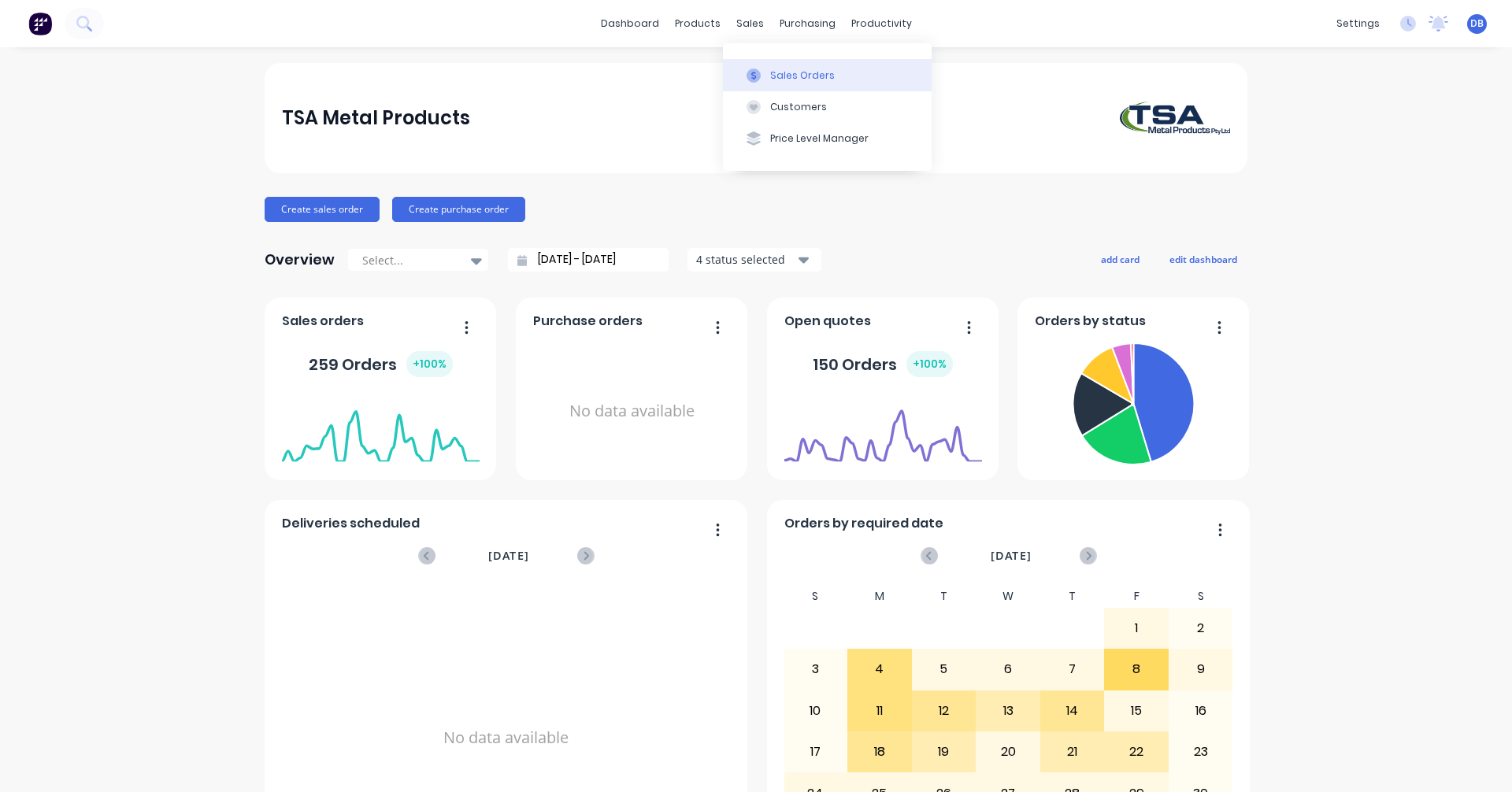
click at [785, 75] on div "Sales Orders" at bounding box center [802, 75] width 64 height 14
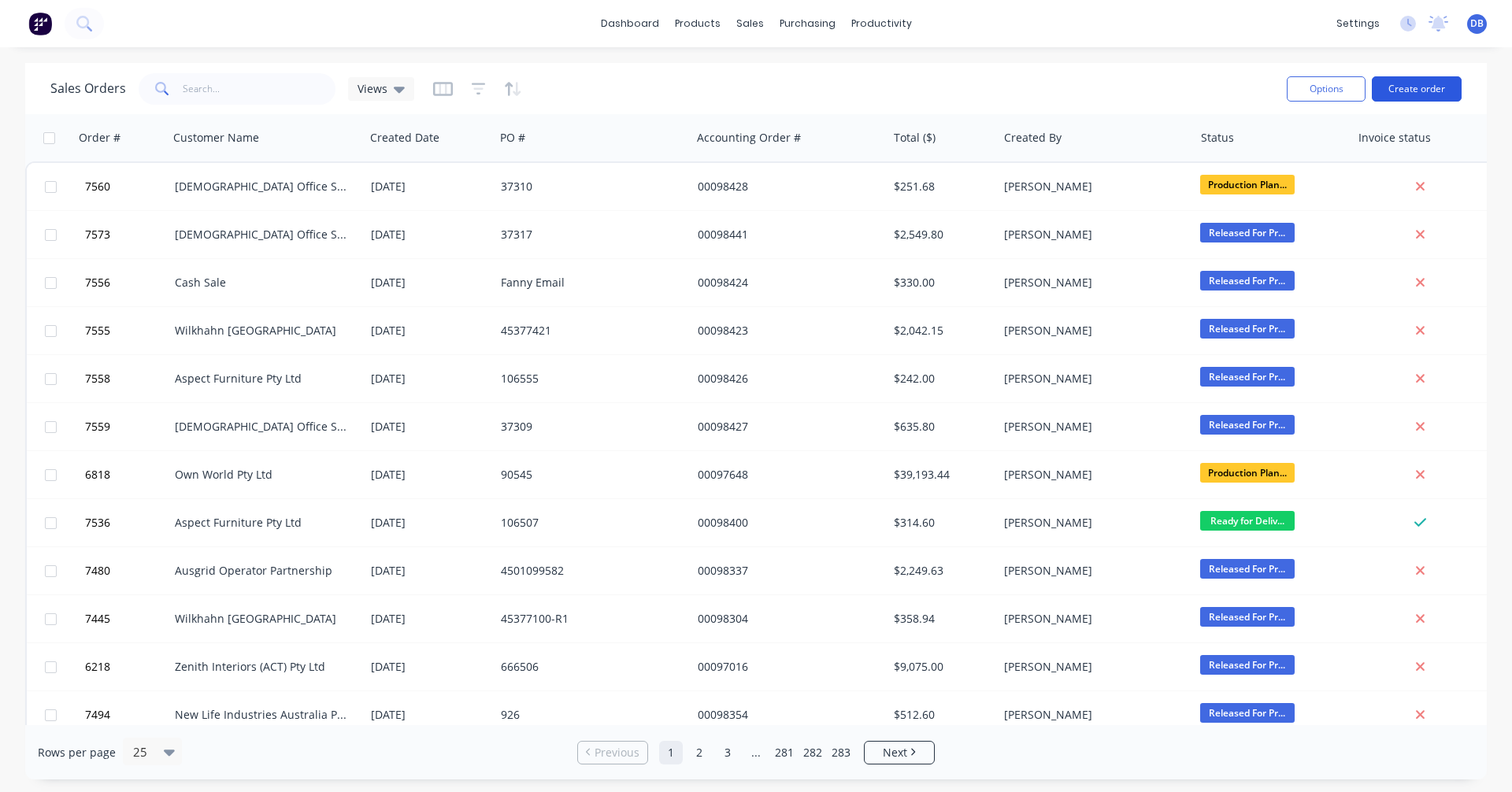
click at [1415, 81] on button "Create order" at bounding box center [1416, 88] width 89 height 25
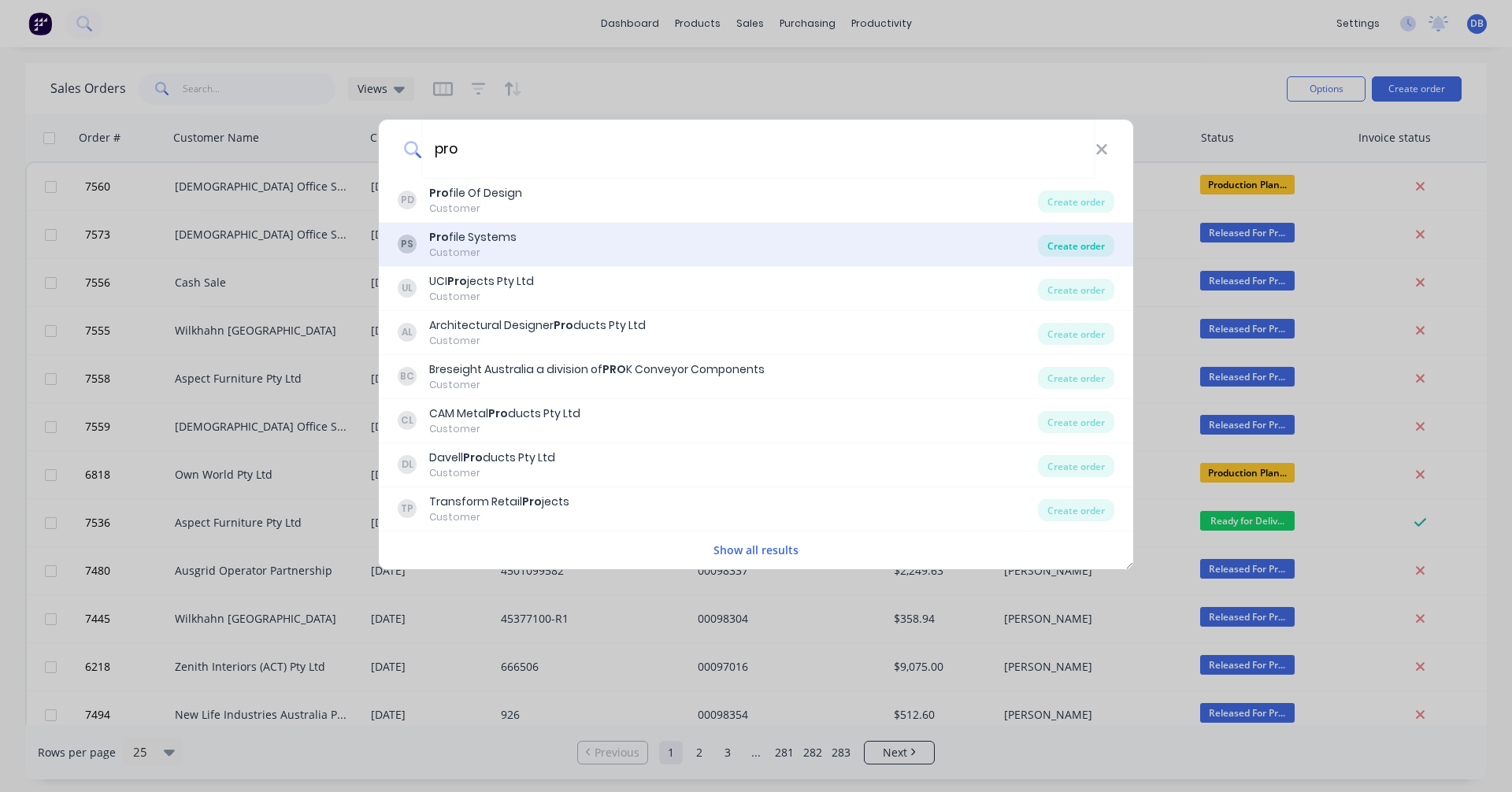
type input "pro"
click at [1080, 245] on div "Create order" at bounding box center [1076, 245] width 76 height 22
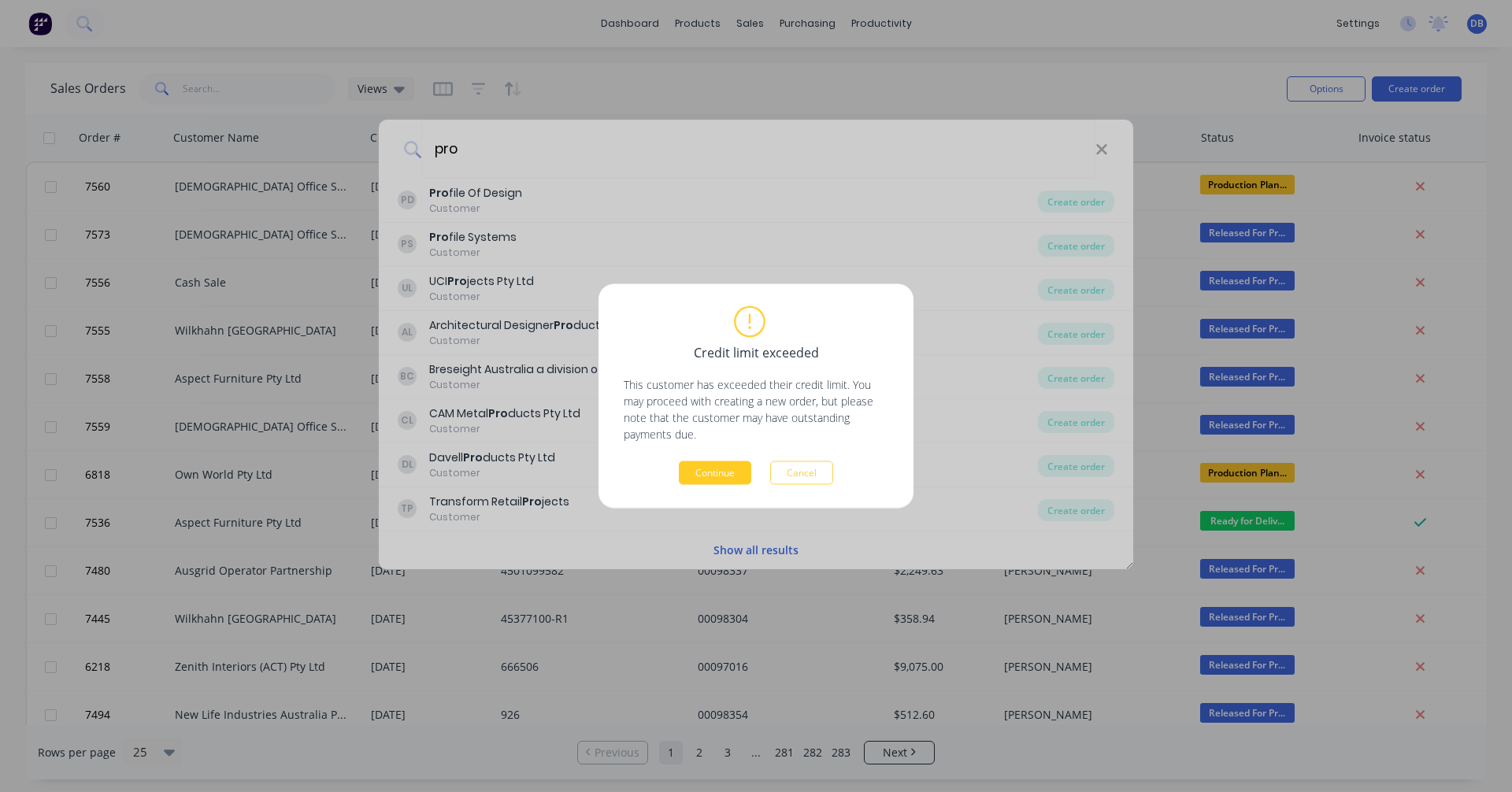
click at [716, 475] on button "Continue" at bounding box center [714, 473] width 72 height 23
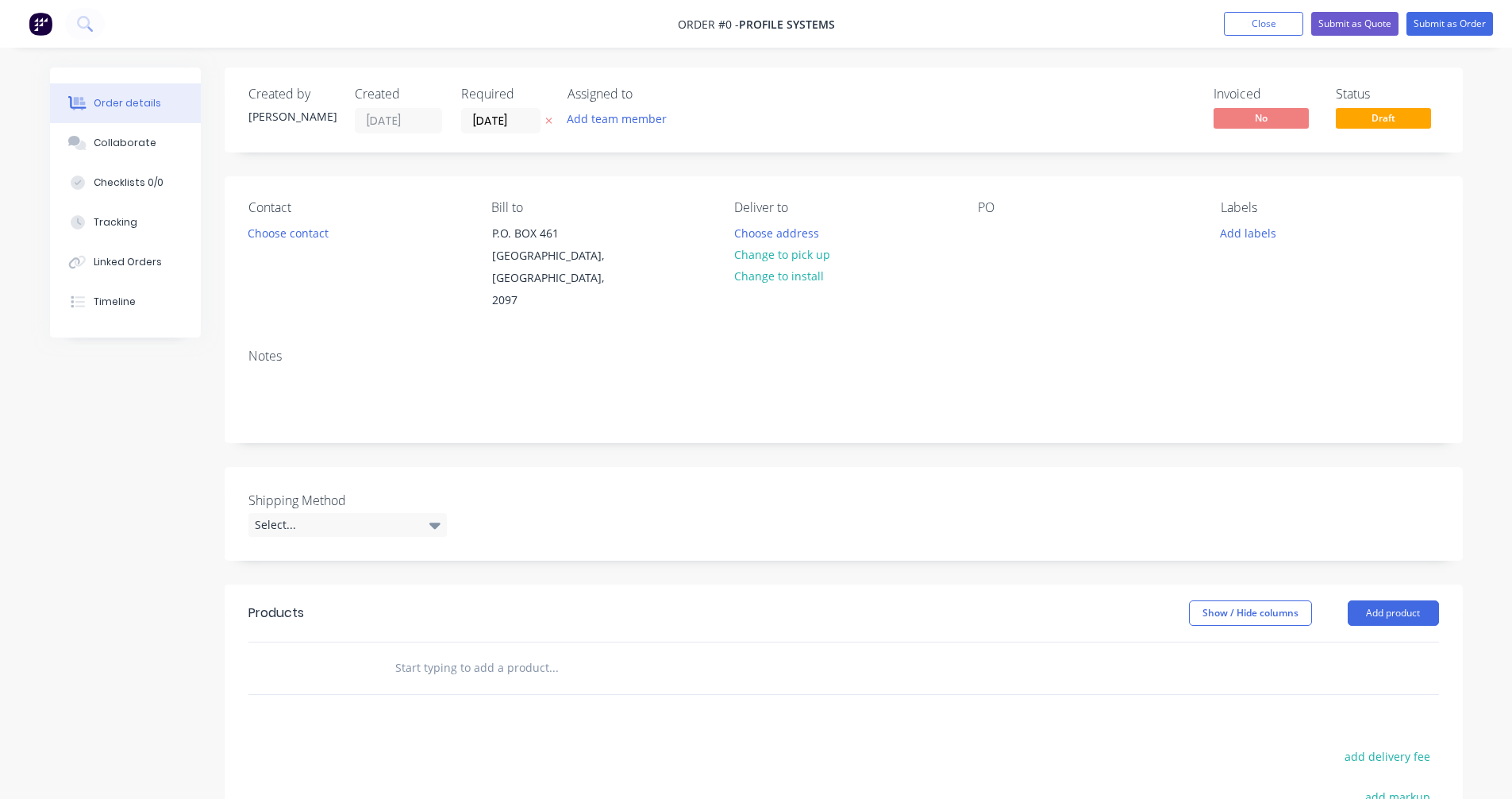
click at [455, 652] on input "text" at bounding box center [553, 668] width 318 height 32
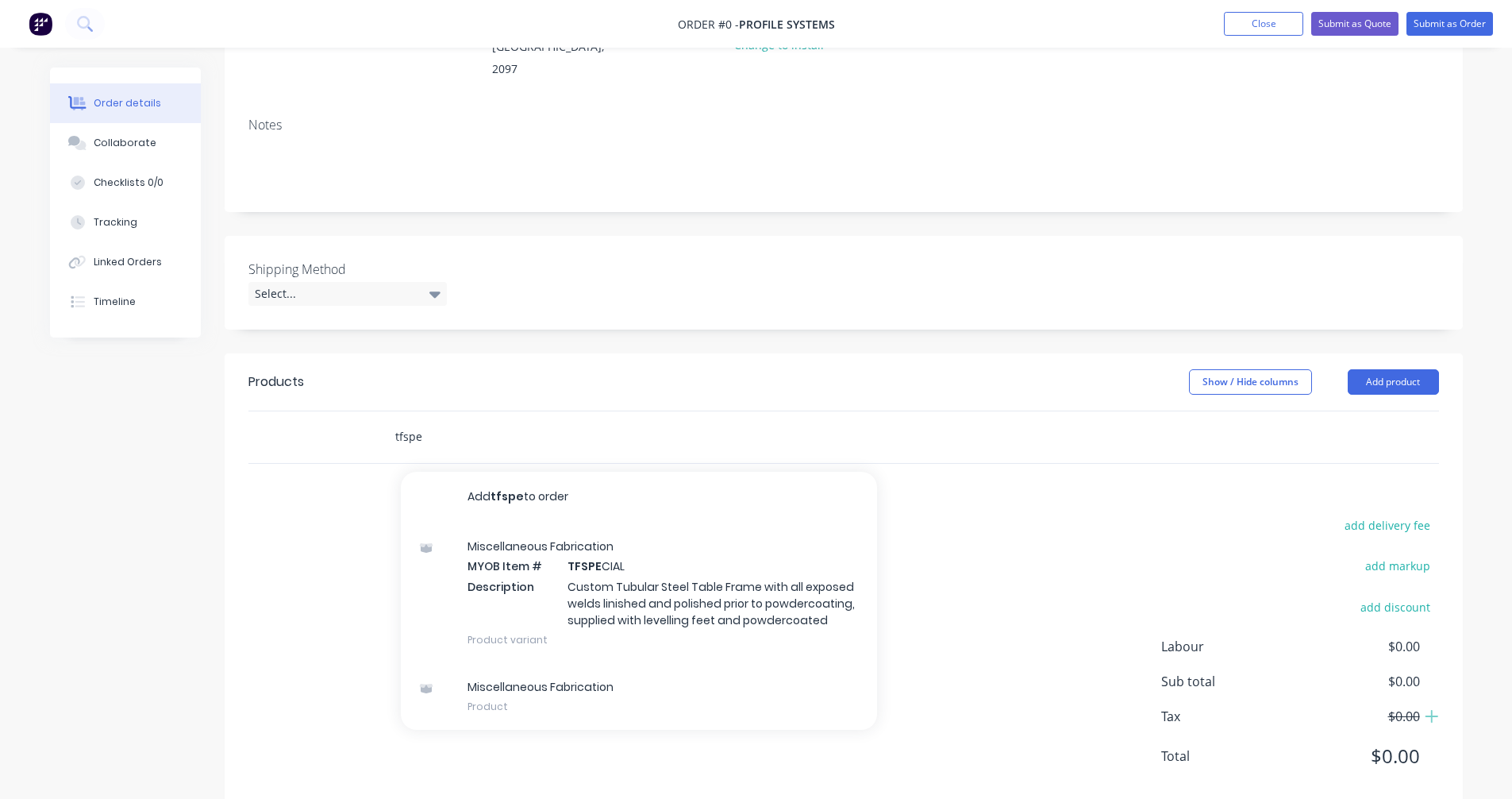
scroll to position [238, 0]
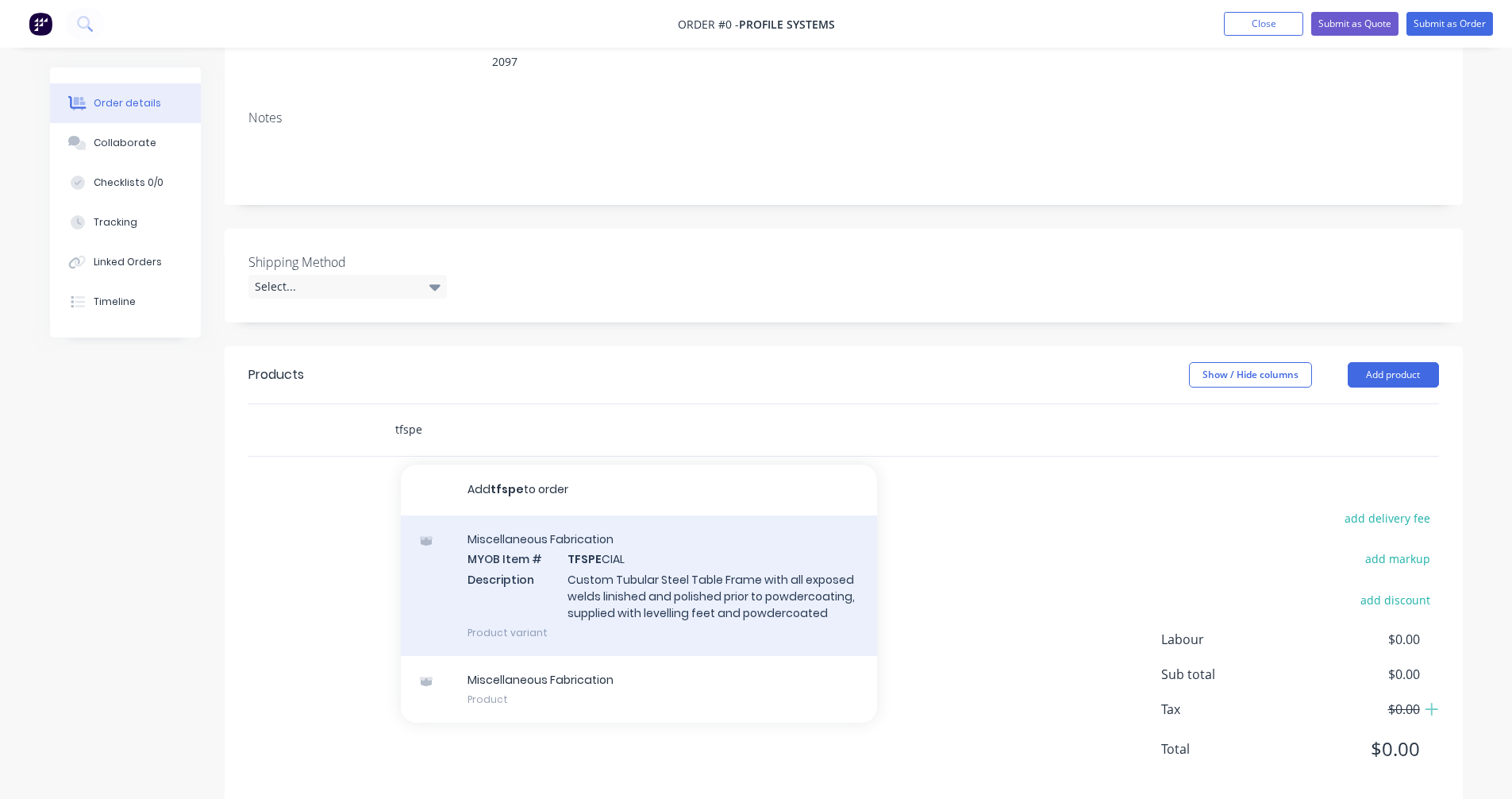
type input "tfspe"
click at [580, 549] on div "Miscellaneous Fabrication MYOB Item # TFSPE CIAL Description Custom Tubular Ste…" at bounding box center [639, 585] width 476 height 141
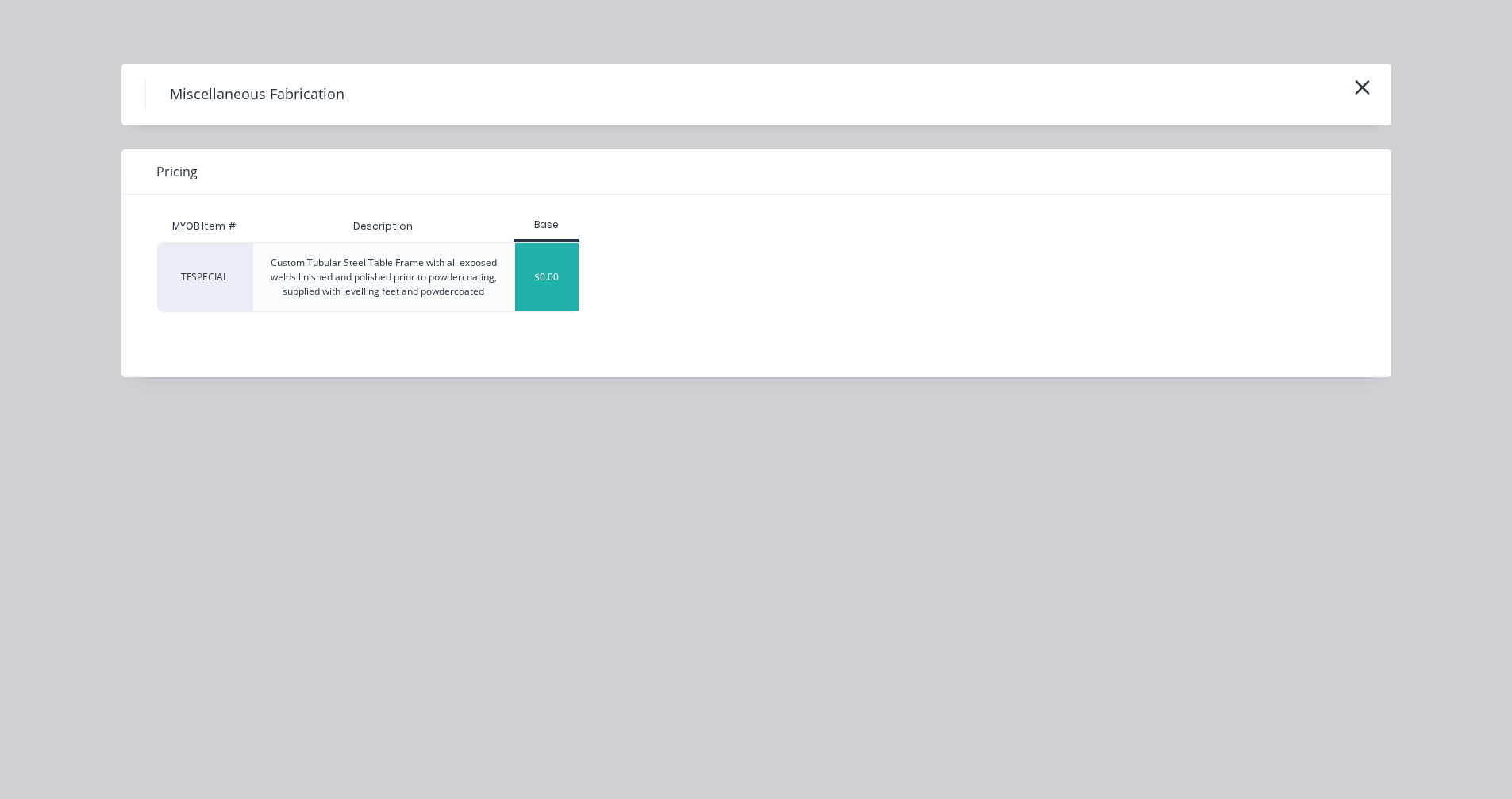
click at [545, 282] on div "$0.00" at bounding box center [547, 277] width 64 height 68
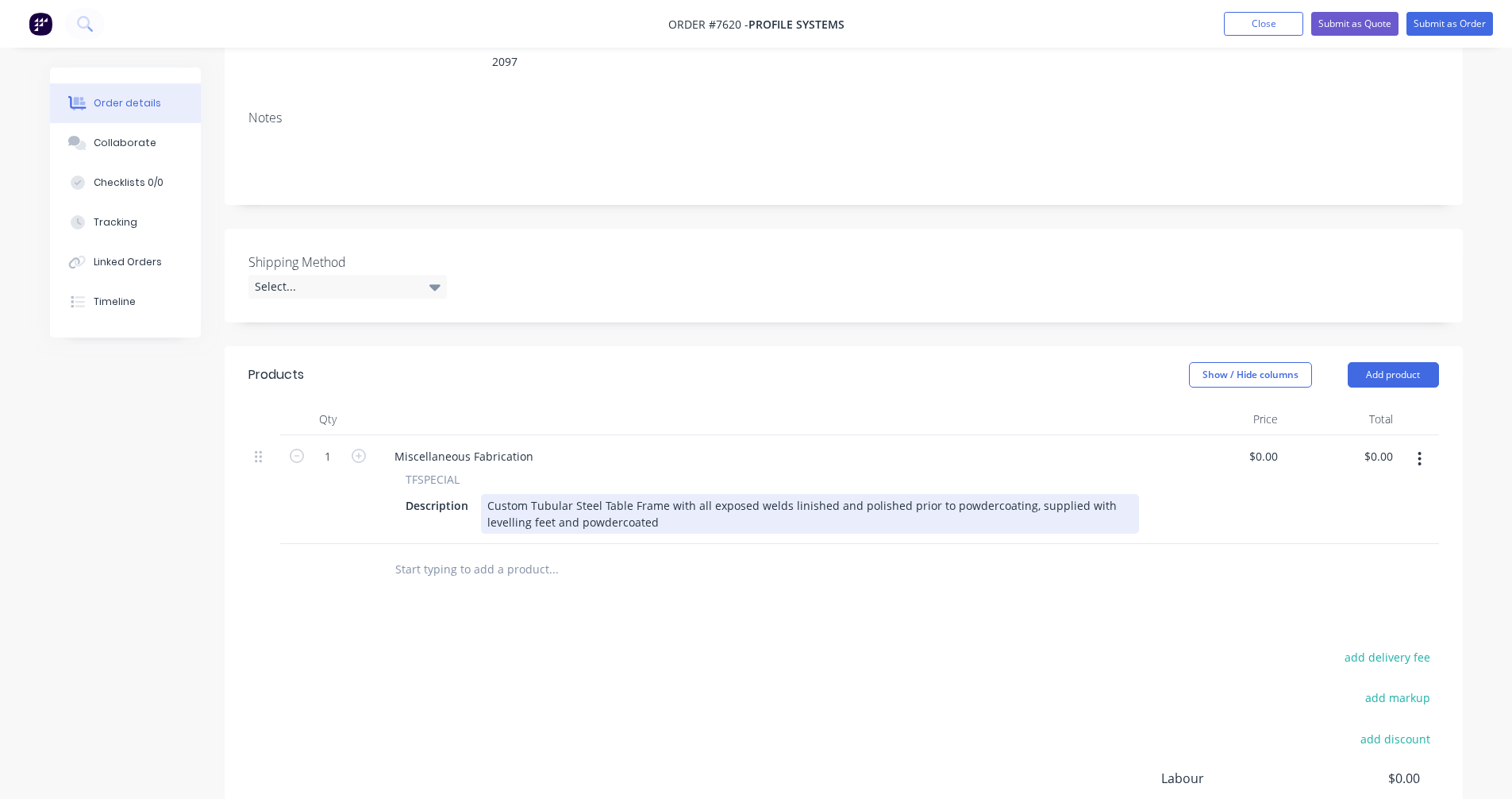
click at [601, 494] on div "Custom Tubular Steel Table Frame with all exposed welds linished and polished p…" at bounding box center [810, 513] width 658 height 39
click at [669, 494] on div "Custom Tubular Steel Knock Down Table Frame with all exposed welds linished and…" at bounding box center [810, 513] width 658 height 39
drag, startPoint x: 1027, startPoint y: 484, endPoint x: 825, endPoint y: 485, distance: 202.0
click at [825, 494] on div "Custom Splayed Leg Tubular Steel Knock Down 695h Table Frame to suit an 8500l x…" at bounding box center [810, 513] width 658 height 39
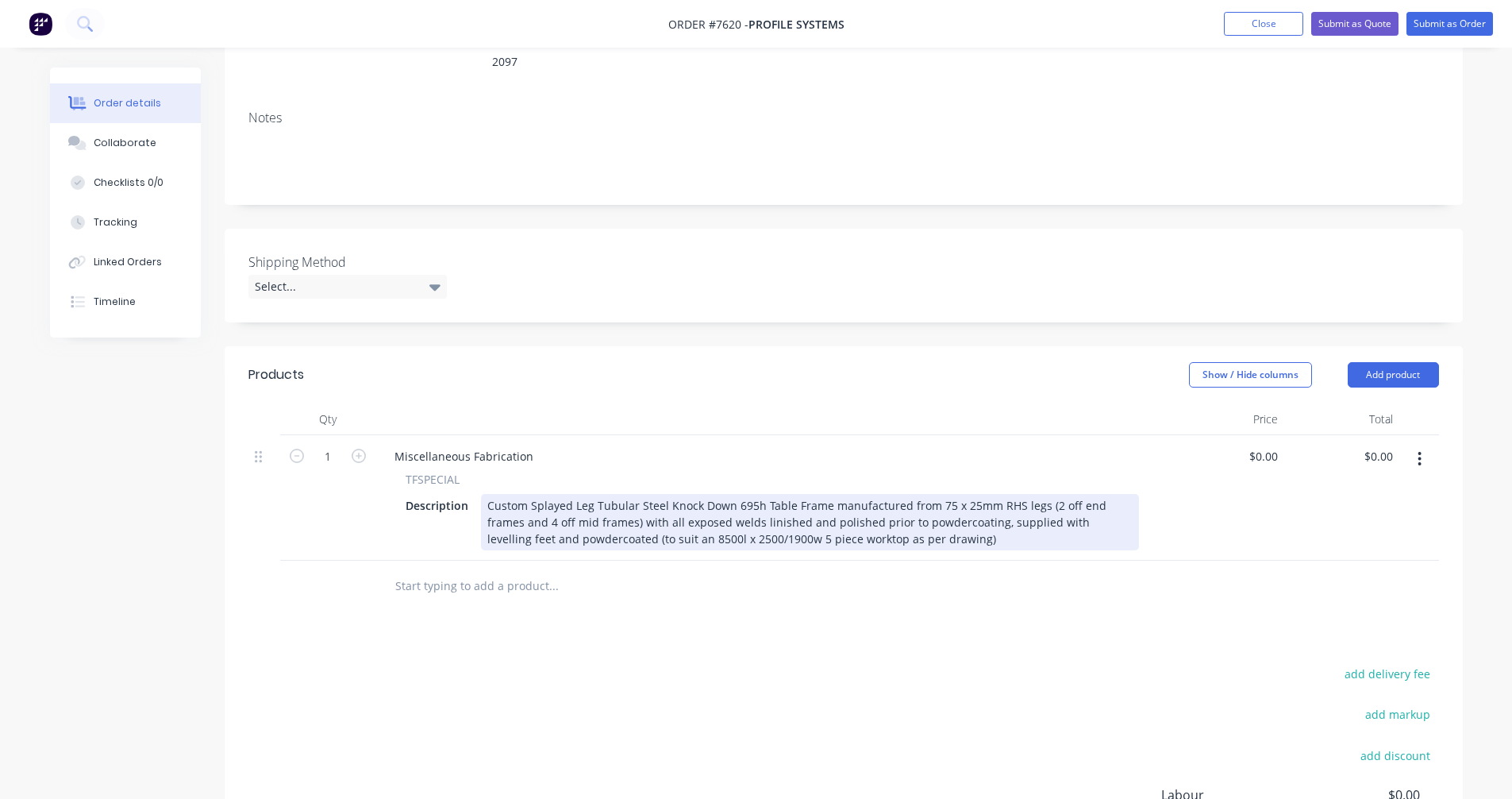
click at [926, 494] on div "Custom Splayed Leg Tubular Steel Knock Down 695h Table Frame manufactured from …" at bounding box center [810, 522] width 658 height 56
click at [636, 500] on div "Custom Splayed Leg Tubular Steel Knock Down 695h Table Frame manufactured from …" at bounding box center [810, 522] width 658 height 56
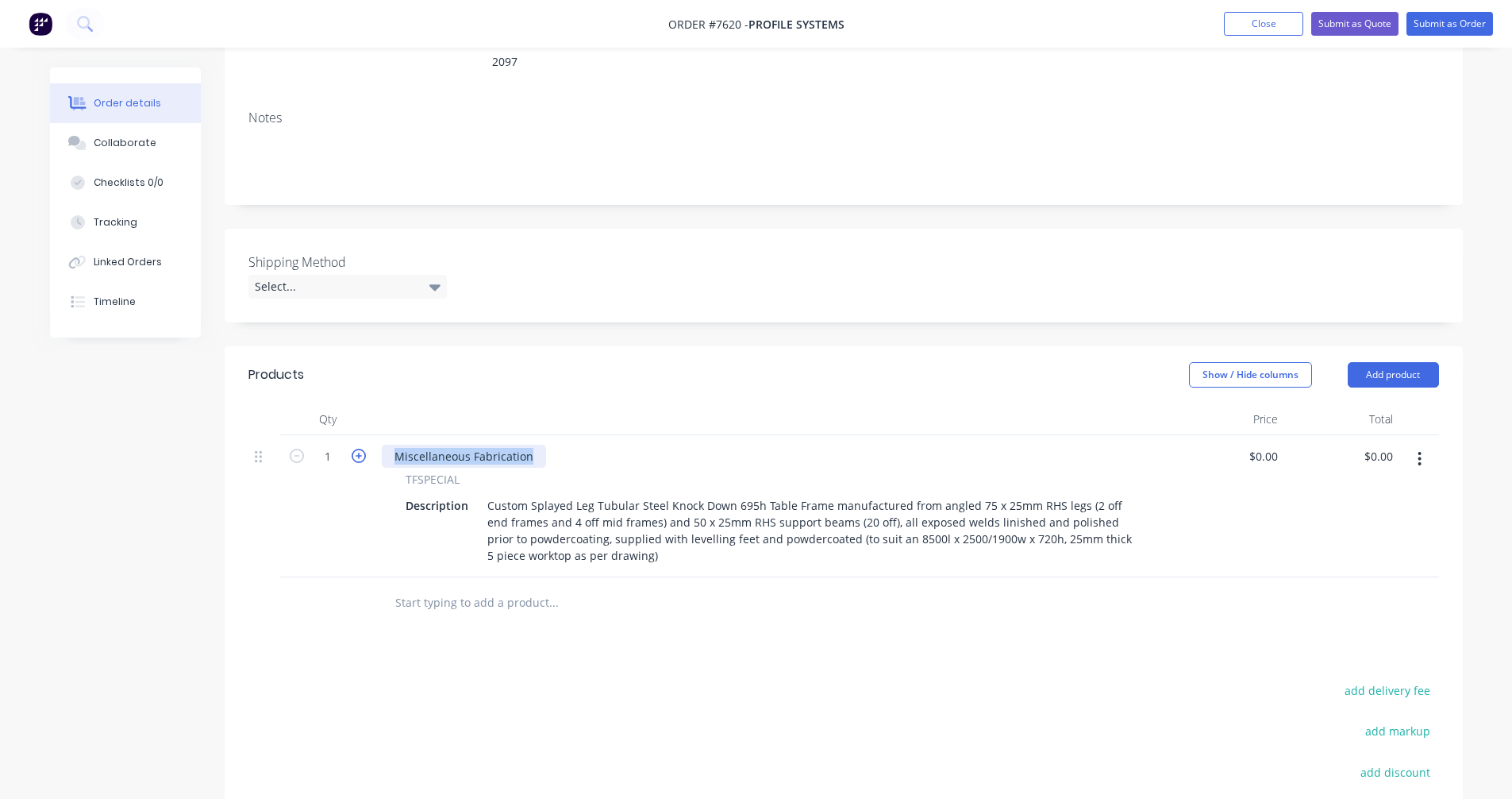
drag, startPoint x: 531, startPoint y: 432, endPoint x: 354, endPoint y: 434, distance: 177.0
click at [354, 435] on div "1 Miscellaneous Fabrication TFSPECIAL Description Custom Splayed Leg Tubular St…" at bounding box center [844, 506] width 1191 height 142
click at [418, 586] on input "text" at bounding box center [553, 602] width 318 height 32
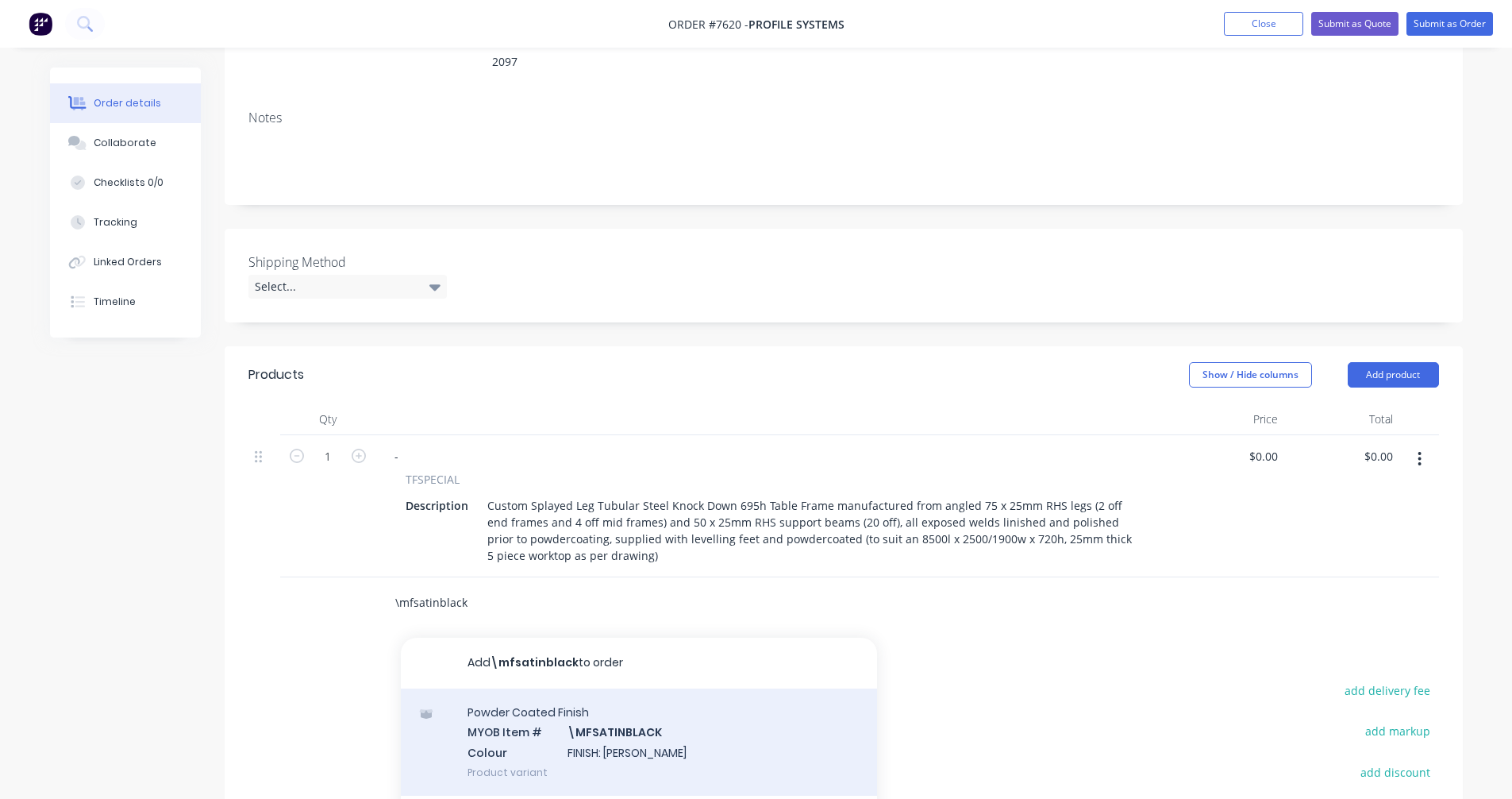
type input "\mfsatinblack"
click at [612, 722] on div "Powder Coated Finish MYOB Item # \MFSATINBLACK Colour FINISH: Satin Black Produ…" at bounding box center [639, 741] width 476 height 107
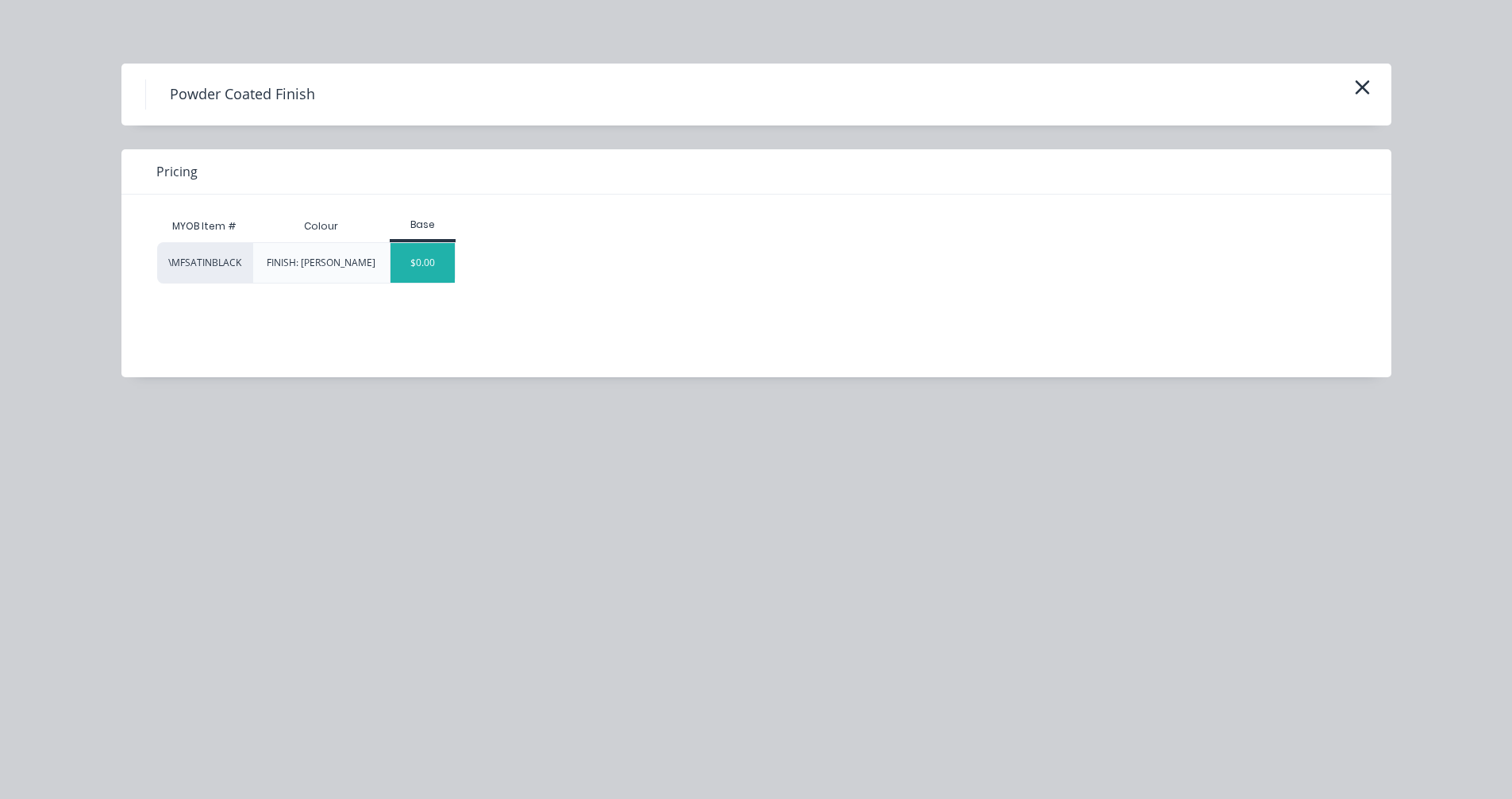
click at [418, 268] on div "$0.00" at bounding box center [422, 263] width 64 height 39
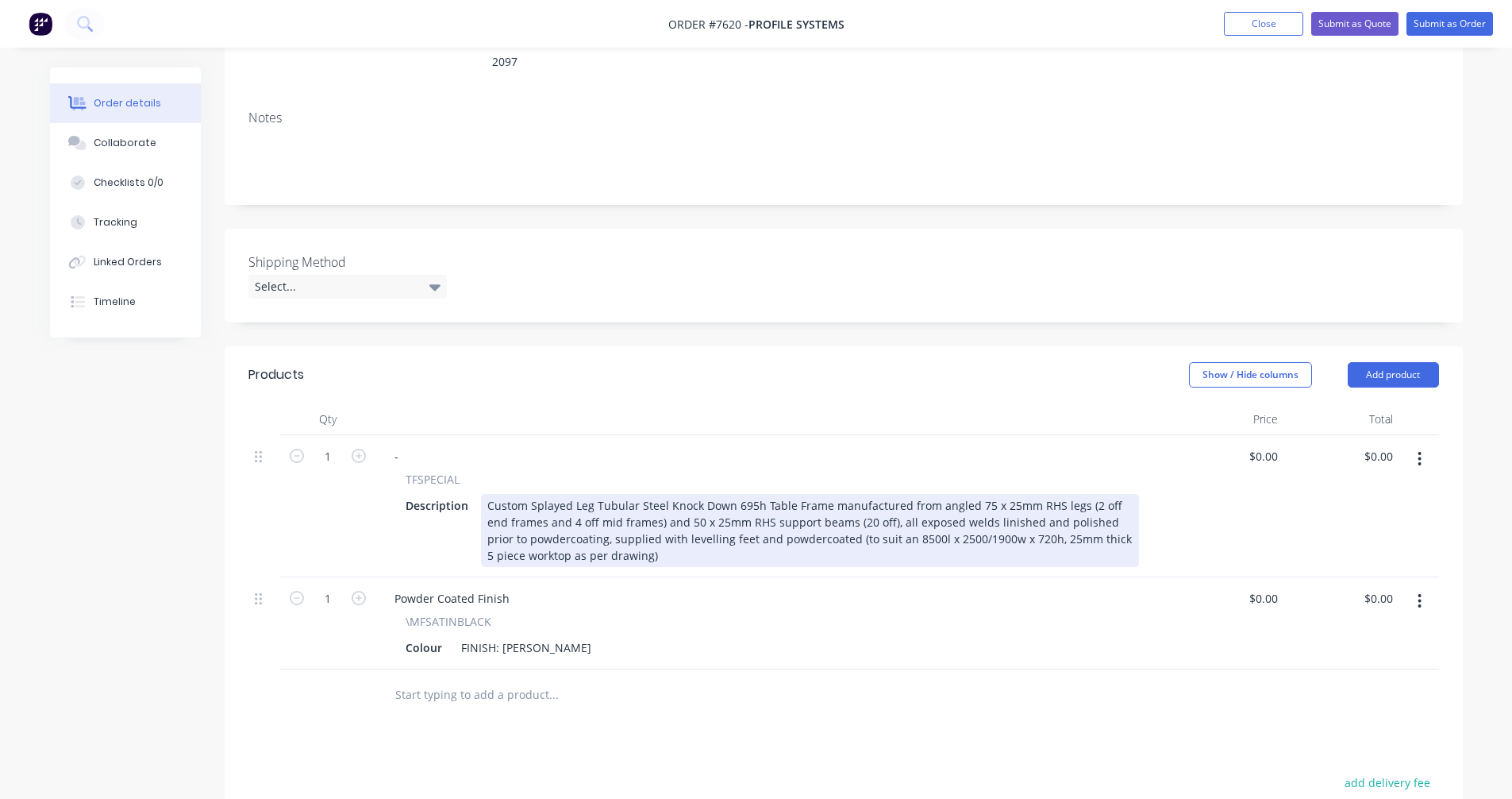
click at [870, 501] on div "Custom Splayed Leg Tubular Steel Knock Down 695h Table Frame manufactured from …" at bounding box center [810, 529] width 658 height 73
click at [860, 525] on div "Custom Splayed Leg Tubular Steel Knock Down 695h Table Frame manufactured from …" at bounding box center [810, 529] width 658 height 73
type input "$2,953.00"
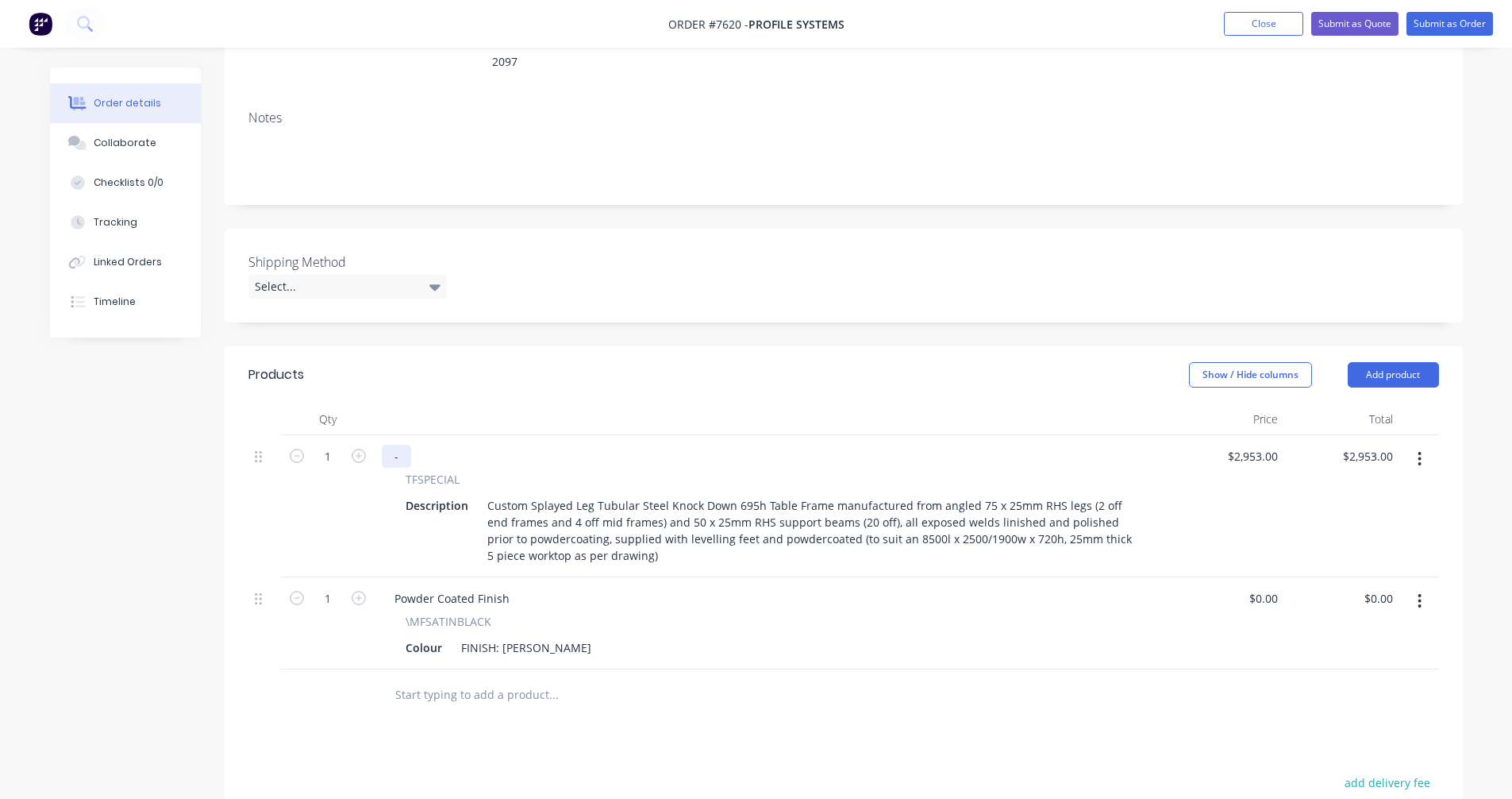
click at [406, 445] on div "-" at bounding box center [396, 456] width 30 height 23
click at [1350, 19] on button "Submit as Quote" at bounding box center [1355, 24] width 88 height 24
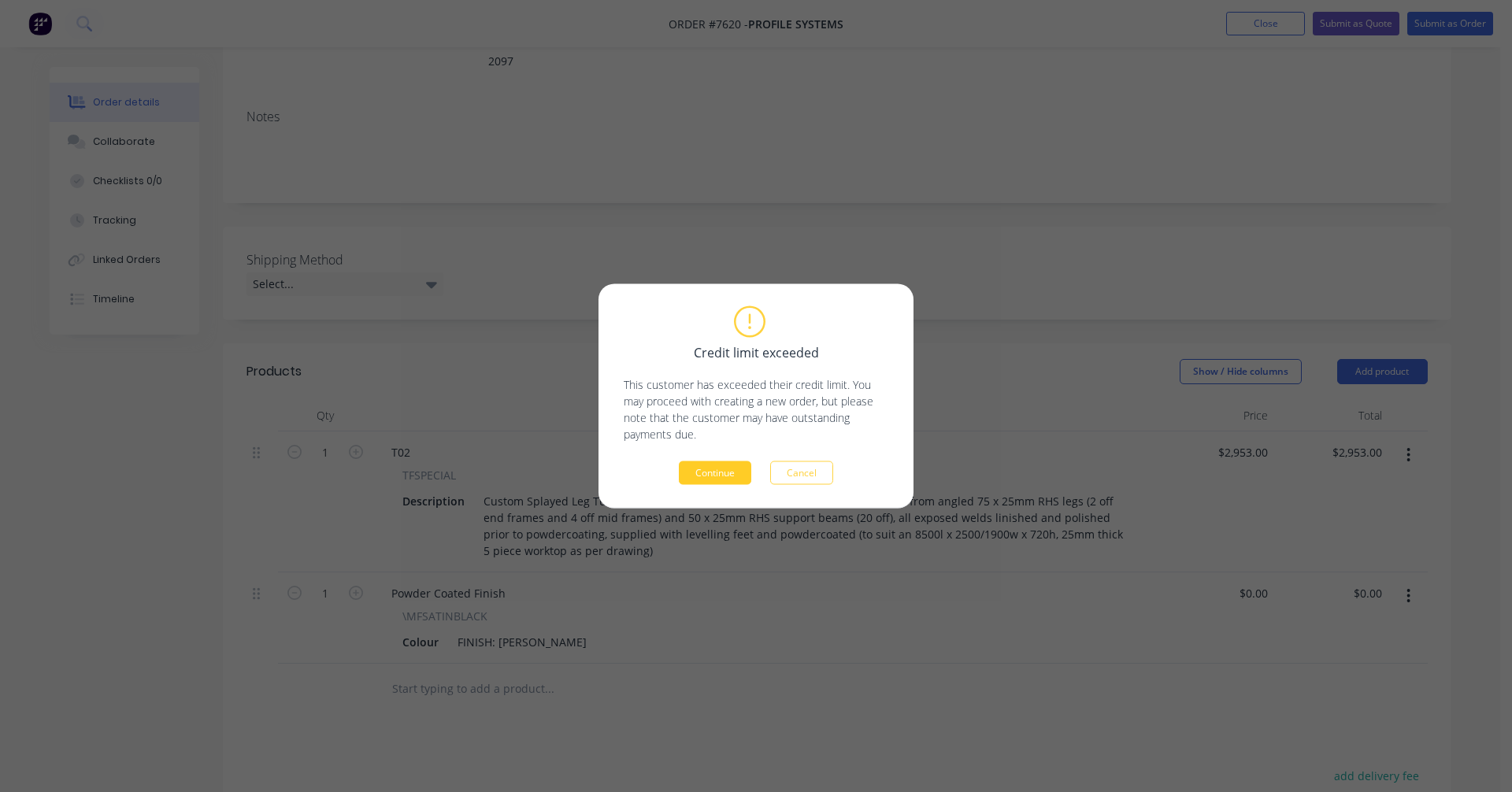
click at [710, 471] on button "Continue" at bounding box center [714, 473] width 72 height 23
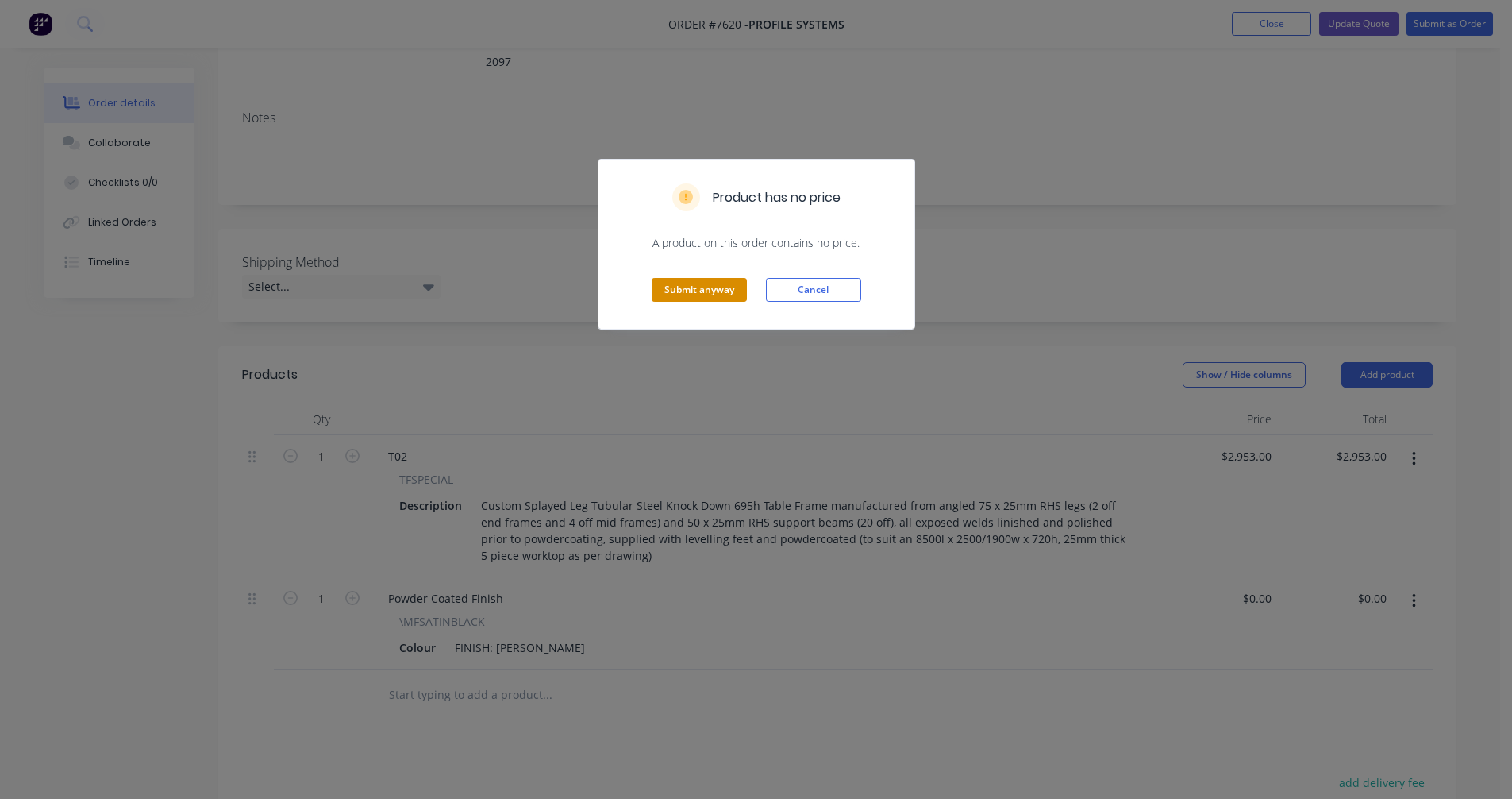
click at [709, 291] on button "Submit anyway" at bounding box center [699, 289] width 95 height 24
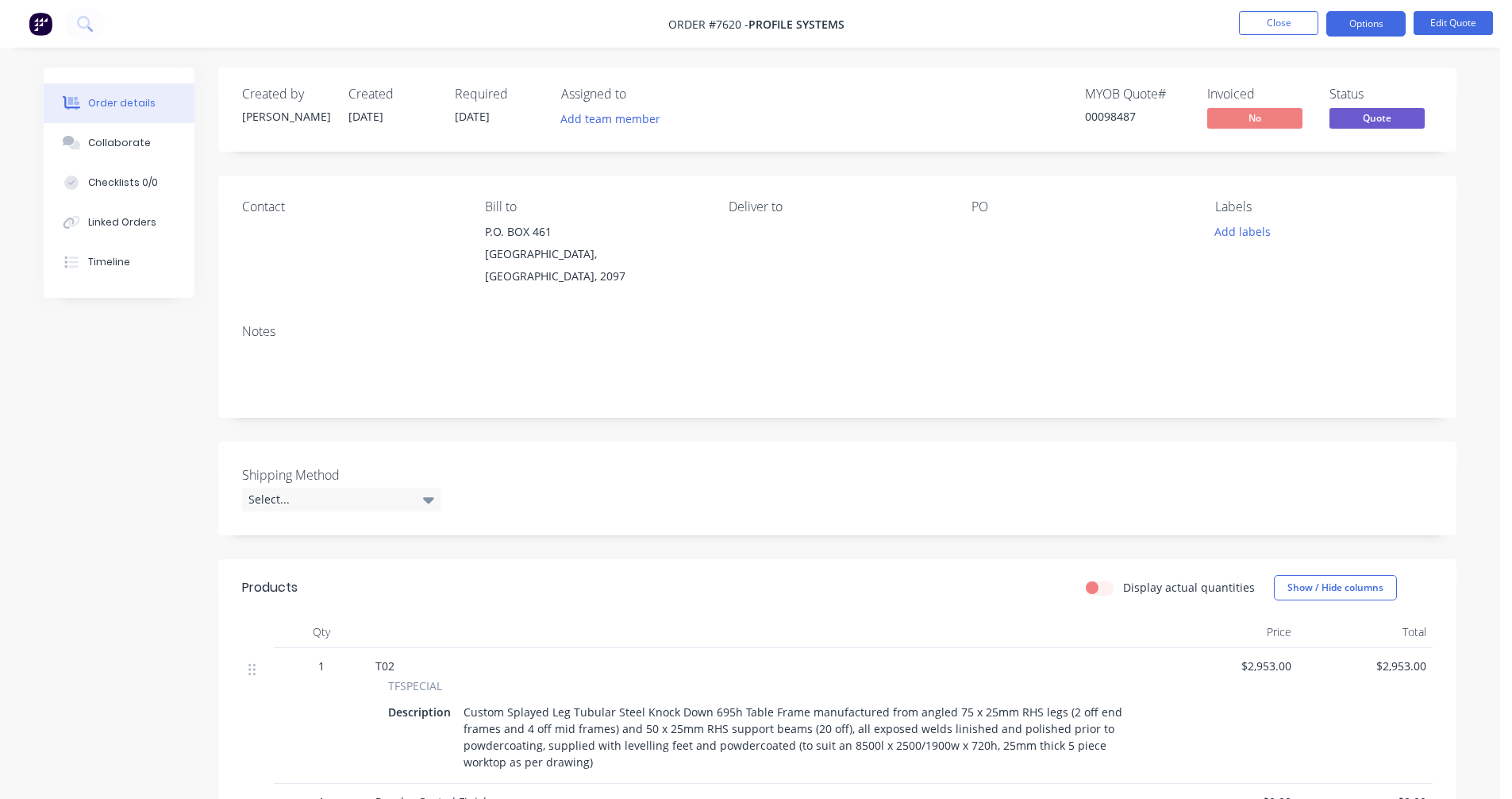
click at [1088, 711] on div "Custom Splayed Leg Tubular Steel Knock Down 695h Table Frame manufactured from …" at bounding box center [801, 736] width 687 height 73
click at [1450, 18] on button "Edit Quote" at bounding box center [1453, 23] width 80 height 24
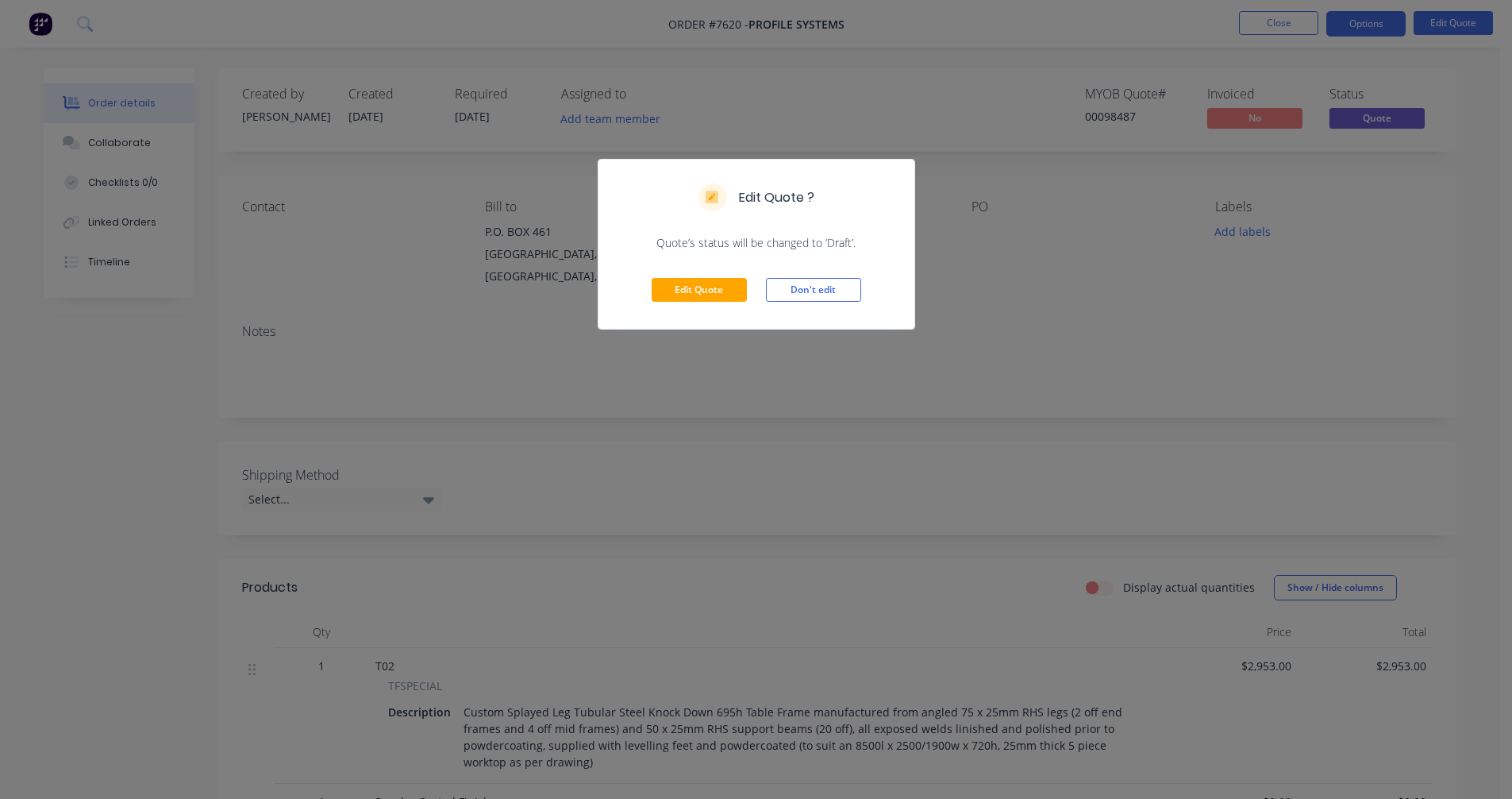
click at [706, 277] on div "Edit Quote Don't edit" at bounding box center [756, 290] width 316 height 78
click at [710, 284] on button "Edit Quote" at bounding box center [699, 289] width 95 height 24
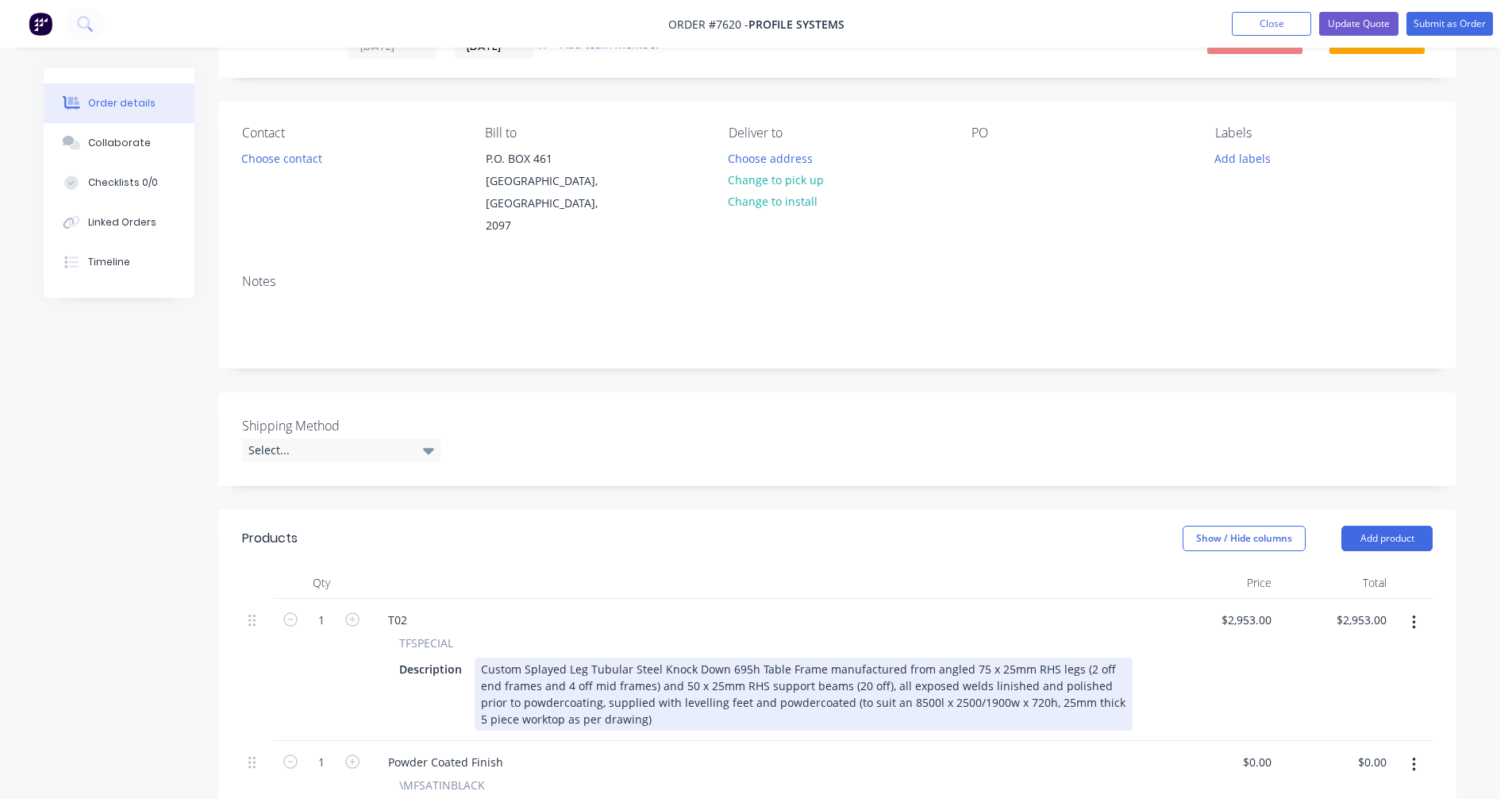
scroll to position [158, 0]
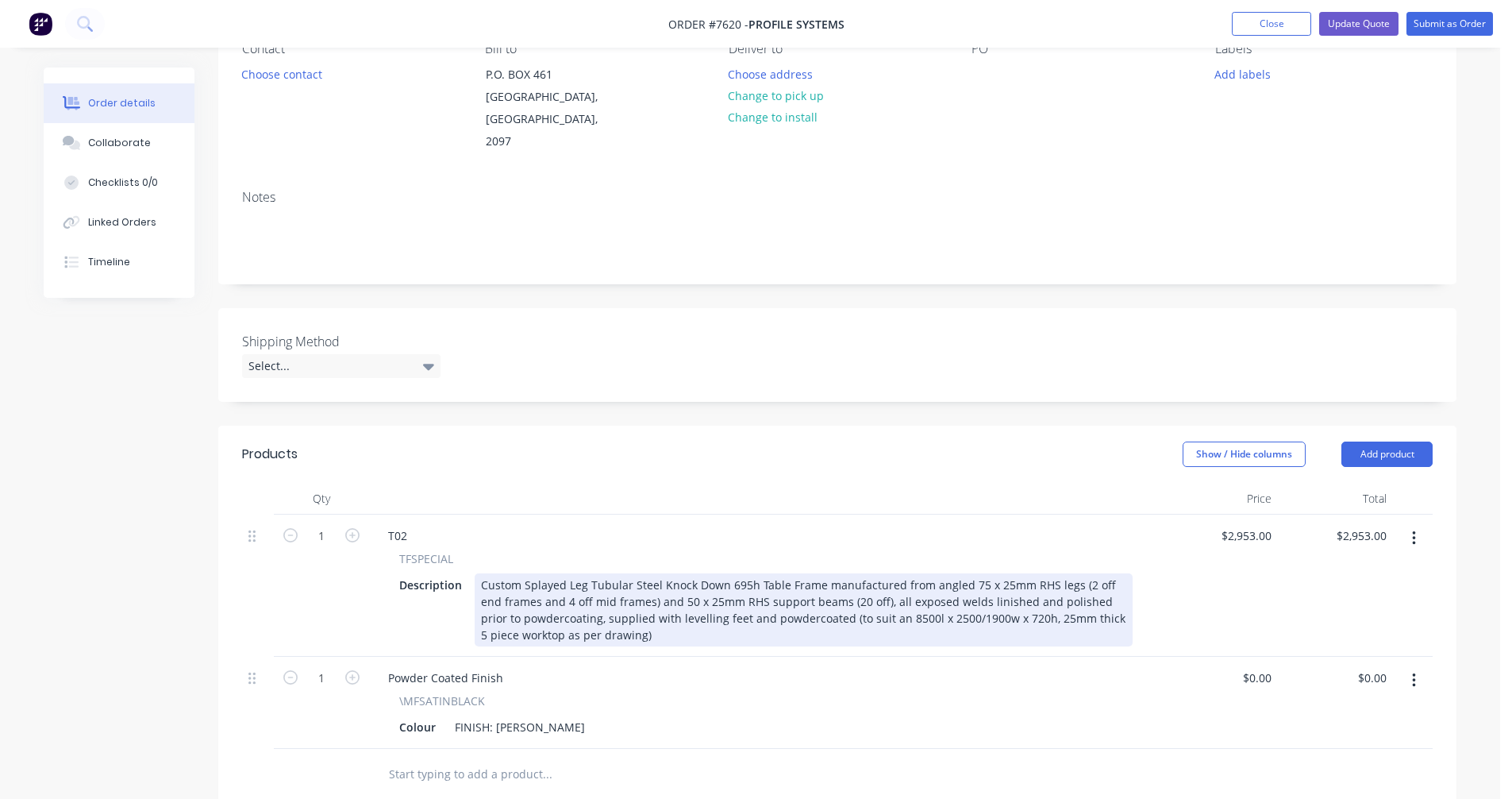
click at [990, 585] on div "Custom Splayed Leg Tubular Steel Knock Down 695h Table Frame manufactured from …" at bounding box center [803, 609] width 658 height 73
type input "$2,998.00"
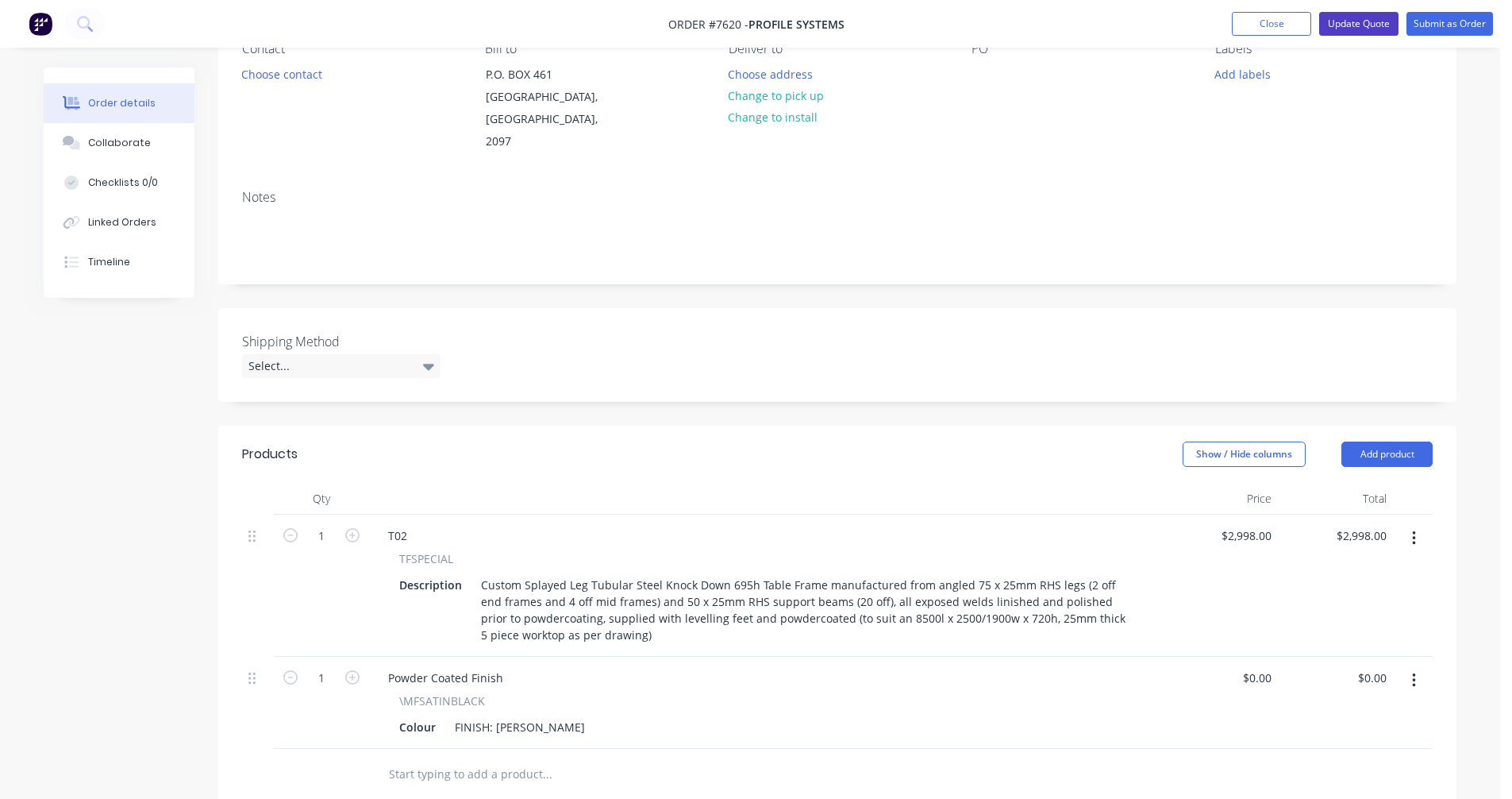
click at [1362, 24] on button "Update Quote" at bounding box center [1359, 24] width 80 height 24
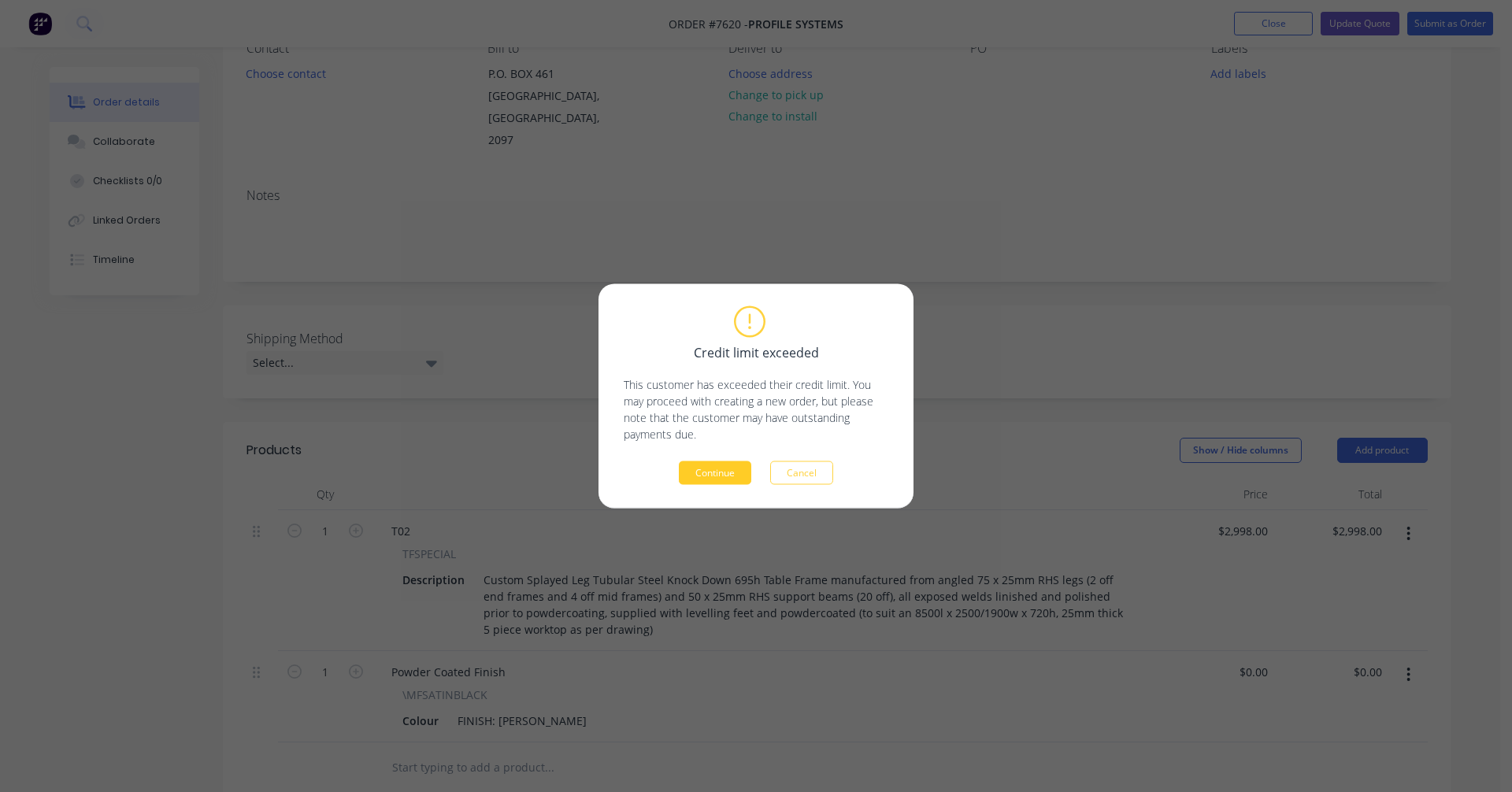
click at [707, 479] on button "Continue" at bounding box center [714, 473] width 72 height 23
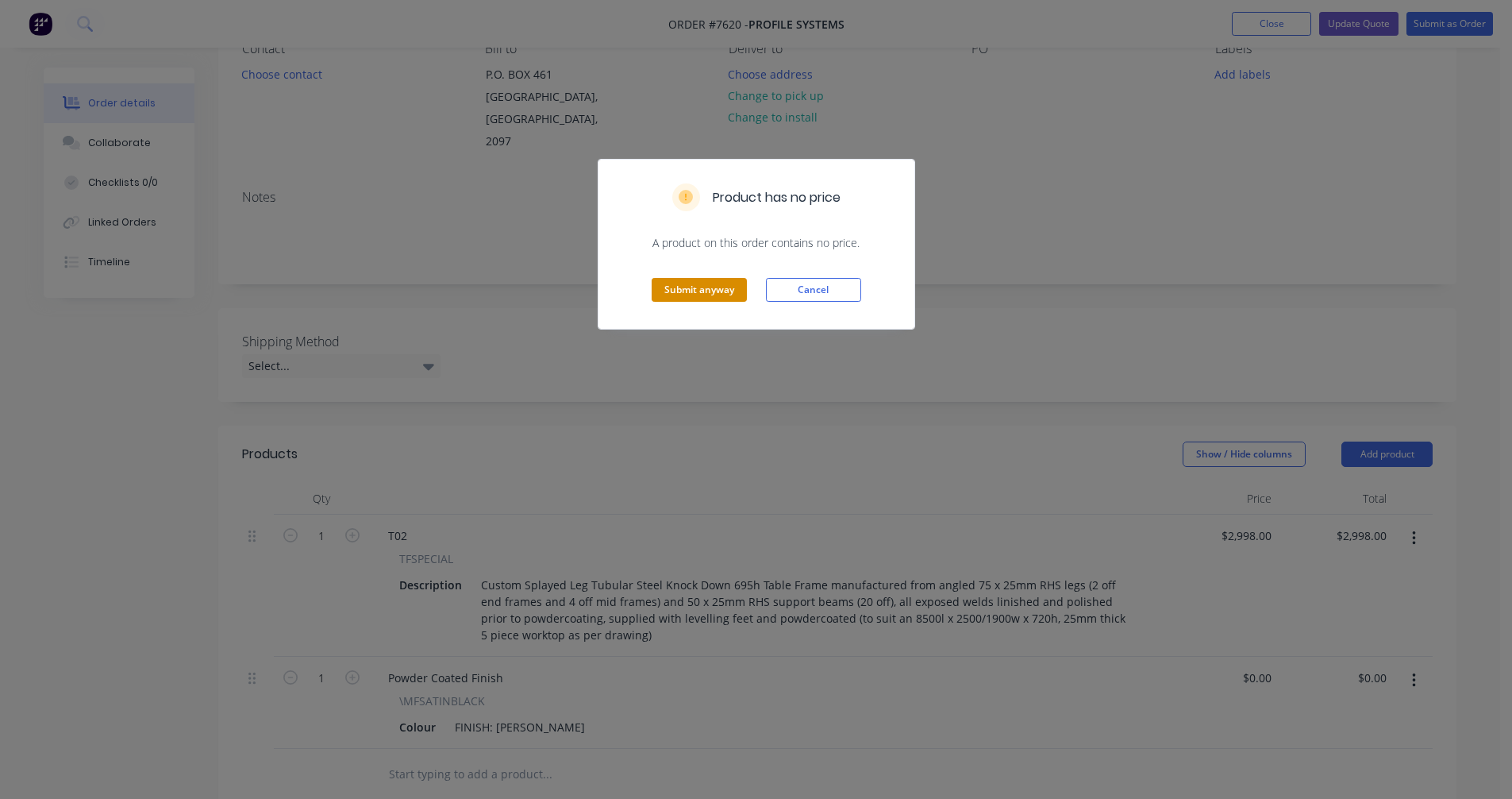
click at [713, 283] on button "Submit anyway" at bounding box center [699, 289] width 95 height 24
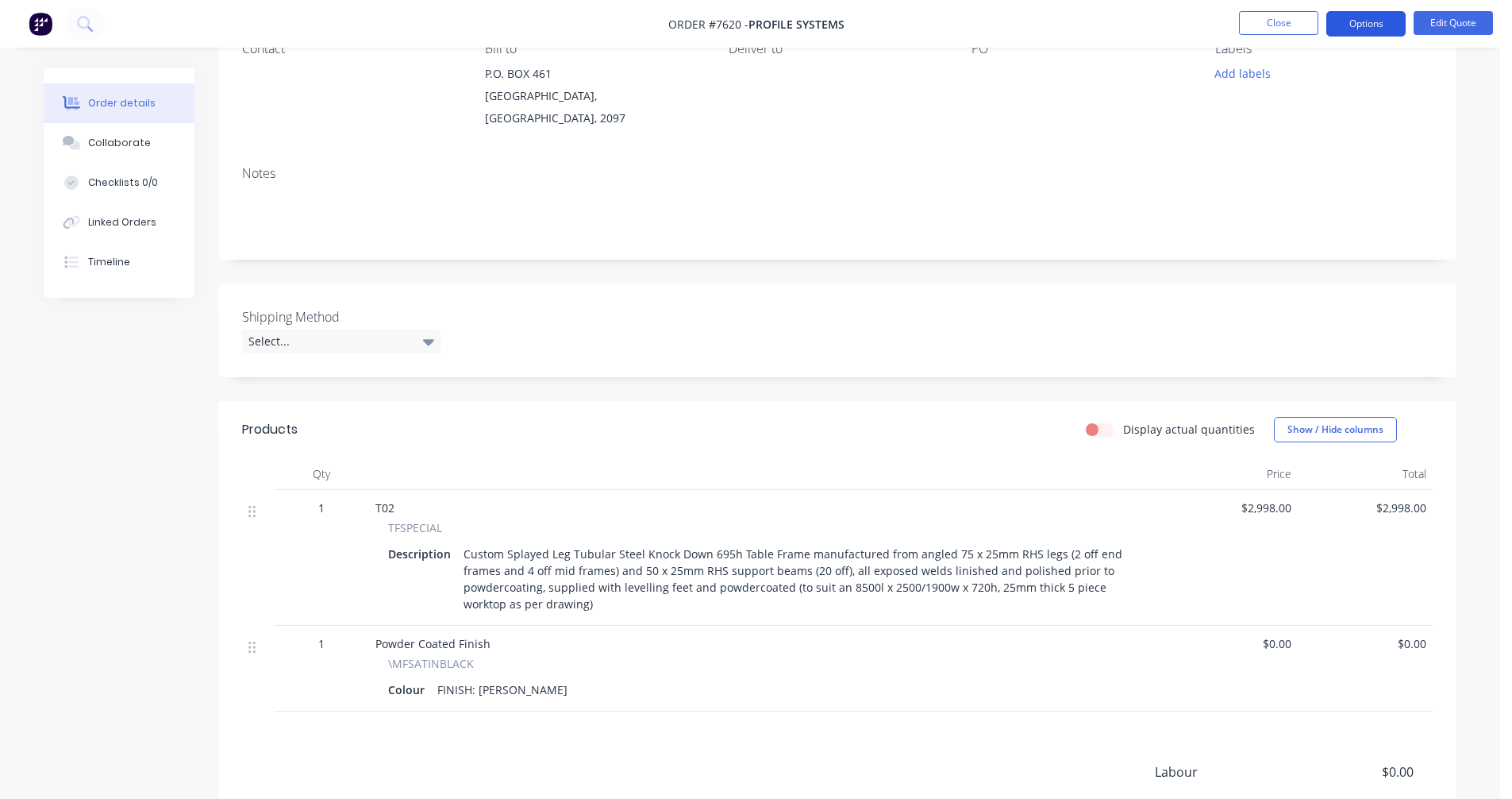
click at [1363, 26] on button "Options" at bounding box center [1366, 24] width 80 height 25
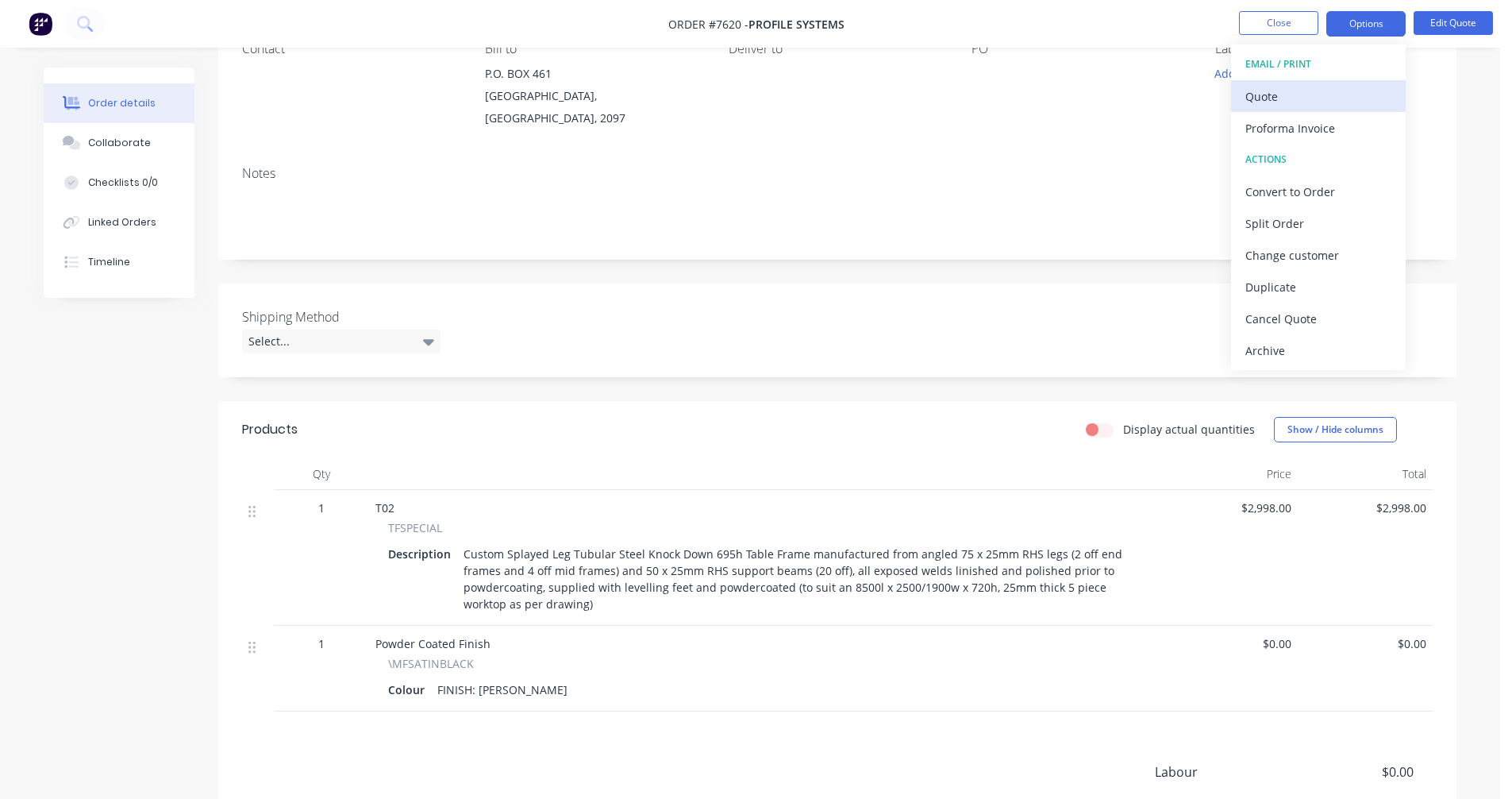
click at [1264, 102] on div "Quote" at bounding box center [1318, 96] width 146 height 23
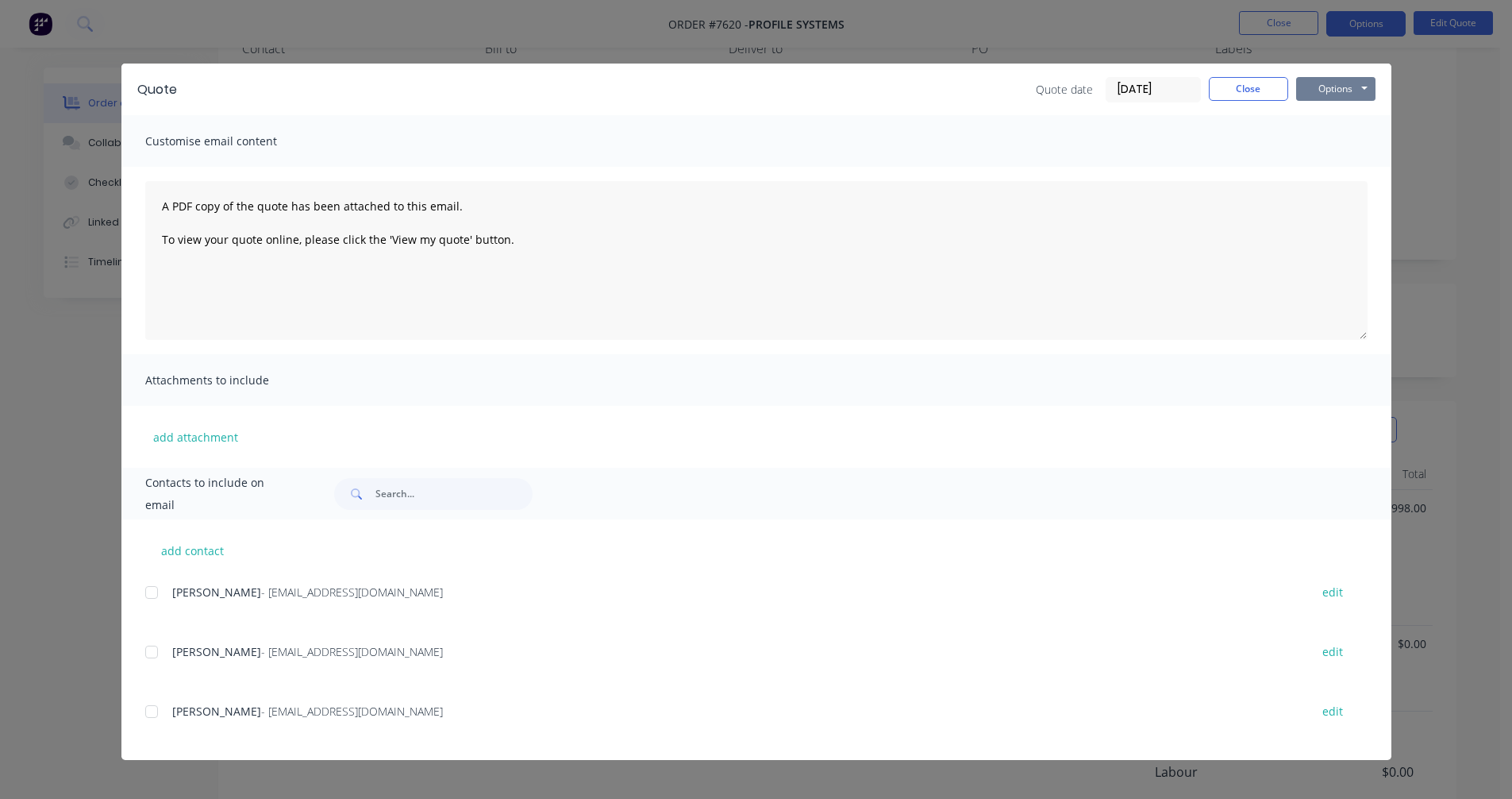
drag, startPoint x: 1348, startPoint y: 88, endPoint x: 1350, endPoint y: 98, distance: 10.2
click at [1348, 88] on button "Options" at bounding box center [1335, 88] width 80 height 24
click at [1354, 116] on button "Preview" at bounding box center [1347, 117] width 102 height 26
click at [1258, 93] on button "Close" at bounding box center [1249, 88] width 80 height 24
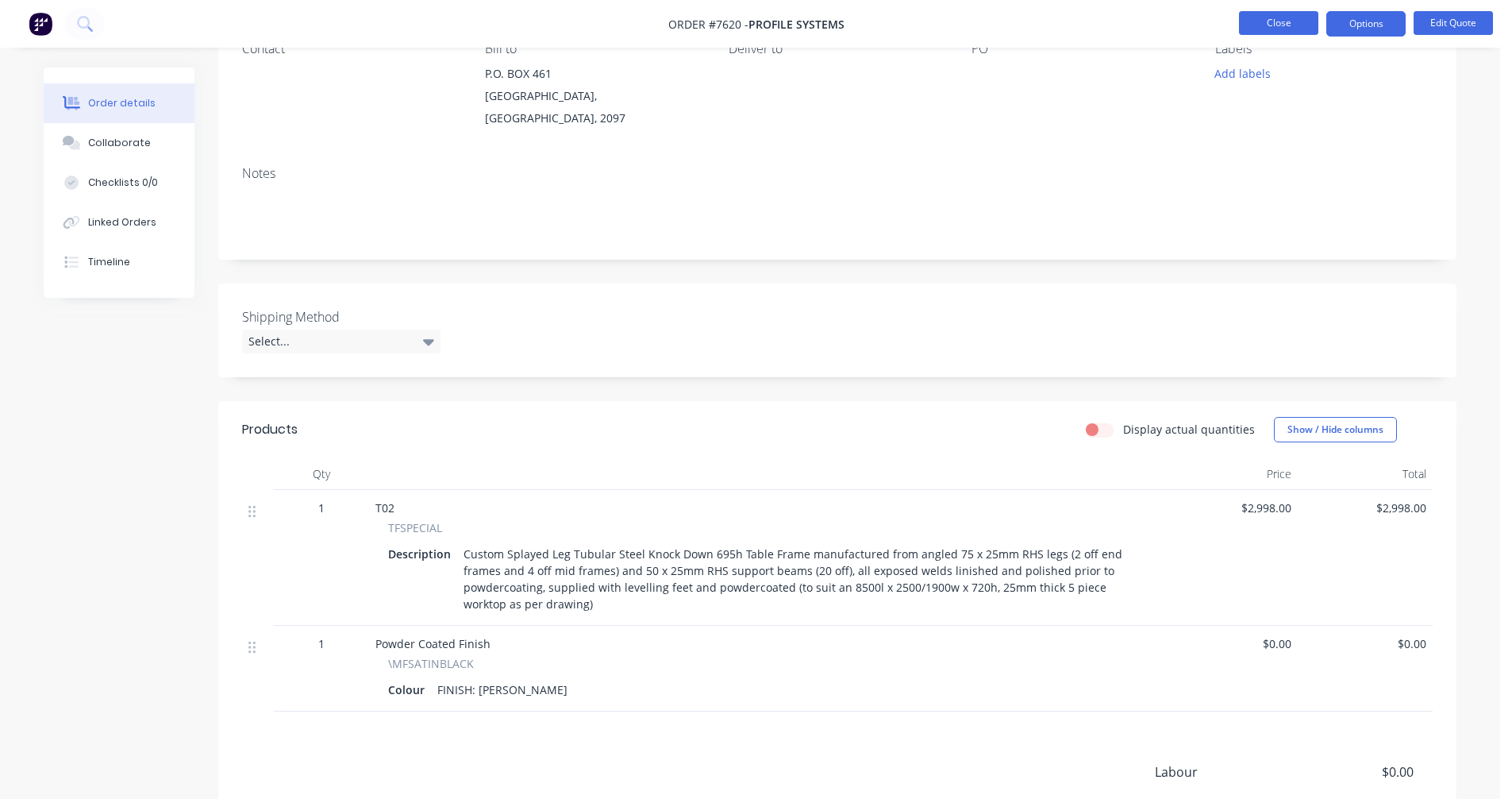
click at [1272, 26] on button "Close" at bounding box center [1278, 23] width 80 height 24
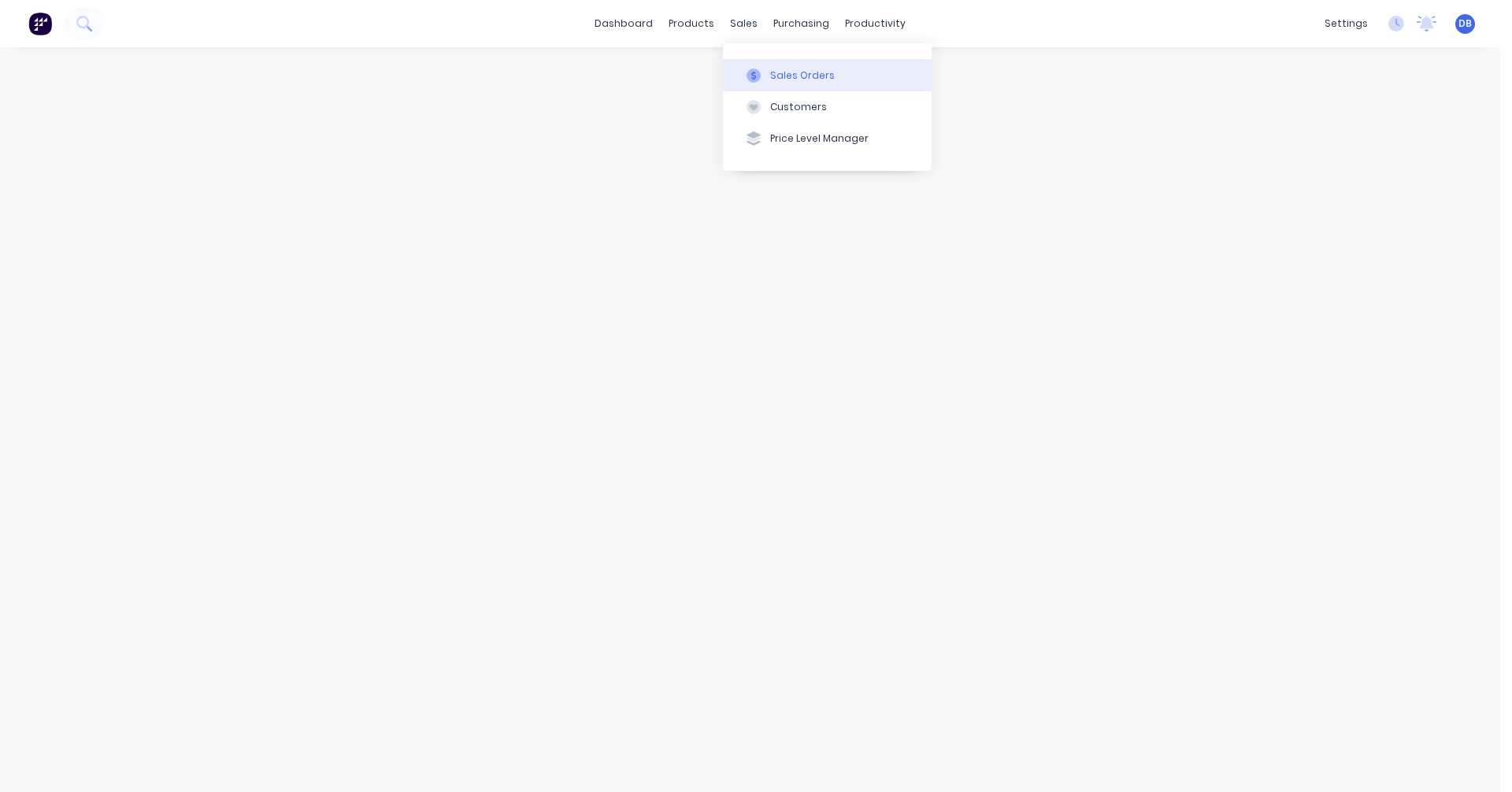
click at [764, 69] on div at bounding box center [753, 75] width 23 height 14
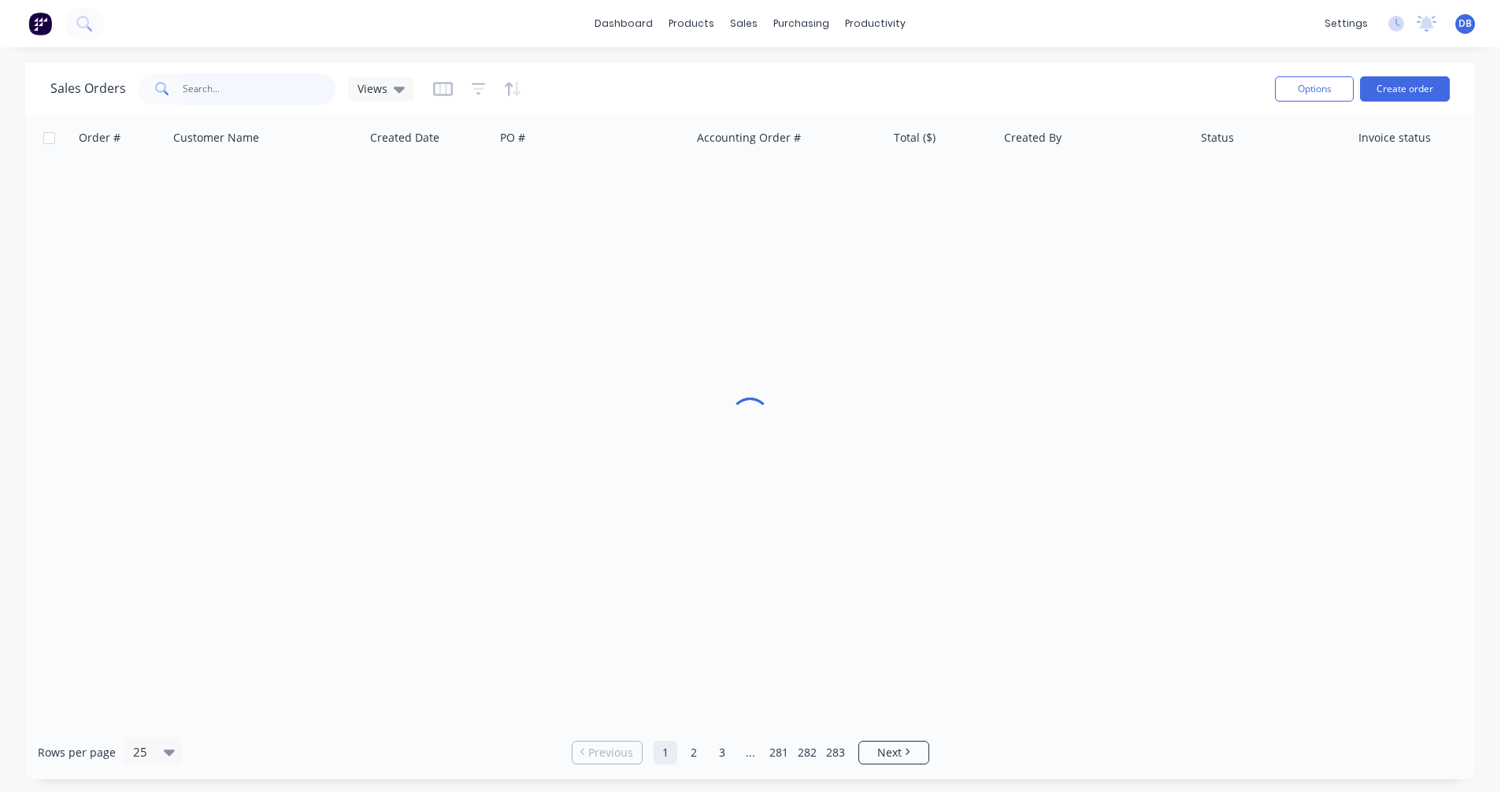
click at [199, 95] on input "text" at bounding box center [259, 88] width 154 height 31
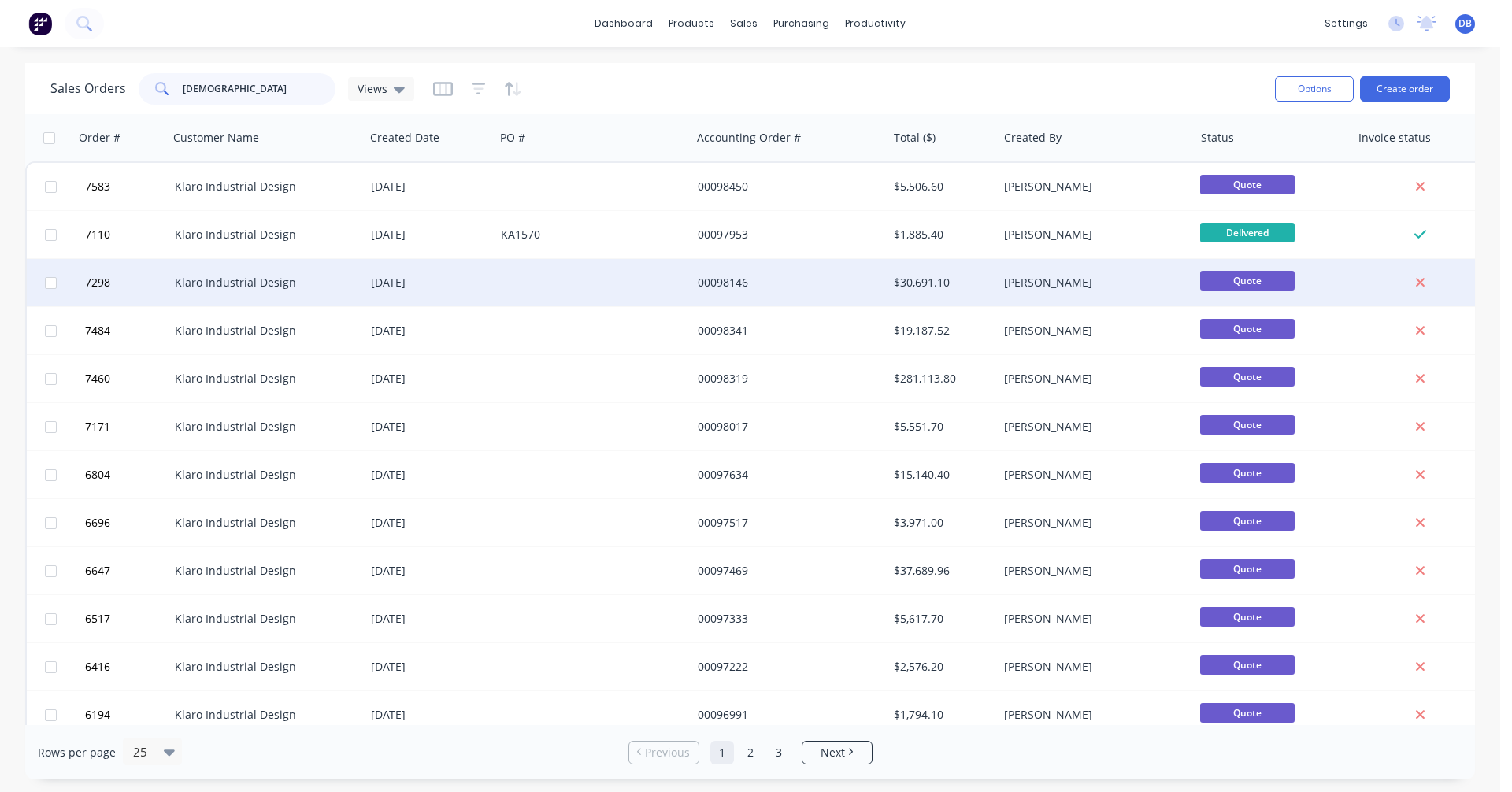
type input "[DEMOGRAPHIC_DATA]"
click at [251, 283] on div "Klaro Industrial Design" at bounding box center [261, 283] width 174 height 16
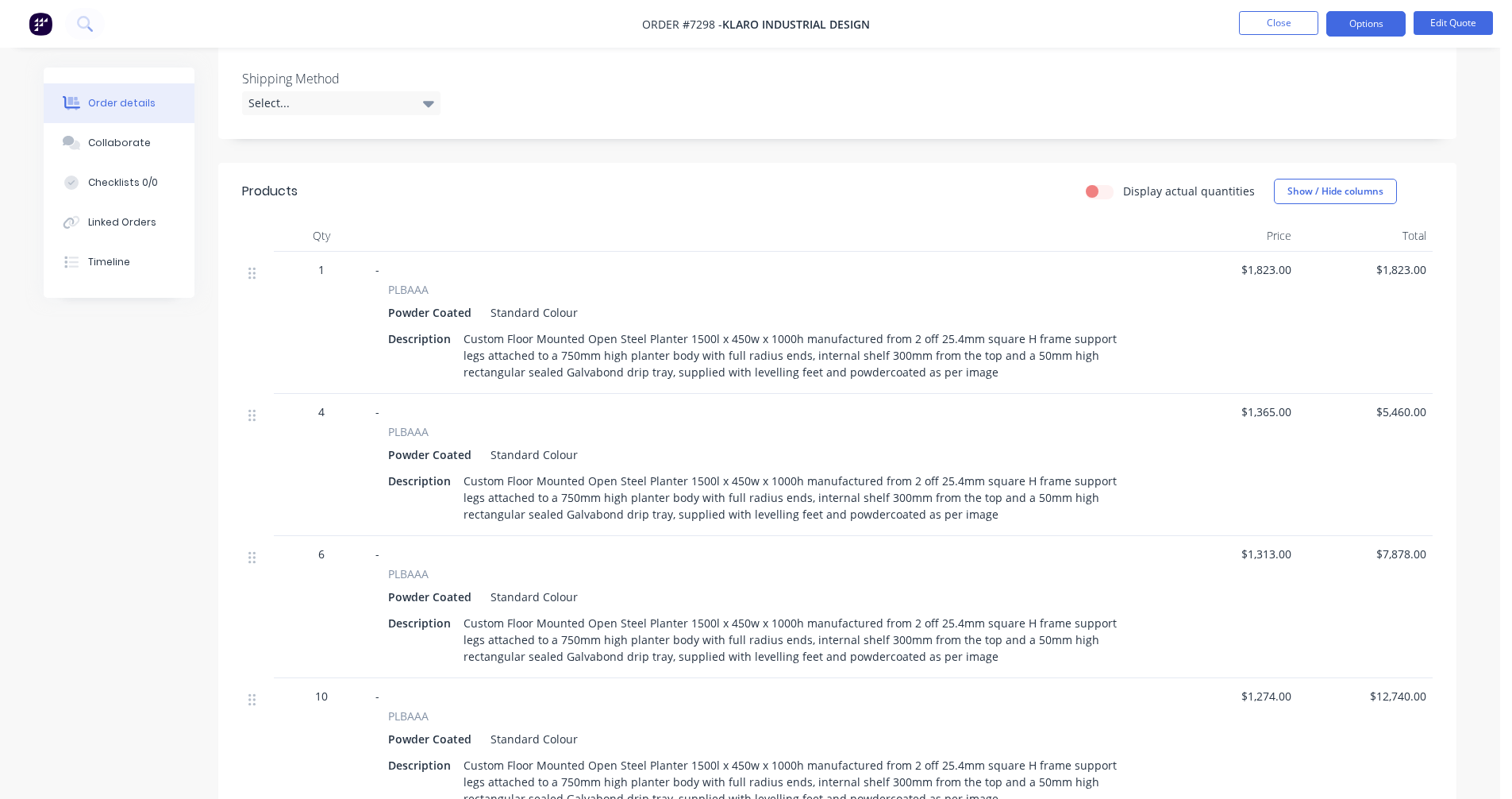
scroll to position [397, 0]
click at [1446, 22] on button "Edit Quote" at bounding box center [1453, 23] width 80 height 24
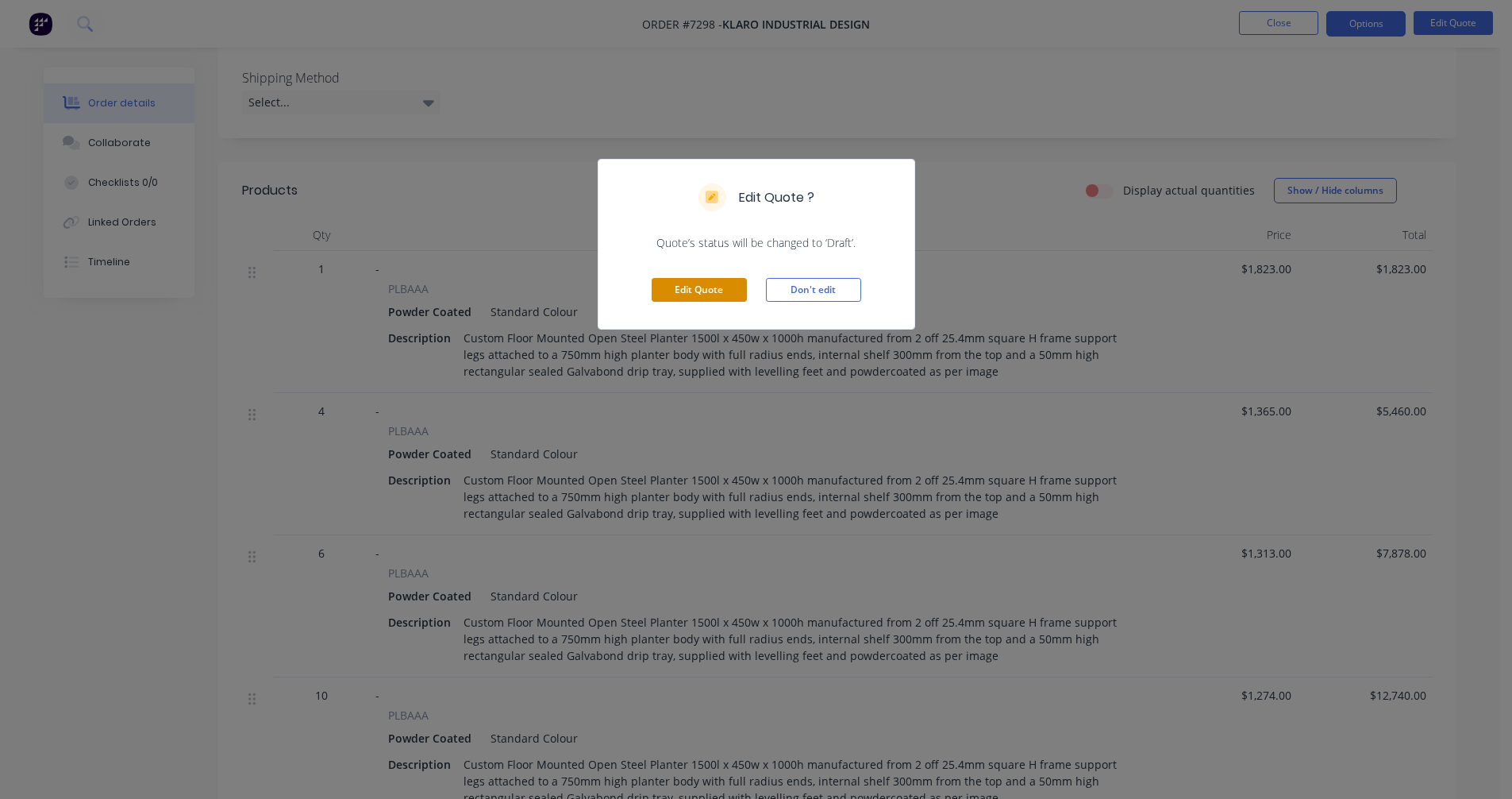
click at [718, 297] on button "Edit Quote" at bounding box center [699, 289] width 95 height 24
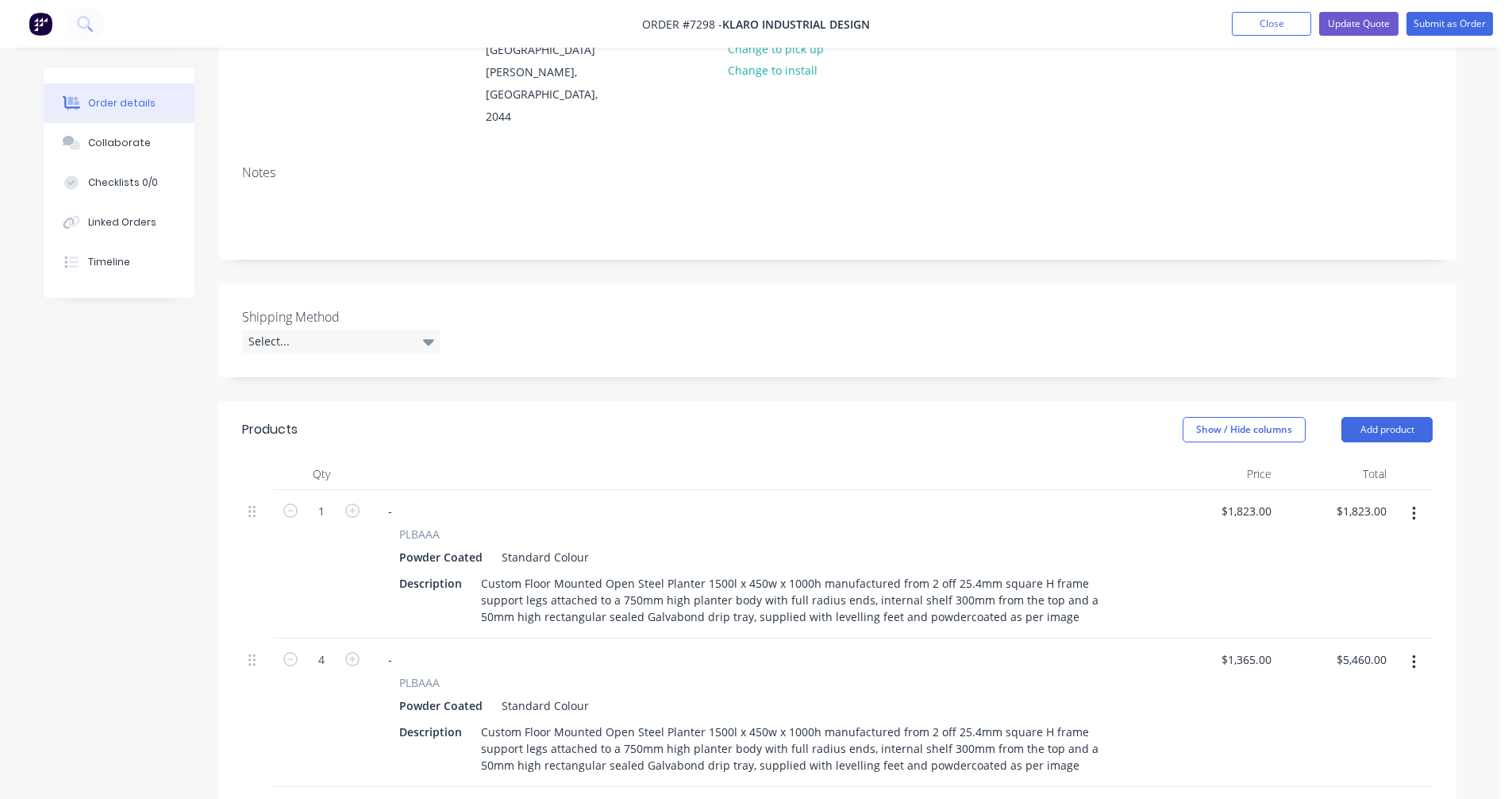
scroll to position [318, 0]
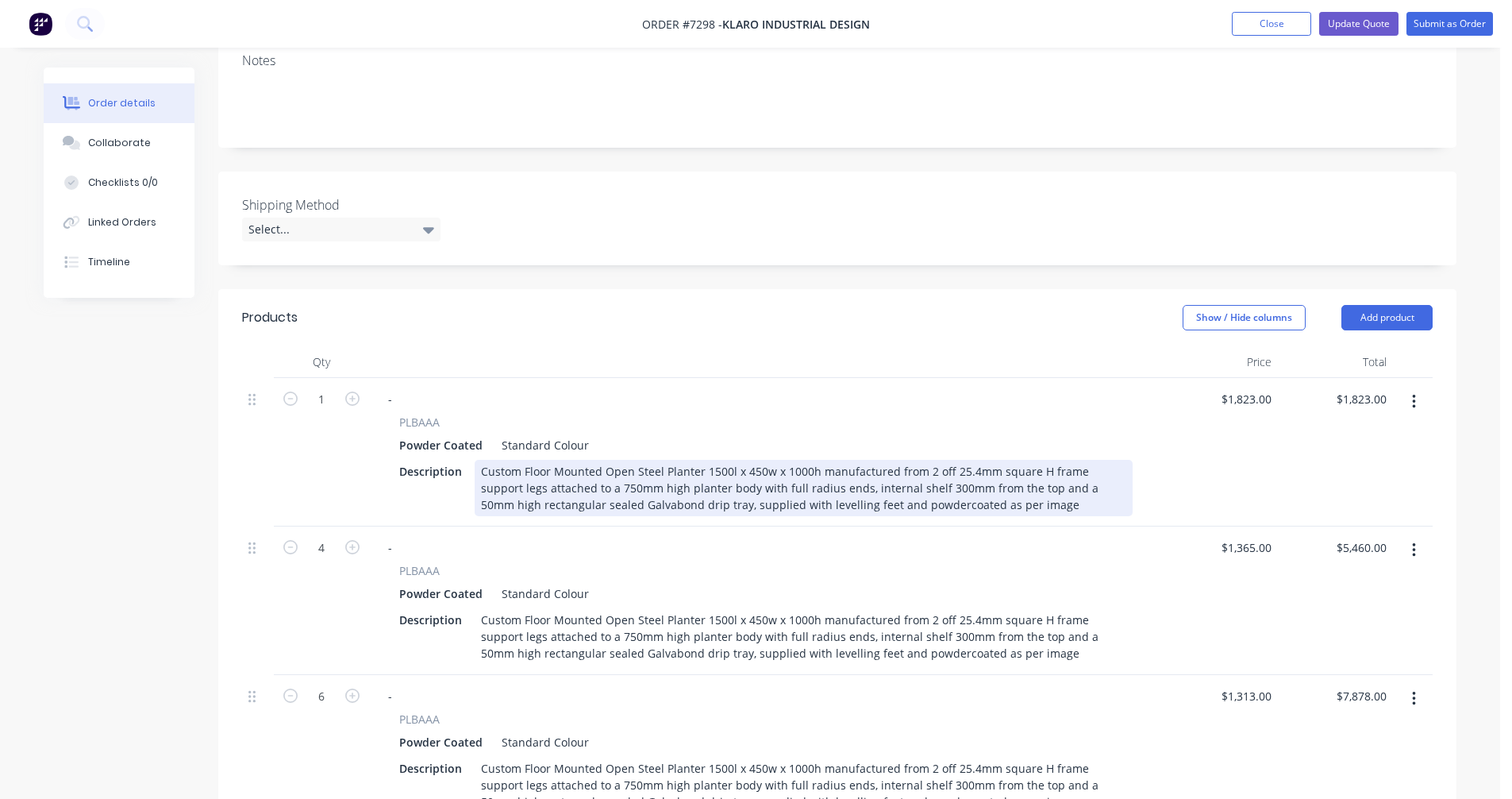
click at [816, 459] on div "Custom Floor Mounted Open Steel Planter 1500l x 450w x 1000h manufactured from …" at bounding box center [803, 487] width 658 height 56
click at [586, 459] on div "Custom Floor Mounted Open Steel Planter 1500l x 450w x 1000h manufactured from …" at bounding box center [803, 487] width 658 height 56
click at [794, 459] on div "Custom Floor Mounted Open Steel Planter 1500l x 450w x 1000h manufactured from …" at bounding box center [803, 487] width 658 height 56
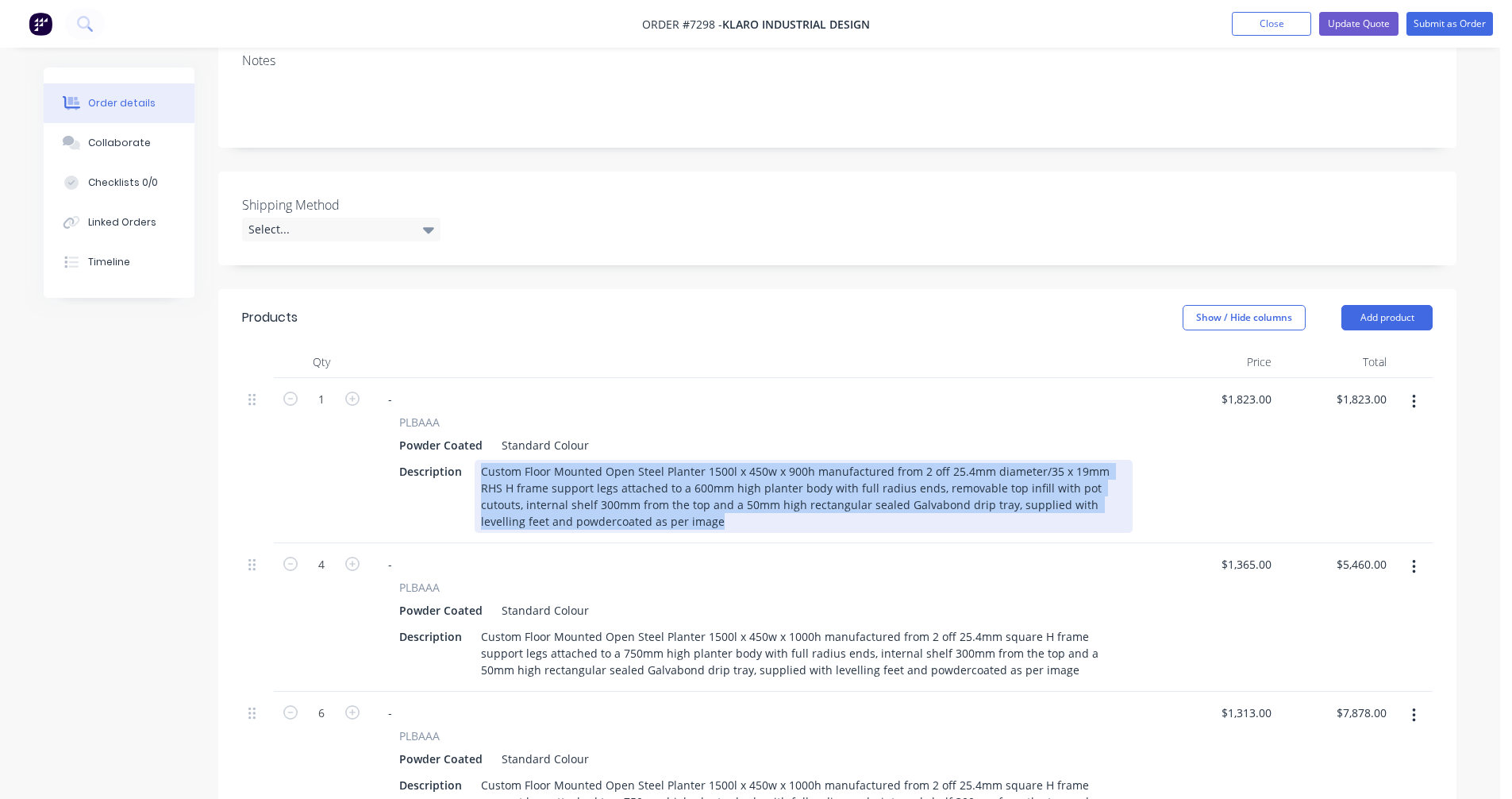
drag, startPoint x: 640, startPoint y: 480, endPoint x: 475, endPoint y: 415, distance: 177.3
click at [475, 459] on div "Description Custom Floor Mounted Open Steel Planter 1500l x 450w x 900h manufac…" at bounding box center [762, 495] width 739 height 73
copy div "Custom Floor Mounted Open Steel Planter 1500l x 450w x 900h manufactured from 2…"
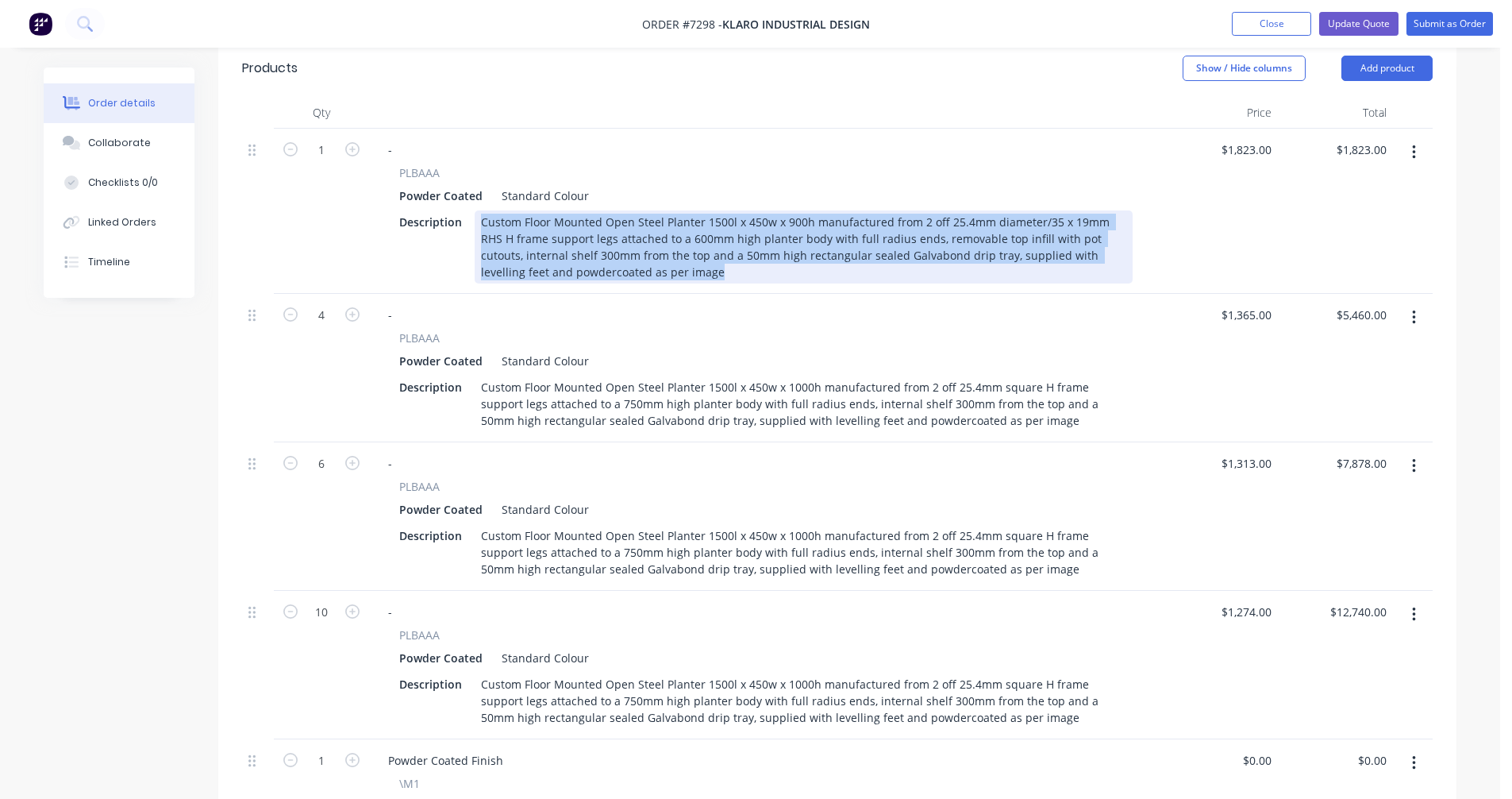
scroll to position [635, 0]
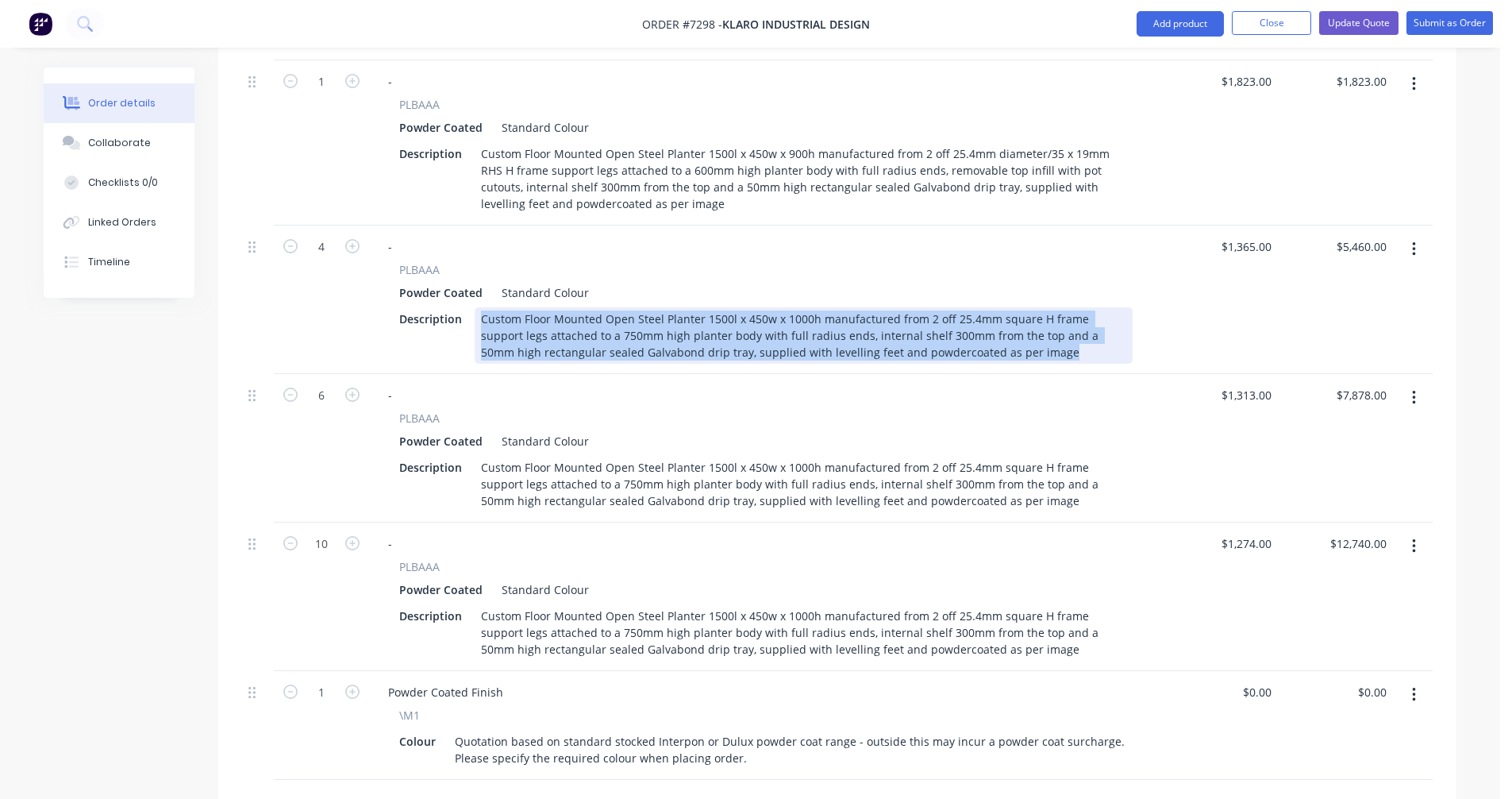
drag, startPoint x: 1011, startPoint y: 312, endPoint x: 472, endPoint y: 259, distance: 541.6
click at [472, 261] on div "PLBAAA Powder Coated Standard Colour Description Custom Floor Mounted Open Stee…" at bounding box center [766, 312] width 781 height 102
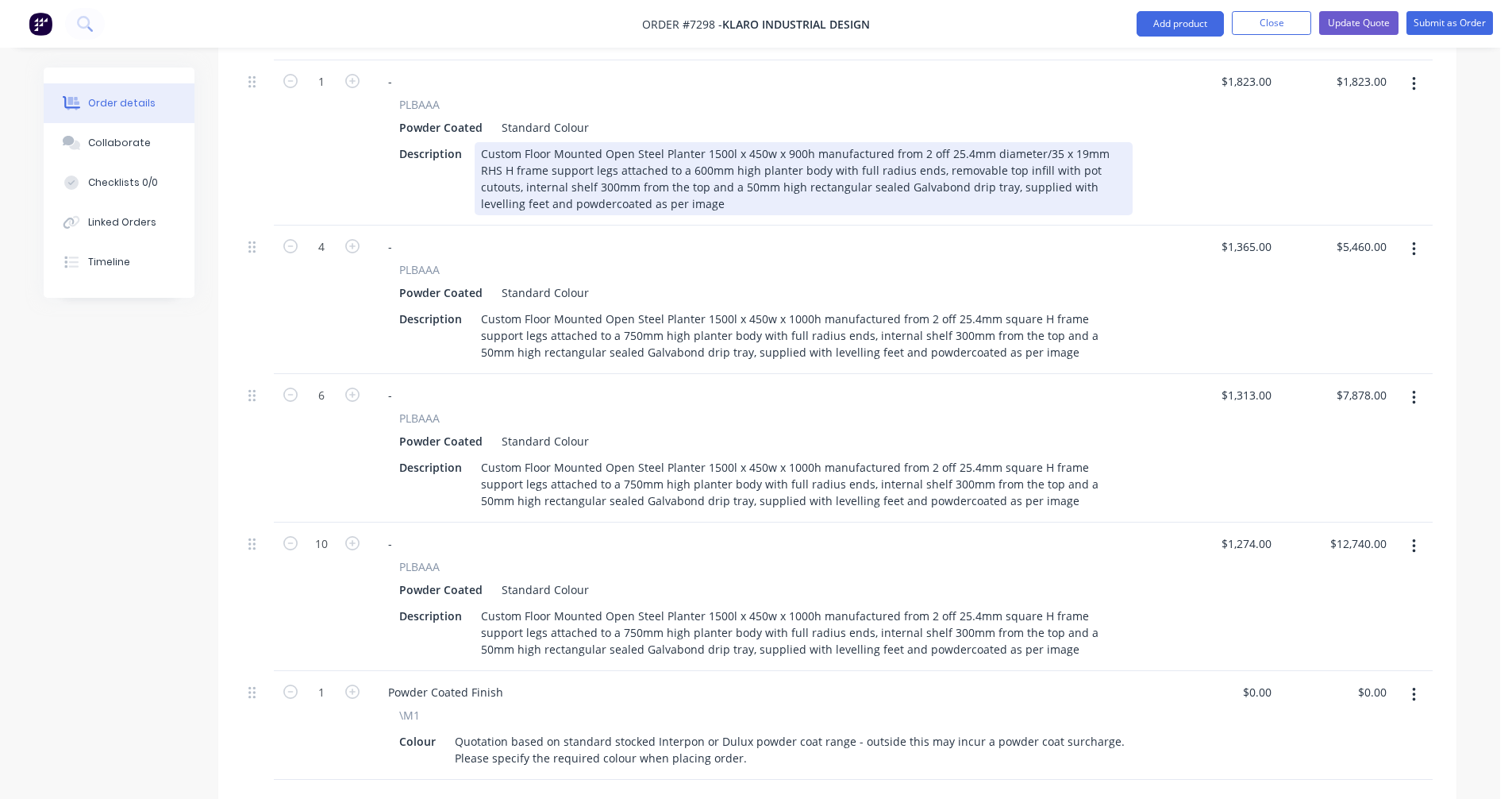
click at [517, 142] on div "Custom Floor Mounted Open Steel Planter 1500l x 450w x 900h manufactured from 2…" at bounding box center [803, 178] width 658 height 73
type input "$1,823.00"
click at [654, 142] on div "Custom MAS Floor Mounted Open Steel Planter 1500l x 450w x 900h manufactured fr…" at bounding box center [803, 178] width 658 height 73
click at [696, 142] on div "Custom MAS Floor Mounted Steel Planter 1500l x 450w x 900h manufactured from 2 …" at bounding box center [803, 178] width 658 height 73
click at [804, 142] on div "Custom MAS Floor Mounted Steel Planter 1500l x 450w x 900h manufactured from 2 …" at bounding box center [803, 178] width 658 height 73
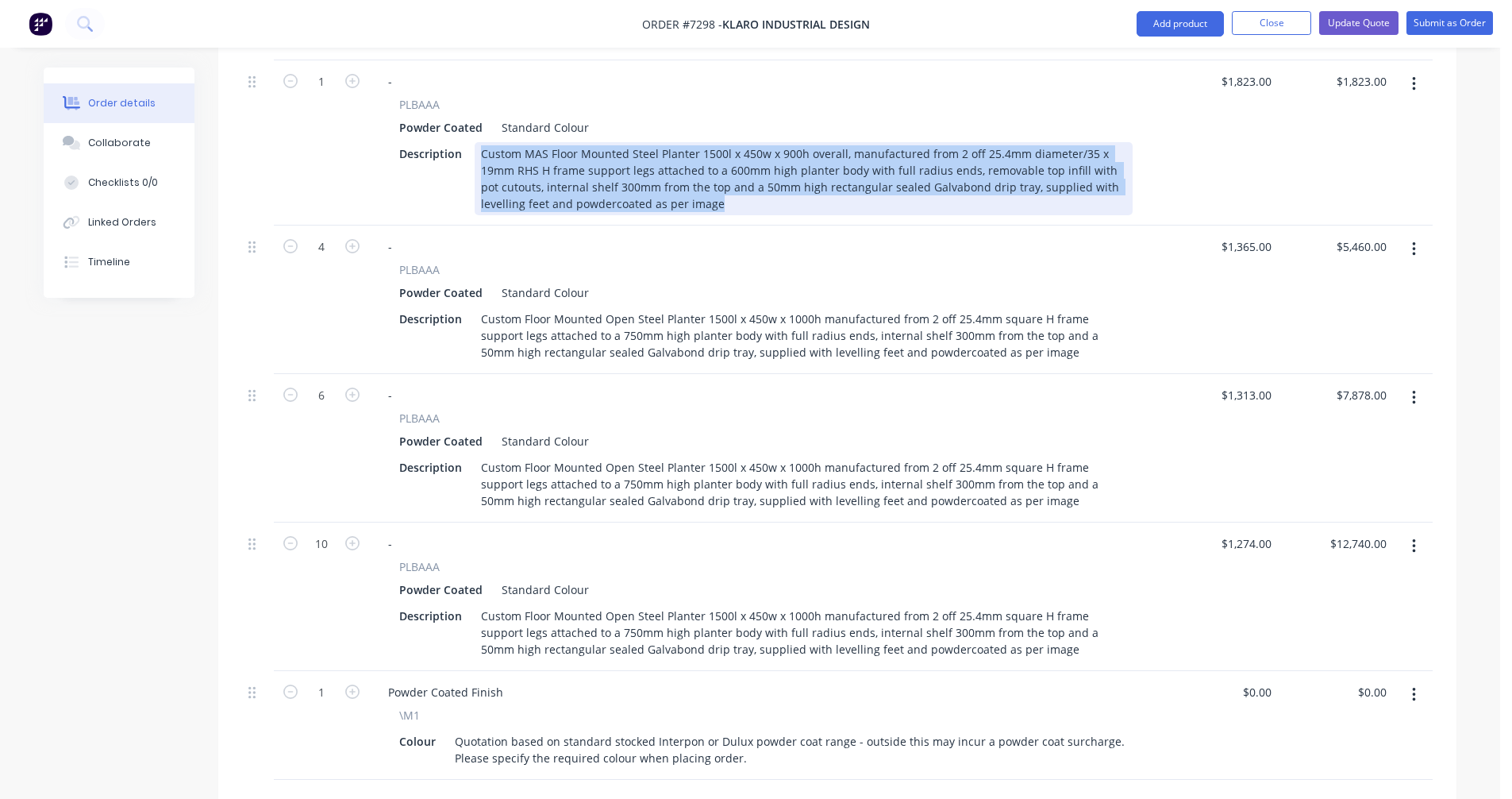
drag, startPoint x: 679, startPoint y: 162, endPoint x: 473, endPoint y: 112, distance: 212.0
click at [474, 142] on div "Custom MAS Floor Mounted Steel Planter 1500l x 450w x 900h overall, manufacture…" at bounding box center [803, 178] width 658 height 73
copy div "Custom MAS Floor Mounted Steel Planter 1500l x 450w x 900h overall, manufacture…"
click at [969, 142] on div "Custom MAS Floor Mounted Steel Planter 1500l x 450w x 900h overall, manufacture…" at bounding box center [803, 178] width 658 height 73
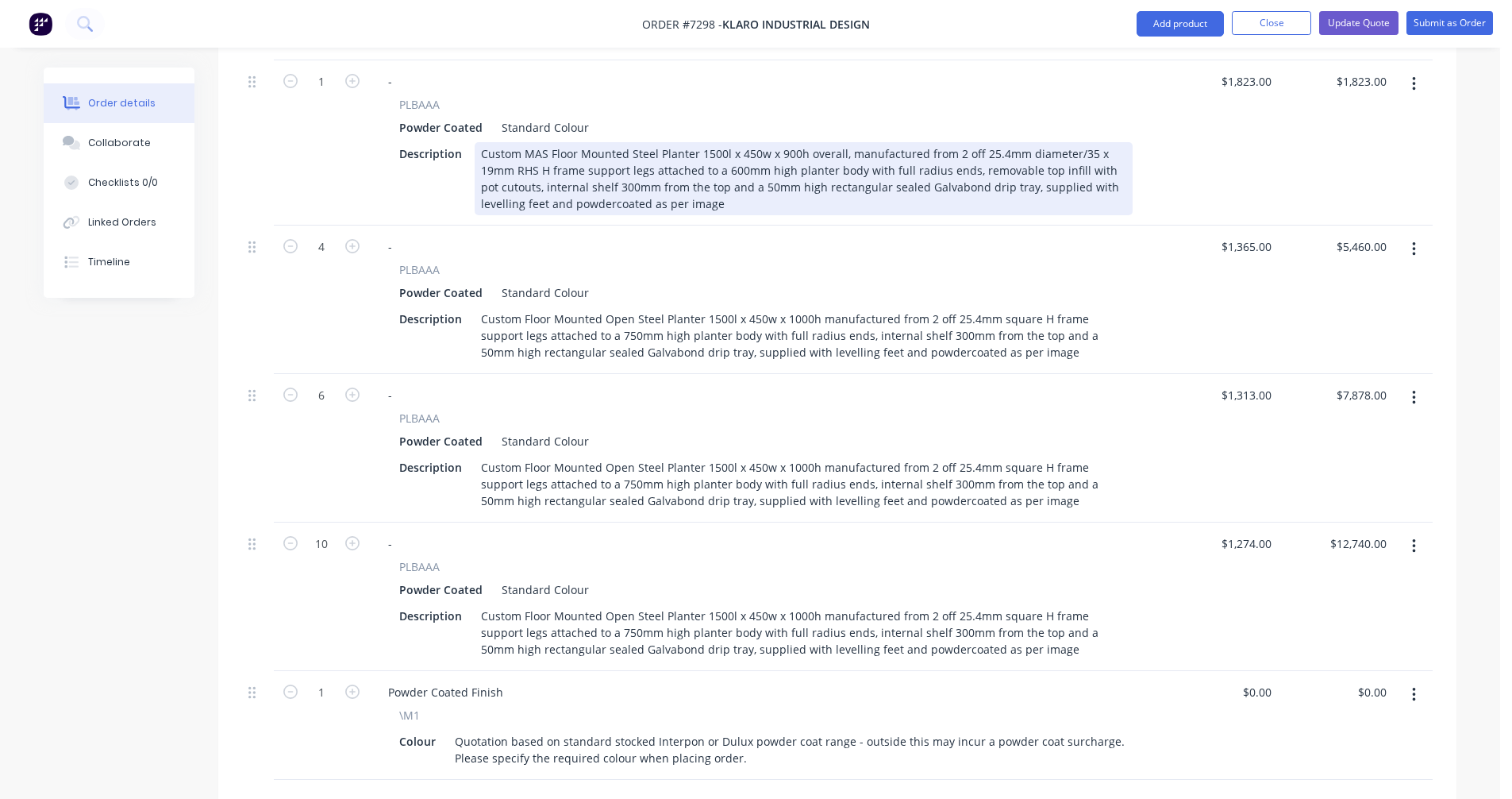
click at [702, 143] on div "Custom MAS Floor Mounted Steel Planter 1500l x 450w x 900h overall, manufacture…" at bounding box center [803, 178] width 658 height 73
click at [769, 163] on div "Custom MAS Floor Mounted Steel Planter 1500l x 450w x 900h overall, manufacture…" at bounding box center [803, 178] width 658 height 73
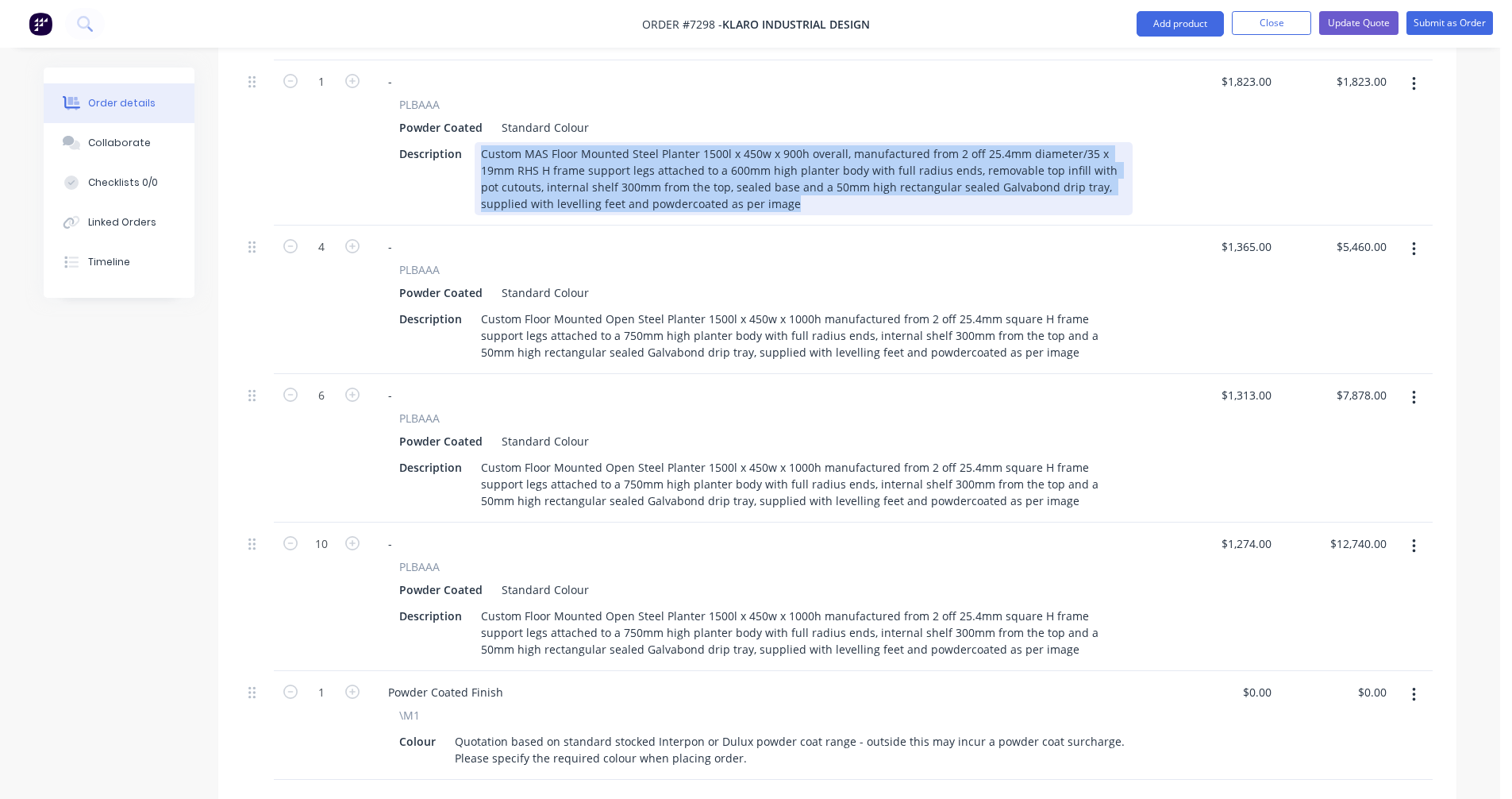
drag, startPoint x: 769, startPoint y: 163, endPoint x: 476, endPoint y: 104, distance: 298.9
click at [477, 142] on div "Custom MAS Floor Mounted Steel Planter 1500l x 450w x 900h overall, manufacture…" at bounding box center [803, 178] width 658 height 73
copy div "Custom MAS Floor Mounted Steel Planter 1500l x 450w x 900h overall, manufacture…"
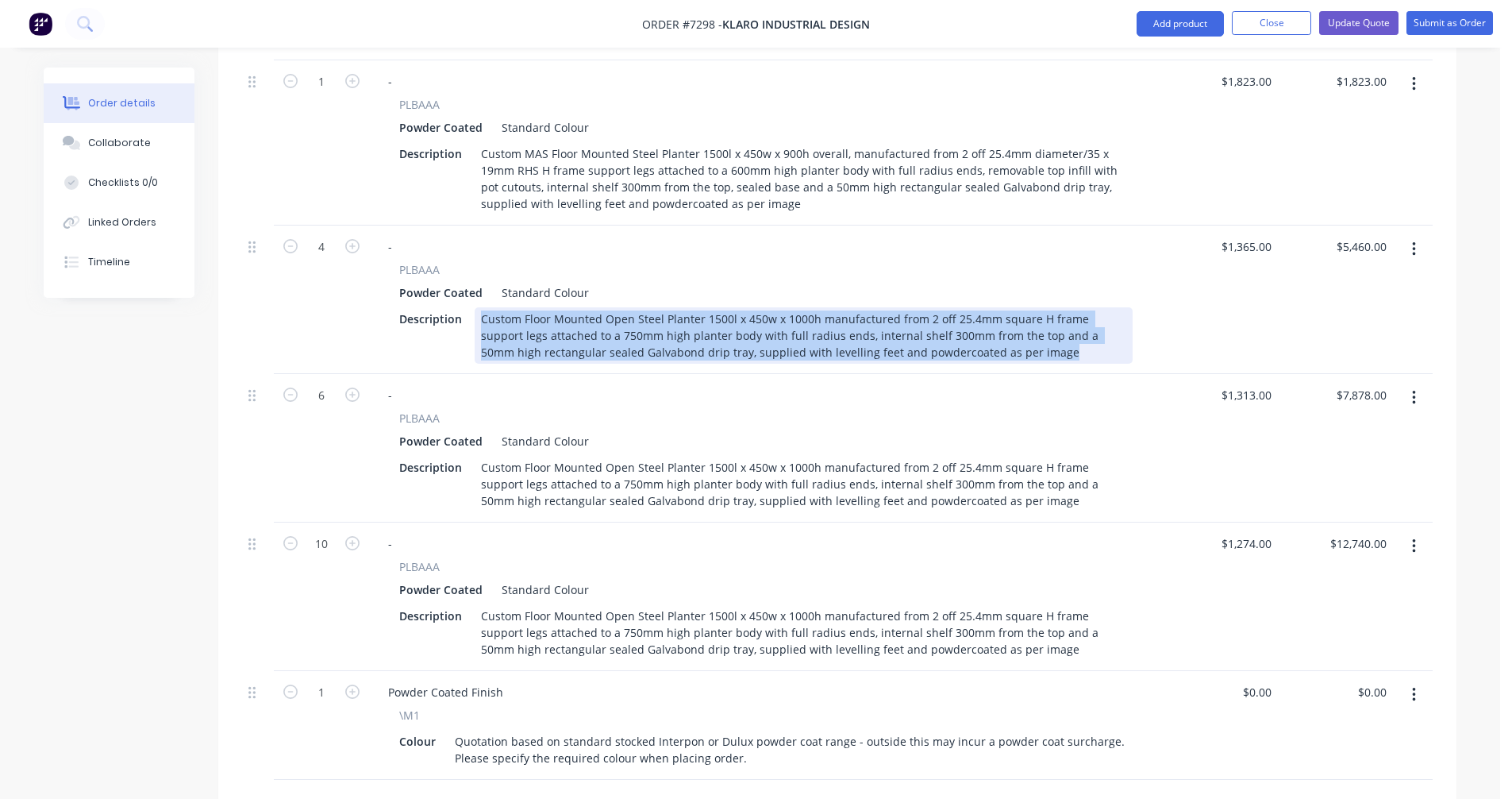
drag, startPoint x: 996, startPoint y: 307, endPoint x: 469, endPoint y: 272, distance: 528.2
click at [469, 307] on div "Description Custom Floor Mounted Open Steel Planter 1500l x 450w x 1000h manufa…" at bounding box center [762, 335] width 739 height 56
paste div
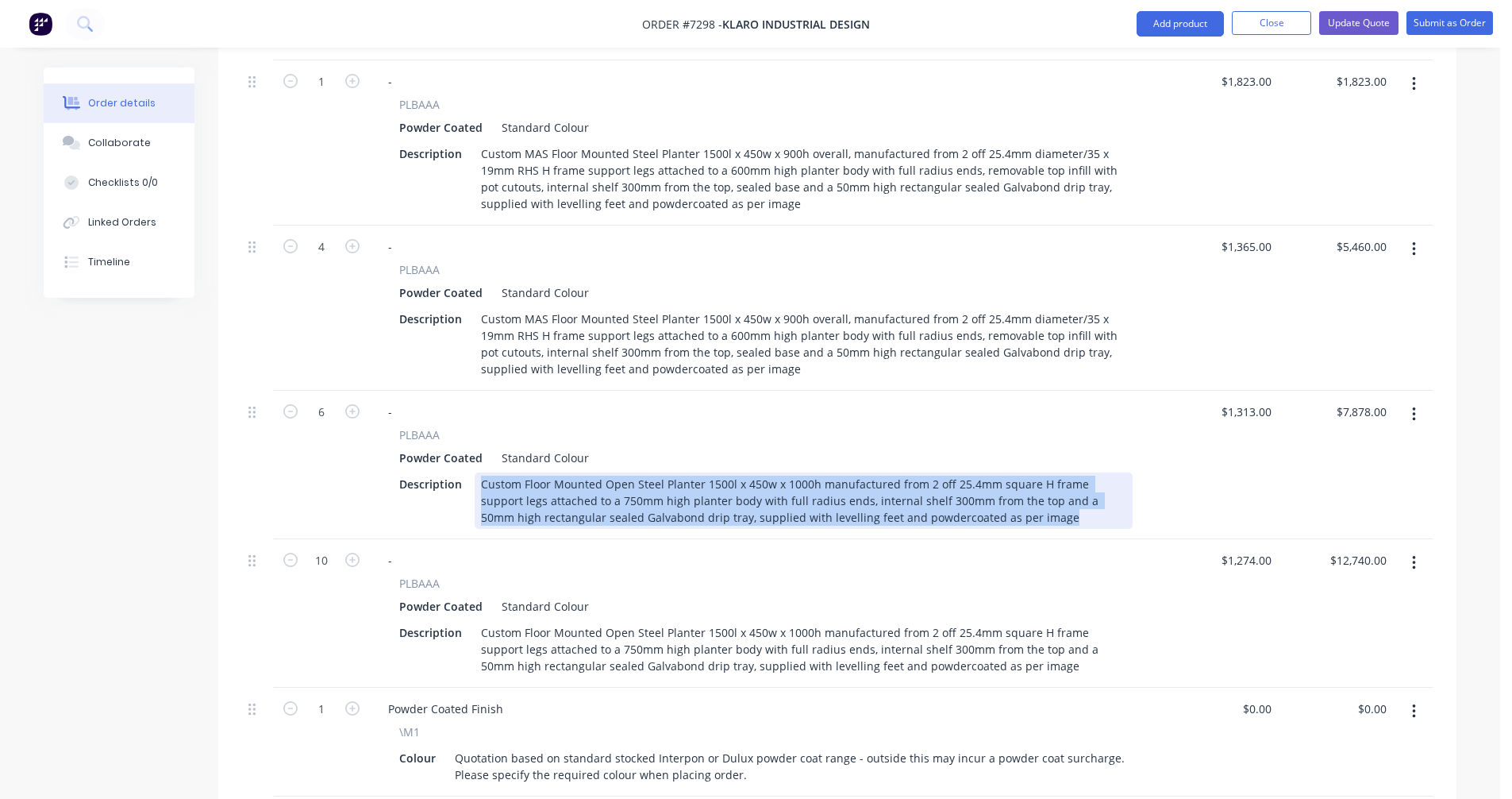
drag, startPoint x: 1003, startPoint y: 476, endPoint x: 479, endPoint y: 438, distance: 525.4
click at [479, 473] on div "Custom Floor Mounted Open Steel Planter 1500l x 450w x 1000h manufactured from …" at bounding box center [803, 501] width 658 height 56
paste div
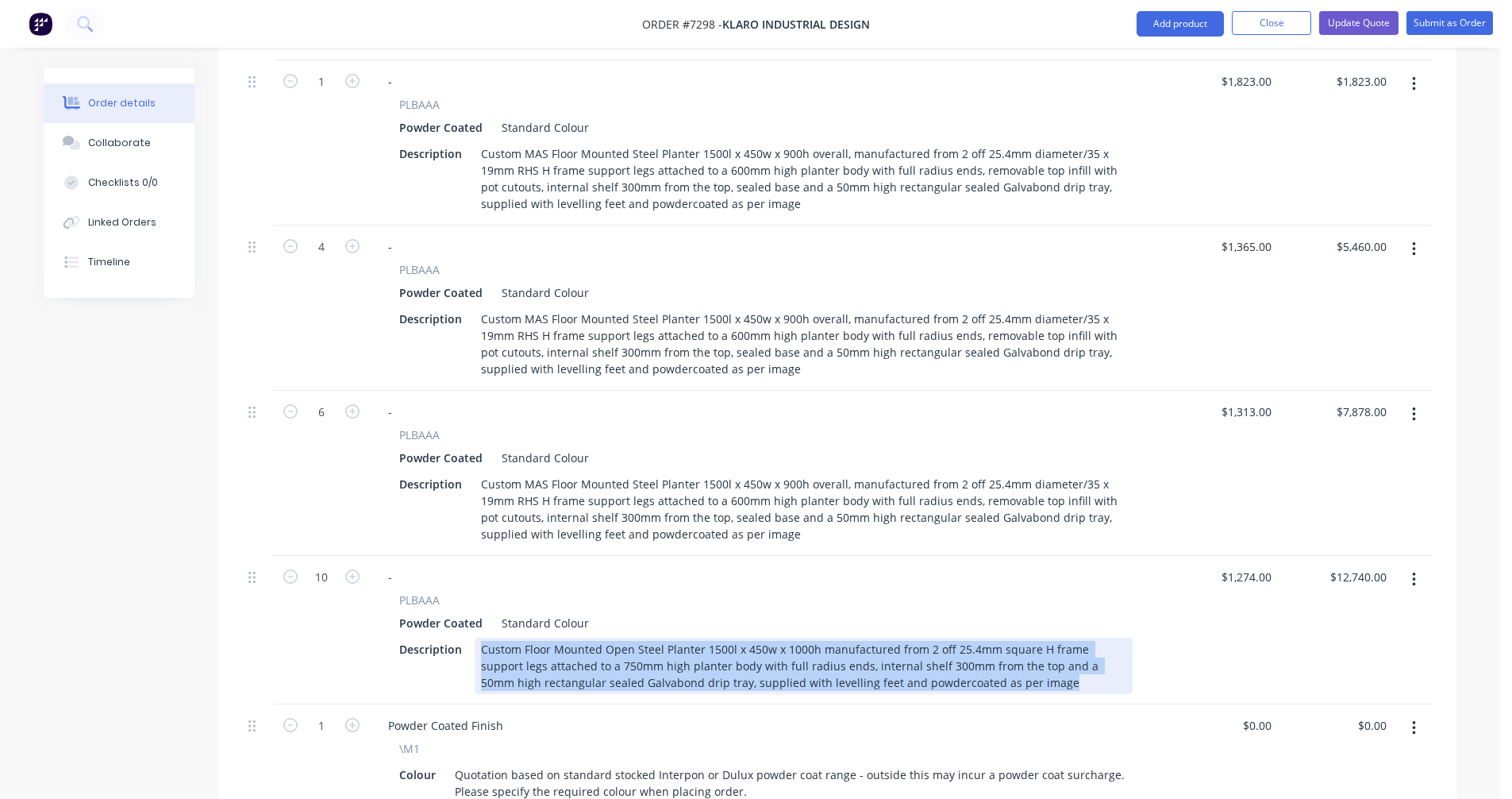
drag, startPoint x: 1003, startPoint y: 643, endPoint x: 473, endPoint y: 593, distance: 532.4
click at [473, 637] on div "Description Custom Floor Mounted Open Steel Planter 1500l x 450w x 1000h manufa…" at bounding box center [762, 665] width 739 height 56
paste div
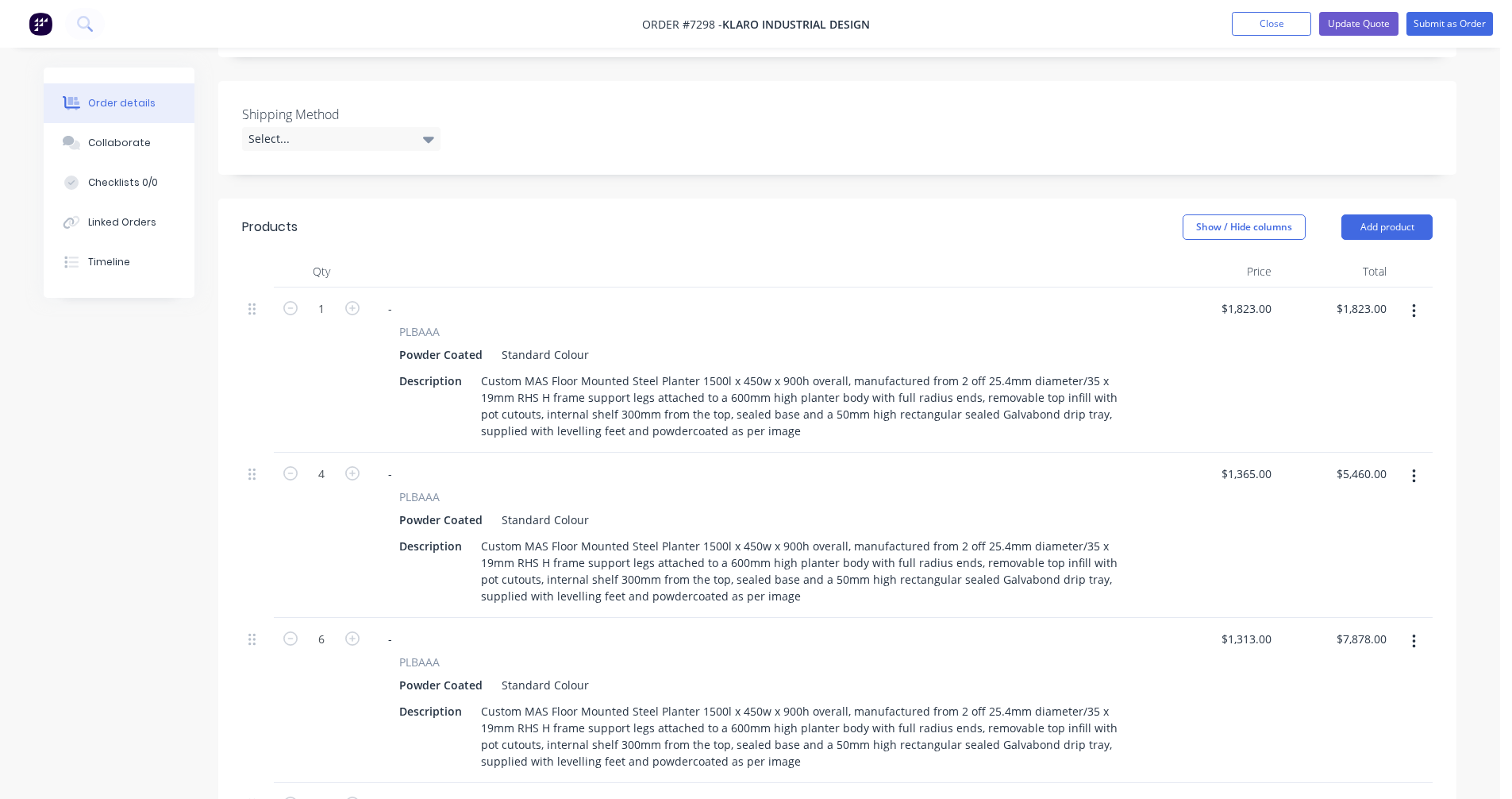
scroll to position [397, 0]
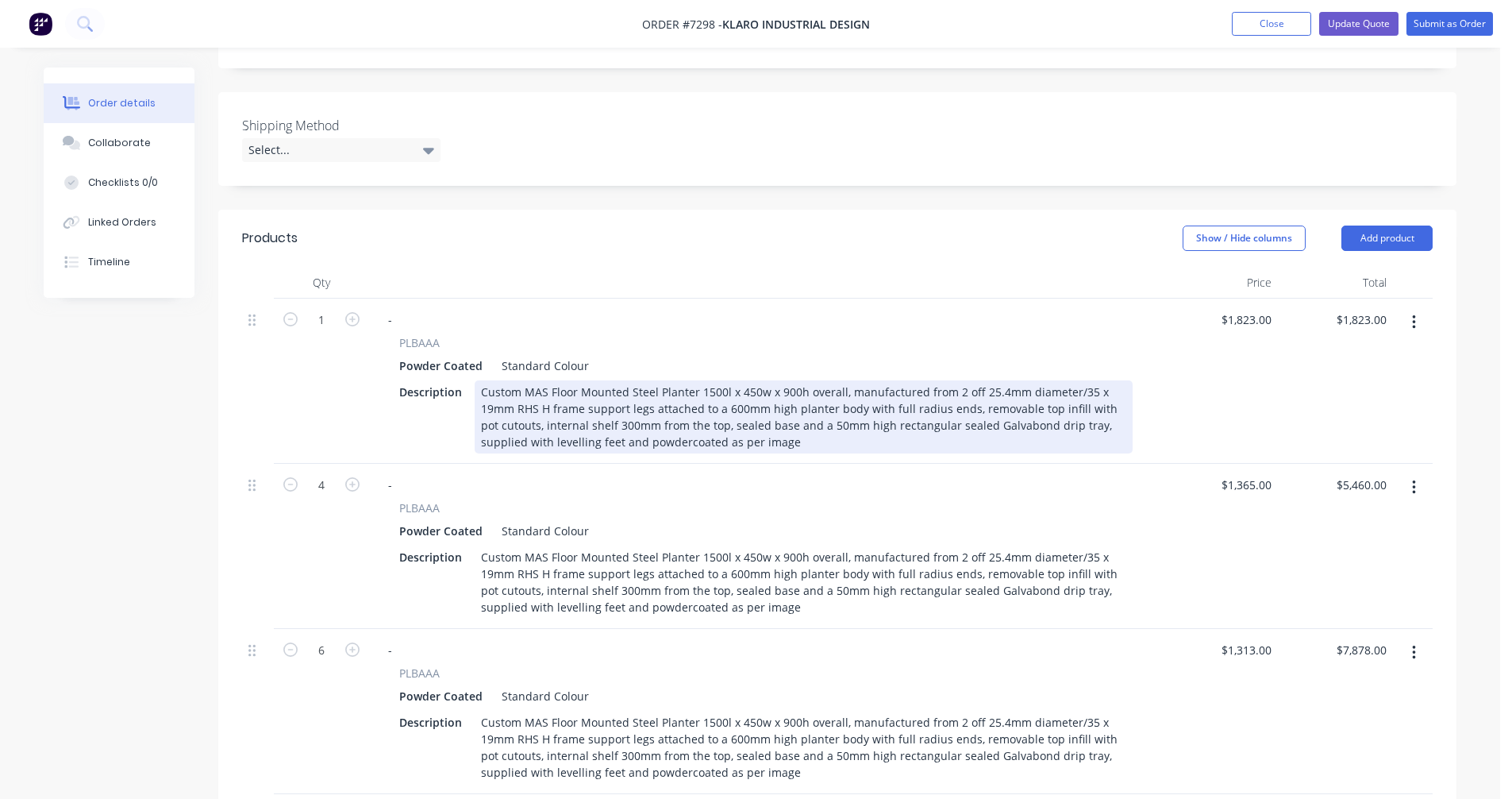
click at [1016, 381] on div "Custom MAS Floor Mounted Steel Planter 1500l x 450w x 900h overall, manufacture…" at bounding box center [803, 417] width 658 height 73
type input "$1,621.00"
type input "$1,283.50"
type input "$5,134.00"
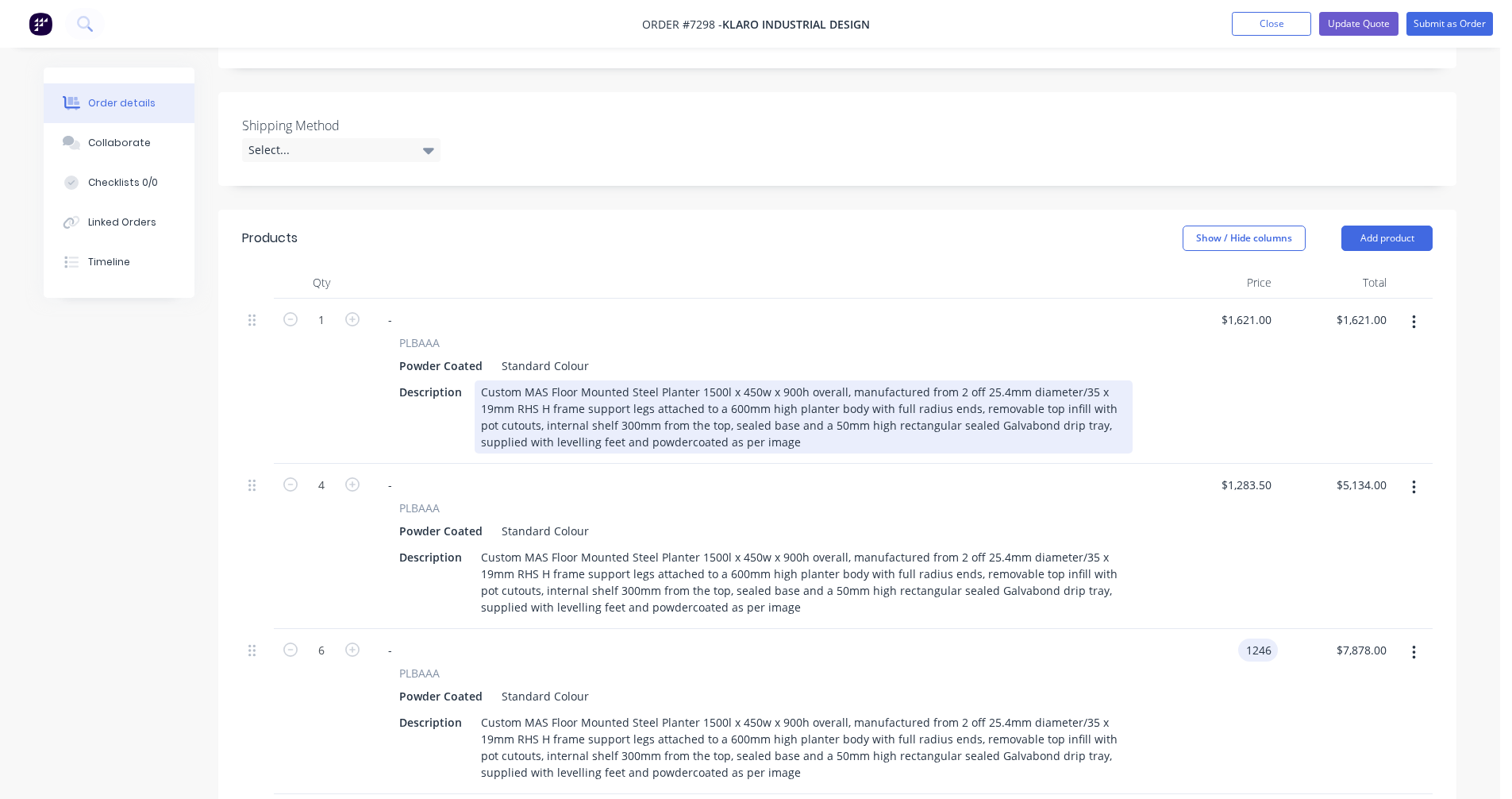
type input "$1,246.00"
type input "$7,476.00"
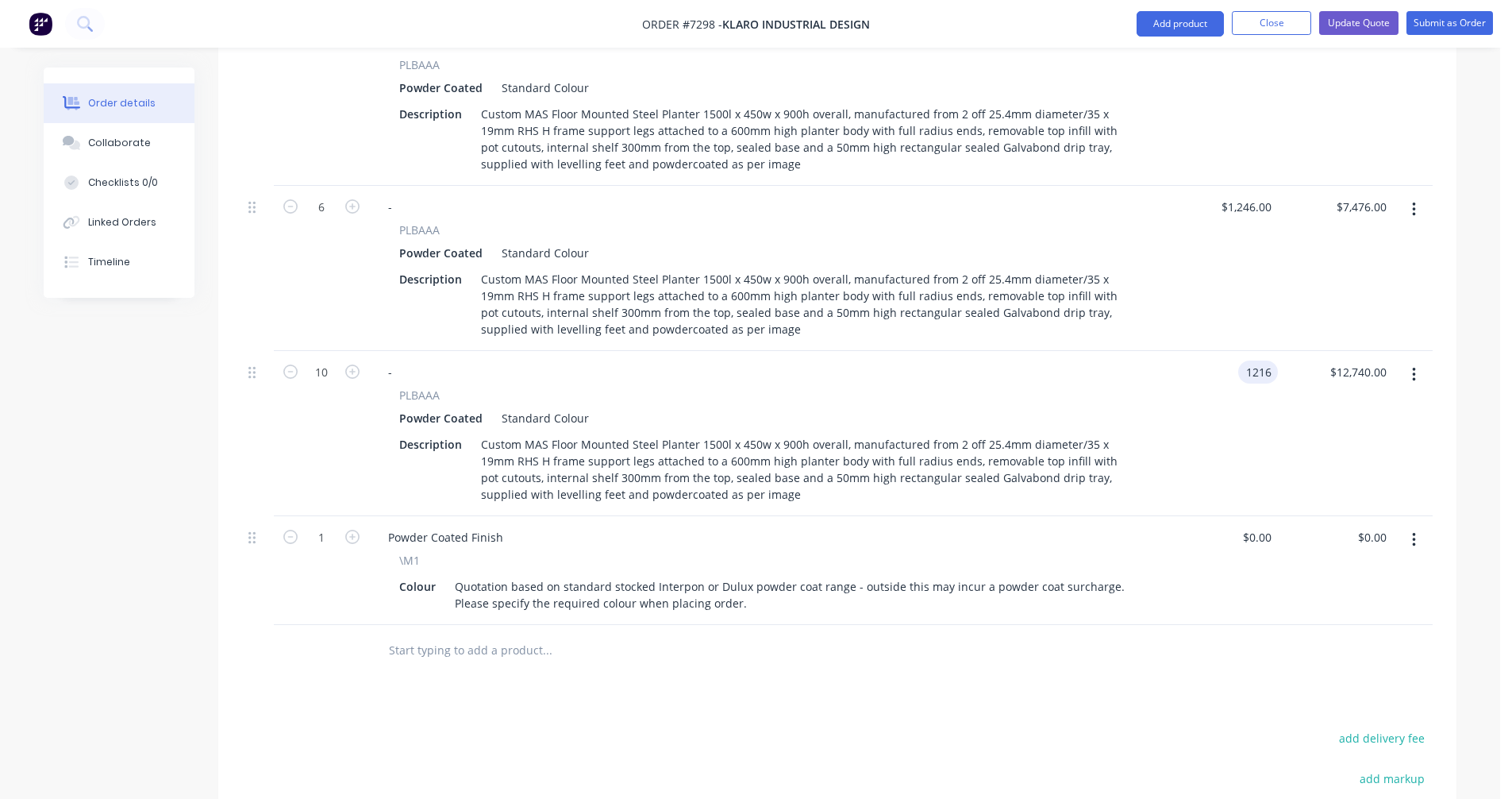
type input "$1,216.00"
type input "$12,160.00"
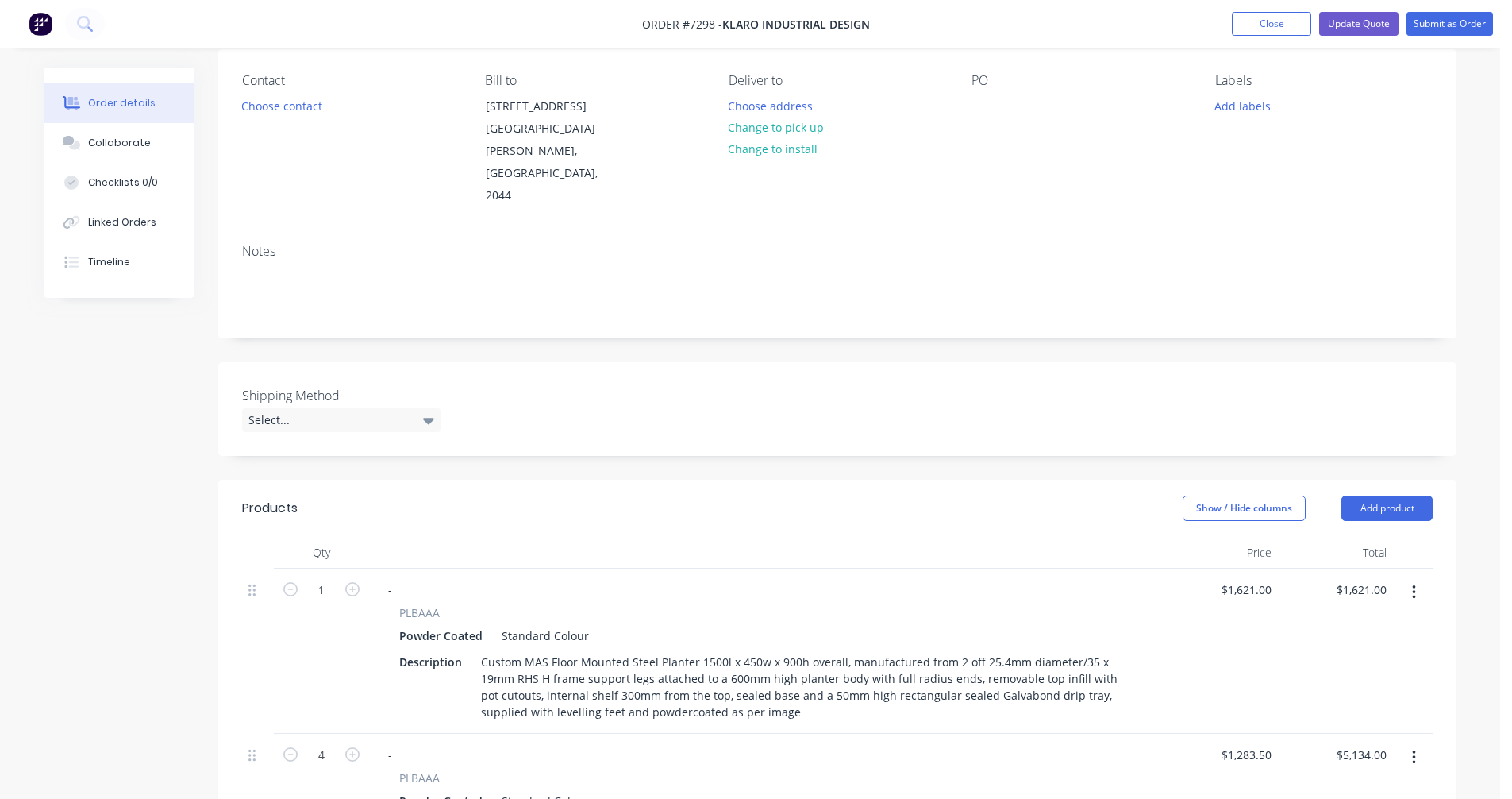
scroll to position [125, 0]
click at [1355, 25] on button "Update Quote" at bounding box center [1359, 24] width 80 height 24
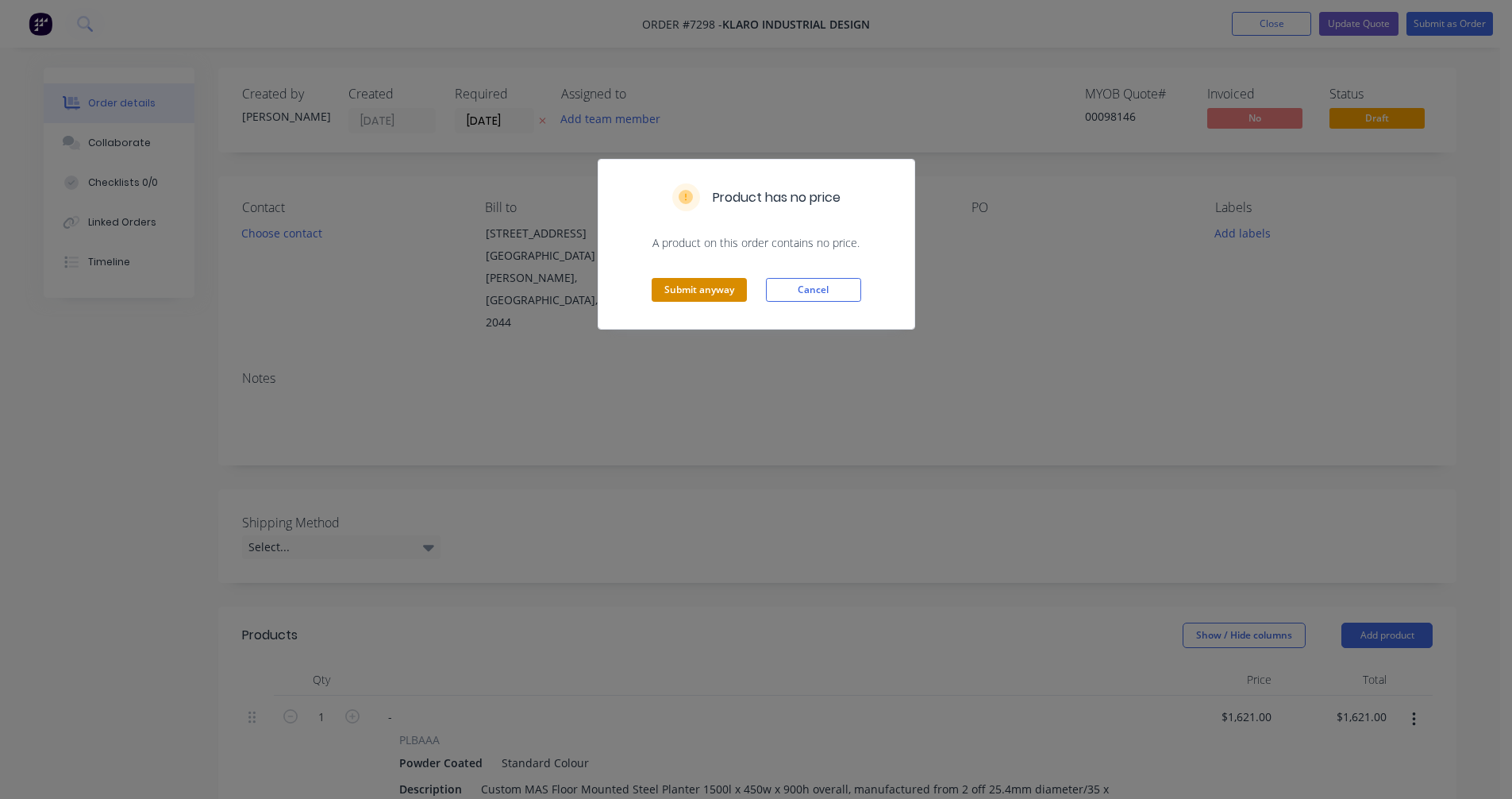
click at [690, 293] on button "Submit anyway" at bounding box center [699, 289] width 95 height 24
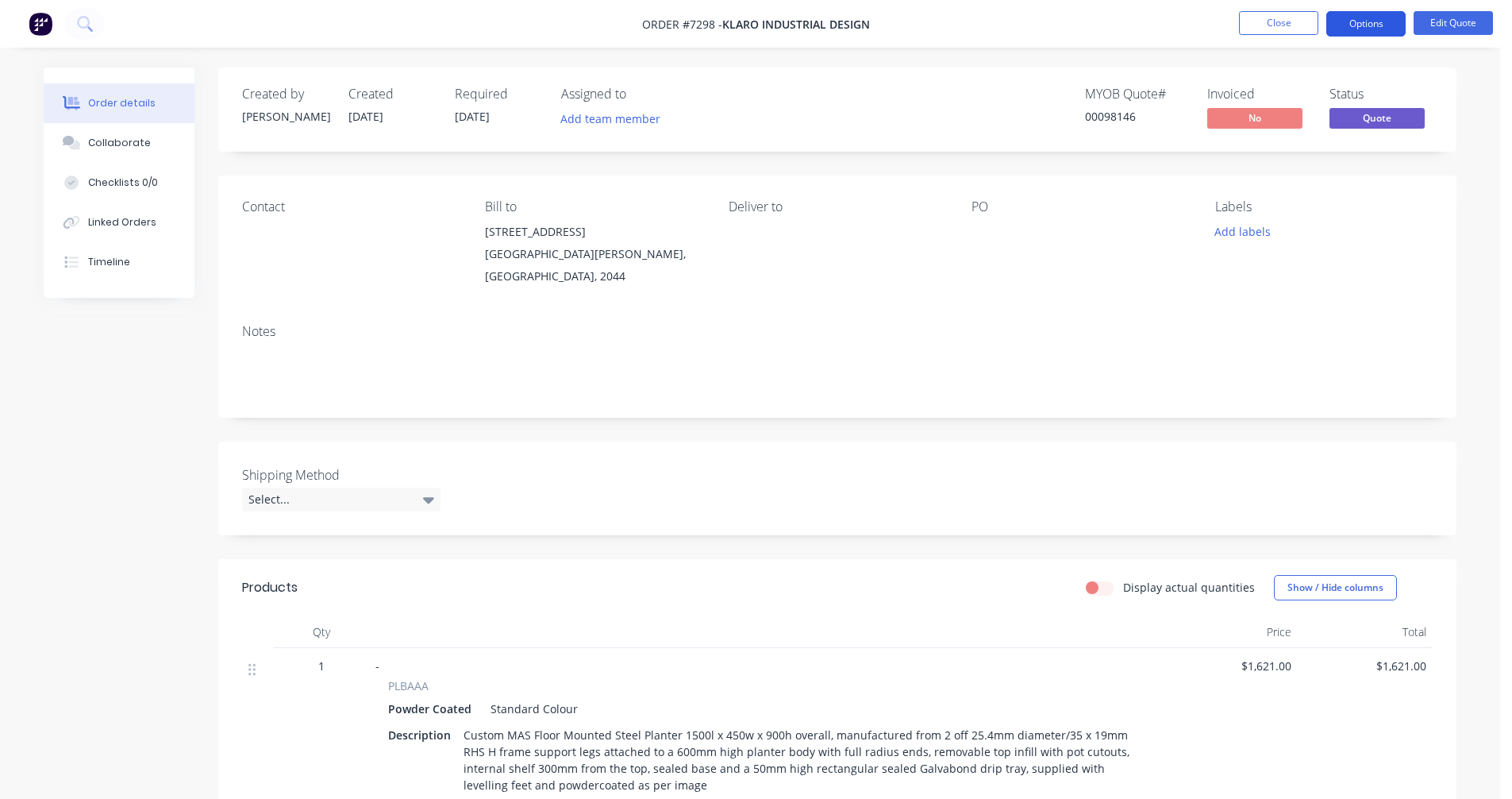
click at [1363, 21] on button "Options" at bounding box center [1366, 24] width 80 height 25
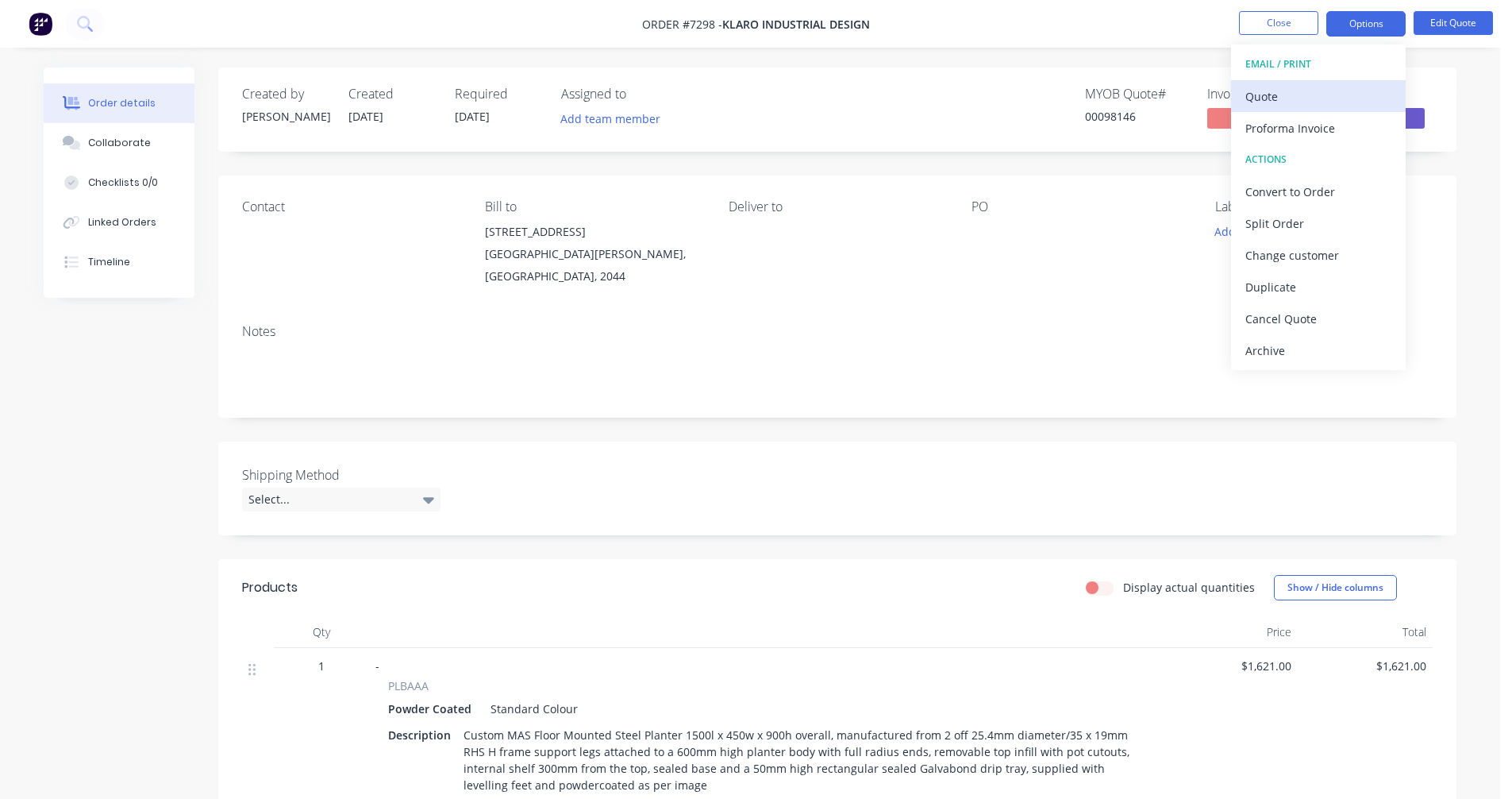
click at [1272, 104] on div "Quote" at bounding box center [1318, 96] width 146 height 23
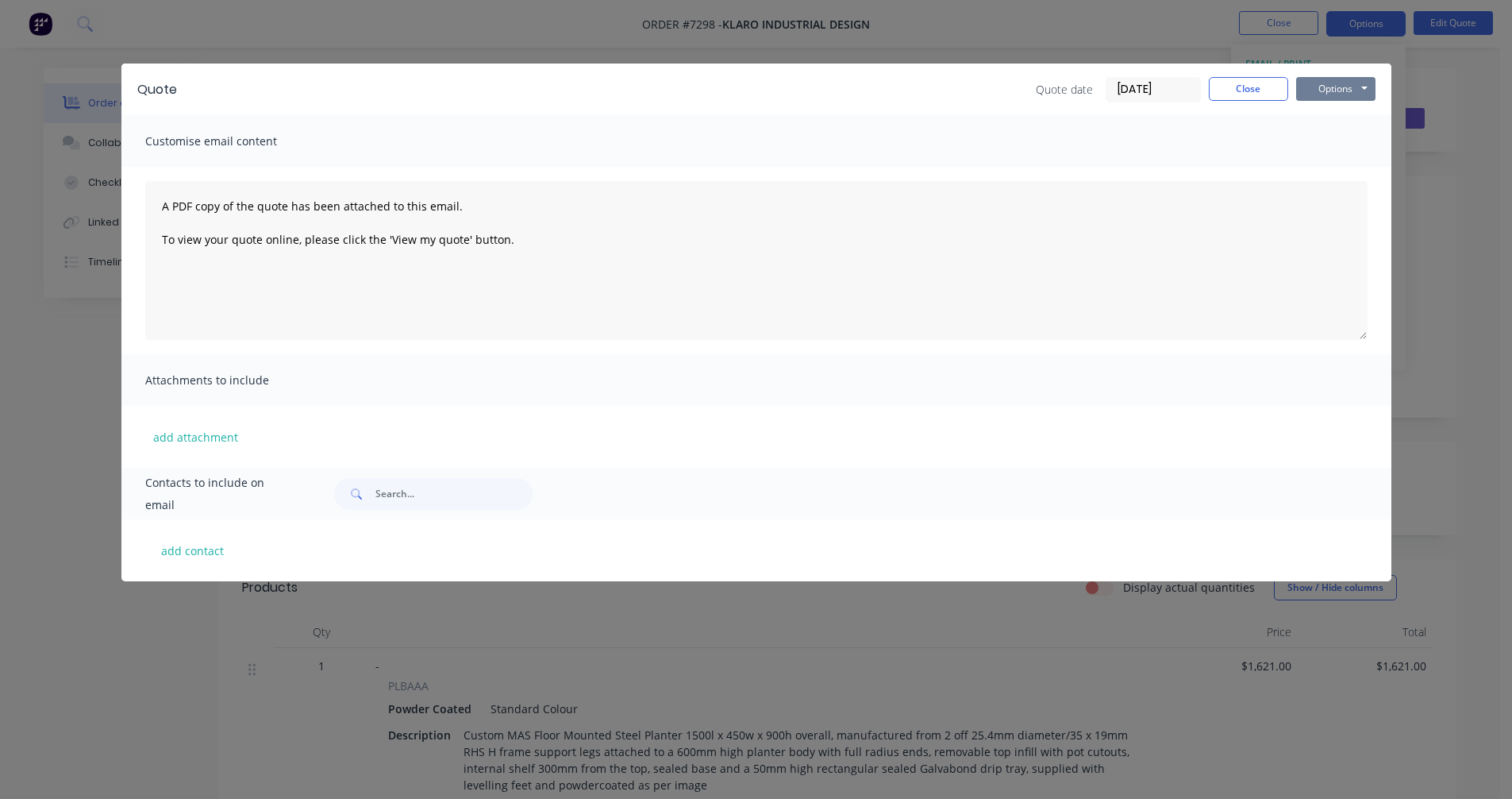
click at [1364, 82] on button "Options" at bounding box center [1335, 88] width 80 height 24
click at [1342, 116] on button "Preview" at bounding box center [1347, 117] width 102 height 26
click at [1244, 77] on button "Close" at bounding box center [1249, 88] width 80 height 24
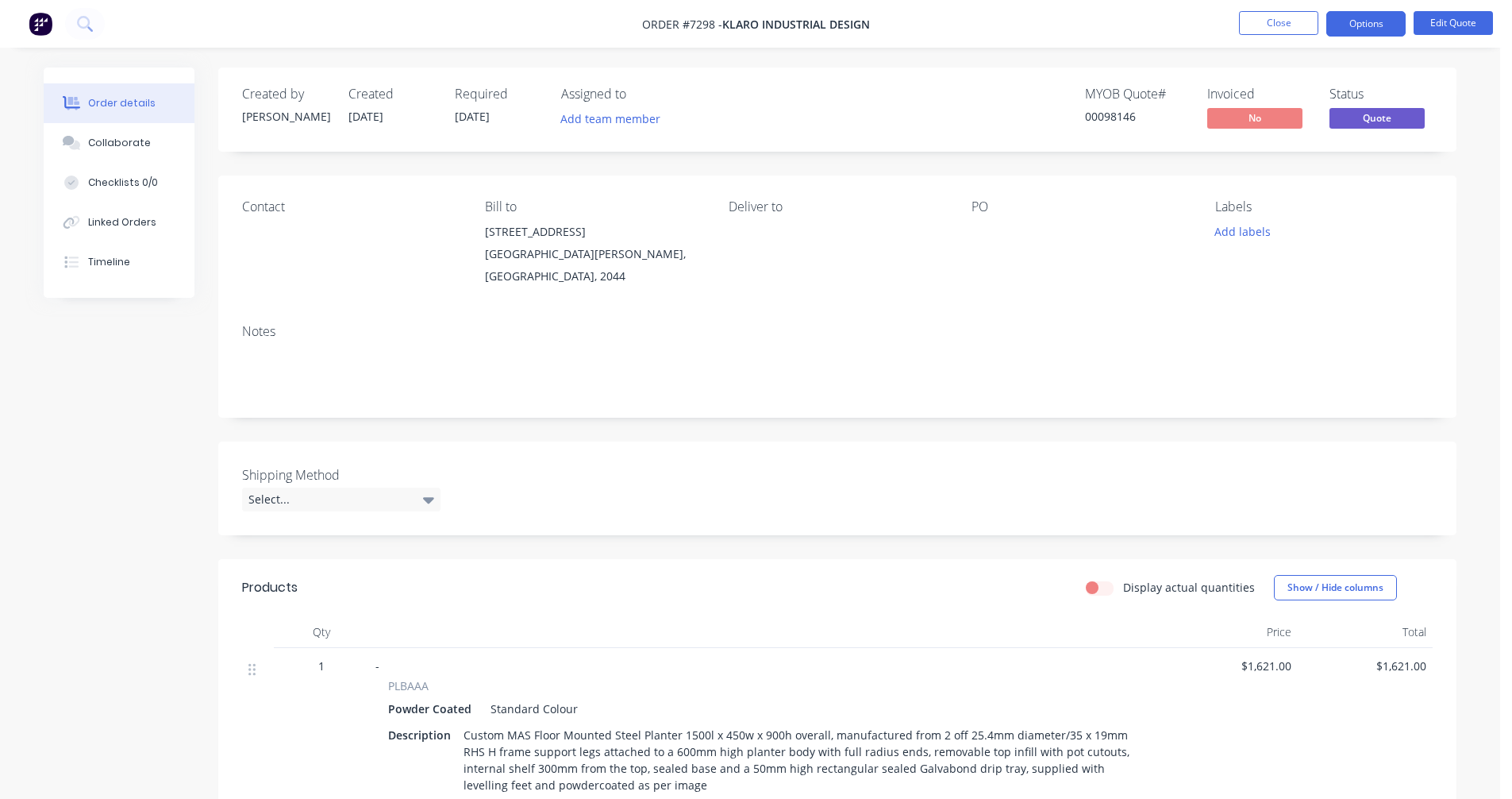
click at [1278, 21] on button "Close" at bounding box center [1278, 23] width 80 height 24
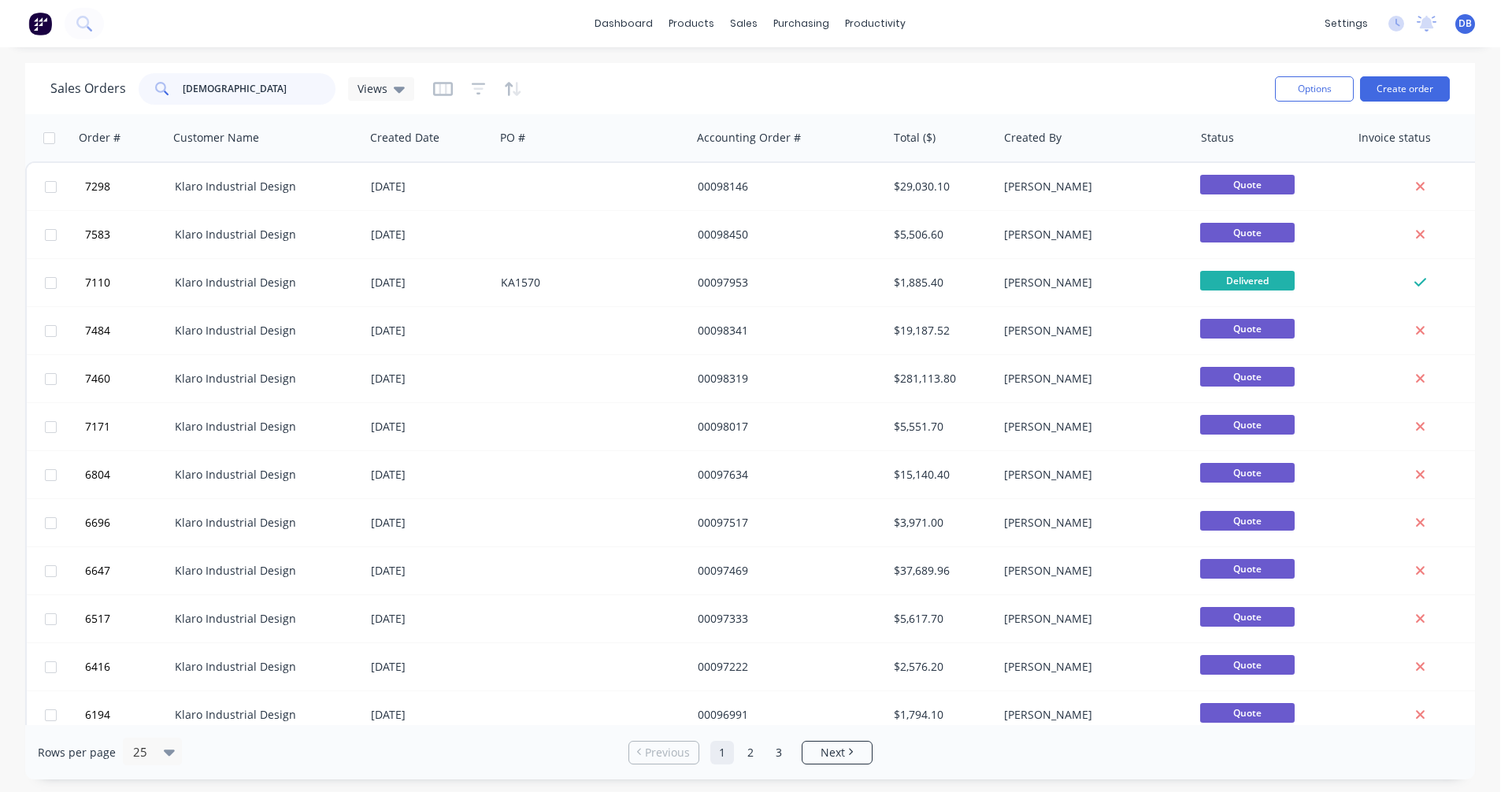
drag, startPoint x: 201, startPoint y: 87, endPoint x: 148, endPoint y: 82, distance: 53.2
click at [148, 82] on div "[DEMOGRAPHIC_DATA]" at bounding box center [237, 88] width 197 height 31
type input "98408"
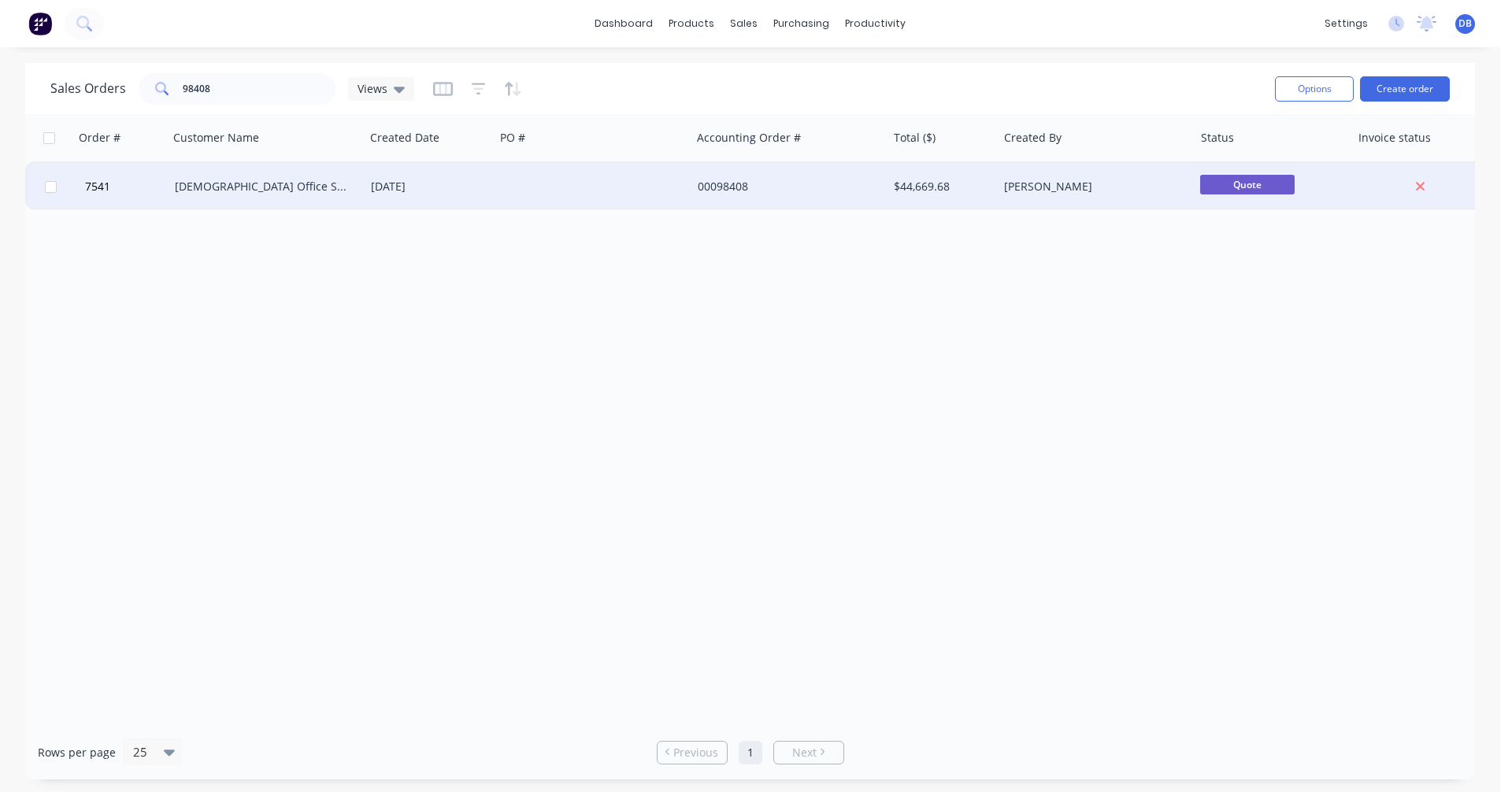
click at [240, 179] on div "[DEMOGRAPHIC_DATA] Office Systems" at bounding box center [261, 187] width 174 height 16
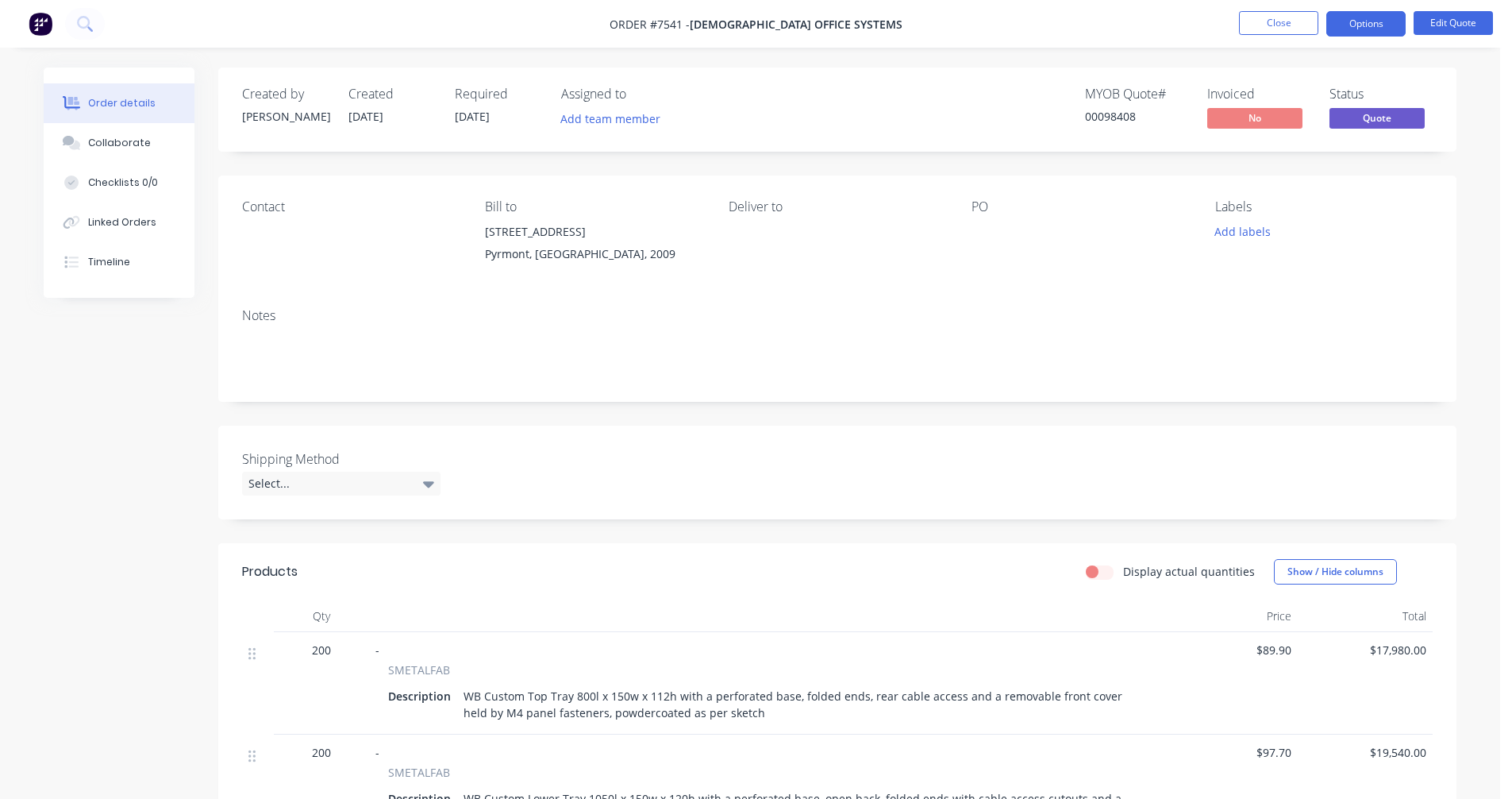
click at [1442, 11] on nav "Order #7541 - [DEMOGRAPHIC_DATA] Office Systems Close Options Edit Quote" at bounding box center [756, 24] width 1512 height 47
click at [1445, 21] on button "Edit Quote" at bounding box center [1453, 23] width 80 height 24
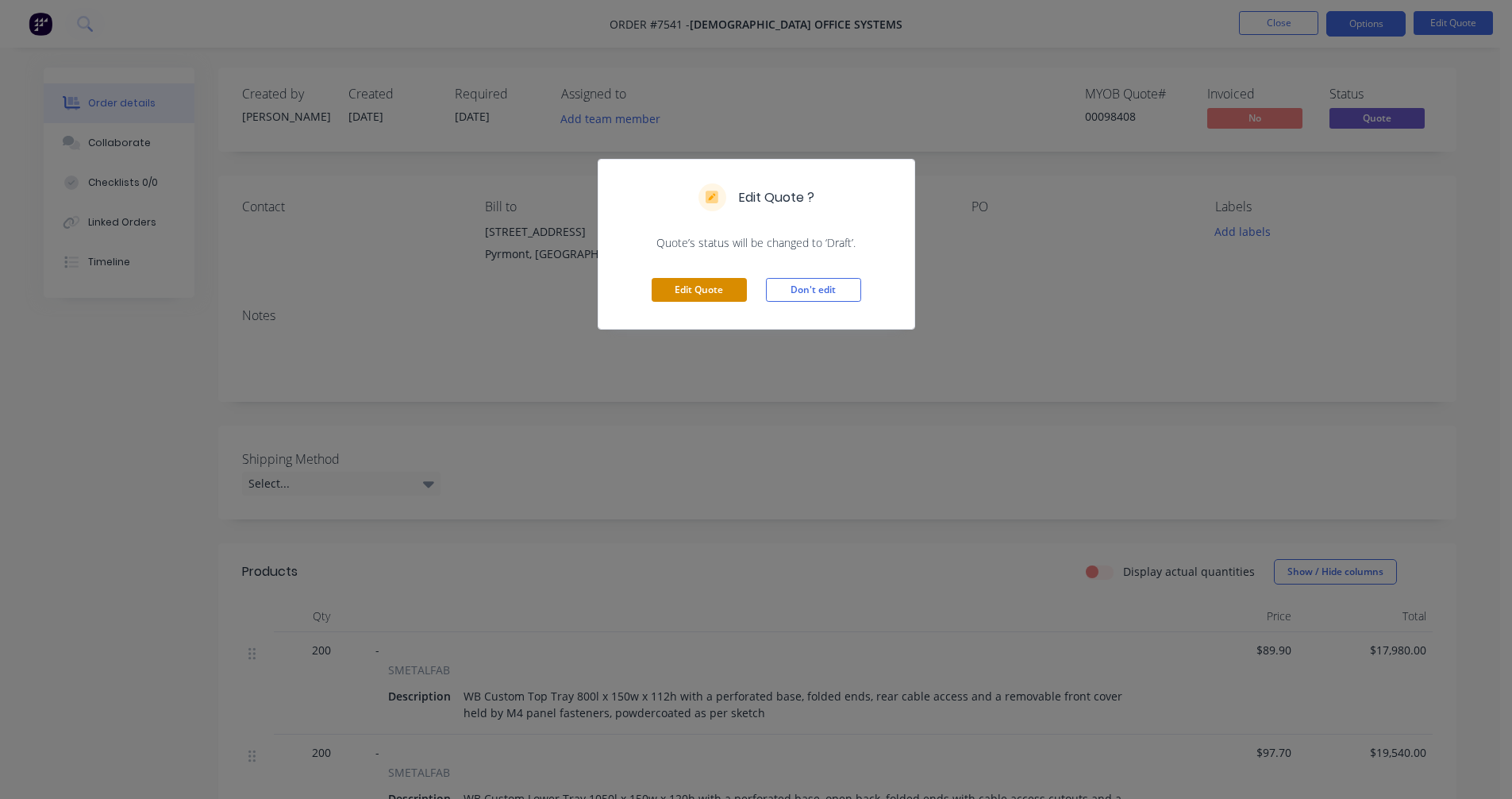
click at [701, 287] on button "Edit Quote" at bounding box center [699, 289] width 95 height 24
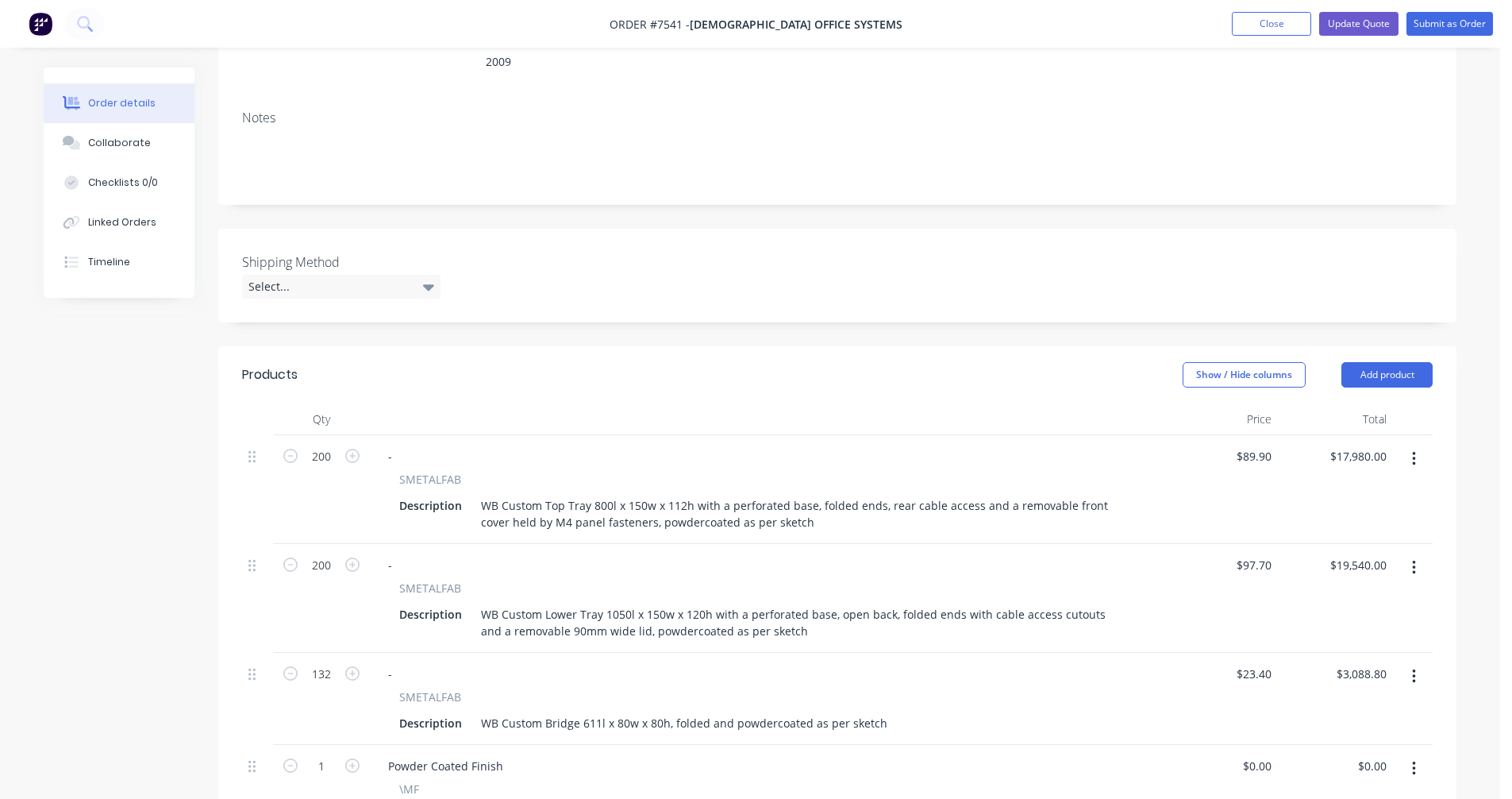
scroll to position [318, 0]
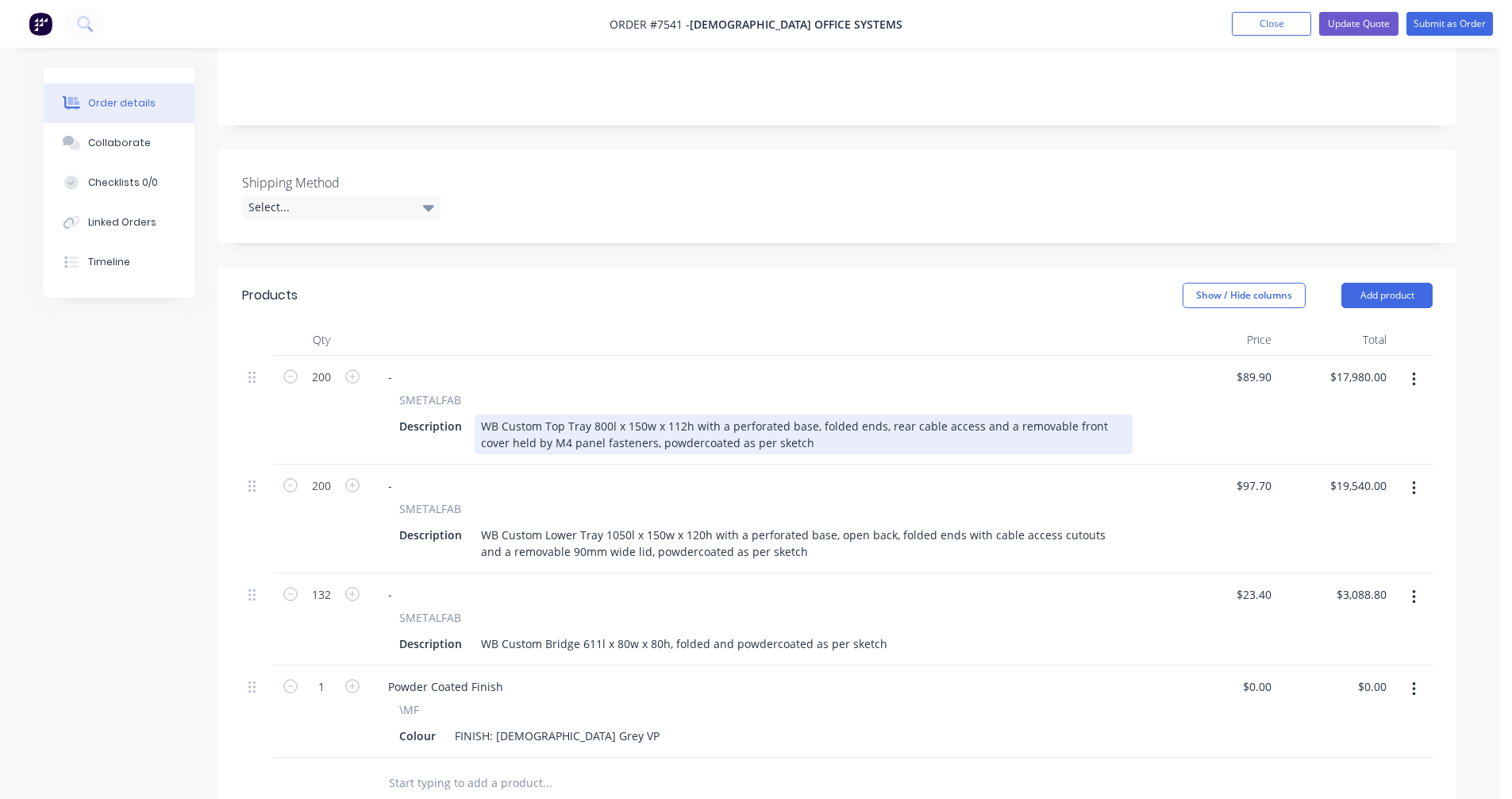
click at [693, 415] on div "WB Custom Top Tray 800l x 150w x 112h with a perforated base, folded ends, rear…" at bounding box center [803, 434] width 658 height 39
click at [823, 415] on div "WB Custom Top Tray 800l x 150w x 112h x 1.1mm steel with a perforated base, fol…" at bounding box center [803, 434] width 658 height 39
type input "$74.50"
type input "$14,900.00"
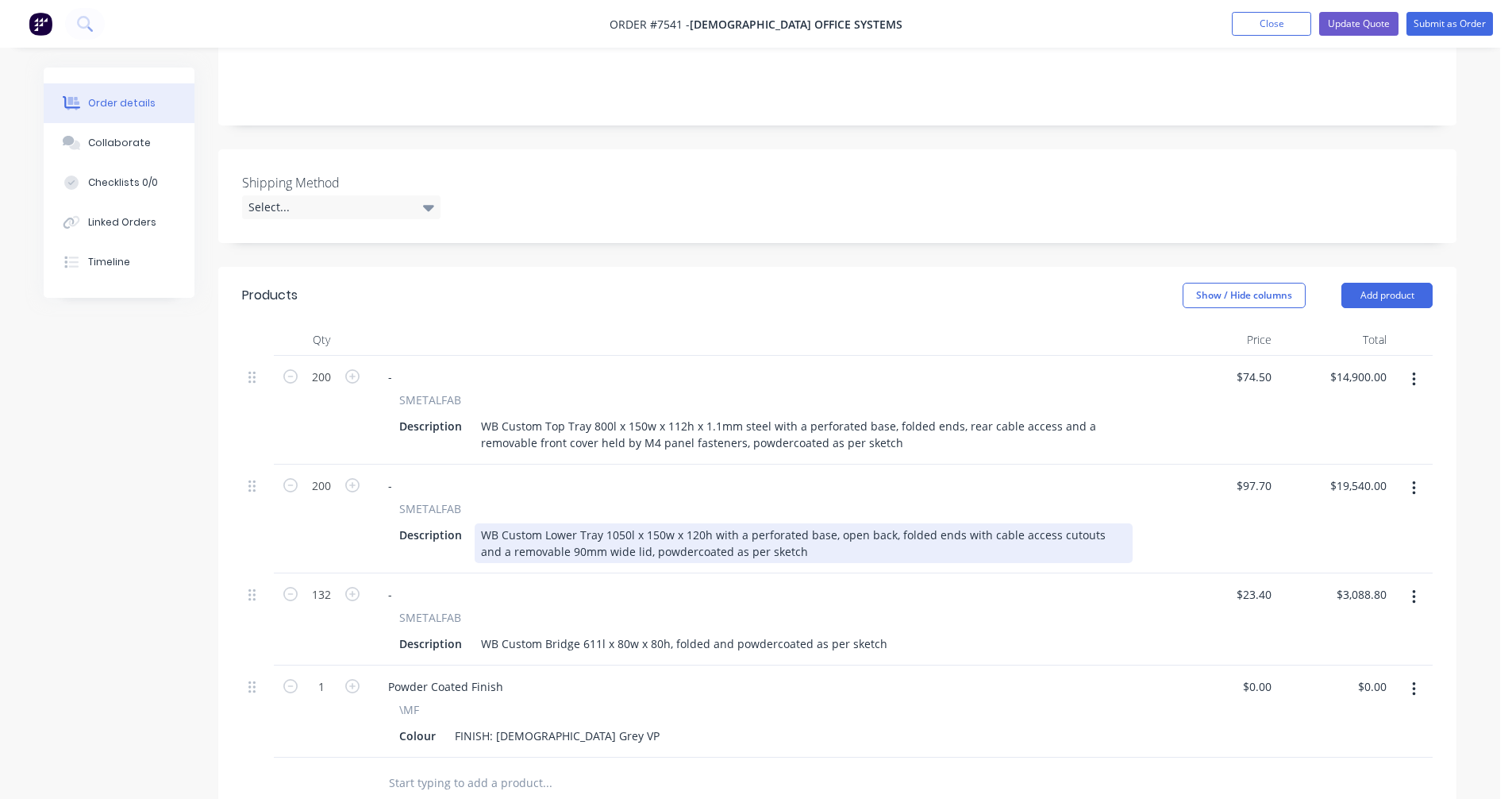
click at [733, 523] on div "WB Custom Lower Tray 1050l x 150w x 120h with a perforated base, open back, fol…" at bounding box center [803, 543] width 658 height 39
type input "$87.00"
type input "$17,400.00"
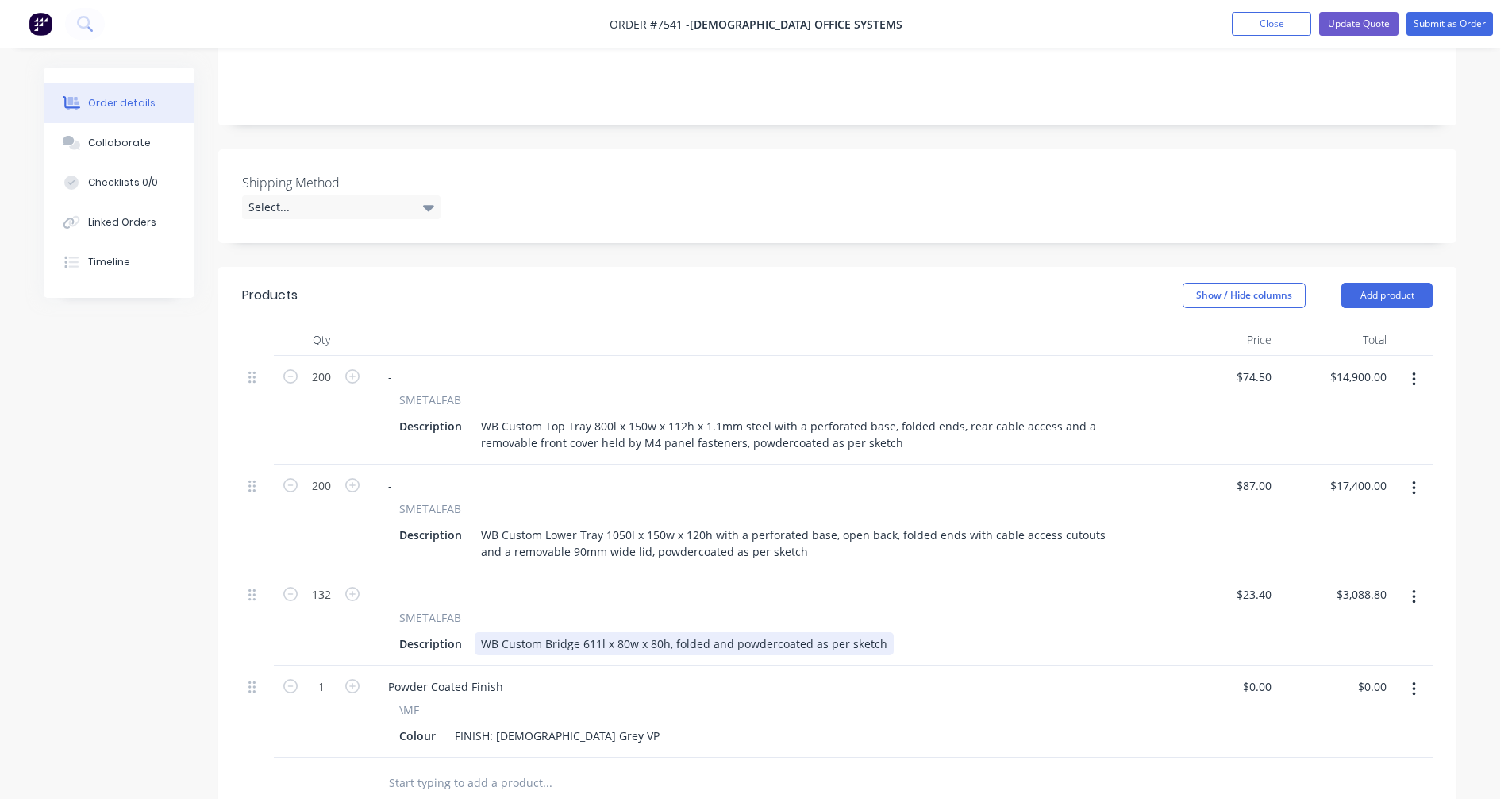
click at [666, 632] on div "WB Custom Bridge 611l x 80w x 80h, folded and powdercoated as per sketch" at bounding box center [683, 643] width 419 height 23
type input "$19.80"
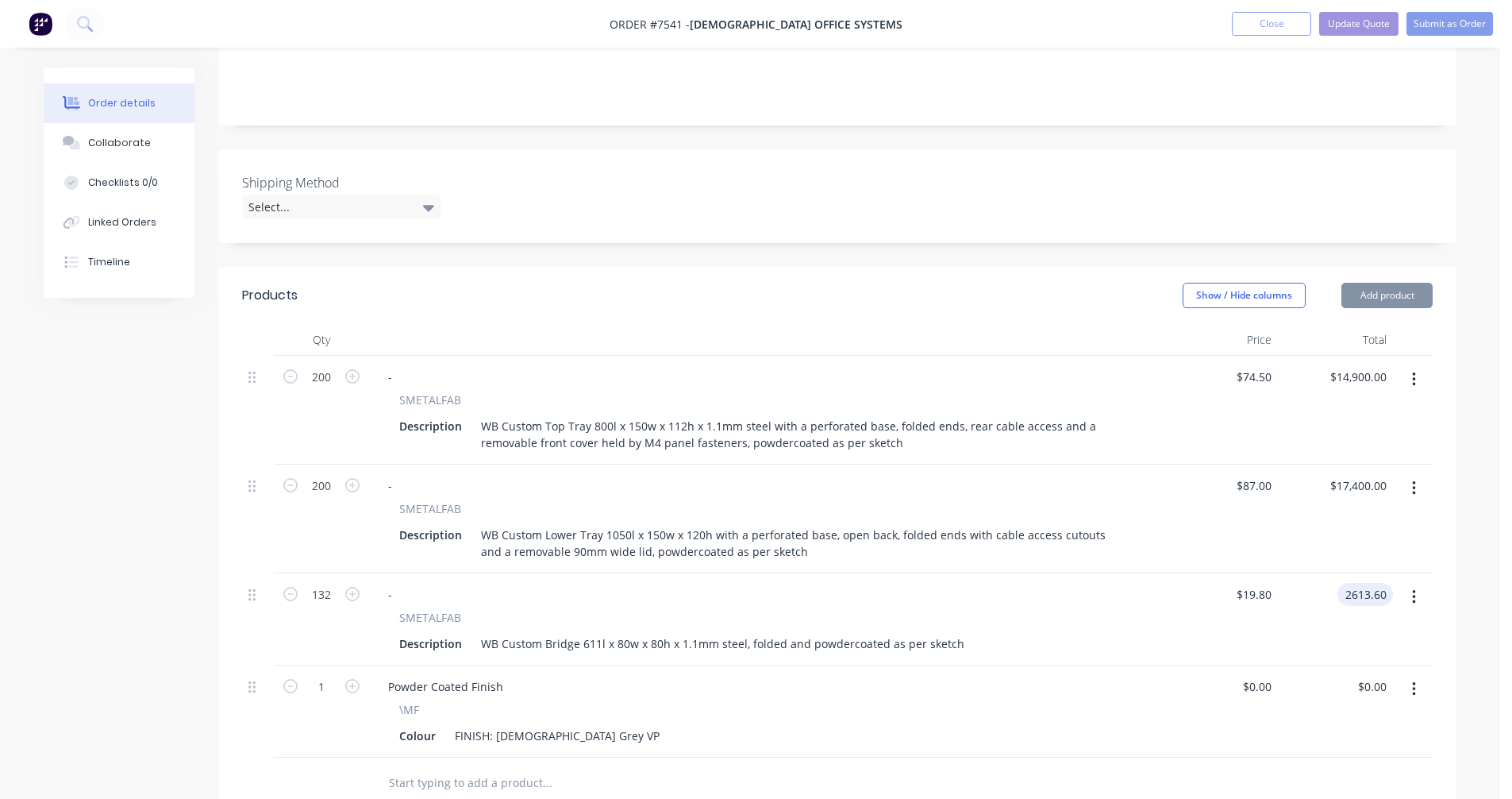
type input "$2,613.60"
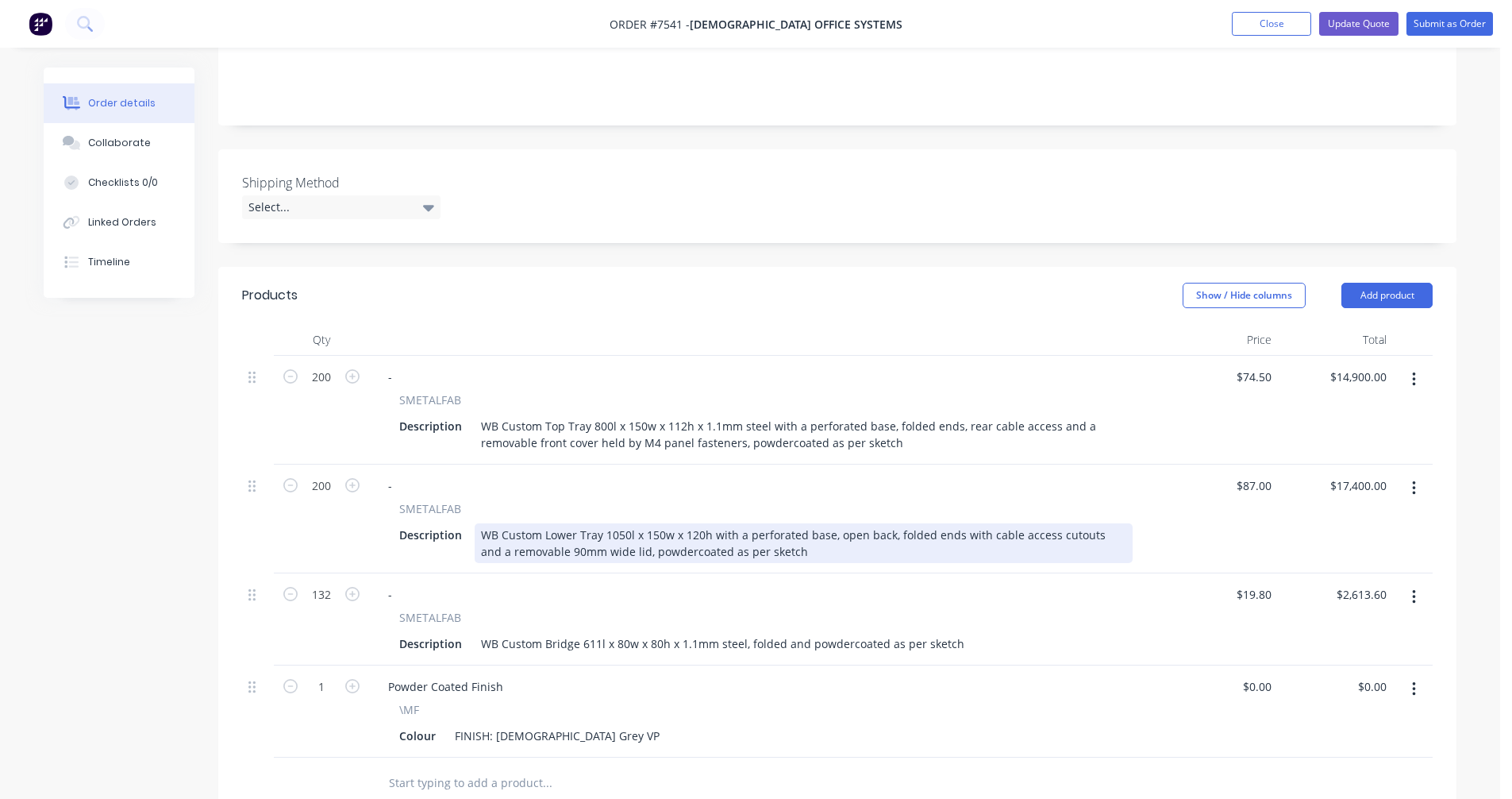
click at [710, 523] on div "WB Custom Lower Tray 1050l x 150w x 120h with a perforated base, open back, fol…" at bounding box center [803, 543] width 658 height 39
drag, startPoint x: 606, startPoint y: 527, endPoint x: 555, endPoint y: 529, distance: 51.0
click at [555, 529] on div "WB Custom Lower Tray 1050l x 150w x 120h x 1.1mm steel with a perforated base, …" at bounding box center [803, 543] width 658 height 39
drag, startPoint x: 960, startPoint y: 514, endPoint x: 973, endPoint y: 516, distance: 13.2
click at [961, 523] on div "WB Custom Lower Tray 1050l x 150w x 120h x 1.1mm steel with a perforated base, …" at bounding box center [803, 543] width 658 height 39
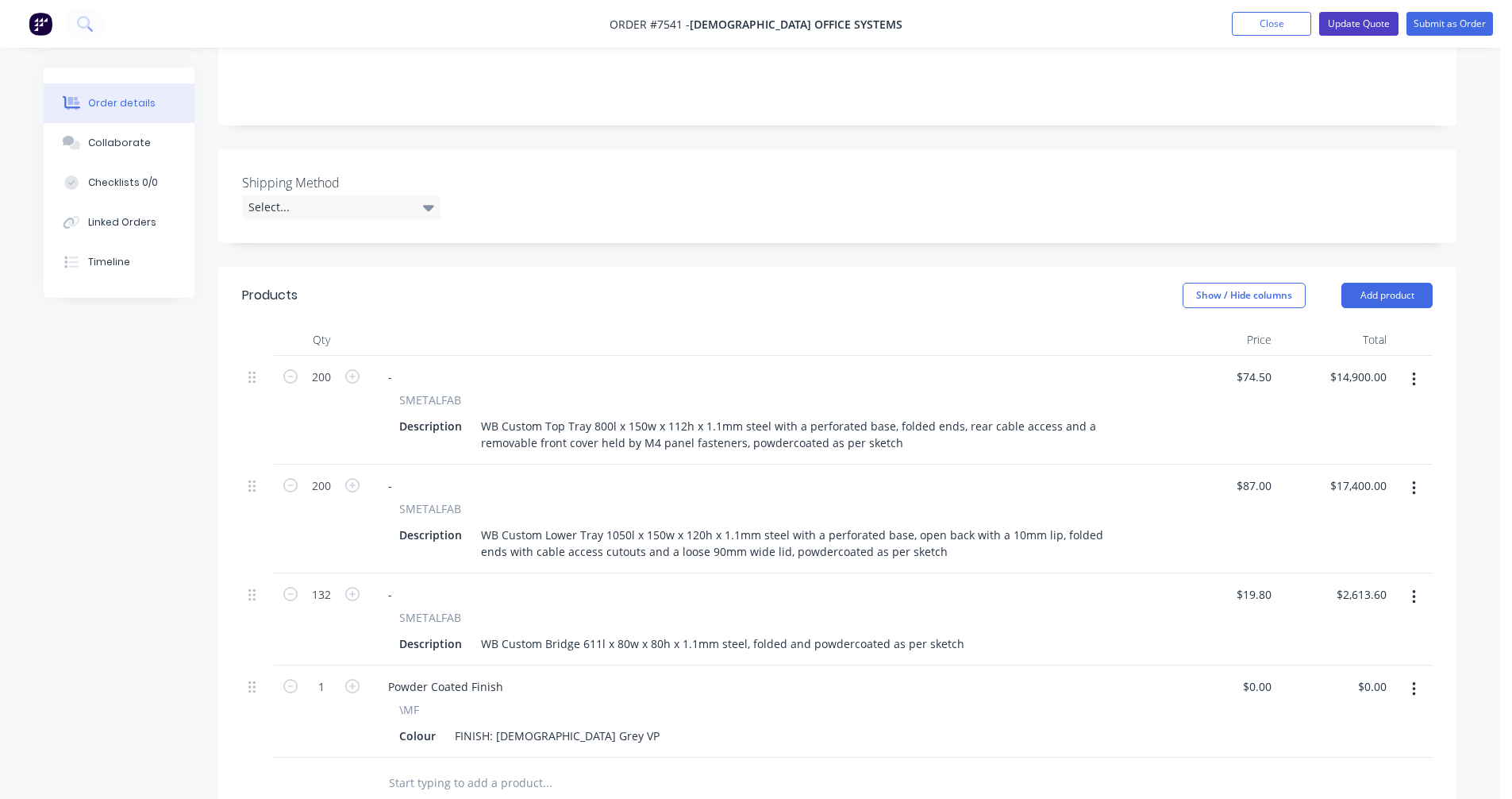
click at [1348, 21] on button "Update Quote" at bounding box center [1359, 24] width 80 height 24
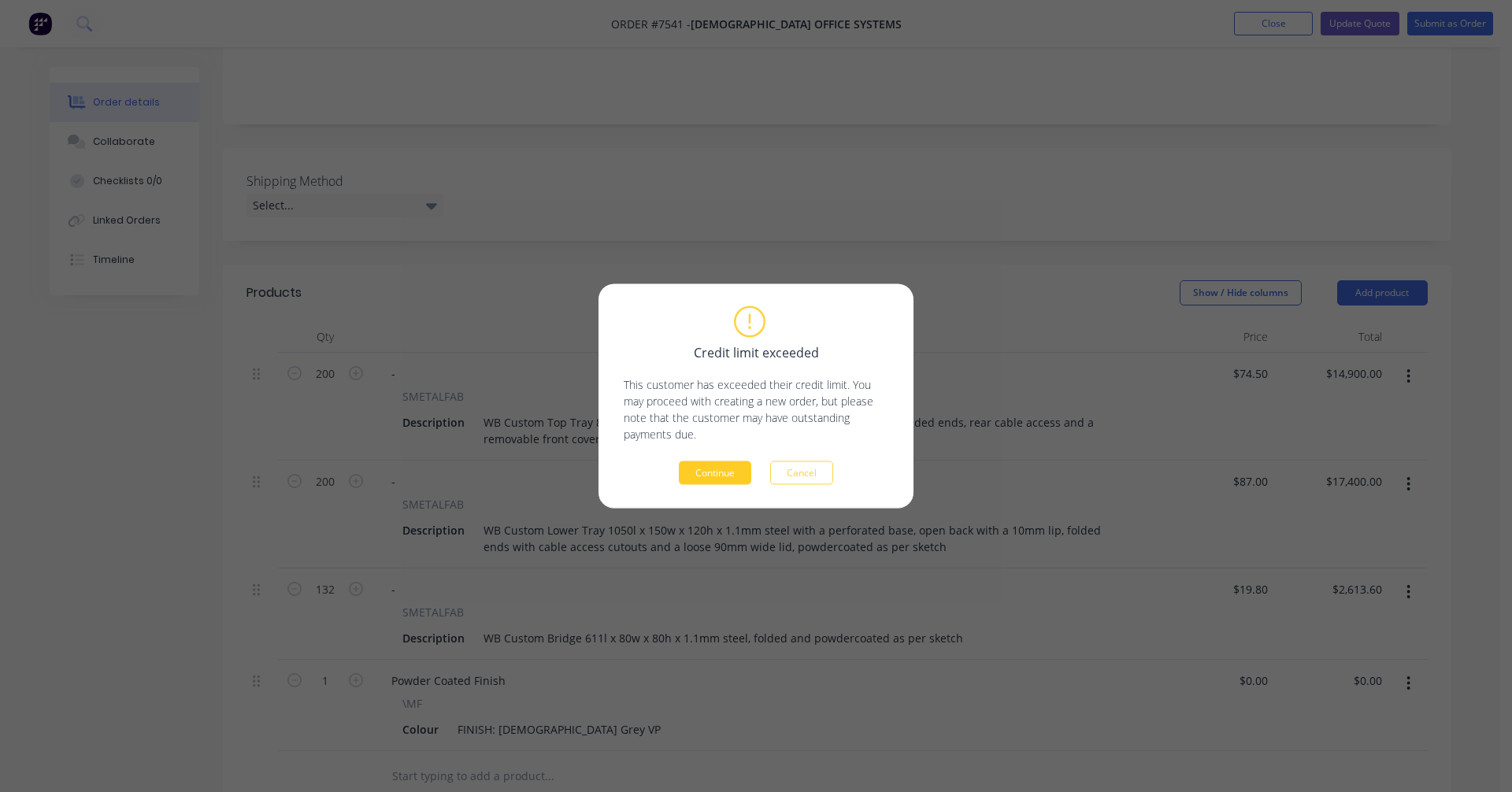
click at [716, 474] on button "Continue" at bounding box center [714, 473] width 72 height 23
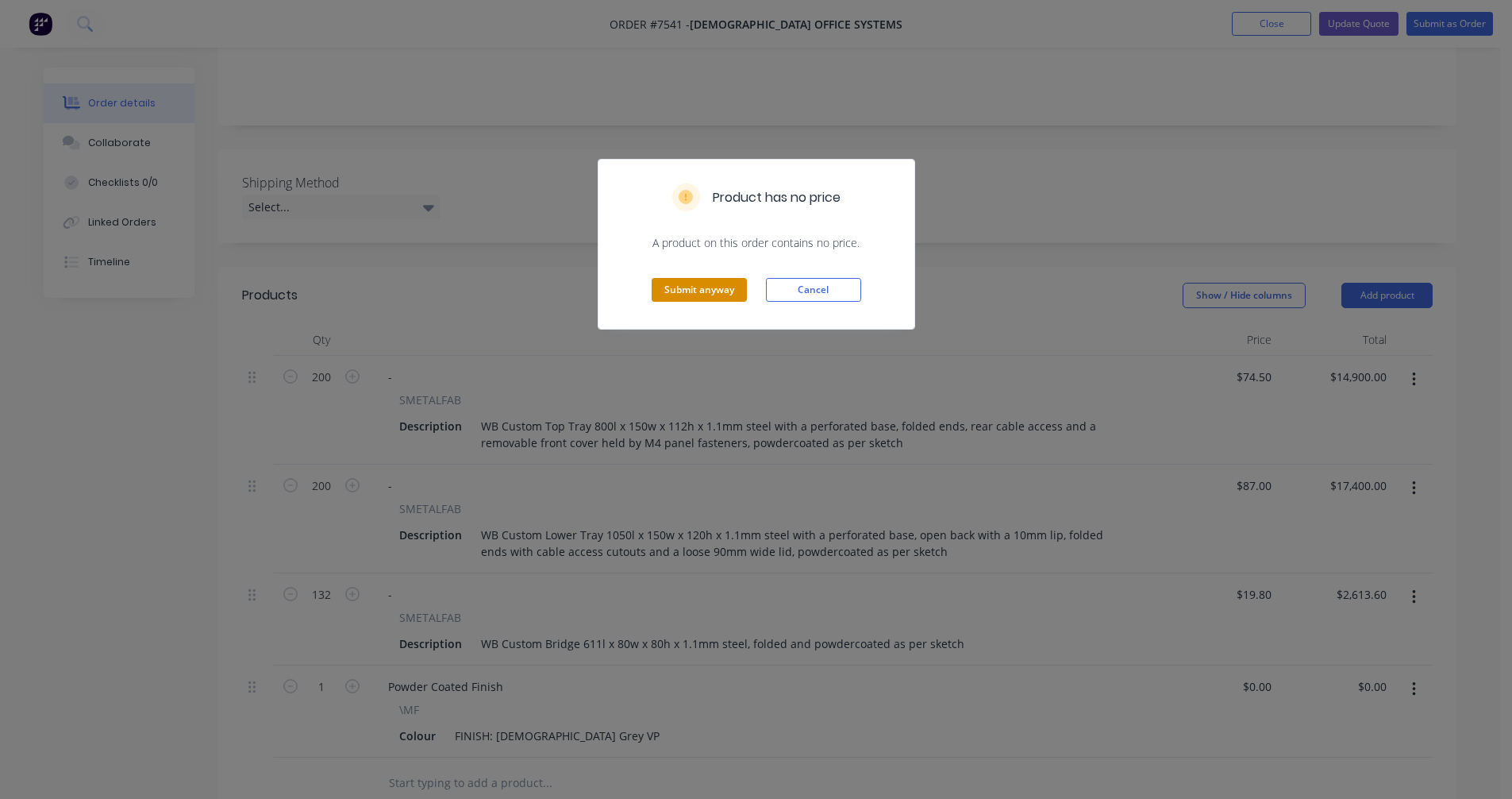
click at [699, 284] on button "Submit anyway" at bounding box center [699, 289] width 95 height 24
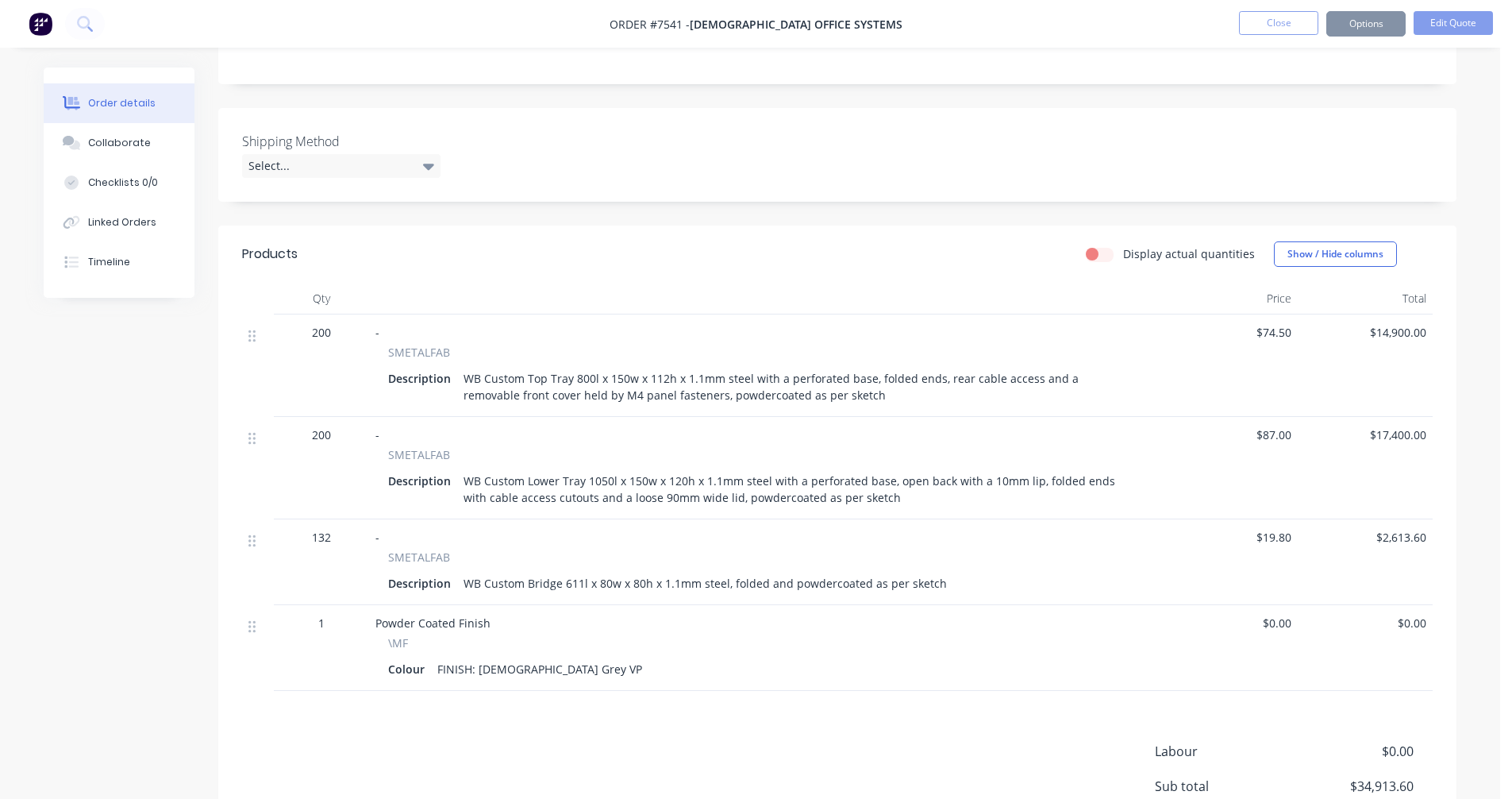
scroll to position [299, 0]
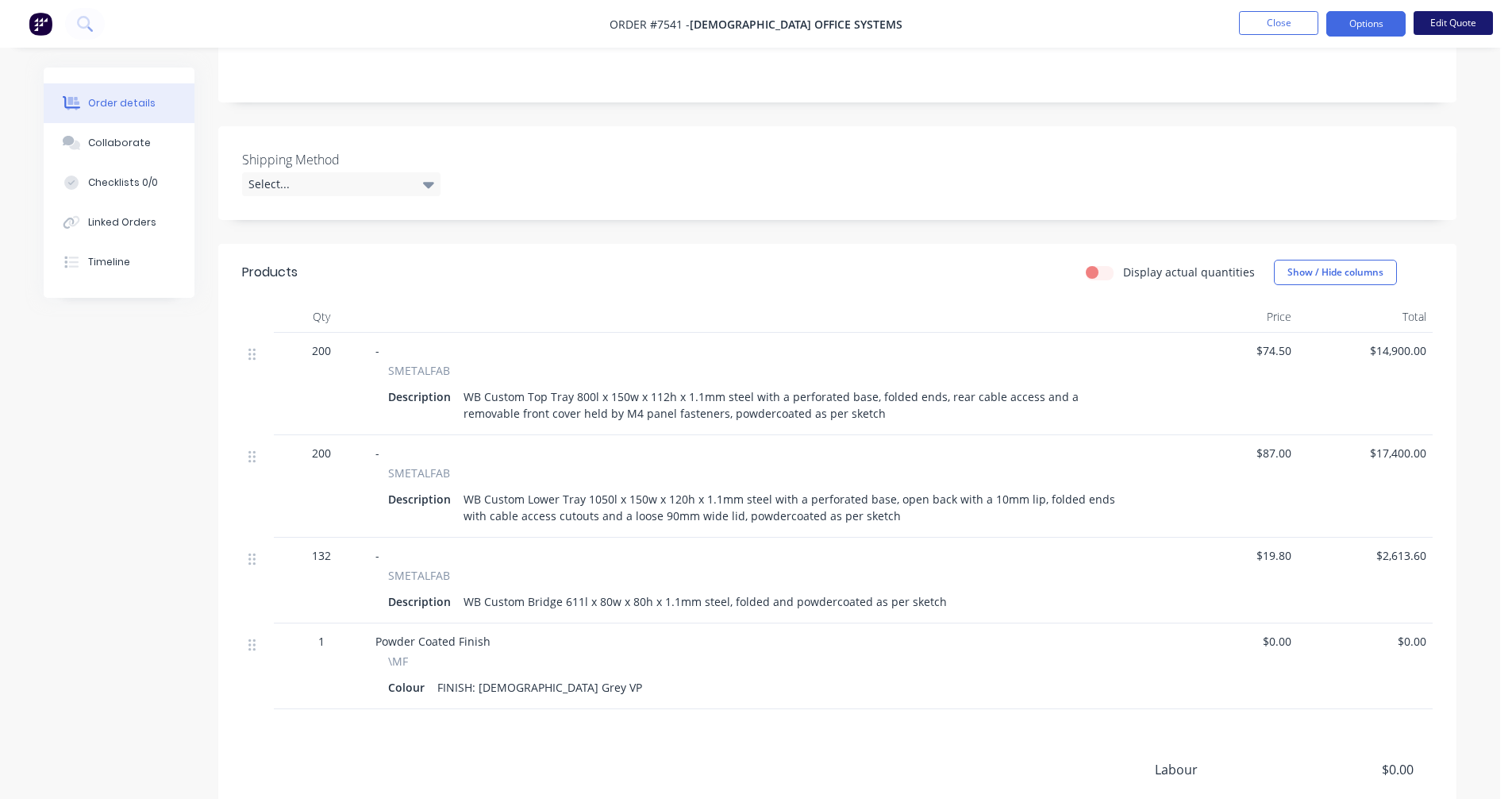
click at [1447, 25] on button "Edit Quote" at bounding box center [1453, 23] width 80 height 24
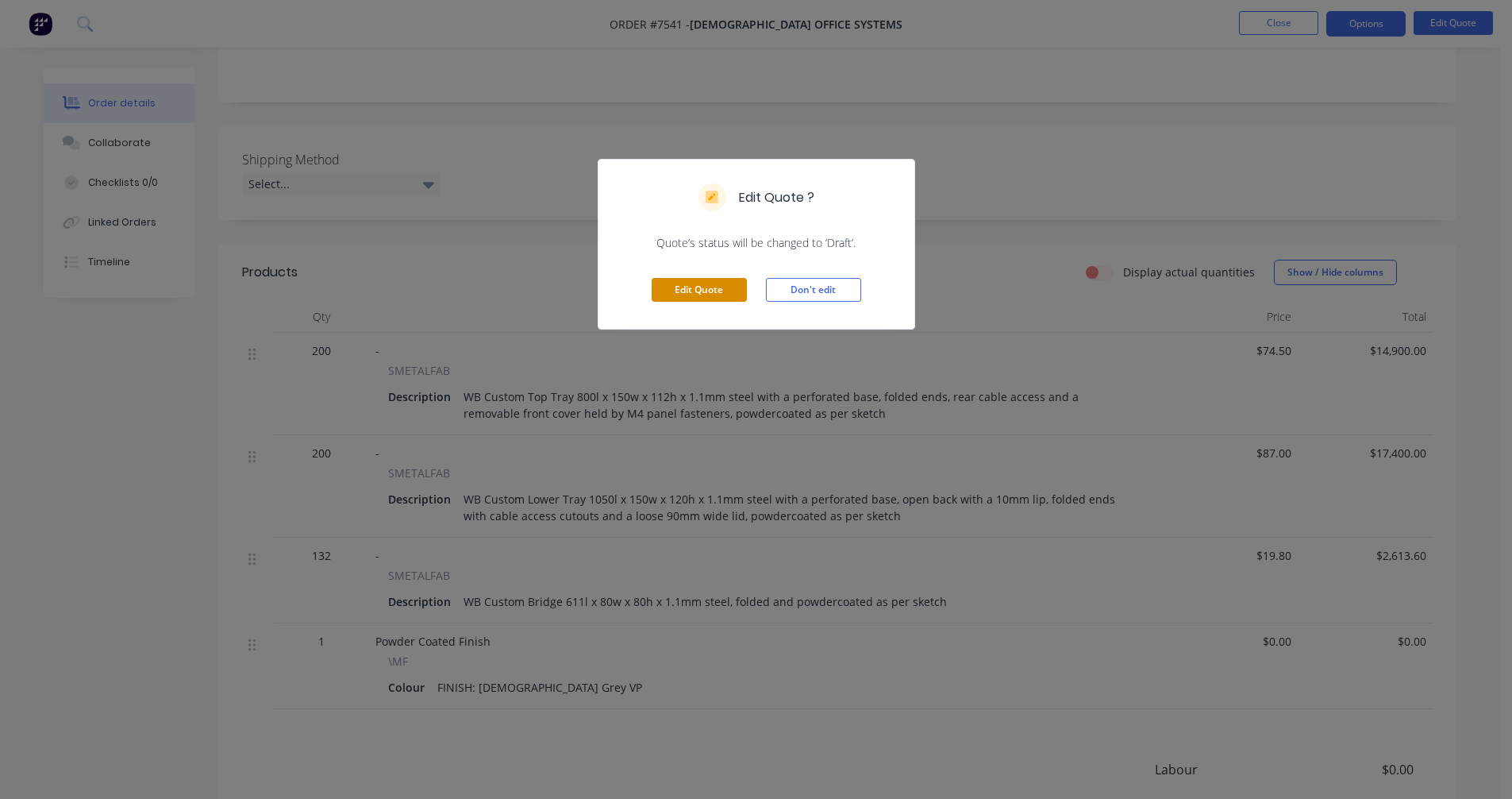
click at [700, 290] on button "Edit Quote" at bounding box center [699, 289] width 95 height 24
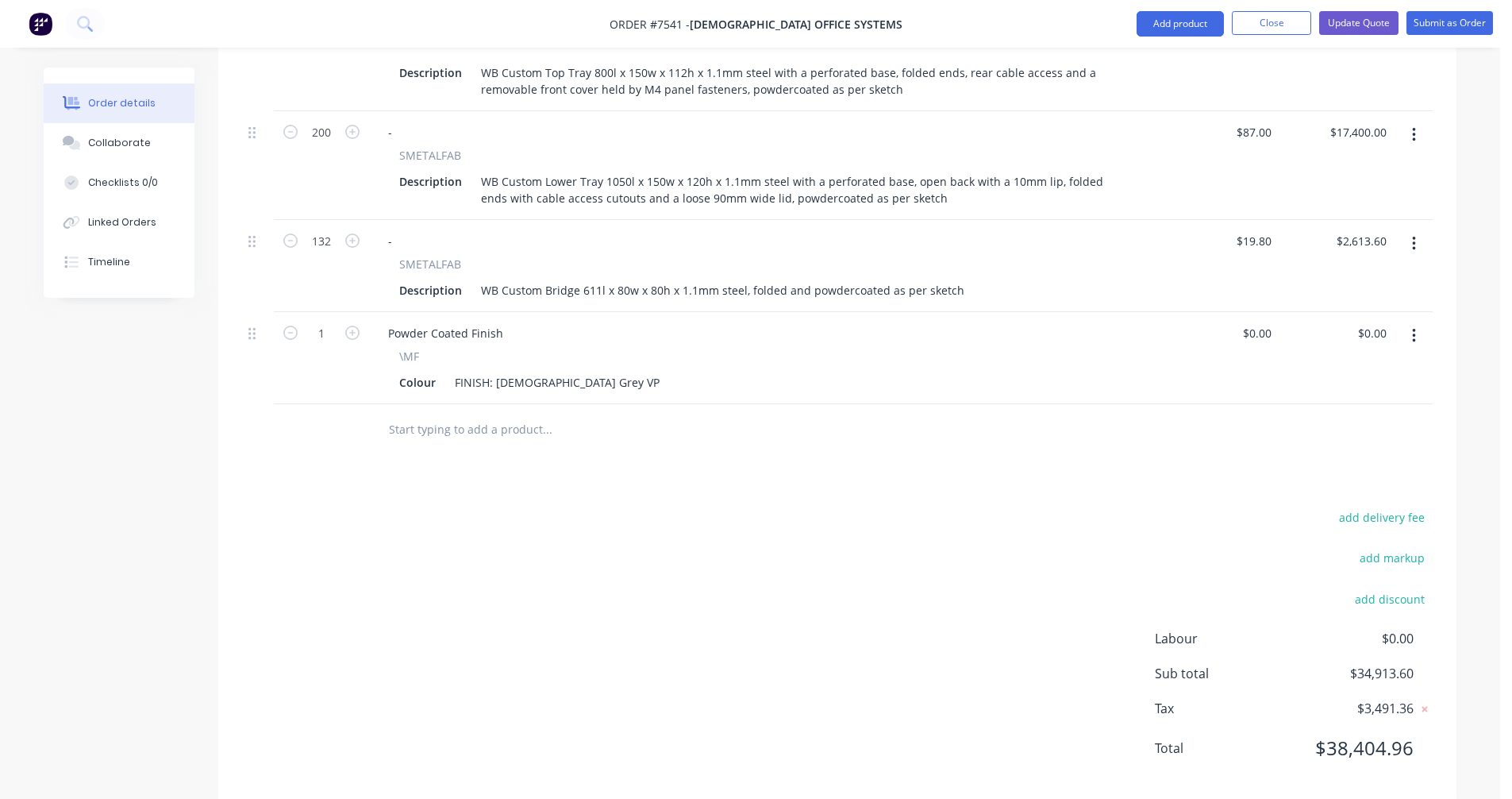
scroll to position [676, 0]
click at [570, 366] on div "FINISH: [DEMOGRAPHIC_DATA] Grey VP" at bounding box center [557, 377] width 218 height 23
click at [458, 409] on input "text" at bounding box center [547, 424] width 318 height 32
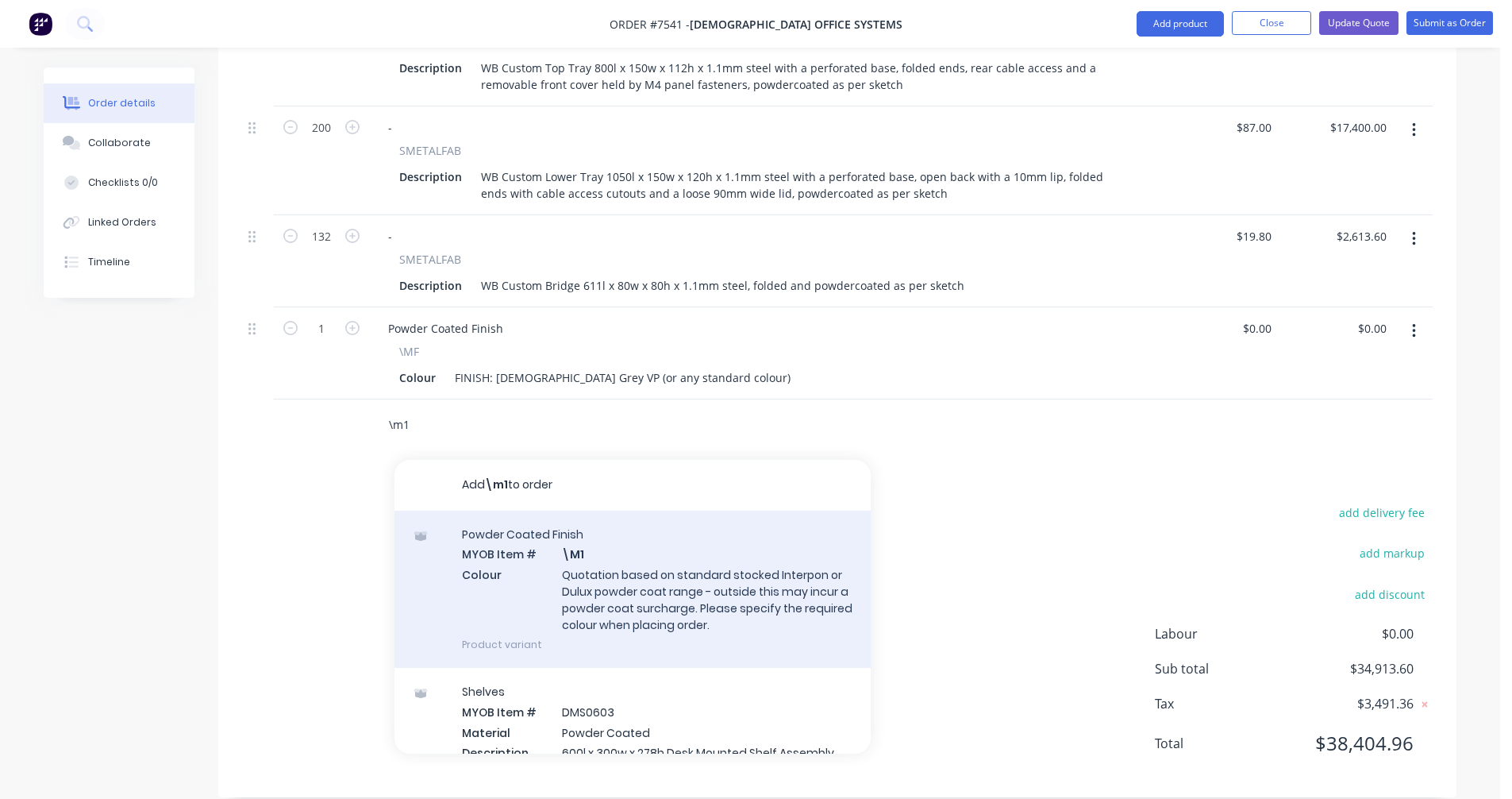
type input "\m1"
click at [668, 572] on div "Powder Coated Finish MYOB Item # \M1 Colour Quotation based on standard stocked…" at bounding box center [633, 589] width 476 height 158
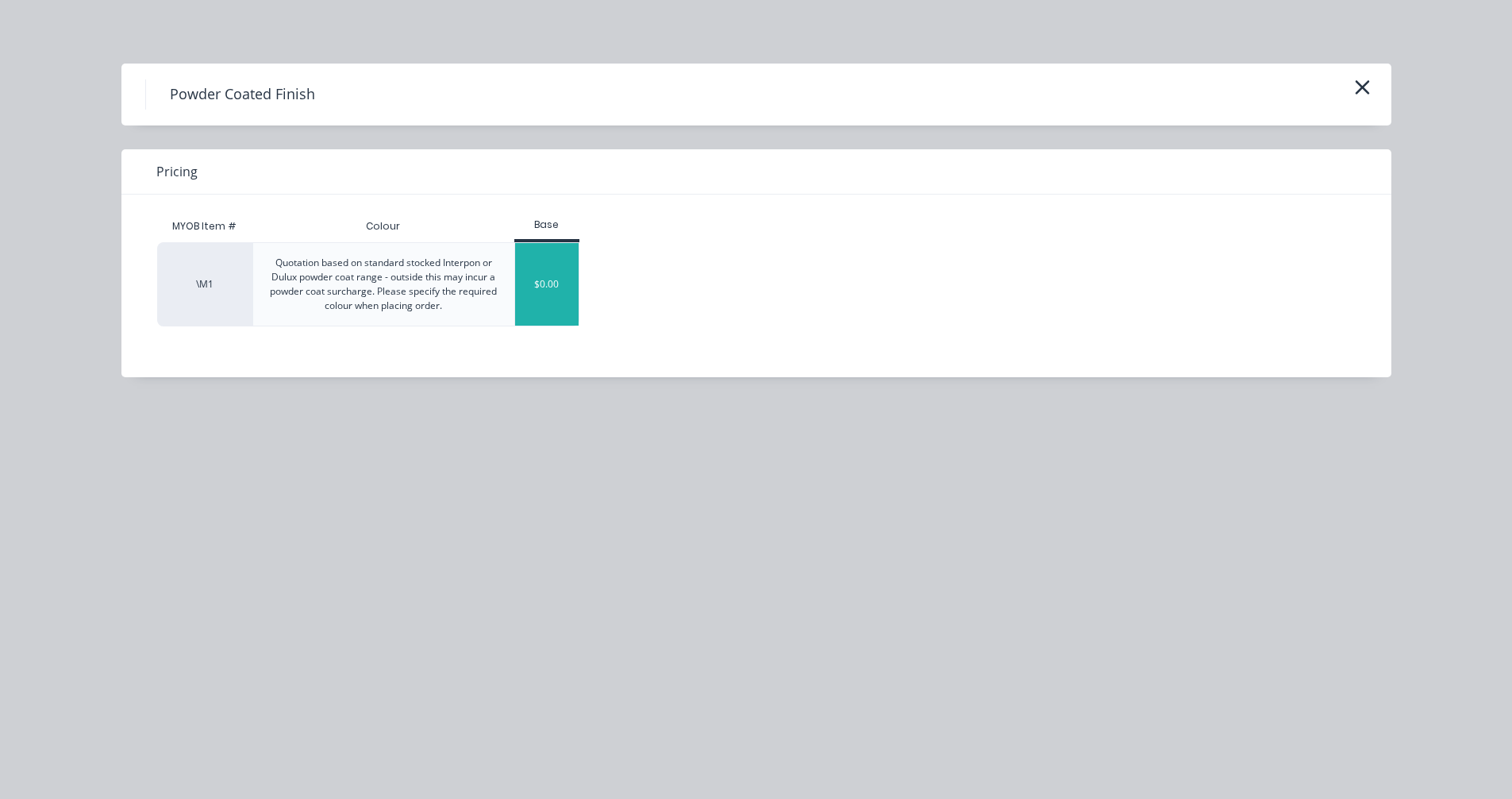
click at [564, 297] on div "$0.00" at bounding box center [547, 284] width 64 height 82
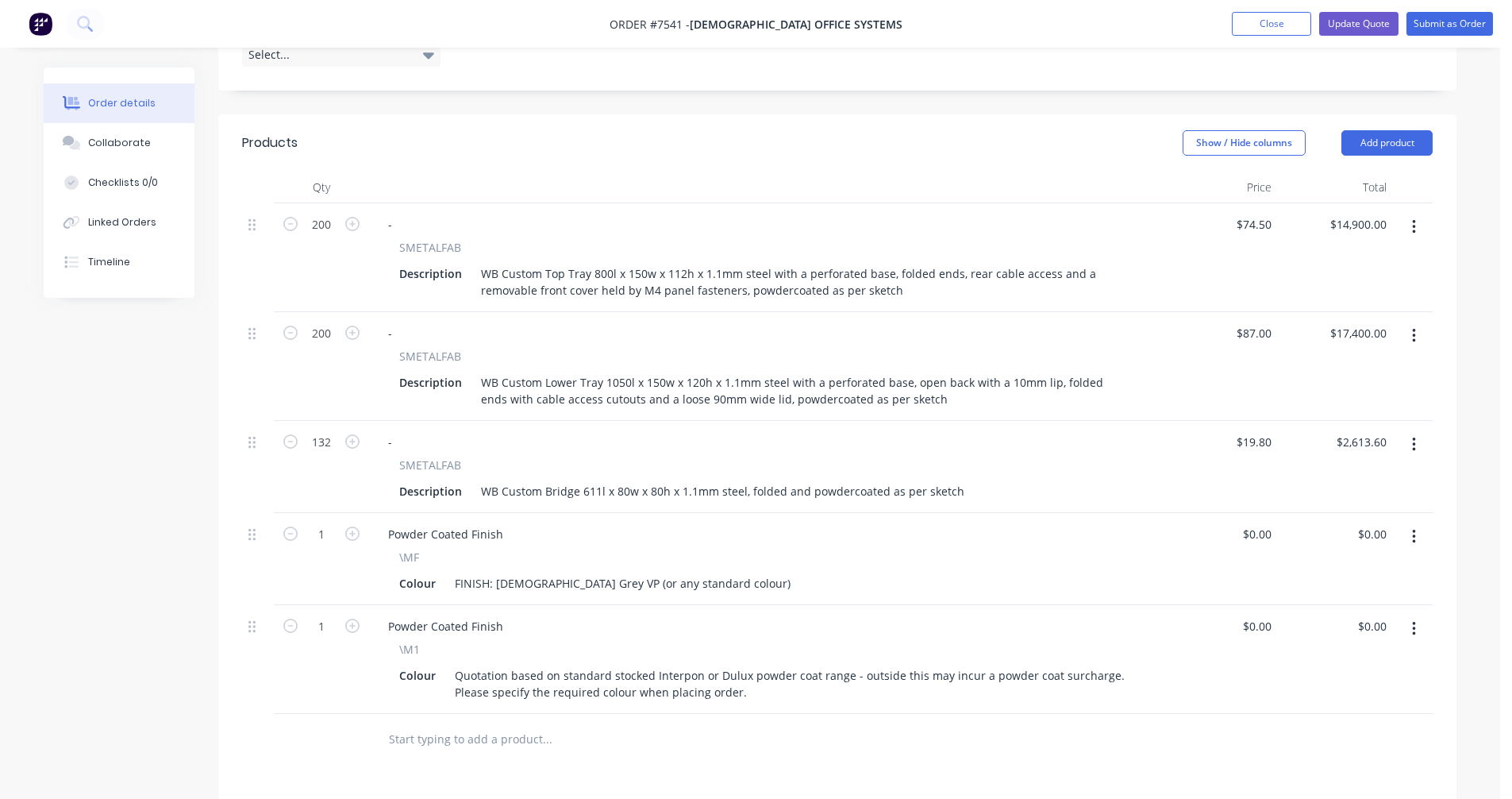
scroll to position [438, 0]
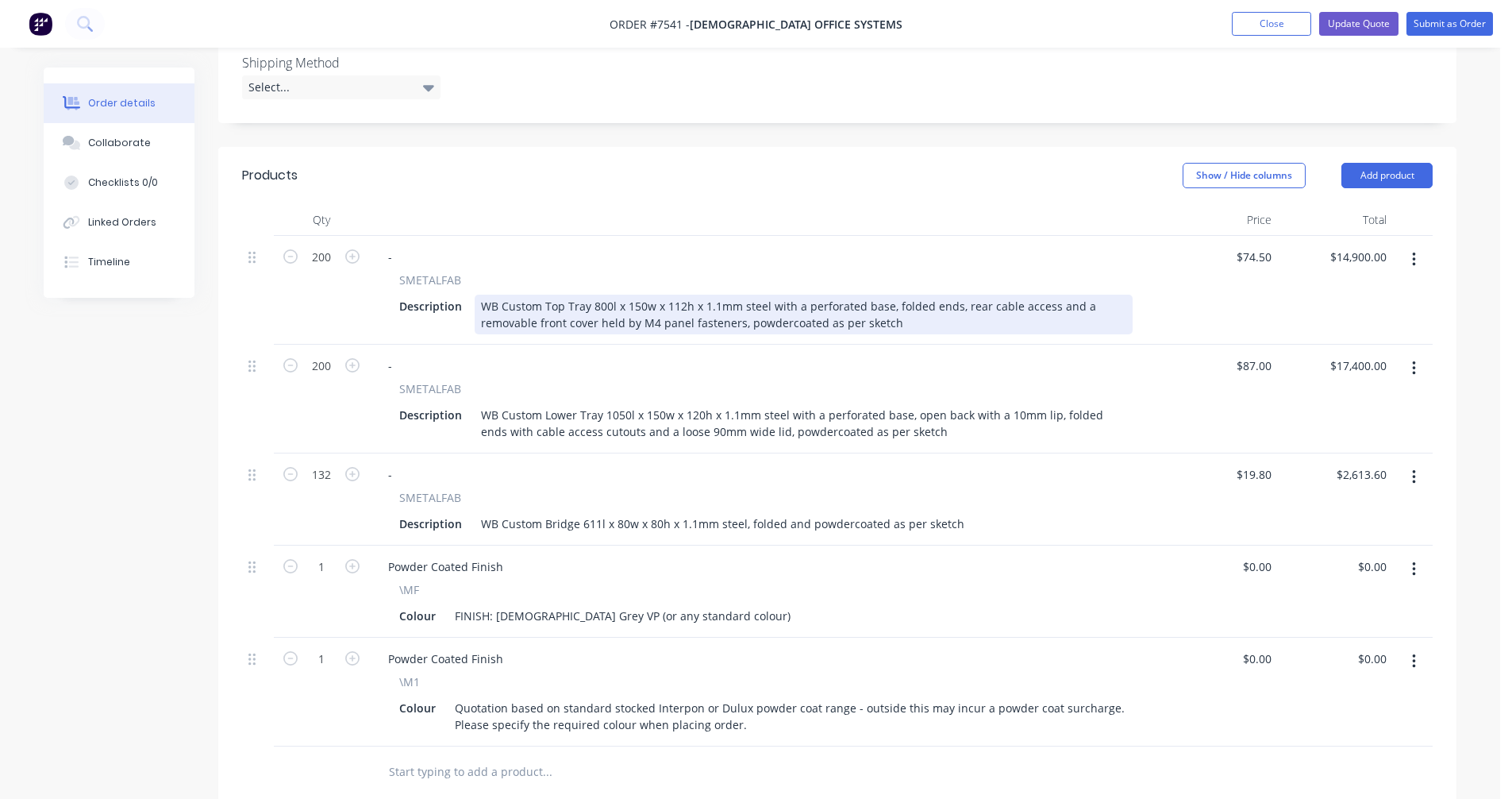
click at [600, 295] on div "WB Custom Top Tray 800l x 150w x 112h x 1.1mm steel with a perforated base, fol…" at bounding box center [803, 314] width 658 height 39
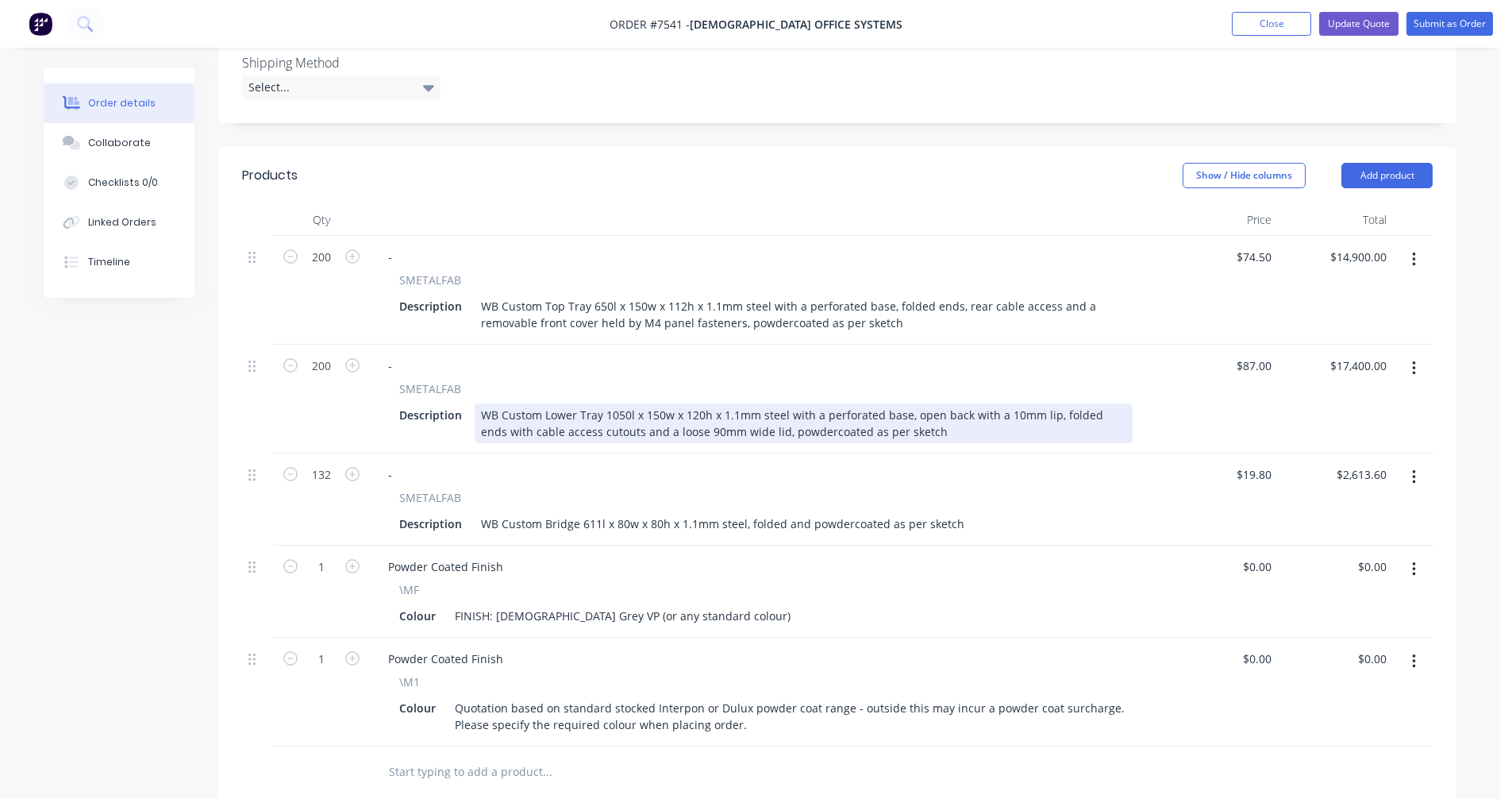
click at [798, 410] on div "WB Custom Lower Tray 1050l x 150w x 120h x 1.1mm steel with a perforated base, …" at bounding box center [803, 423] width 658 height 39
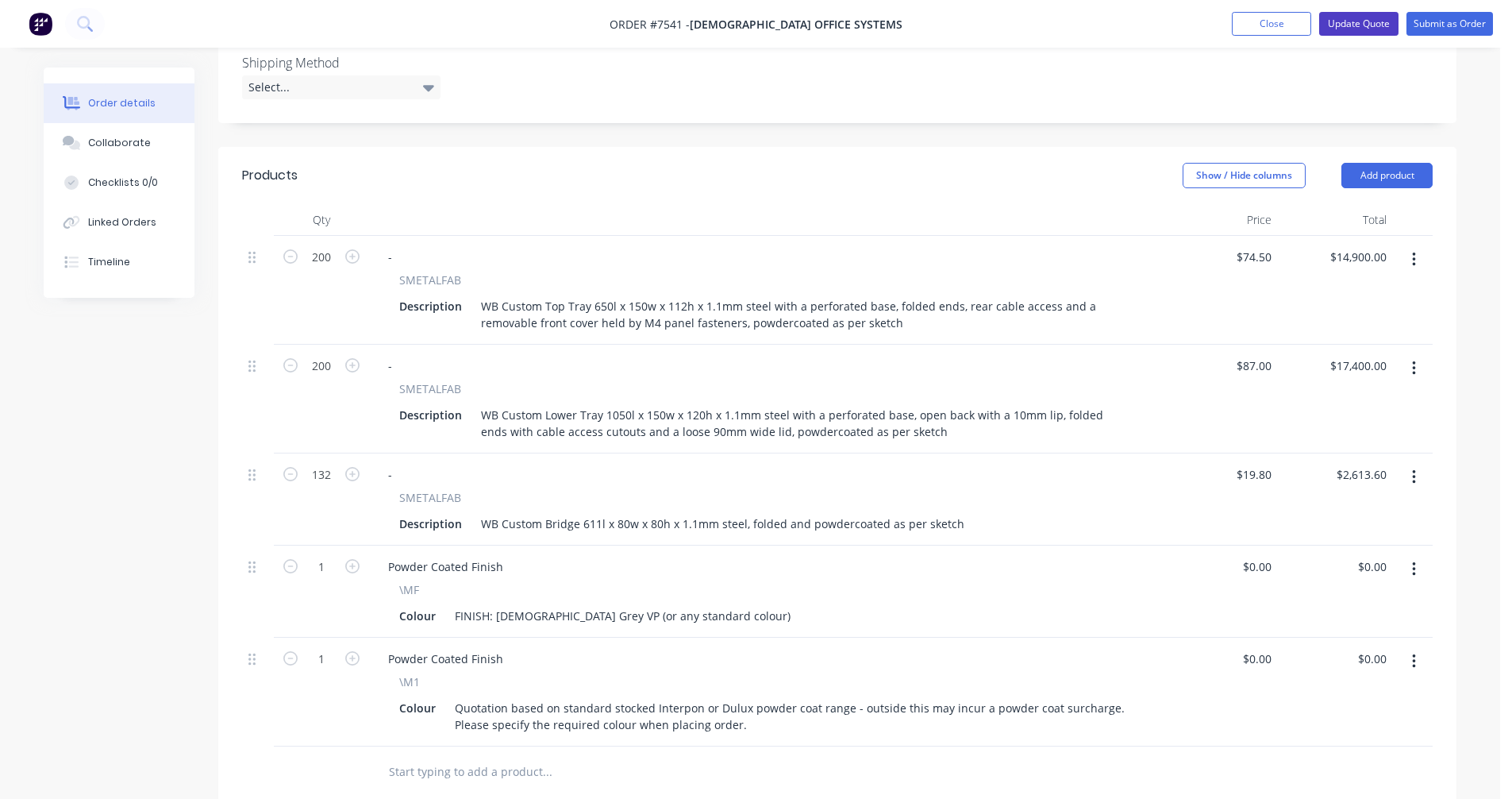
click at [1361, 21] on button "Update Quote" at bounding box center [1359, 24] width 80 height 24
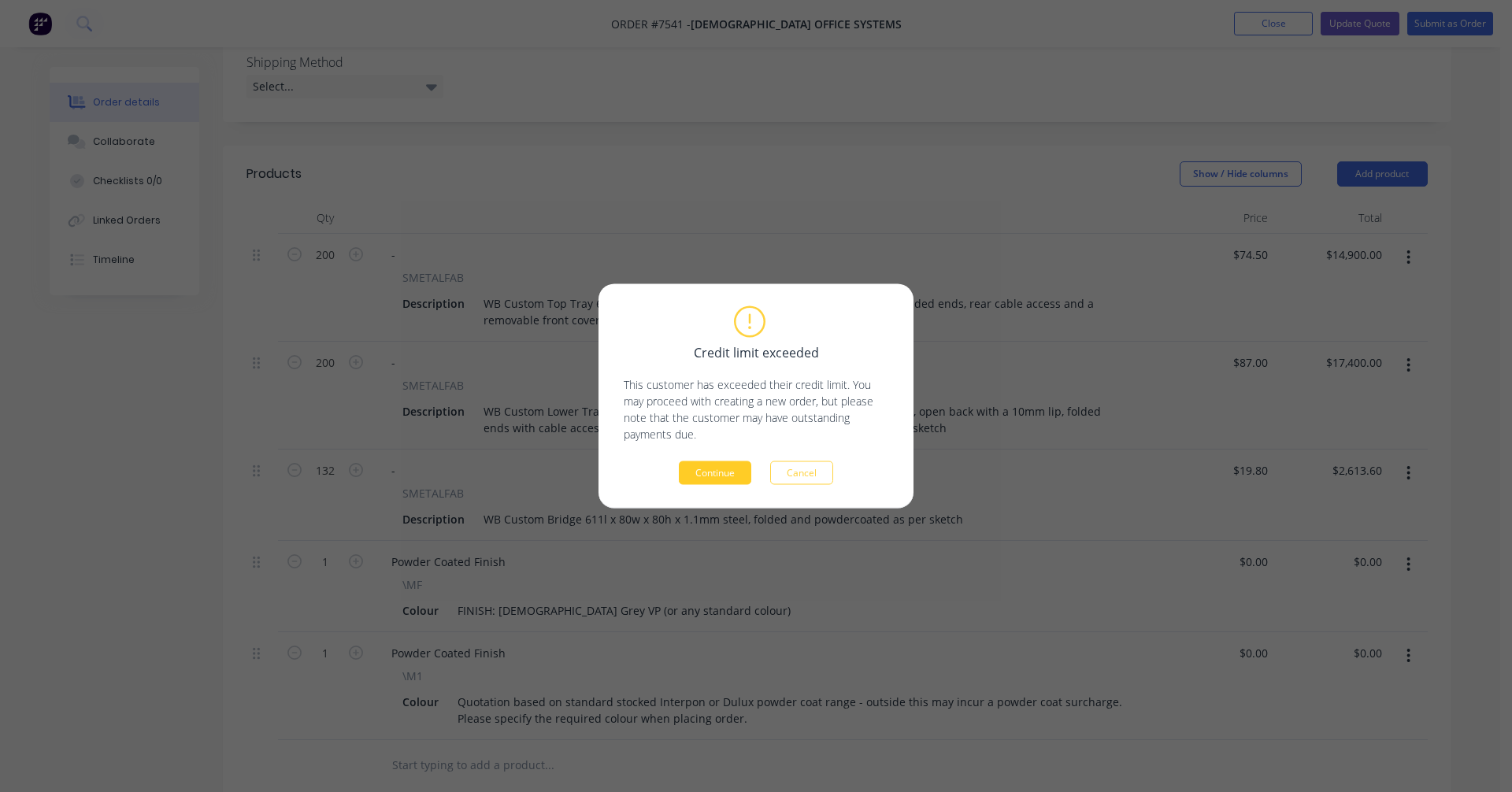
click at [716, 472] on button "Continue" at bounding box center [714, 473] width 72 height 23
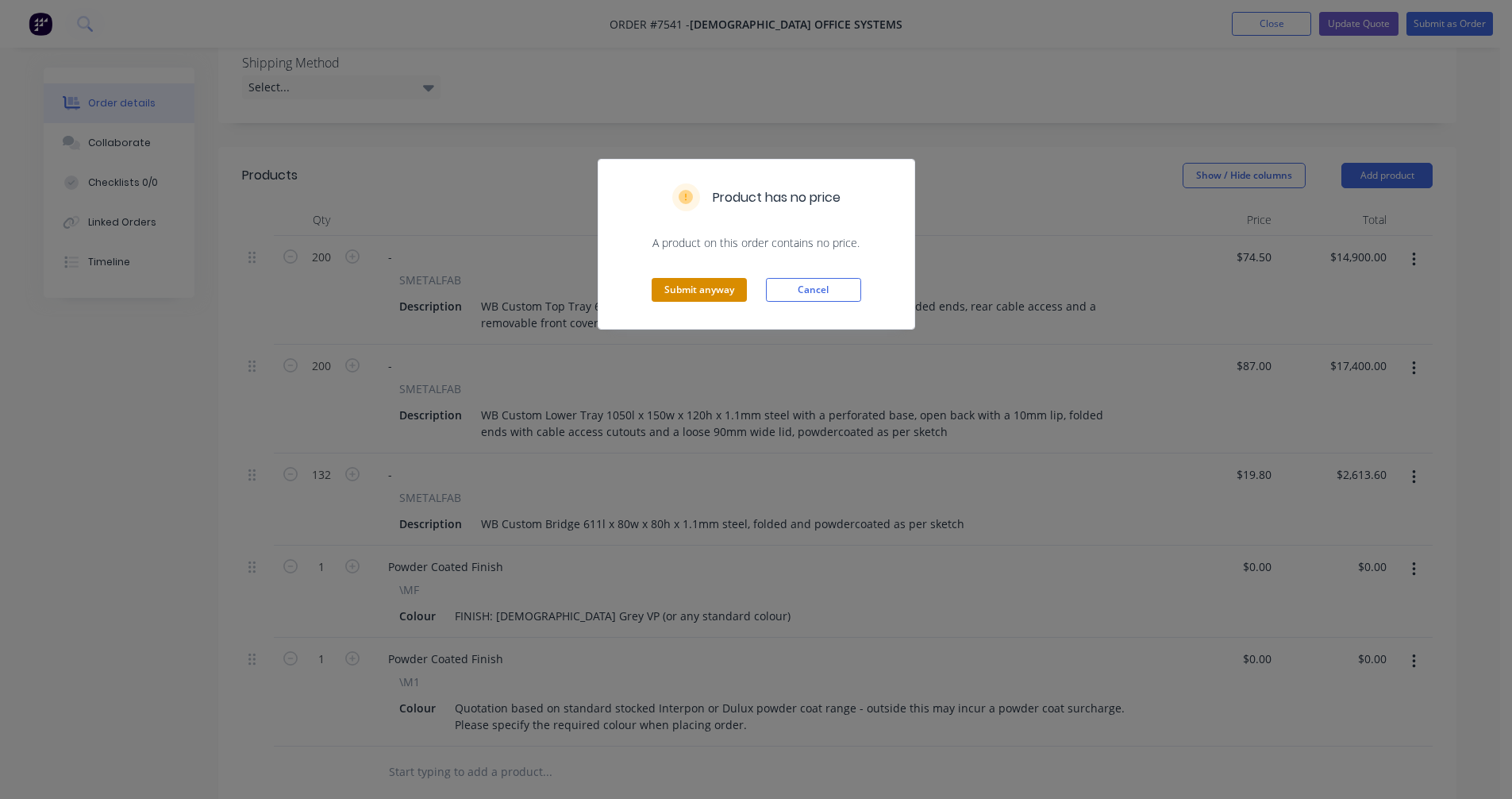
click at [707, 284] on button "Submit anyway" at bounding box center [699, 289] width 95 height 24
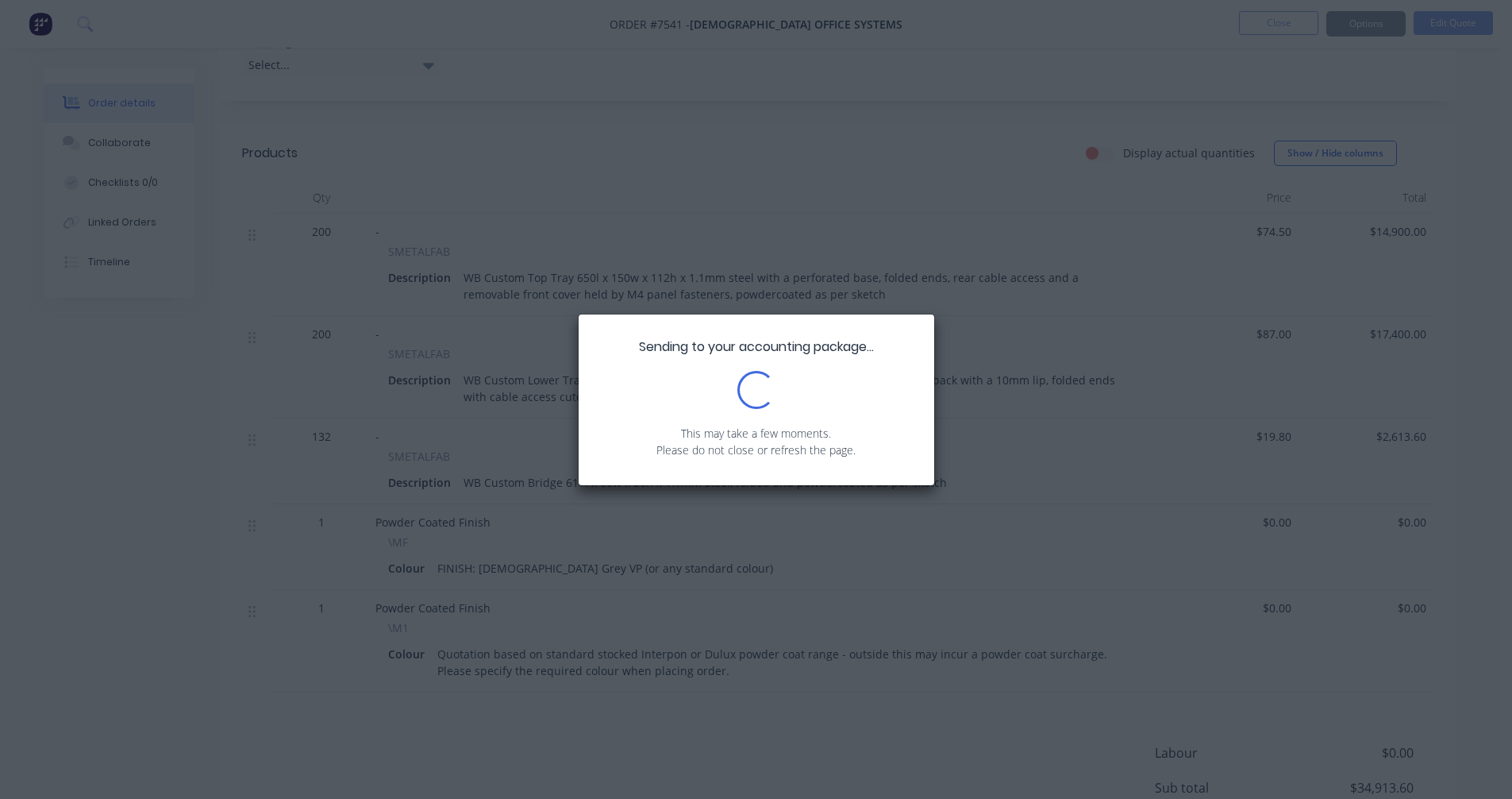
scroll to position [560, 0]
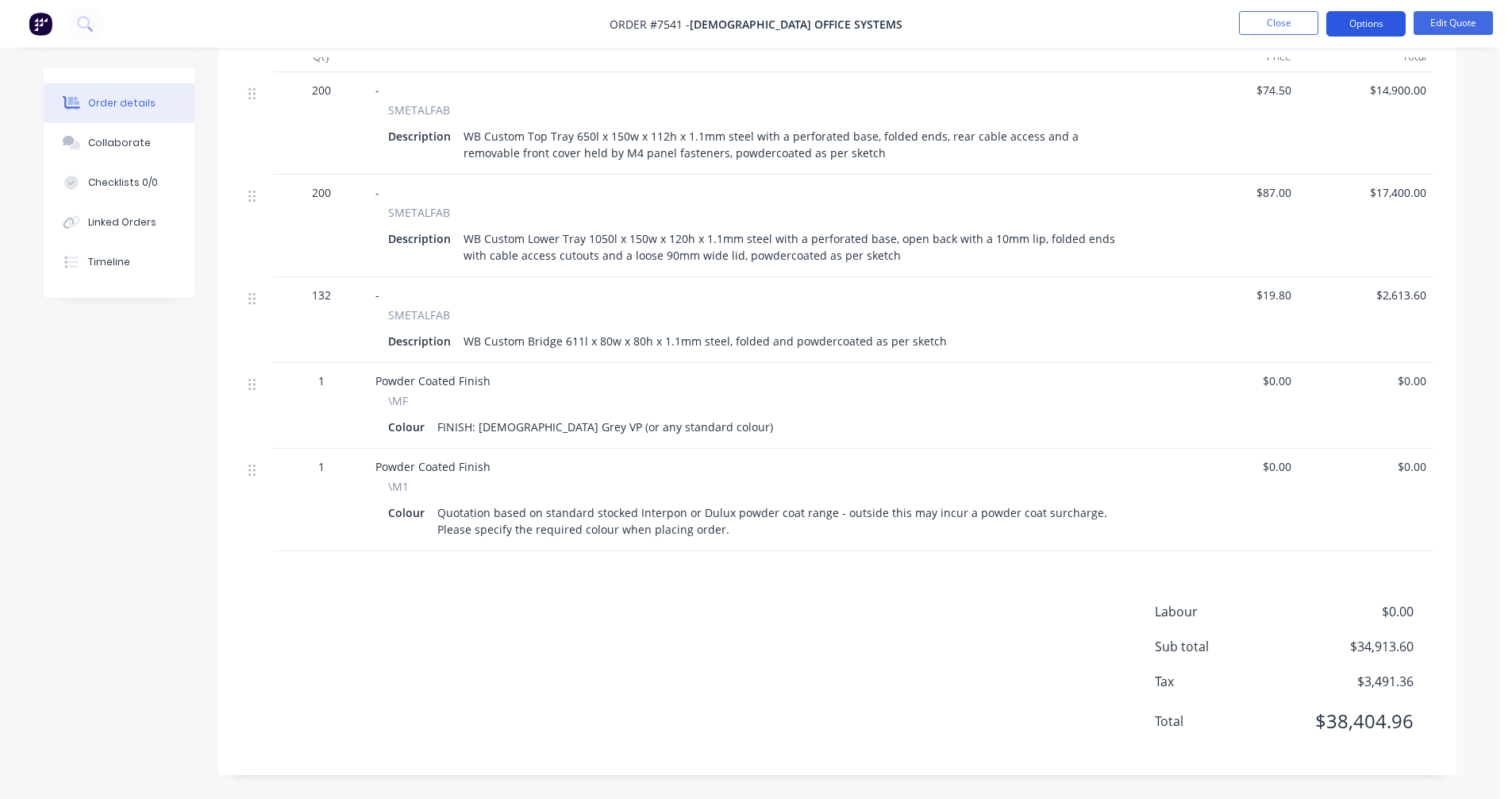
click at [1363, 24] on button "Options" at bounding box center [1366, 24] width 80 height 25
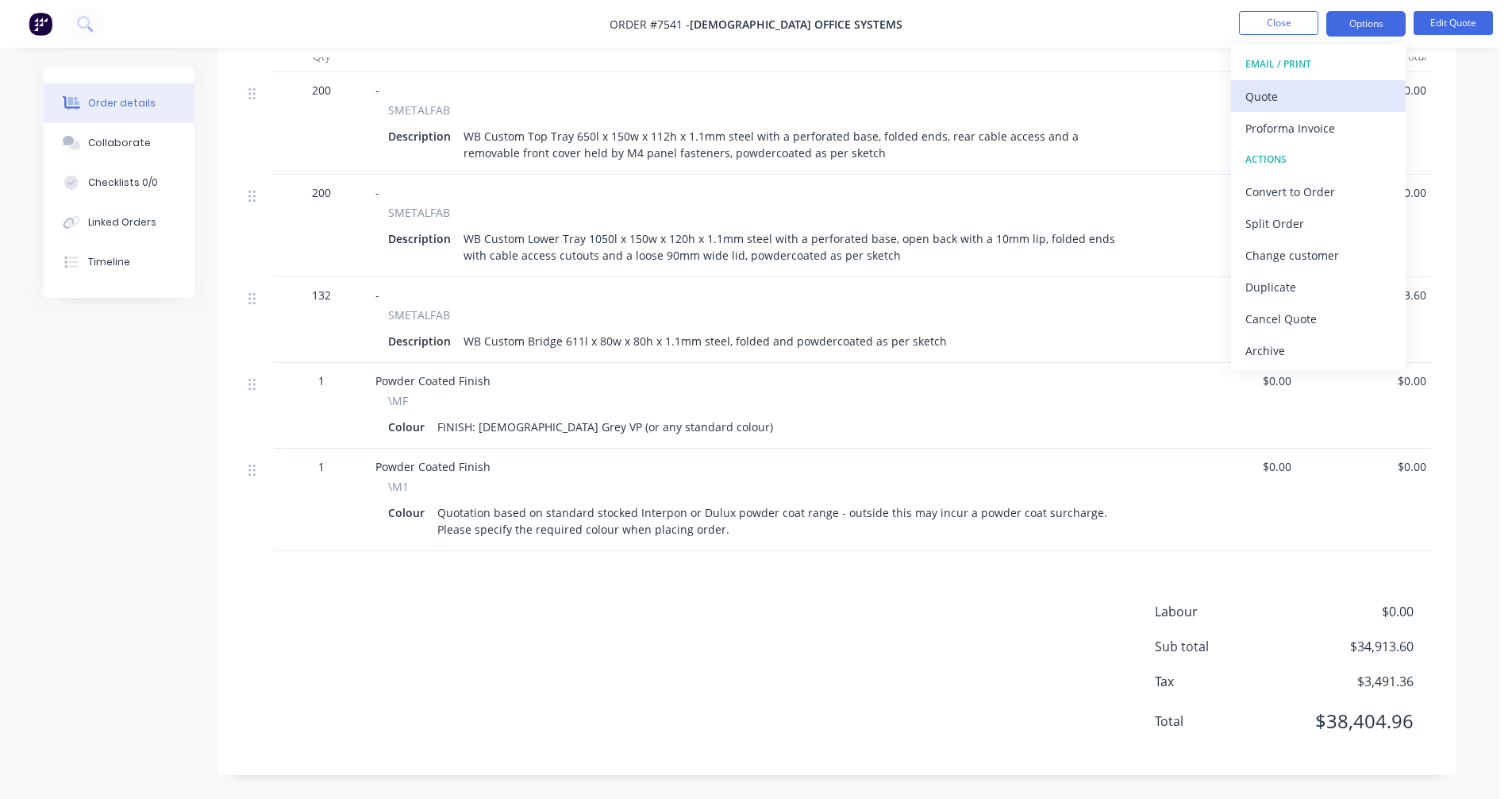
click at [1264, 93] on div "Quote" at bounding box center [1318, 96] width 146 height 23
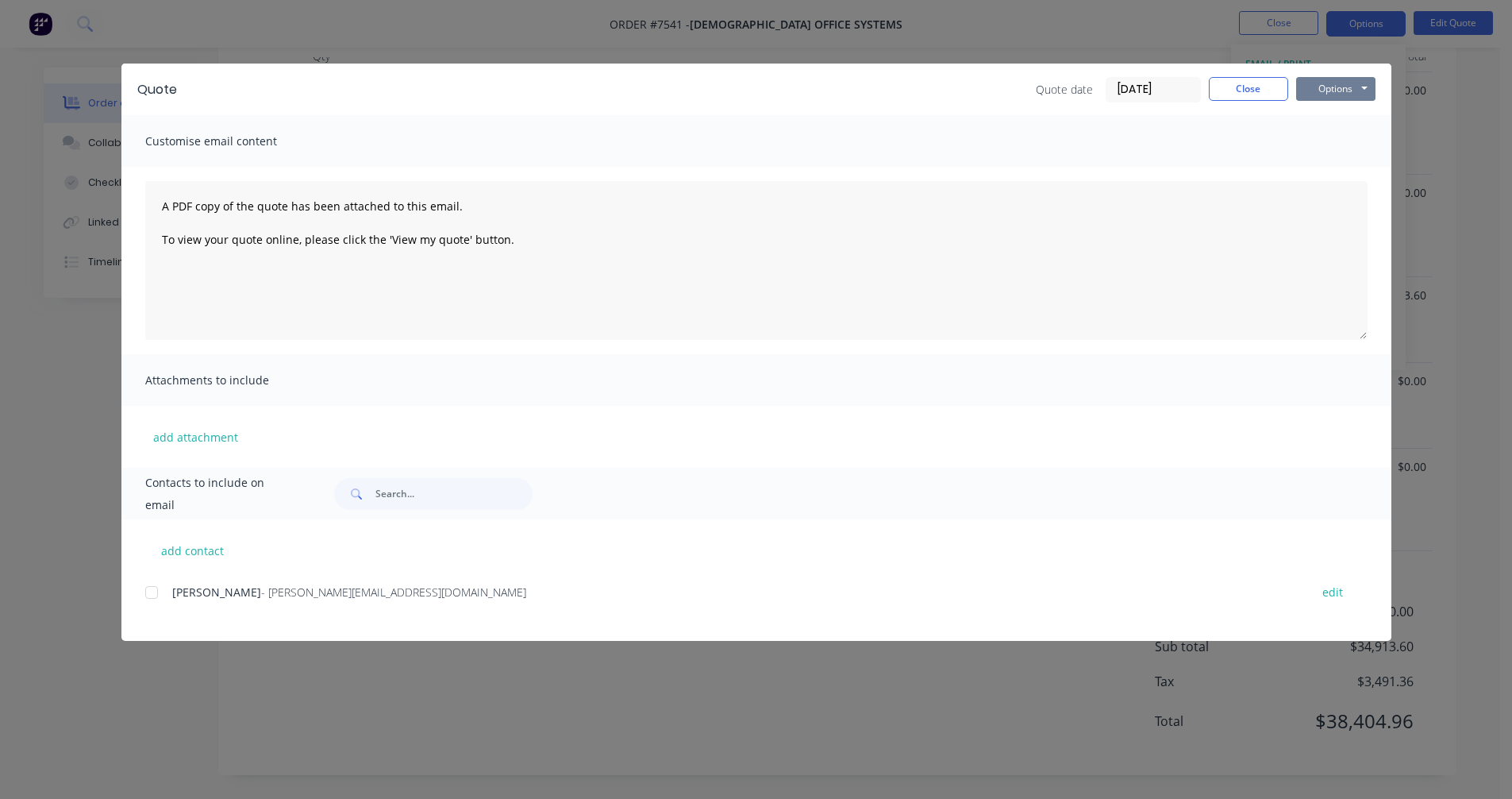
click at [1338, 88] on button "Options" at bounding box center [1335, 88] width 80 height 24
click at [1343, 119] on button "Preview" at bounding box center [1347, 117] width 102 height 26
click at [1247, 92] on button "Close" at bounding box center [1249, 88] width 80 height 24
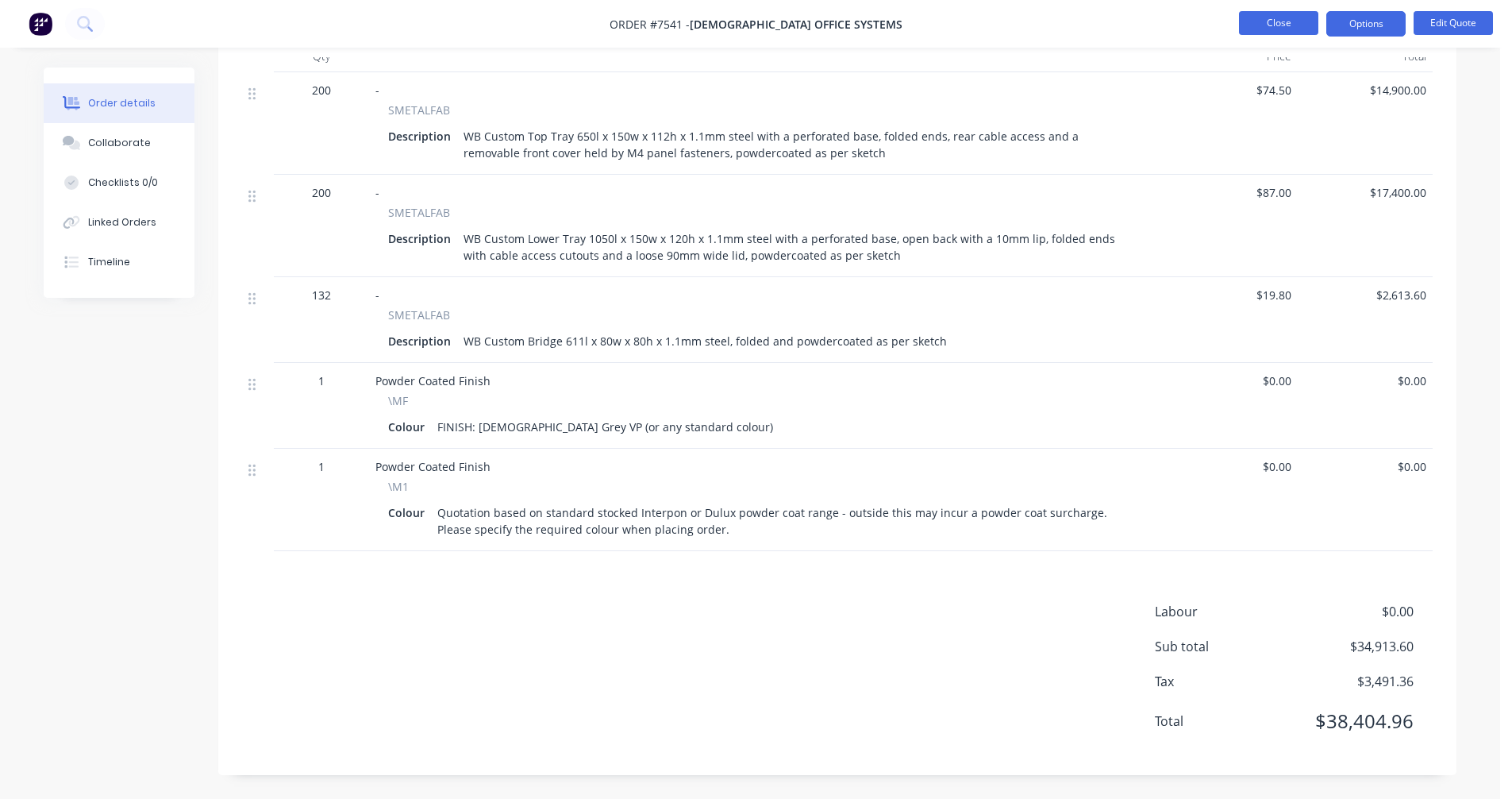
click at [1283, 23] on button "Close" at bounding box center [1278, 23] width 80 height 24
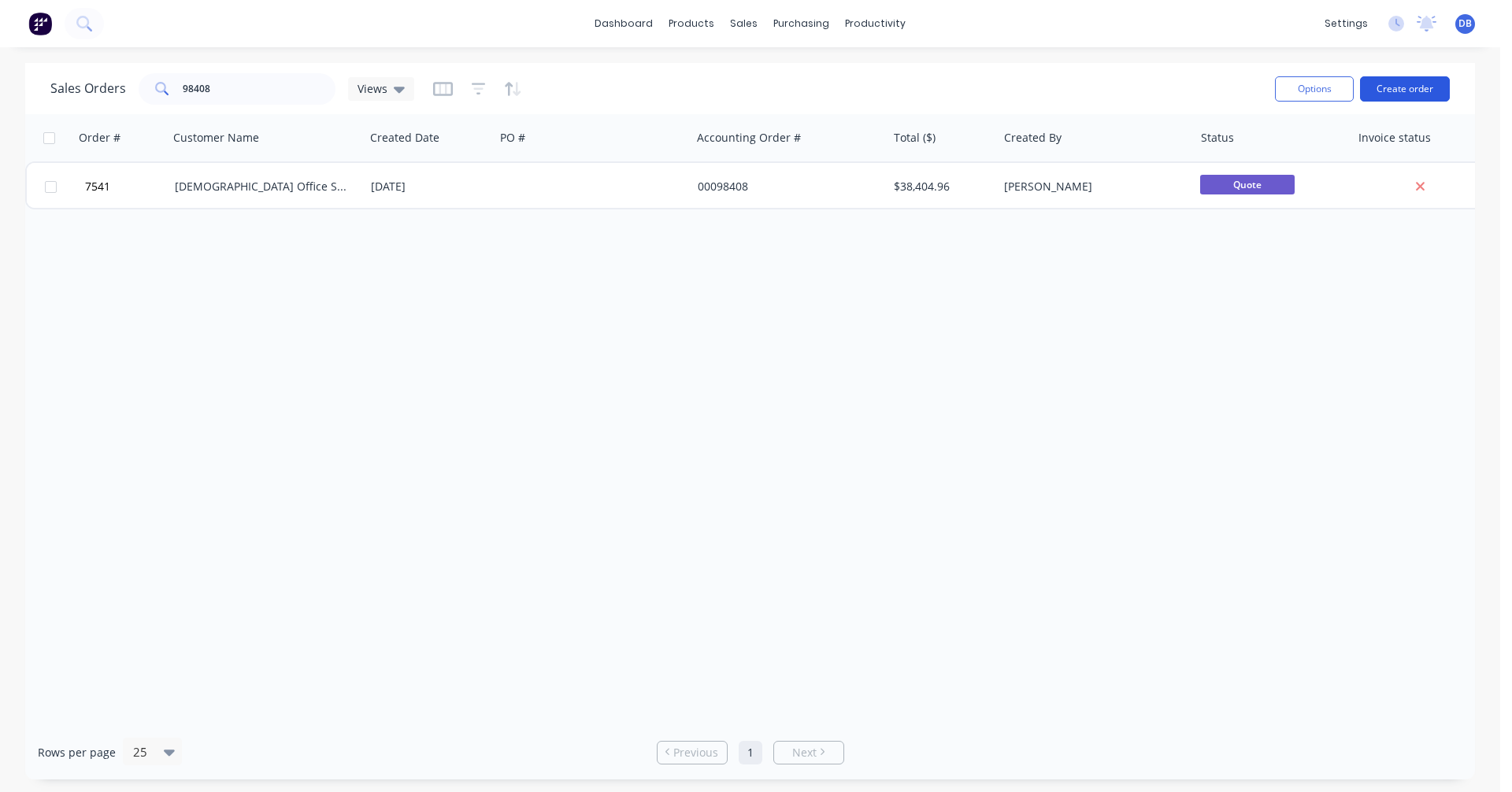
click at [1410, 82] on button "Create order" at bounding box center [1404, 88] width 89 height 25
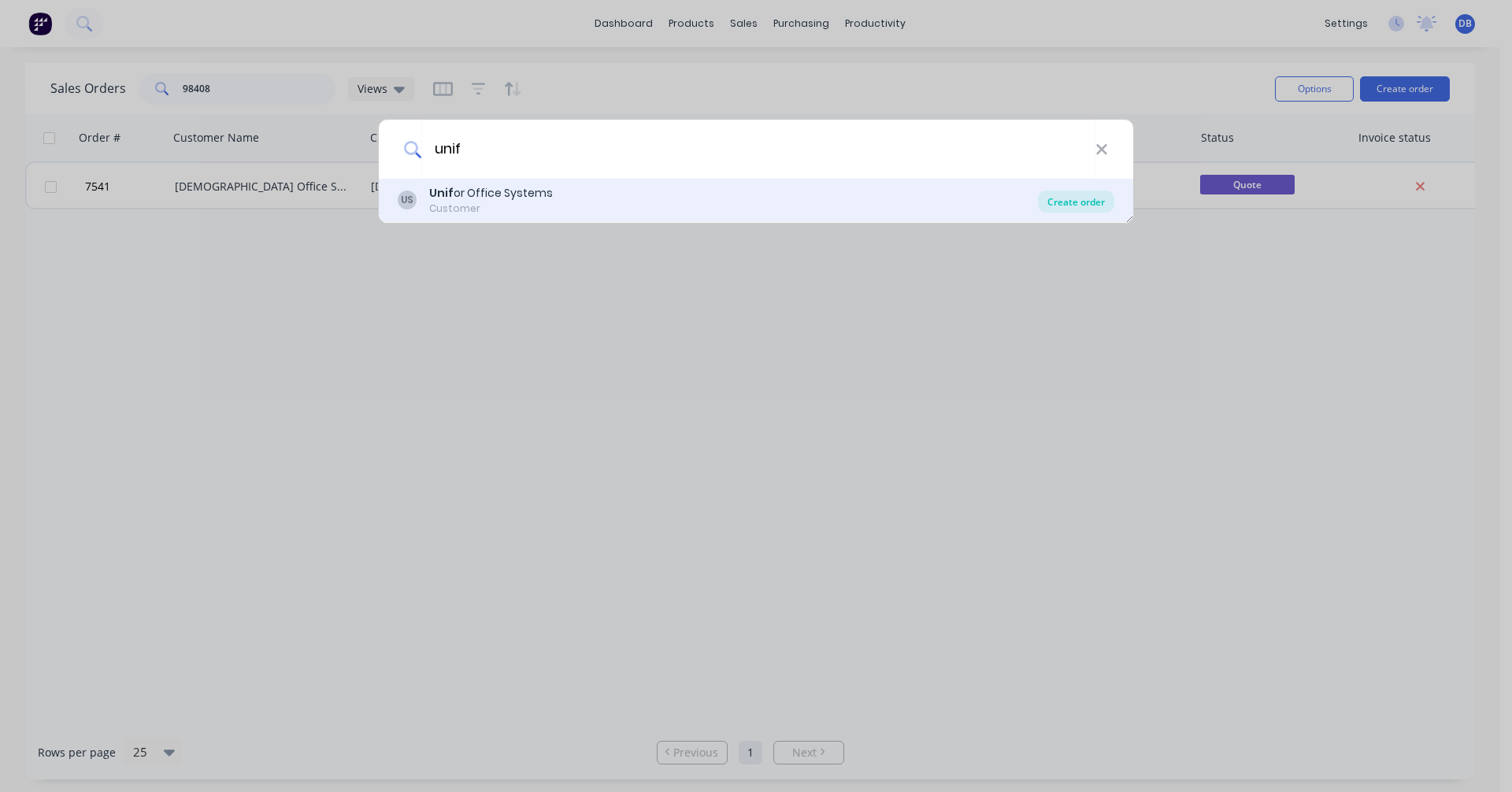
type input "unif"
click at [1066, 202] on div "Create order" at bounding box center [1076, 201] width 76 height 22
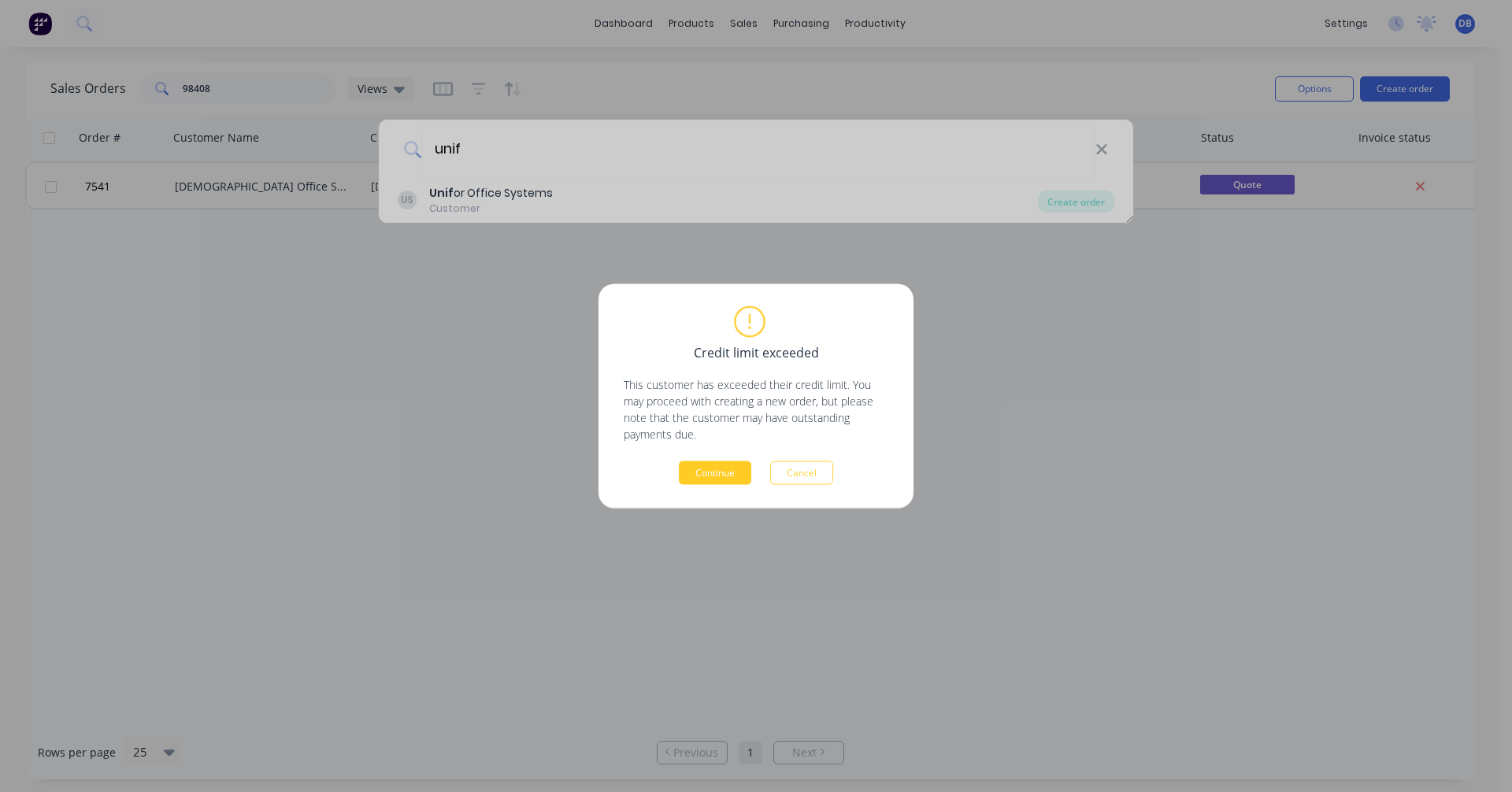
click at [715, 479] on button "Continue" at bounding box center [714, 473] width 72 height 23
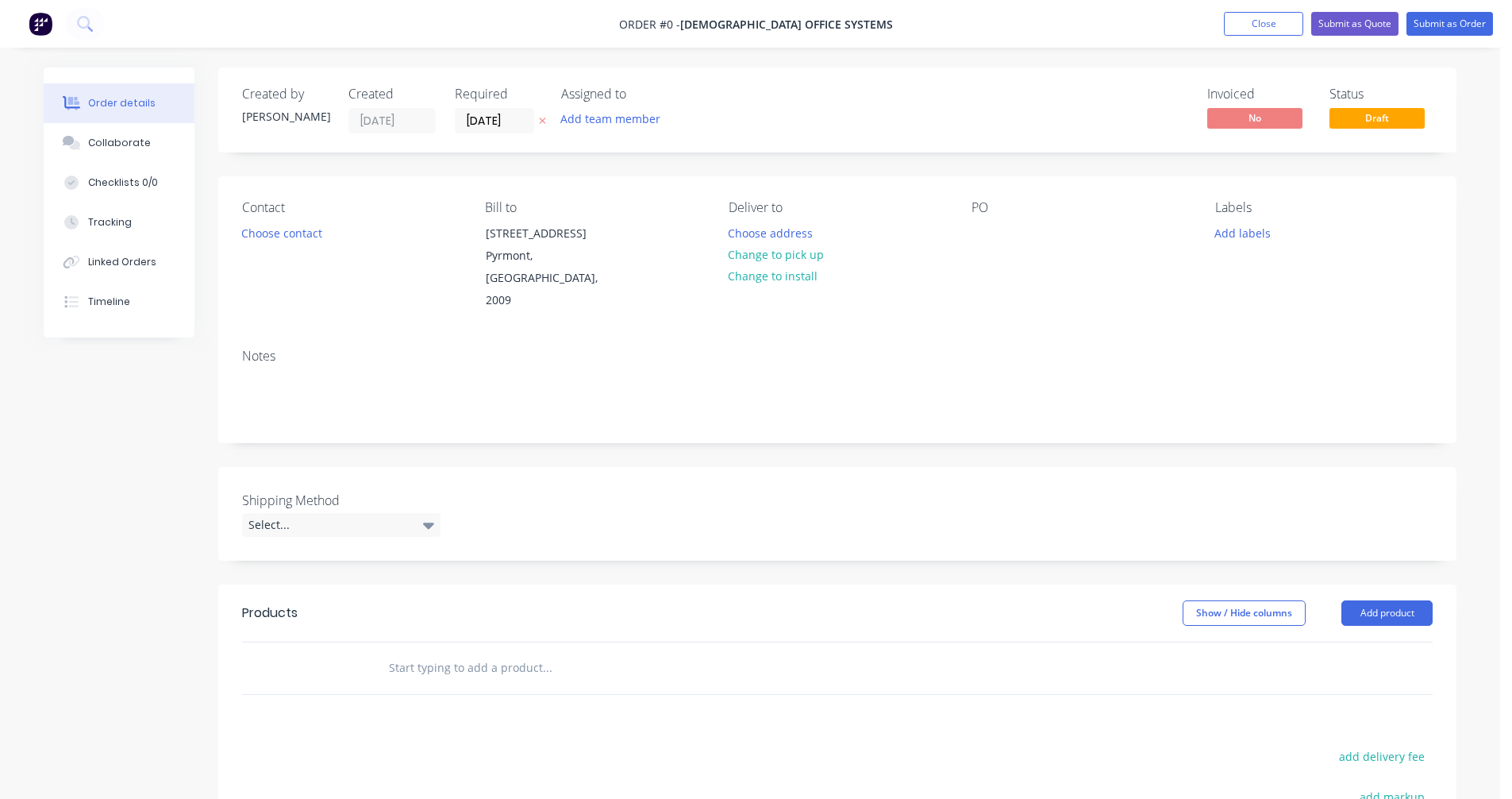
click at [453, 652] on input "text" at bounding box center [547, 668] width 318 height 32
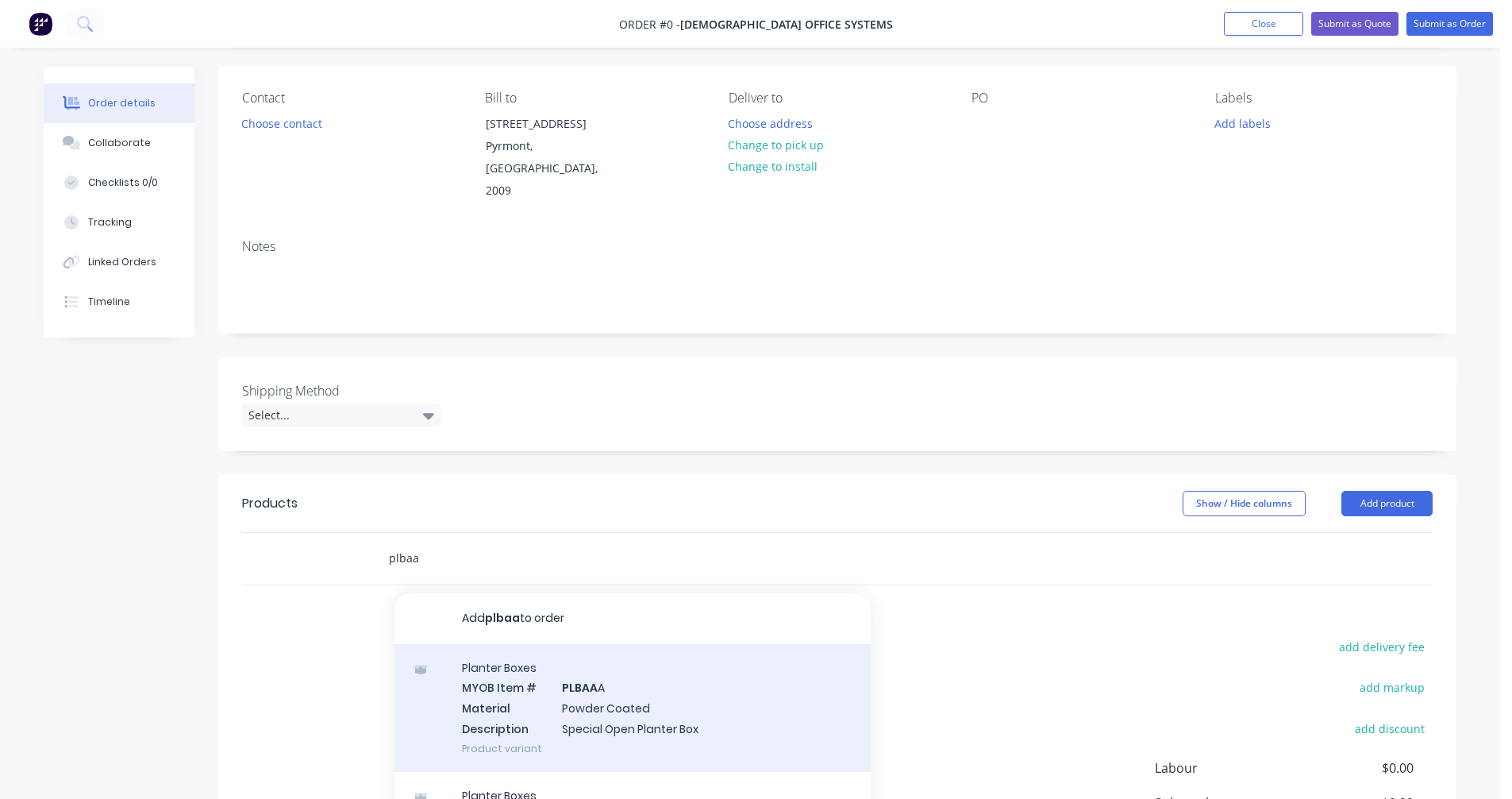
scroll to position [158, 0]
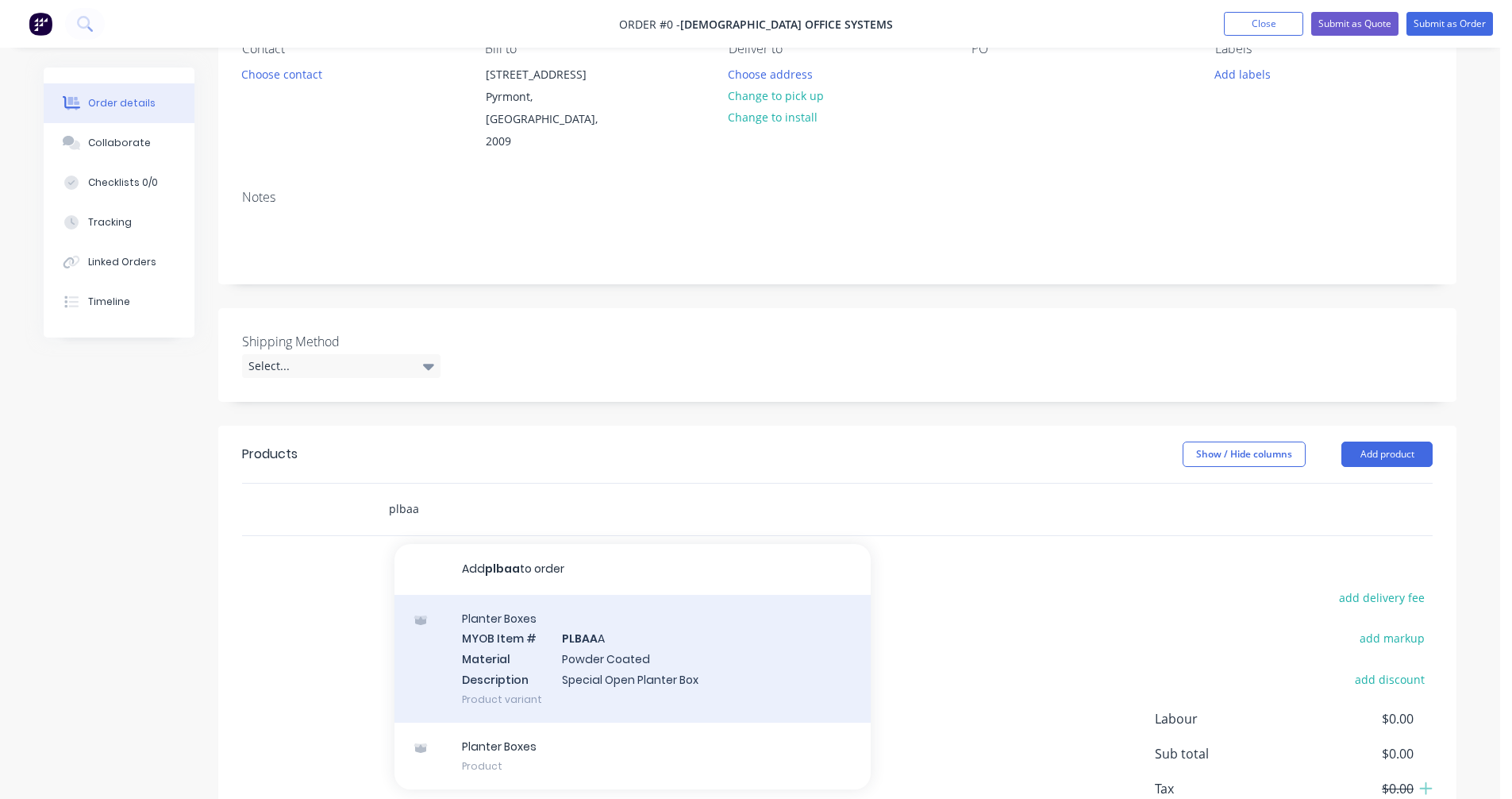
type input "plbaa"
click at [598, 627] on div "Planter Boxes MYOB Item # PLBAA A Material Powder Coated Description Special Op…" at bounding box center [633, 658] width 476 height 128
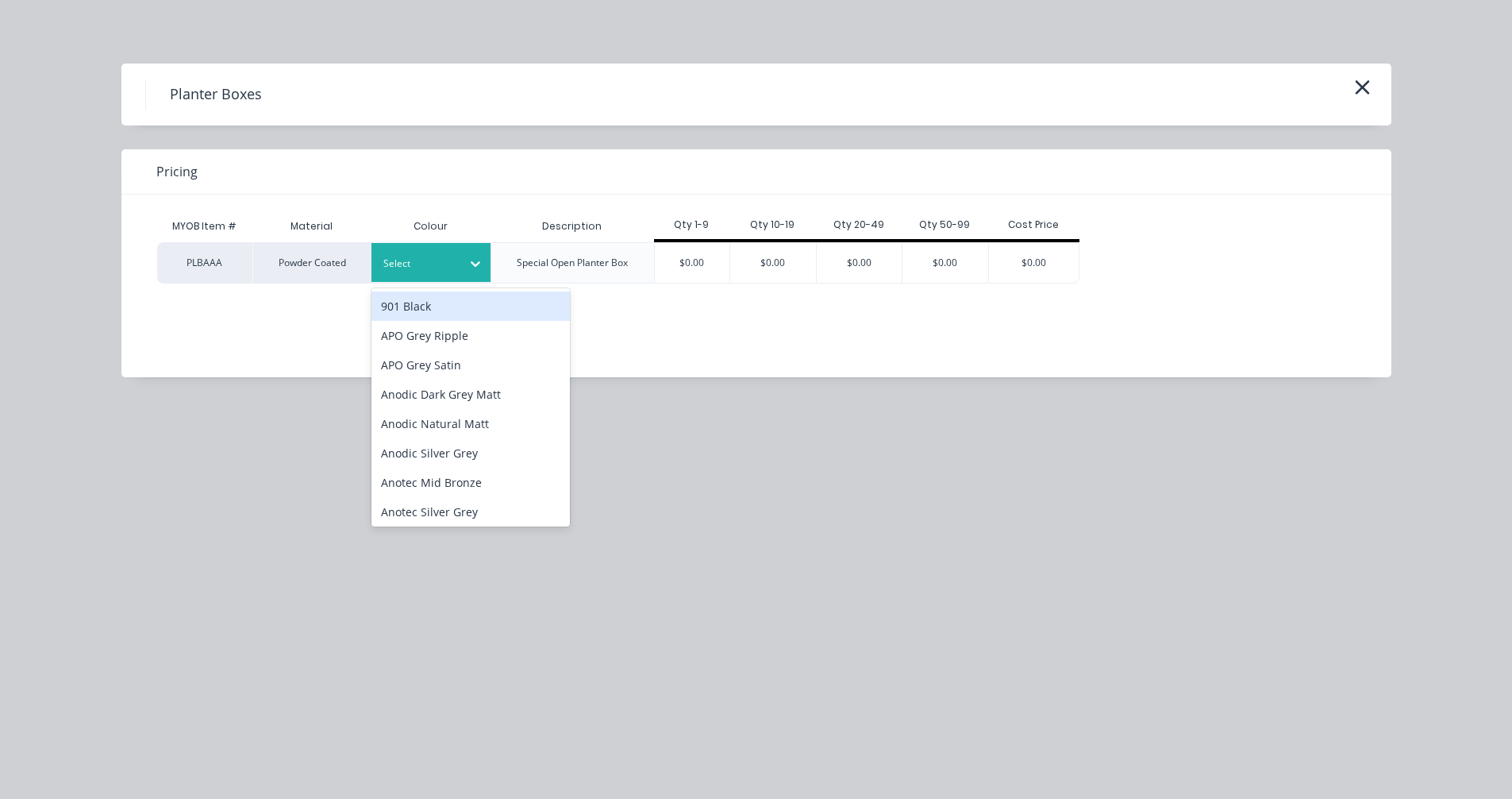
click at [455, 278] on div "Select" at bounding box center [431, 263] width 119 height 39
type input "wh"
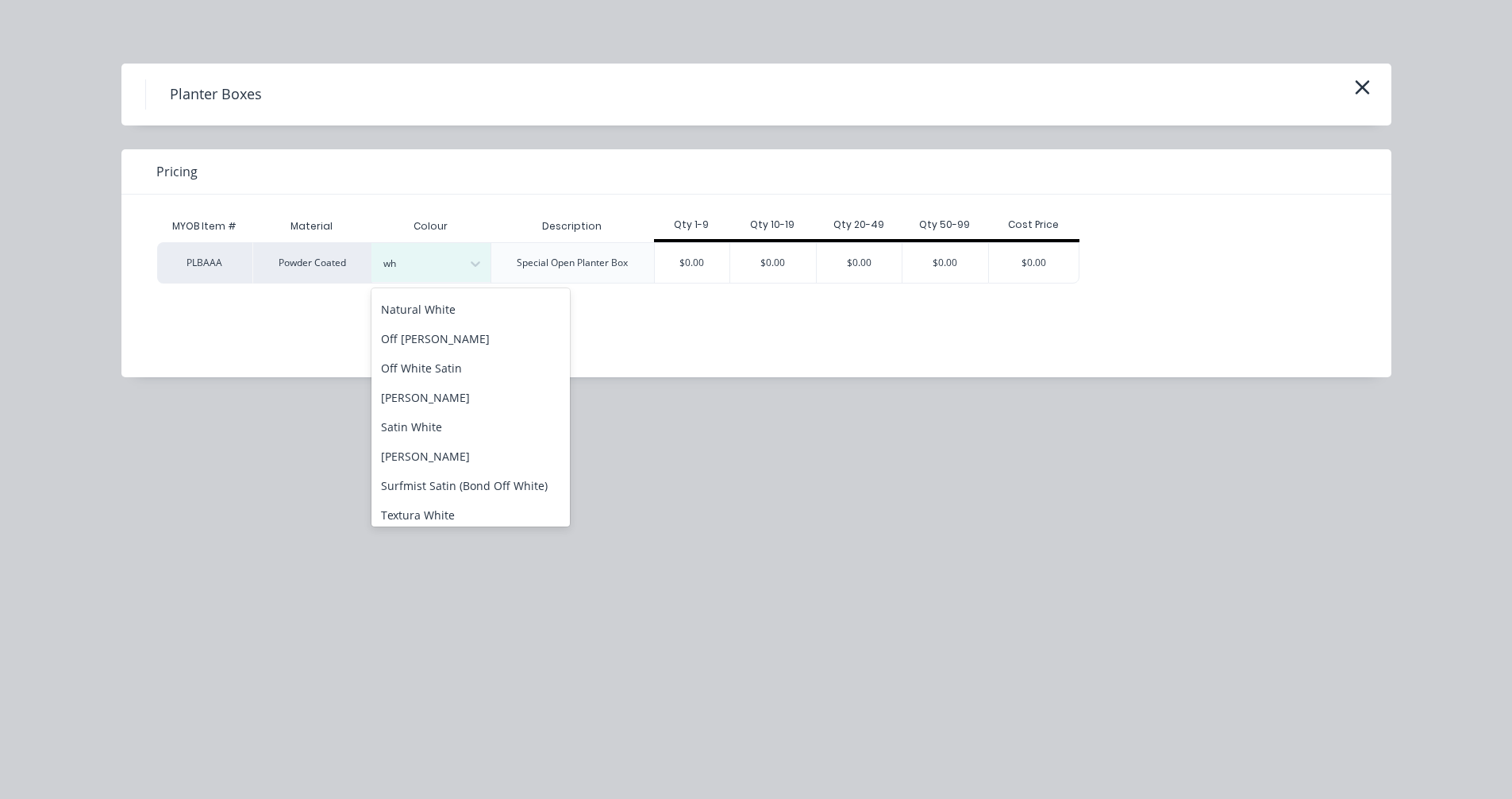
scroll to position [167, 0]
click at [434, 438] on div "Satin White" at bounding box center [471, 432] width 199 height 30
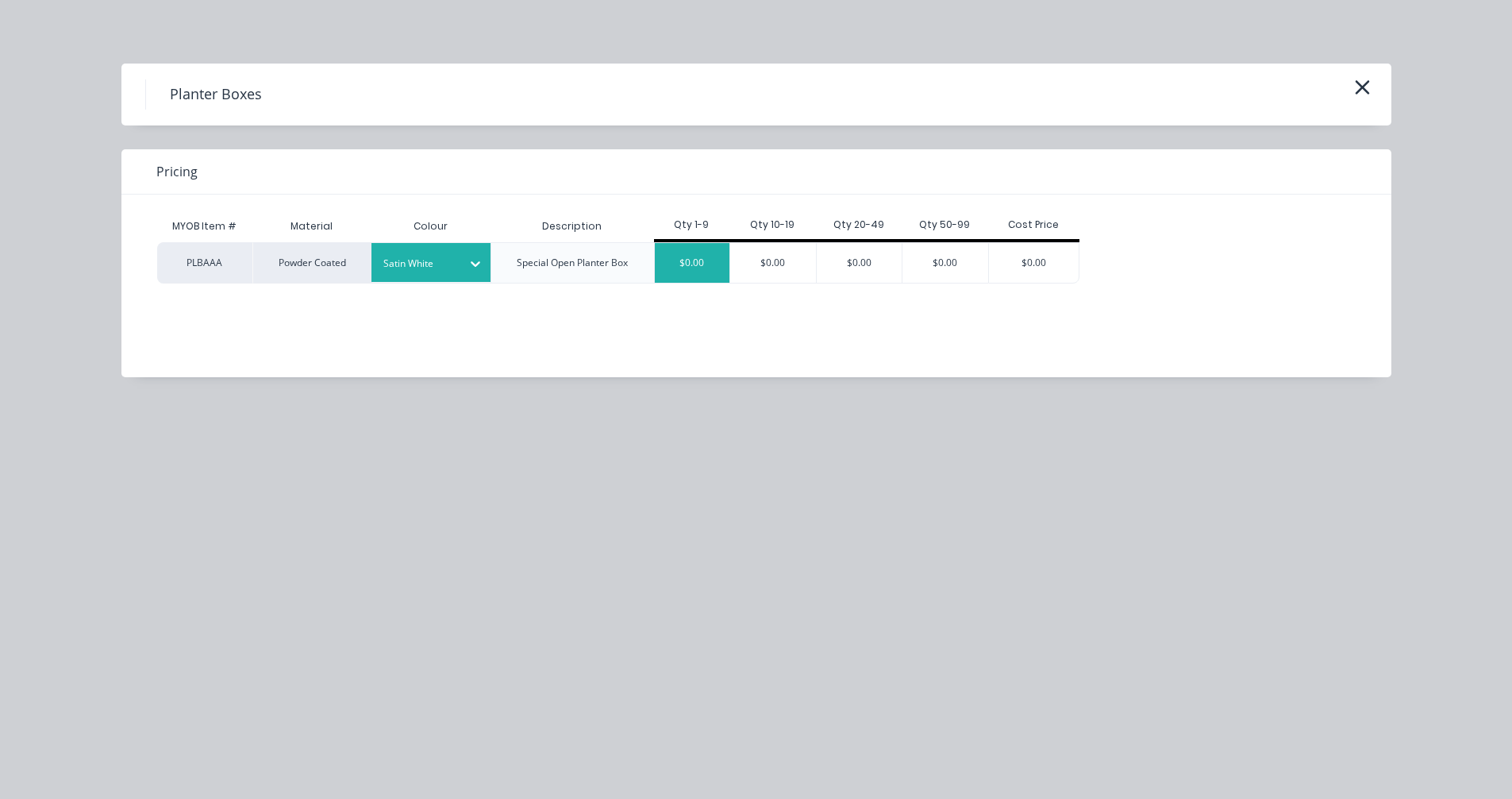
click at [696, 250] on div "$0.00" at bounding box center [692, 263] width 75 height 39
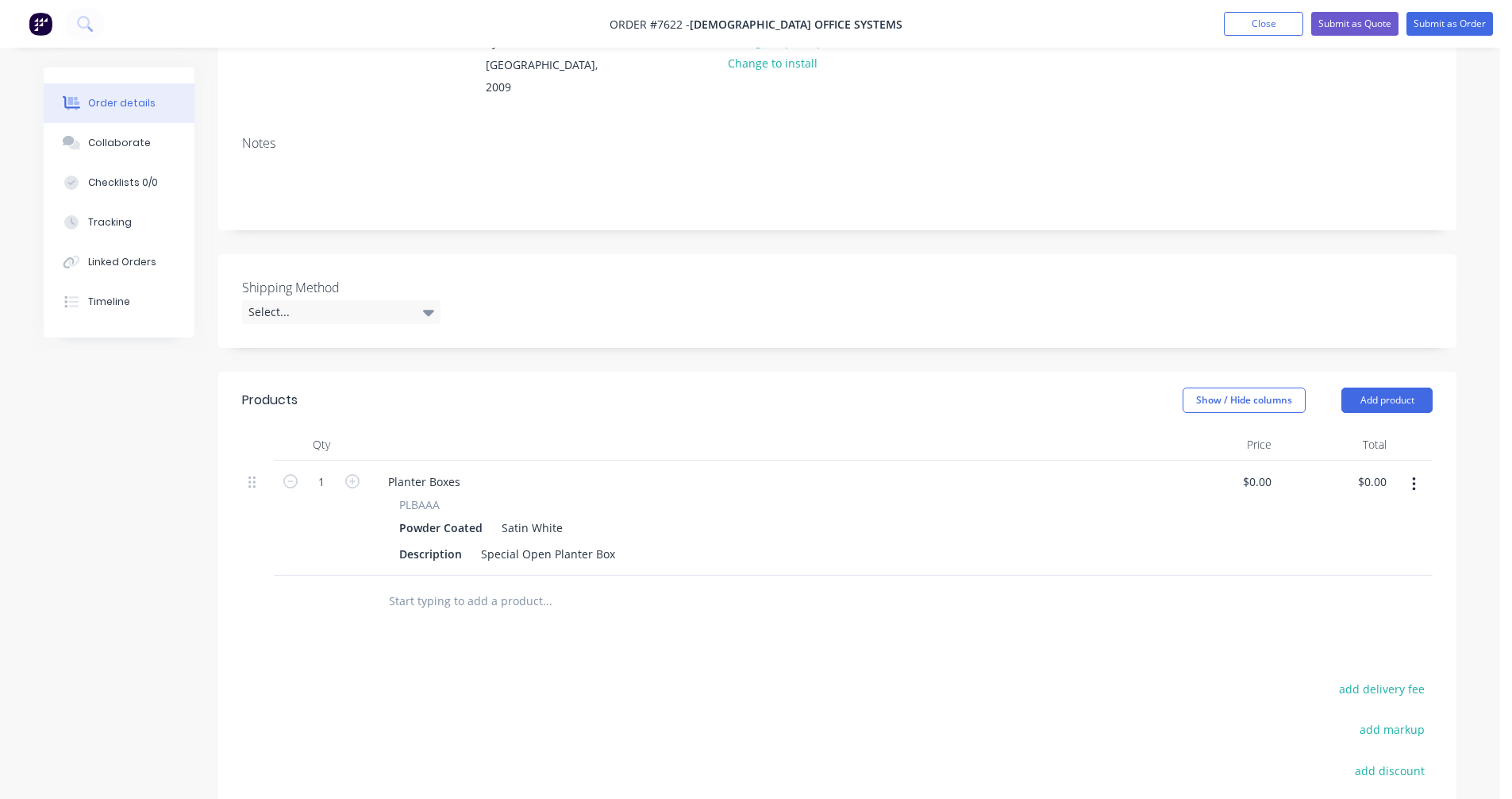
scroll to position [238, 0]
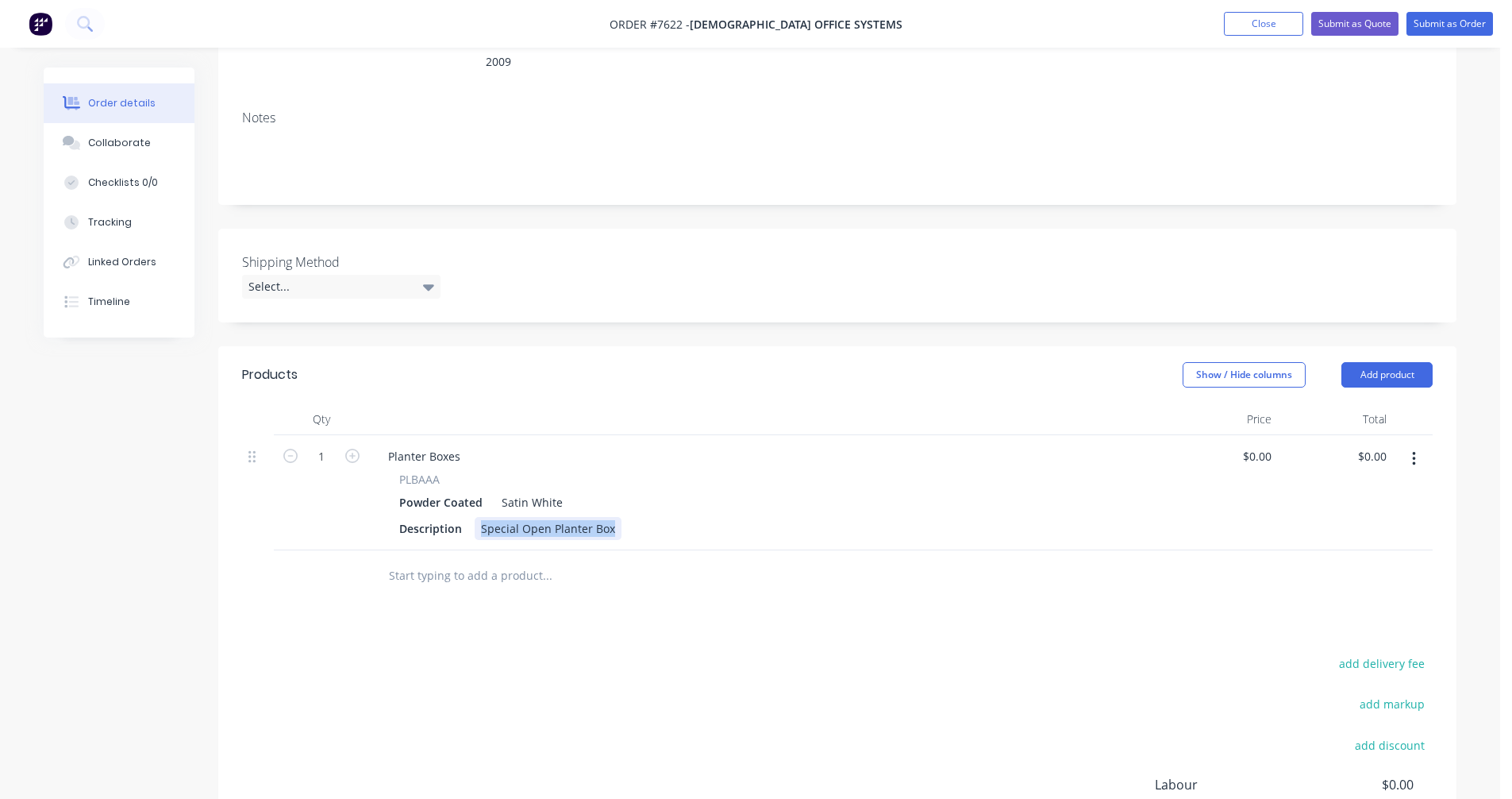
drag, startPoint x: 612, startPoint y: 507, endPoint x: 469, endPoint y: 508, distance: 143.0
click at [469, 517] on div "Description Special Open Planter Box" at bounding box center [762, 529] width 739 height 23
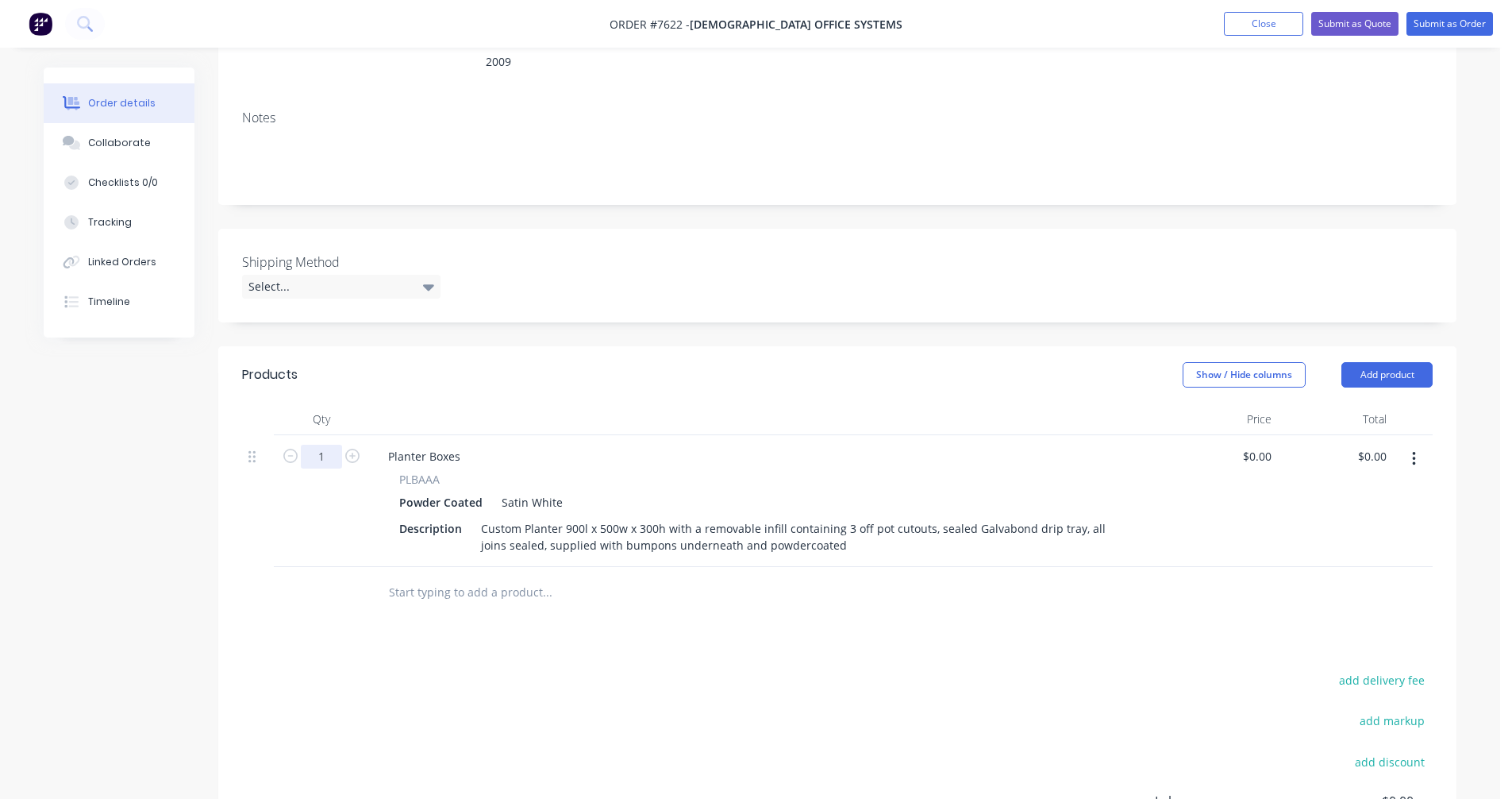
click at [322, 445] on input "1" at bounding box center [321, 456] width 41 height 24
type input "96"
click at [424, 577] on input "text" at bounding box center [547, 592] width 318 height 32
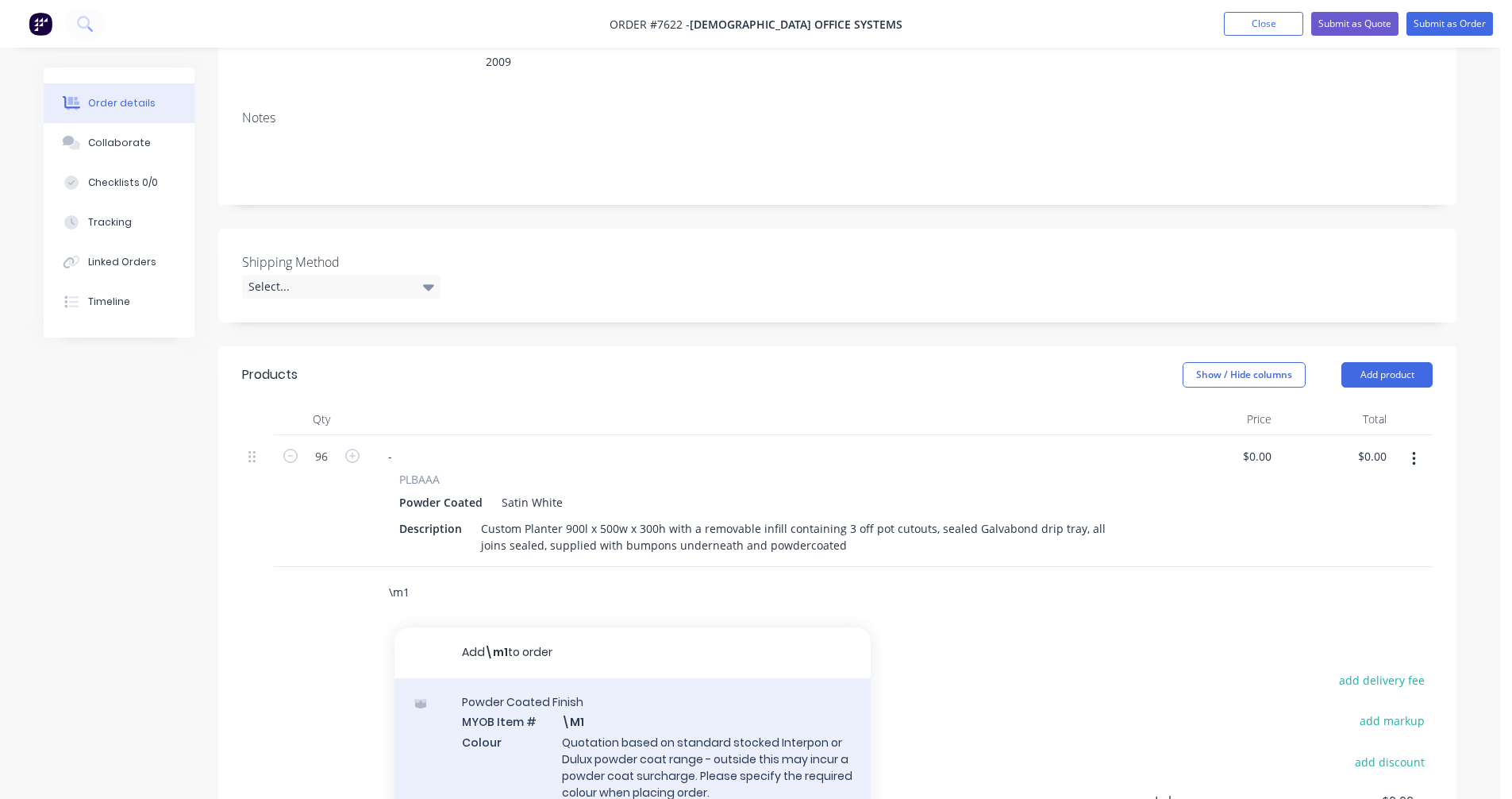
type input "\m1"
click at [628, 739] on div "Powder Coated Finish MYOB Item # \M1 Colour Quotation based on standard stocked…" at bounding box center [633, 757] width 476 height 158
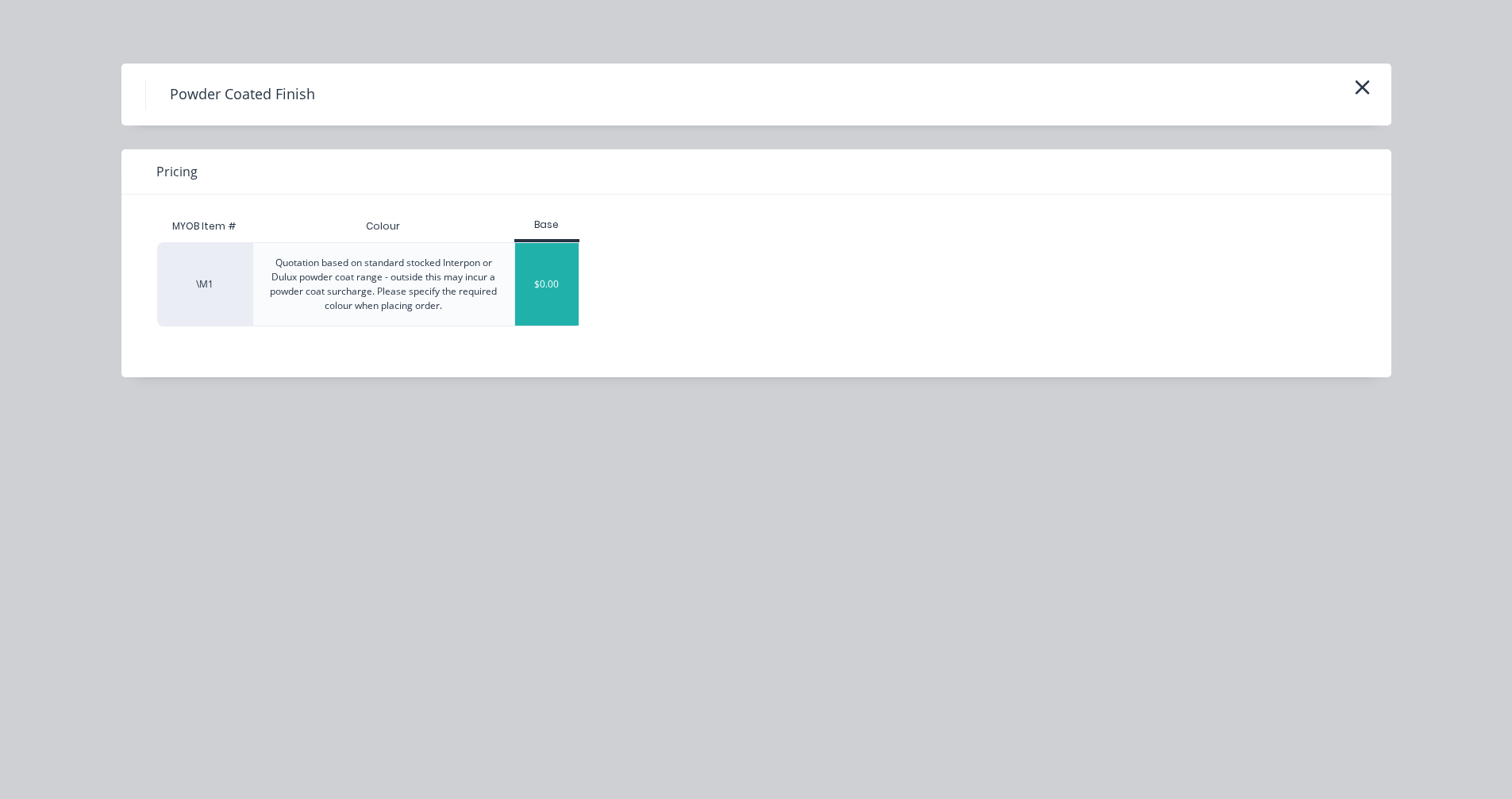
click at [556, 278] on div "$0.00" at bounding box center [547, 284] width 64 height 82
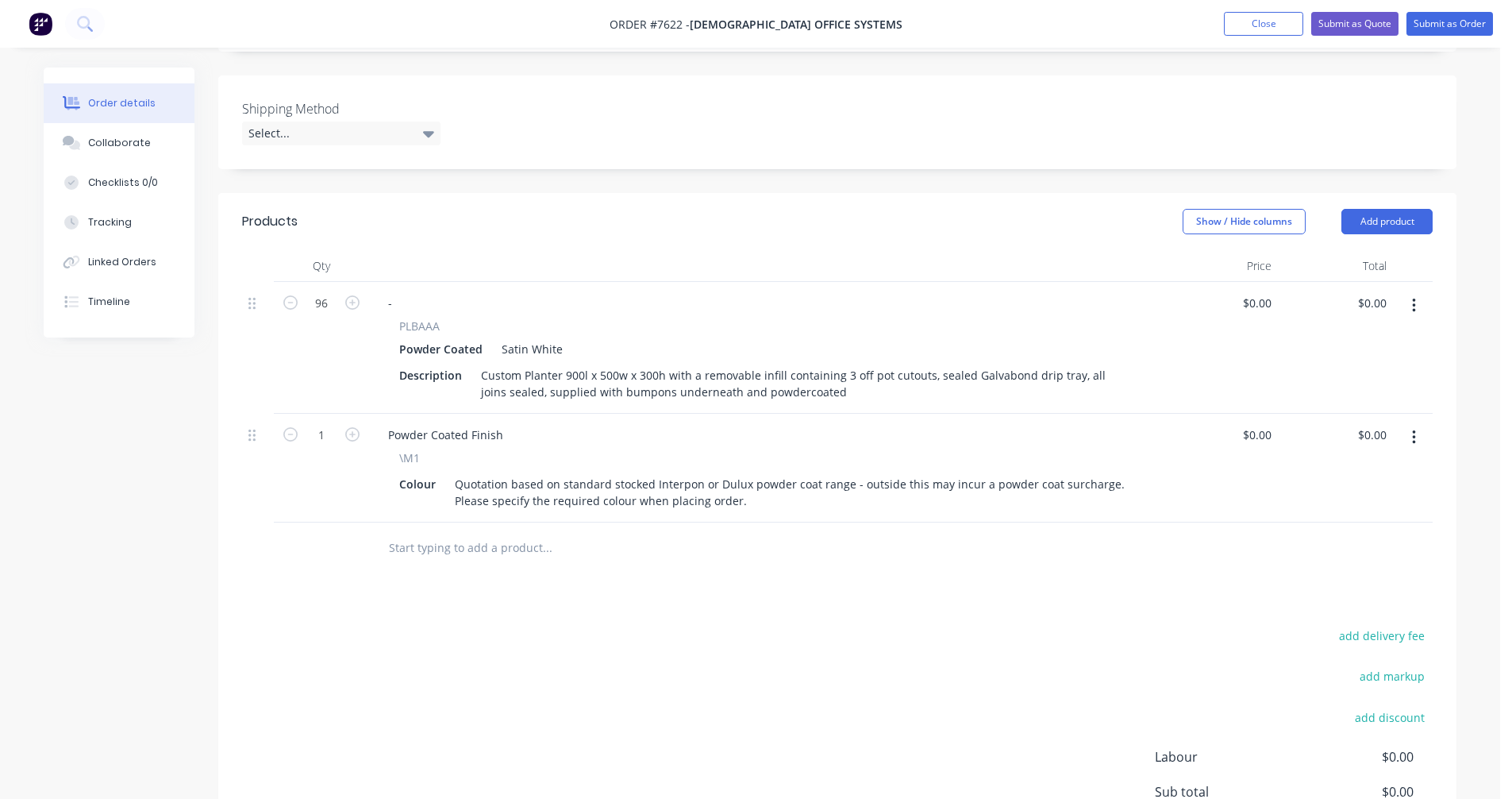
scroll to position [397, 0]
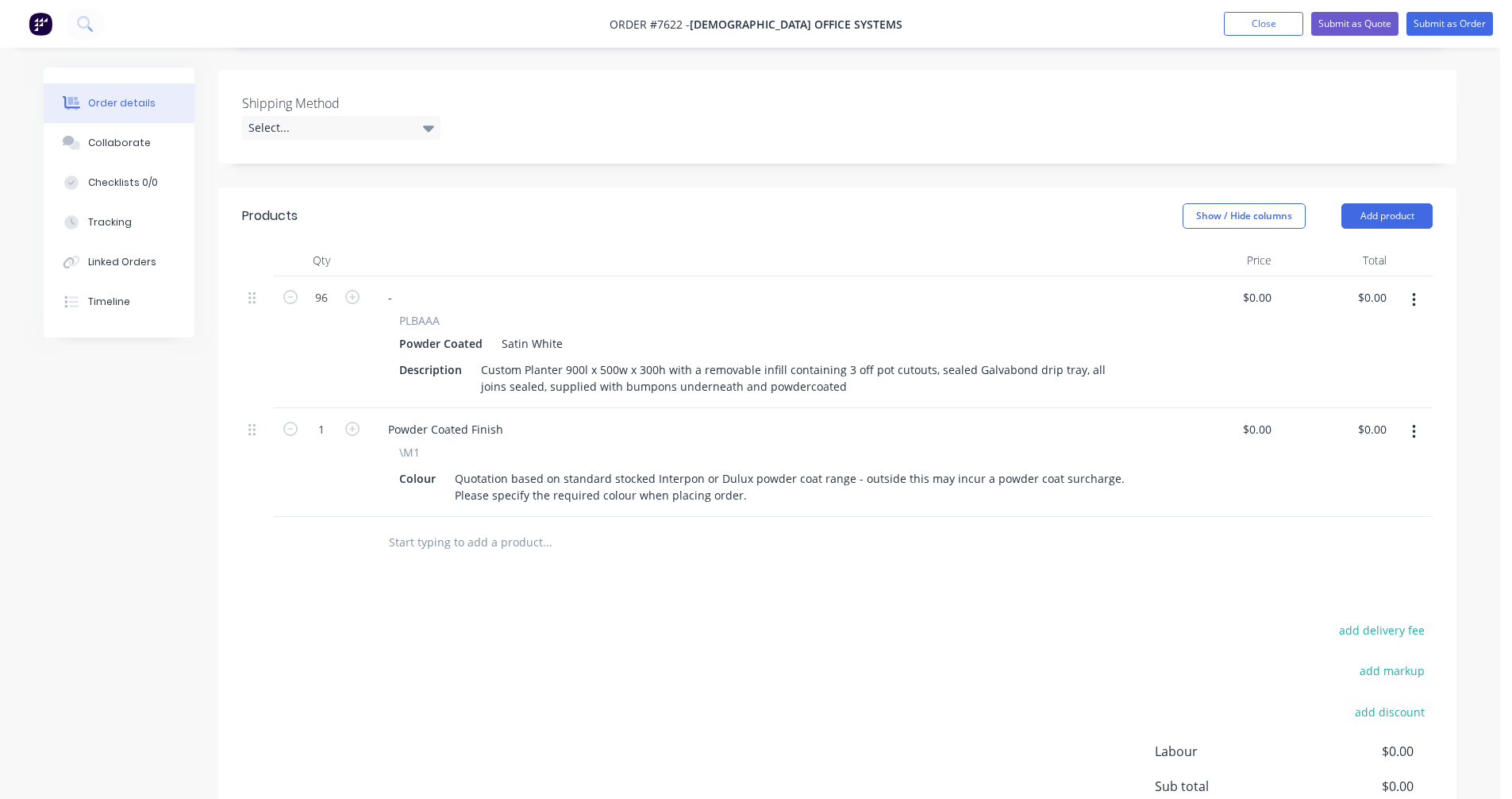
click at [458, 526] on input "text" at bounding box center [547, 542] width 318 height 32
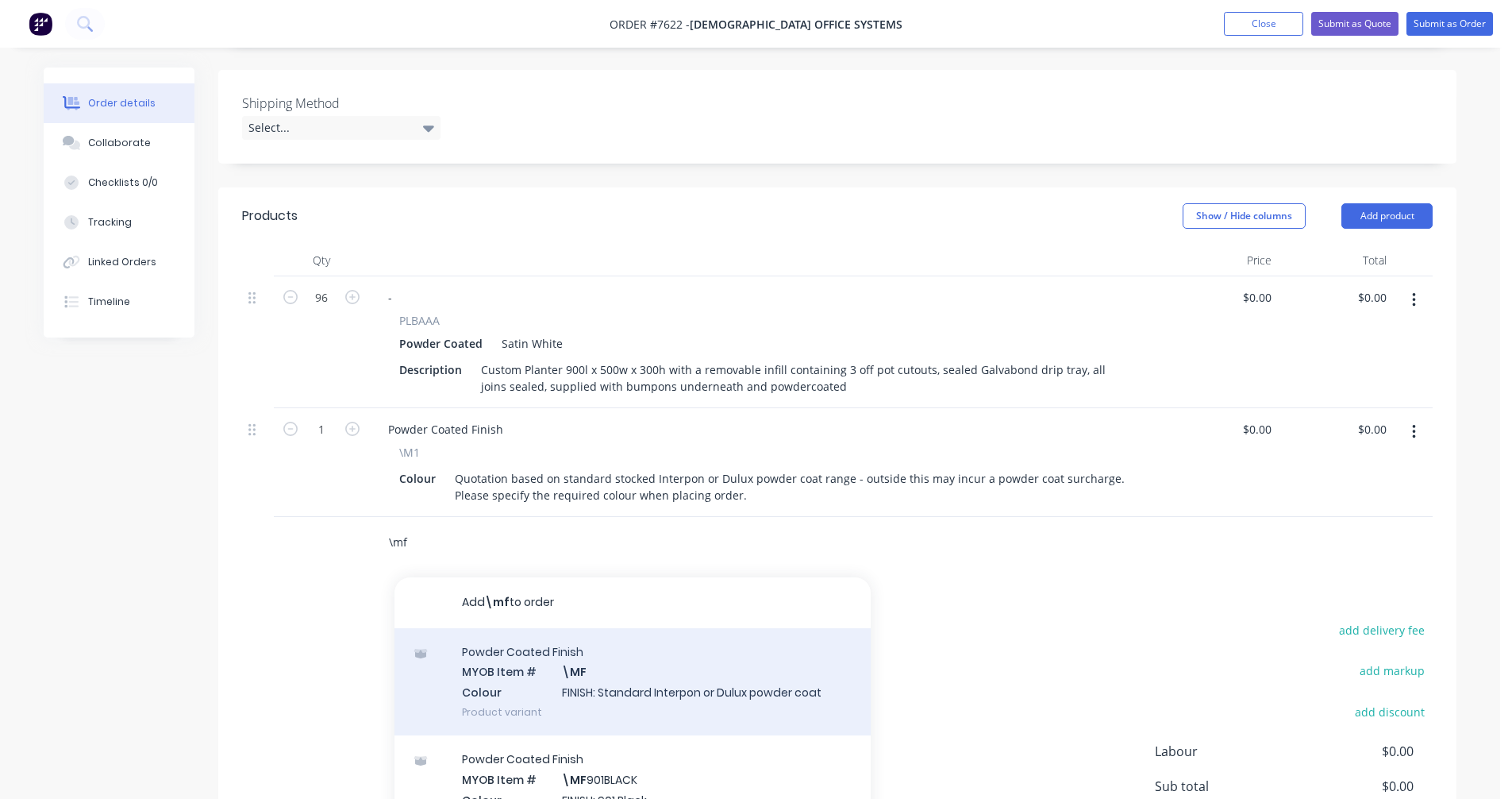
type input "\mf"
click at [590, 670] on div "Powder Coated Finish MYOB Item # \MF Colour FINISH: Standard Interpon or Dulux …" at bounding box center [633, 682] width 476 height 107
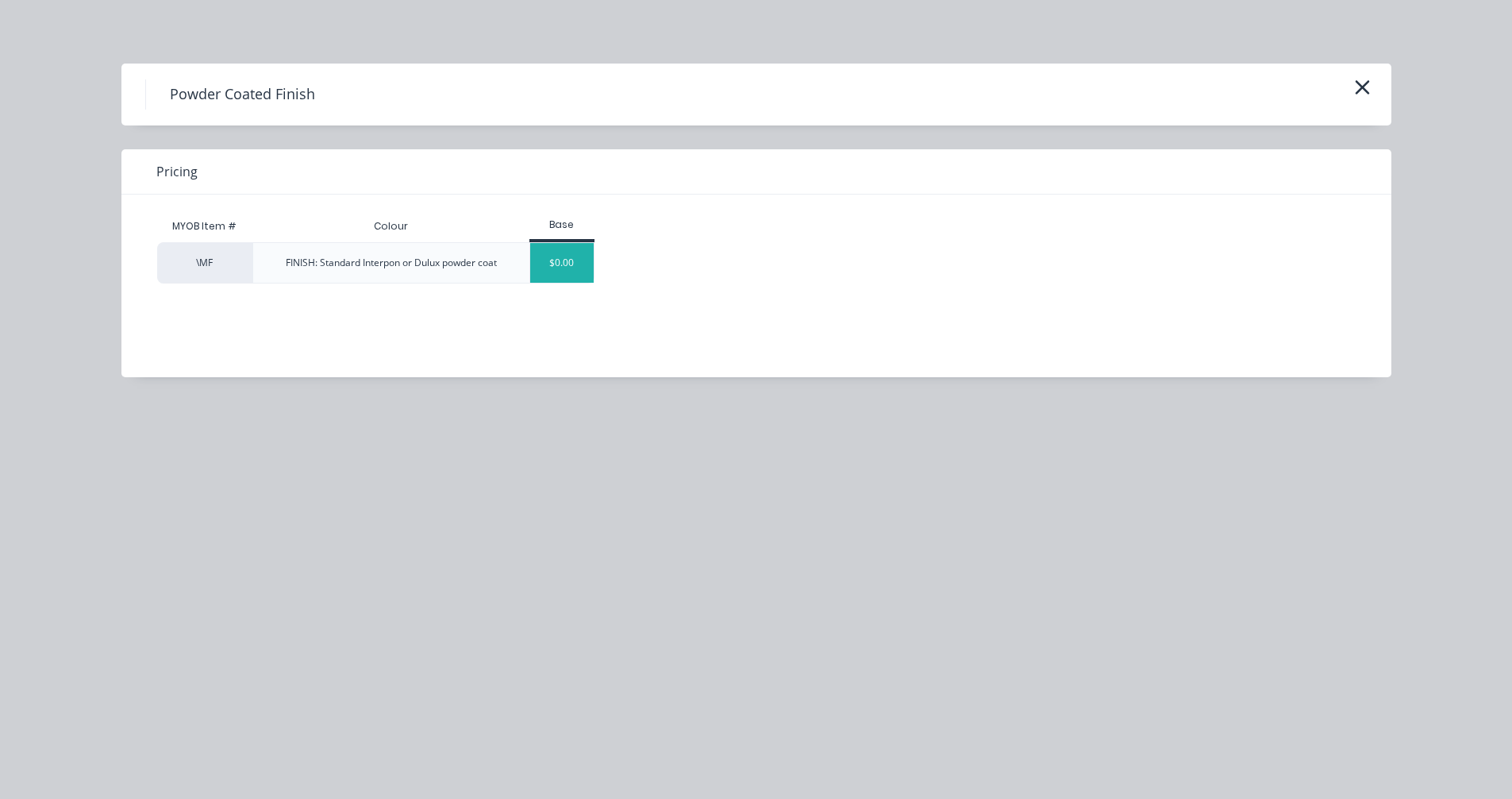
click at [560, 268] on div "$0.00" at bounding box center [562, 263] width 64 height 39
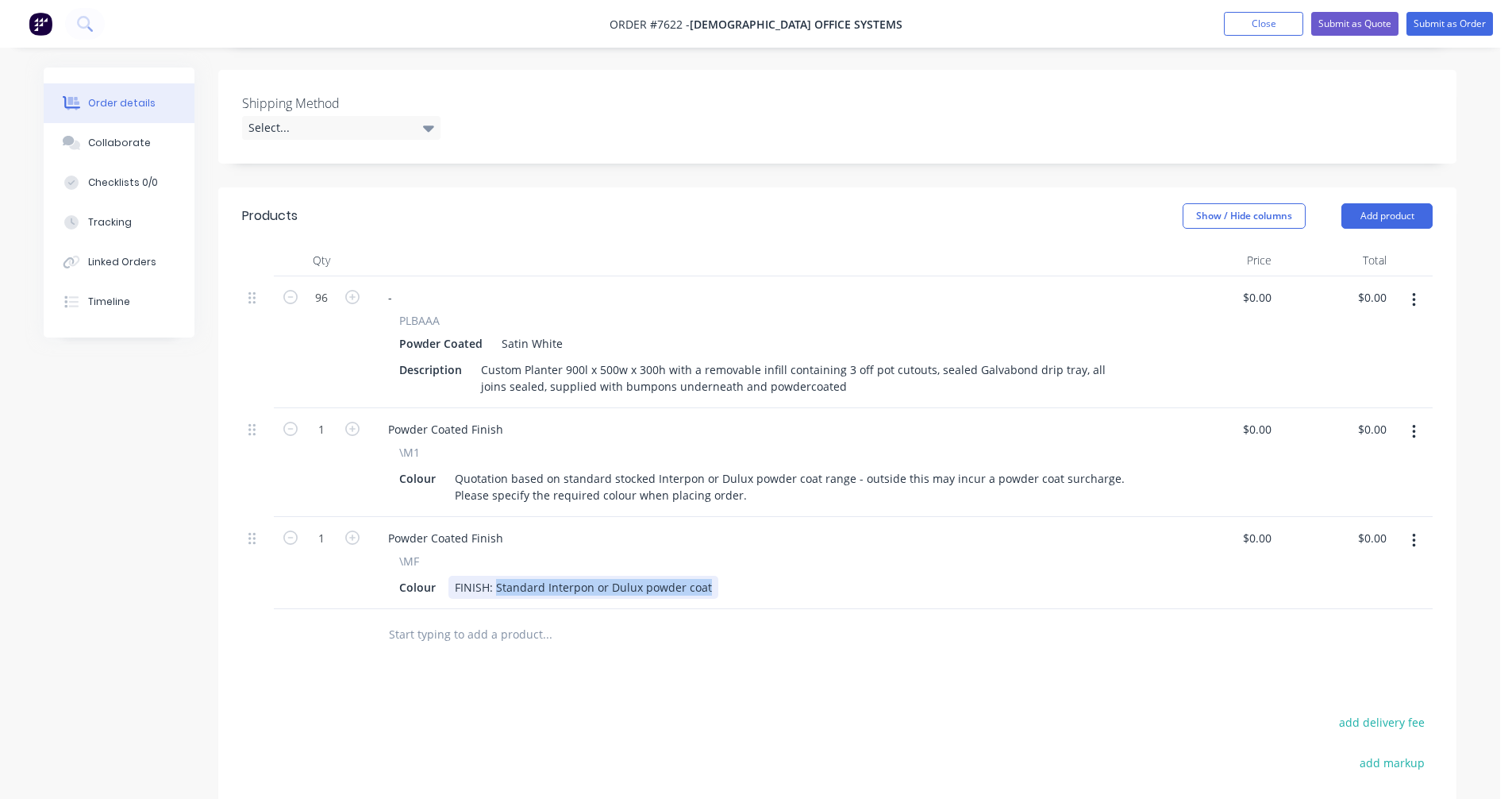
drag, startPoint x: 705, startPoint y: 569, endPoint x: 497, endPoint y: 560, distance: 208.2
click at [497, 576] on div "FINISH: Standard Interpon or Dulux powder coat" at bounding box center [584, 587] width 270 height 23
type input "$0.00"
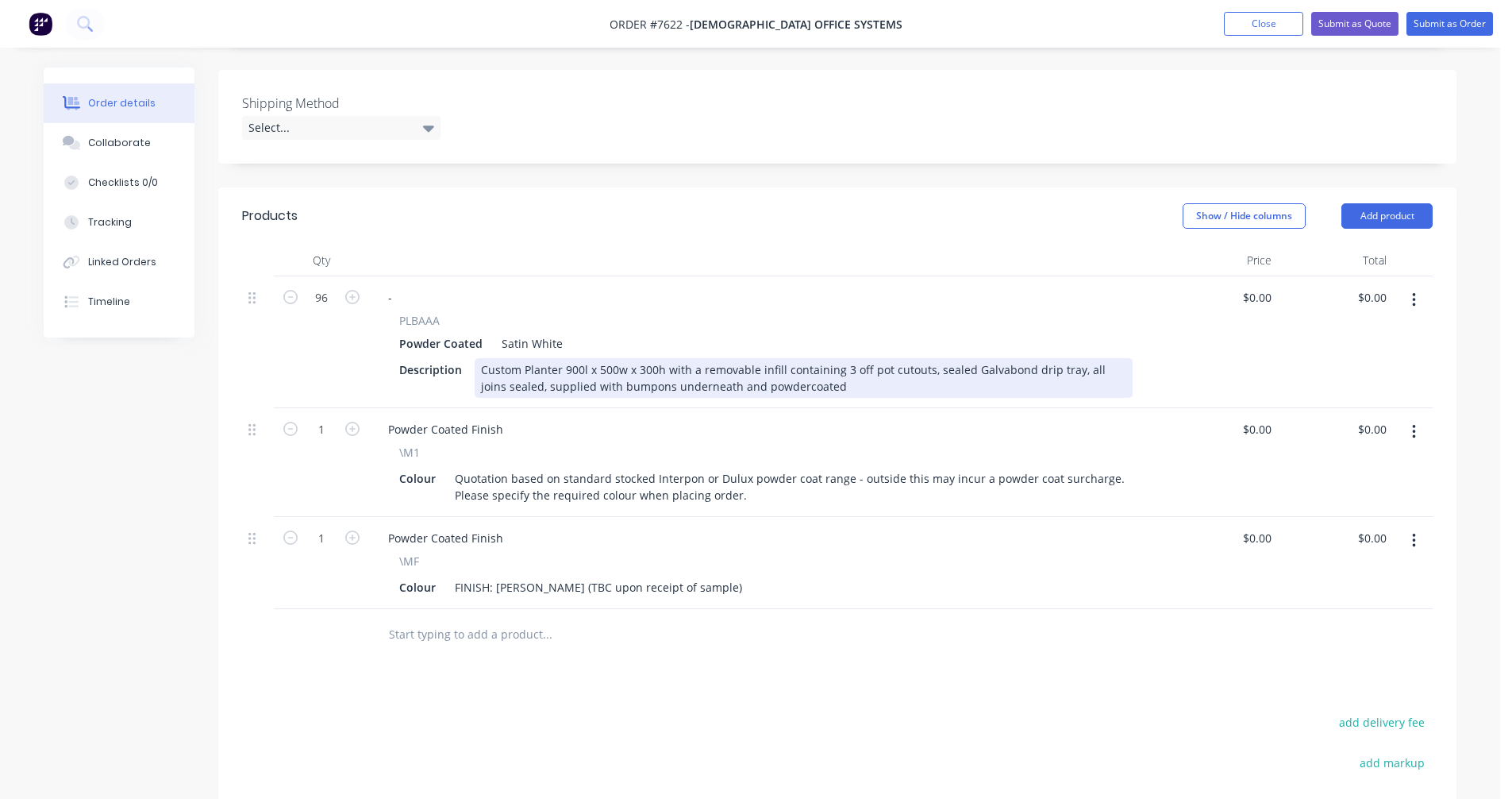
drag, startPoint x: 822, startPoint y: 368, endPoint x: 683, endPoint y: 368, distance: 139.0
click at [683, 368] on div "Custom Planter 900l x 500w x 300h with a removable infill containing 3 off pot …" at bounding box center [803, 377] width 658 height 39
click at [820, 368] on div "Custom Planter 900l x 500w x 300h with a removable infill containing 3 off pot …" at bounding box center [803, 377] width 658 height 39
click at [767, 358] on div "Custom Planter 900l x 500w x 300h with a removable infill containing 3 off pot …" at bounding box center [803, 377] width 658 height 39
type input "$259.40"
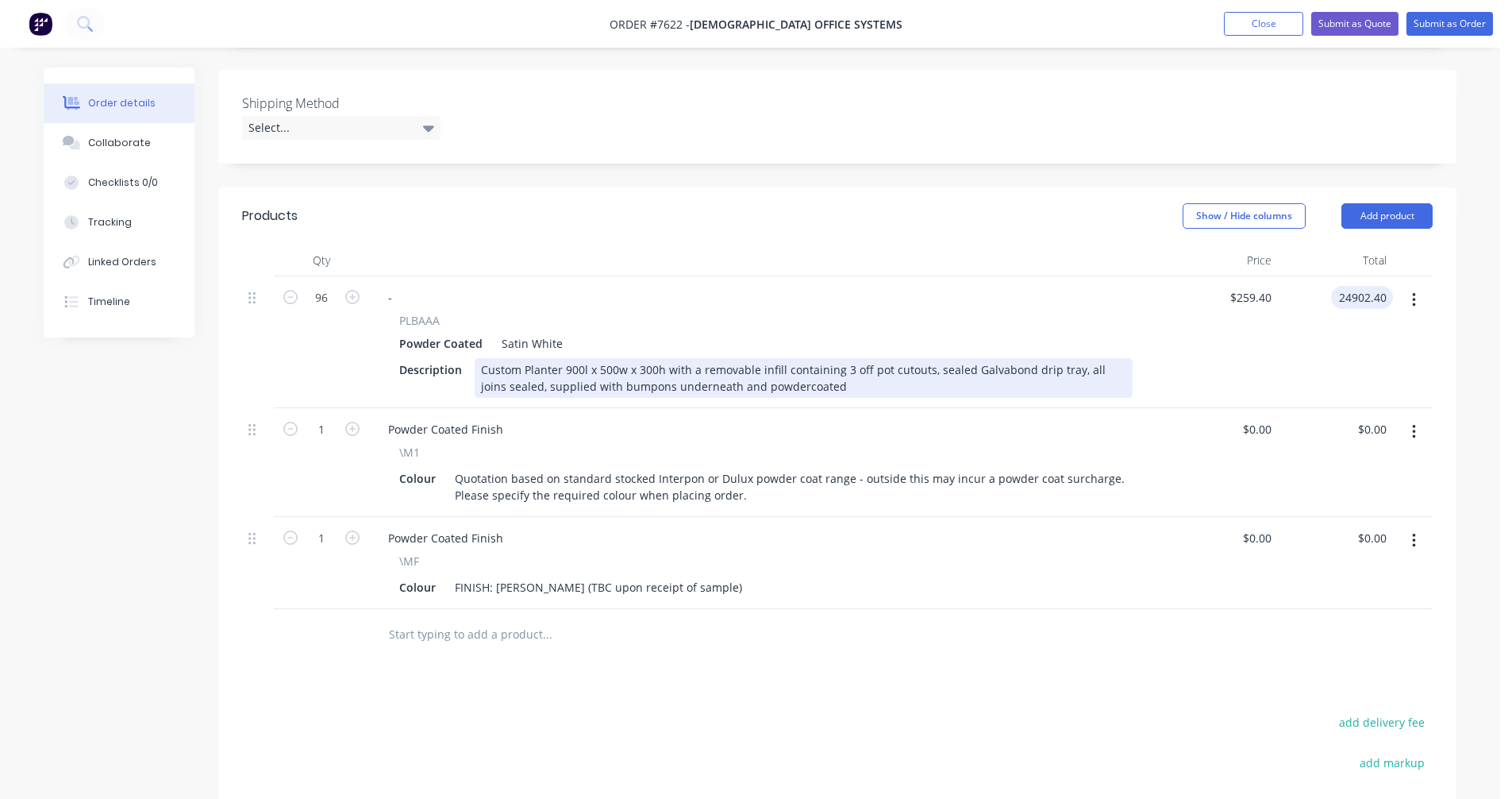
type input "$24,902.40"
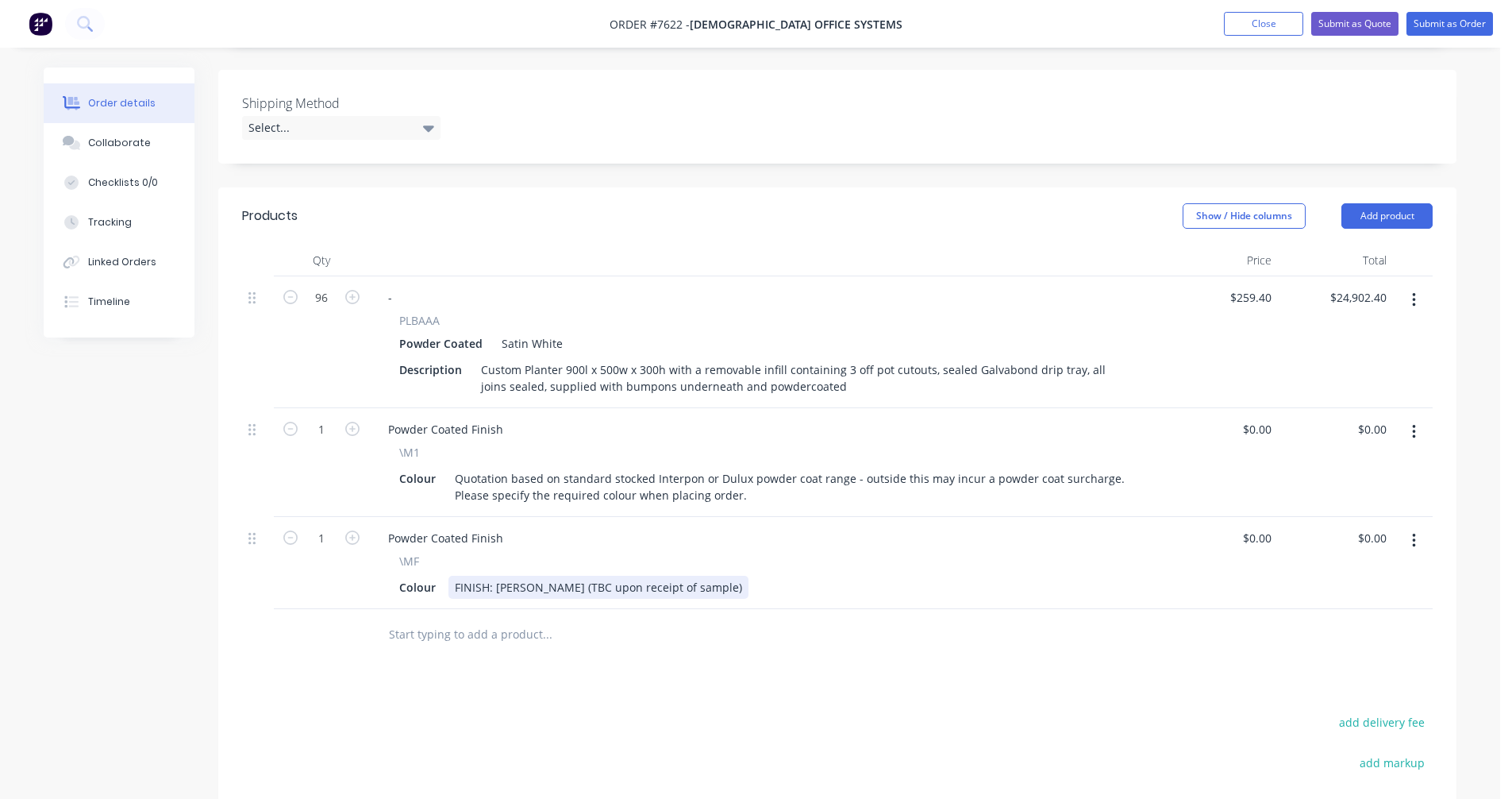
click at [707, 576] on div "FINISH: [PERSON_NAME] (TBC upon receipt of sample)" at bounding box center [598, 587] width 300 height 23
click at [1350, 21] on button "Submit as Quote" at bounding box center [1355, 24] width 88 height 24
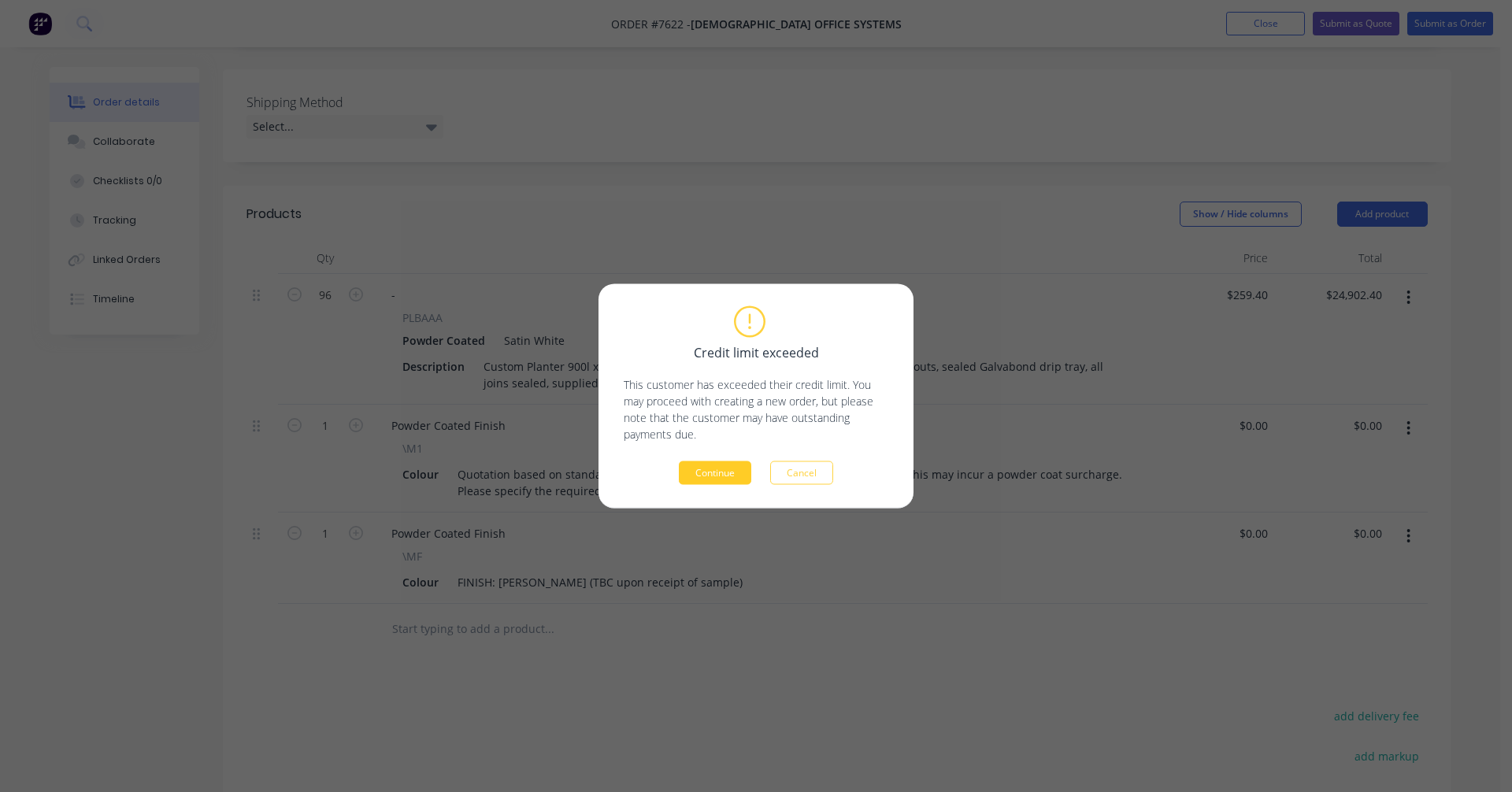
click at [733, 466] on button "Continue" at bounding box center [714, 473] width 72 height 23
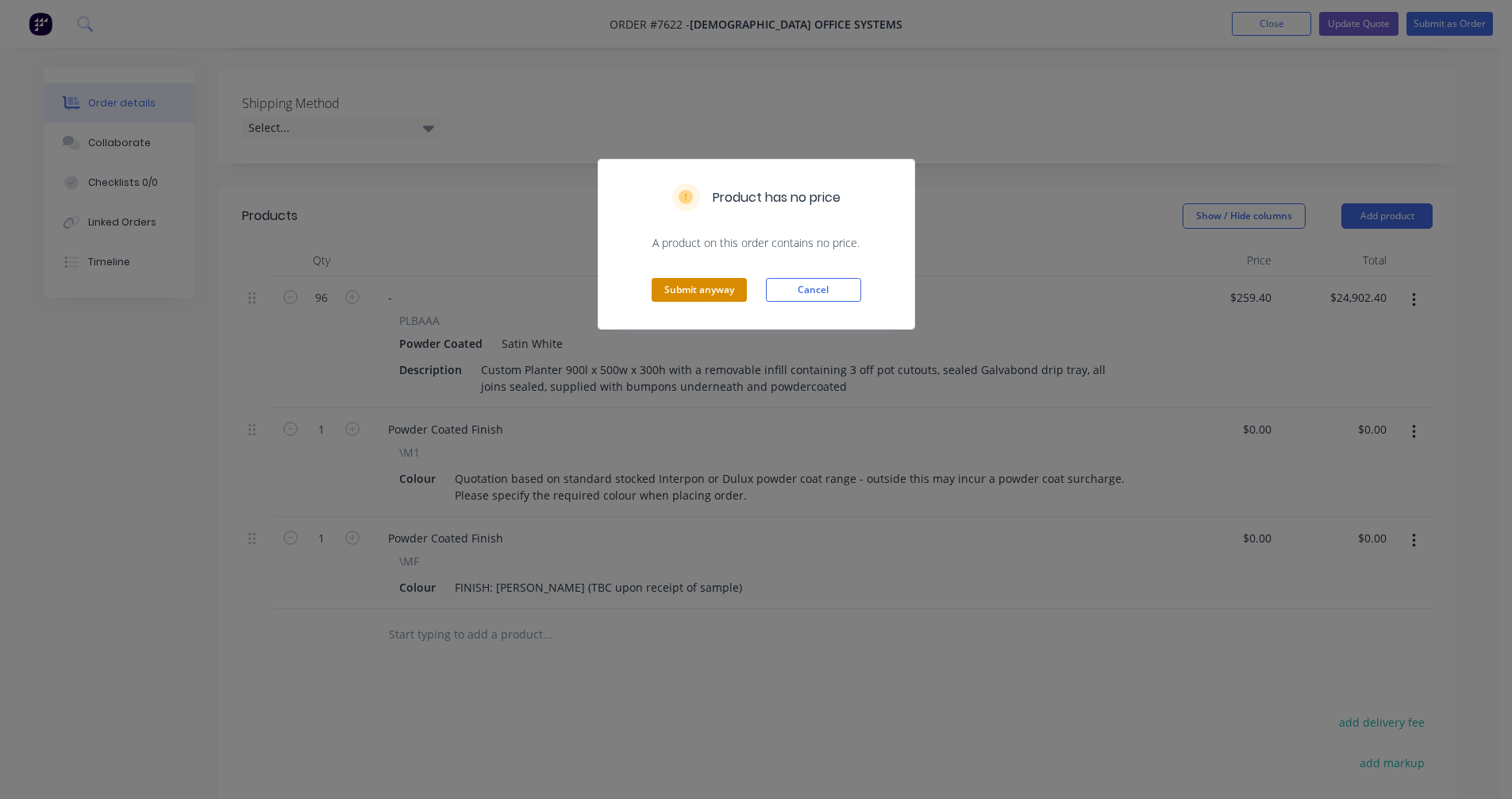
click at [690, 291] on button "Submit anyway" at bounding box center [699, 289] width 95 height 24
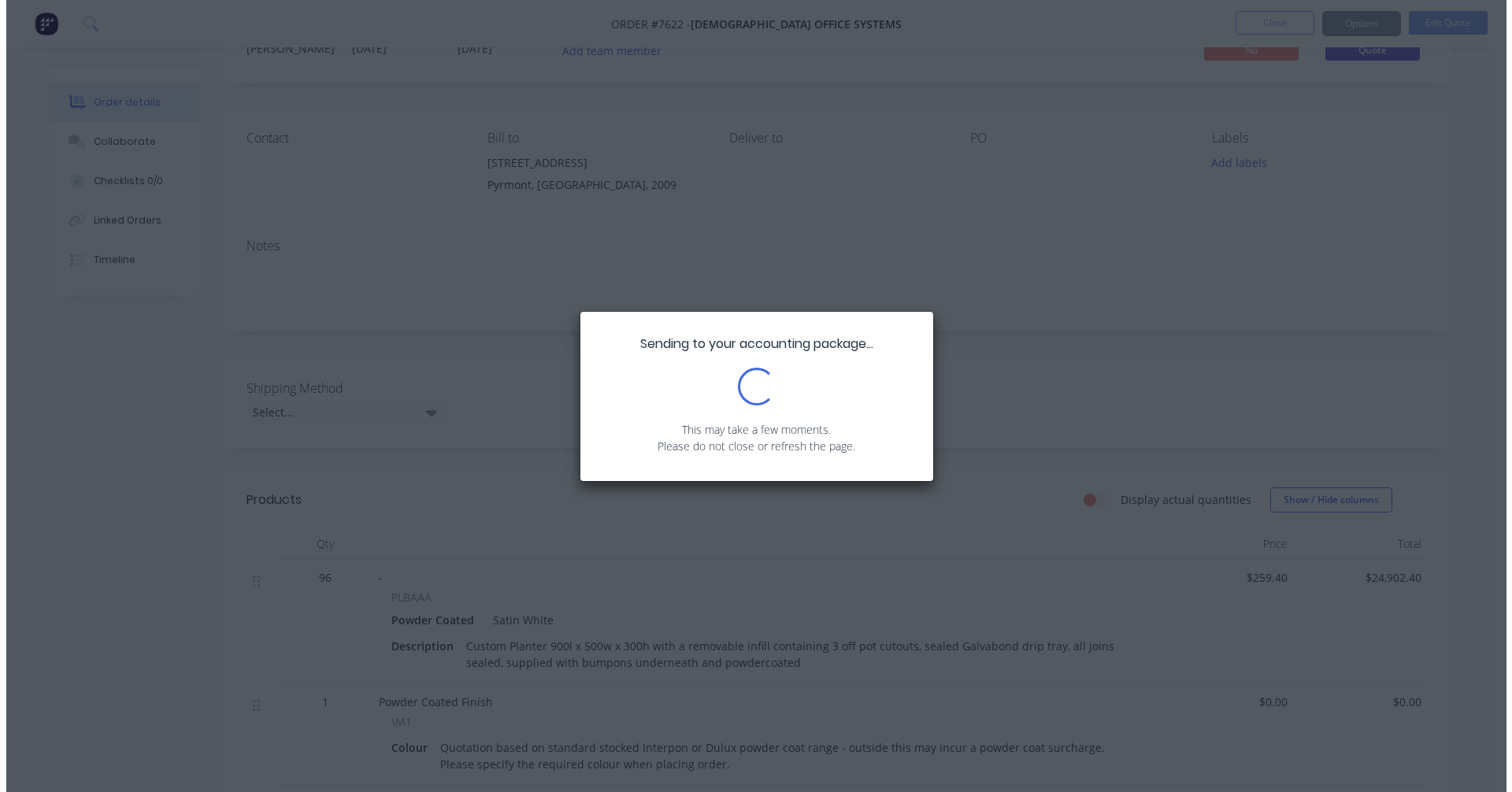
scroll to position [0, 0]
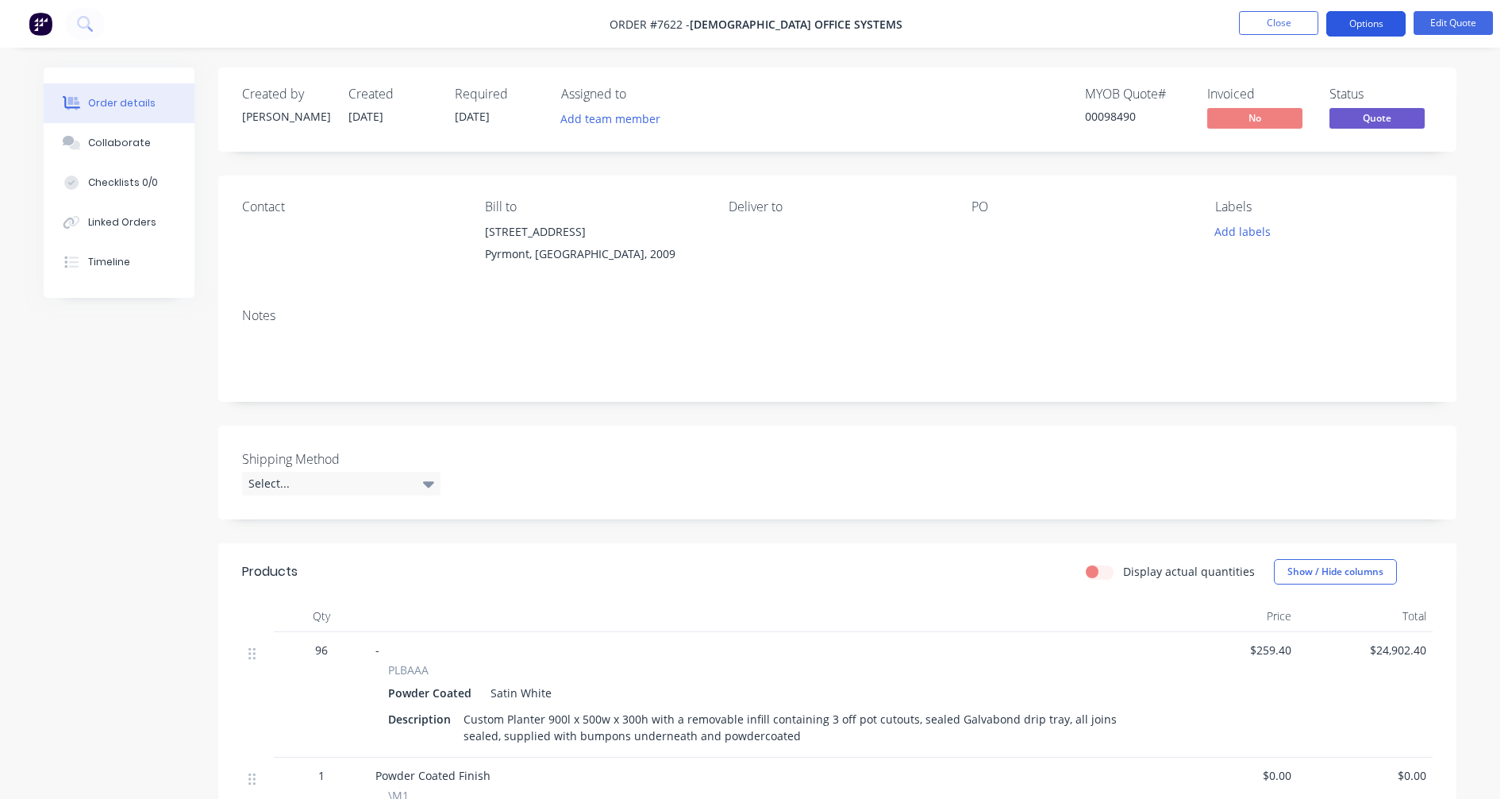
click at [1363, 17] on button "Options" at bounding box center [1366, 24] width 80 height 25
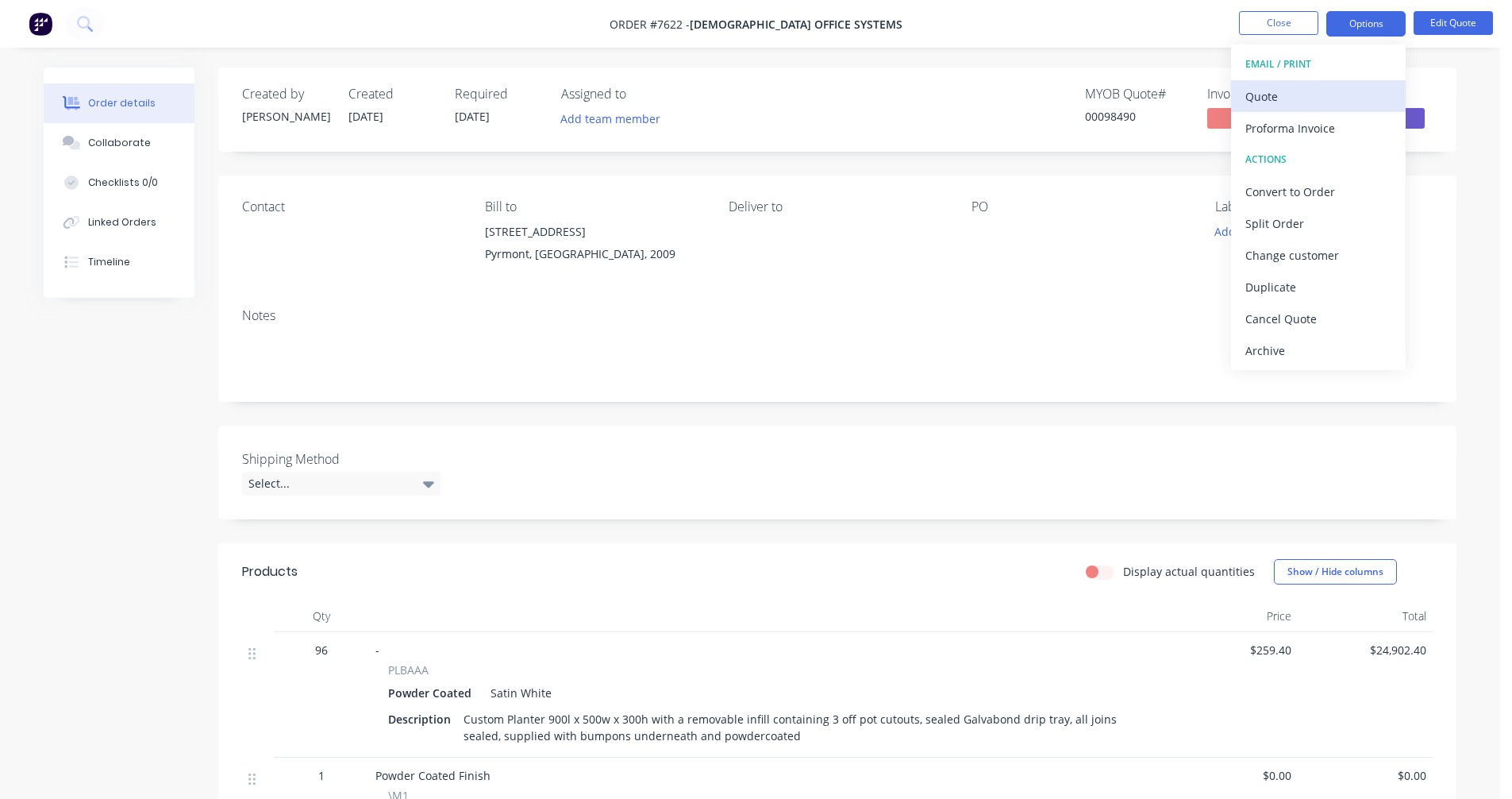
click at [1275, 89] on div "Quote" at bounding box center [1318, 96] width 146 height 23
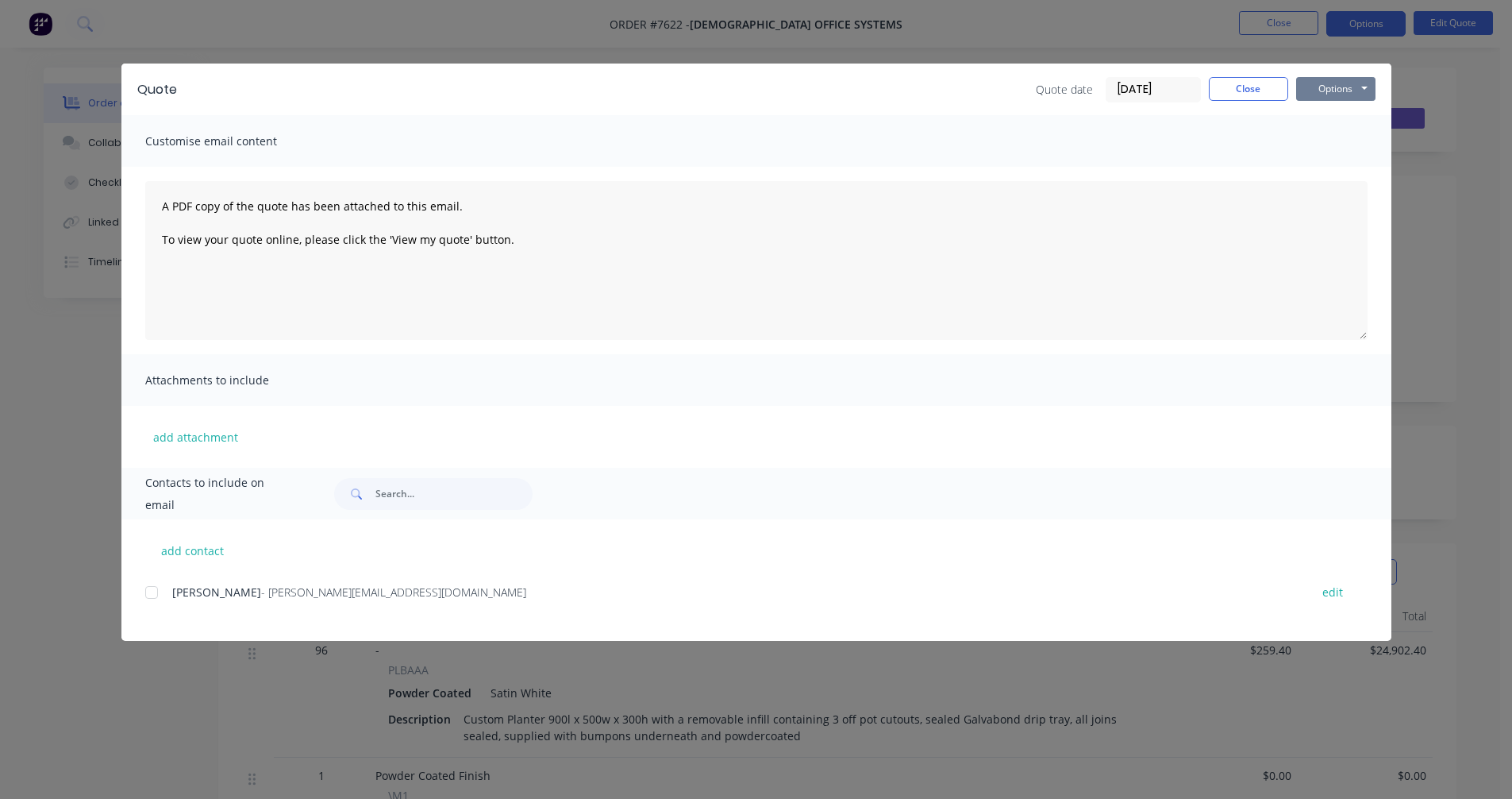
click at [1359, 87] on button "Options" at bounding box center [1335, 88] width 80 height 24
click at [1358, 114] on button "Preview" at bounding box center [1347, 117] width 102 height 26
click at [1334, 144] on div "Customise email content" at bounding box center [756, 141] width 1270 height 52
click at [1259, 91] on button "Close" at bounding box center [1249, 88] width 80 height 24
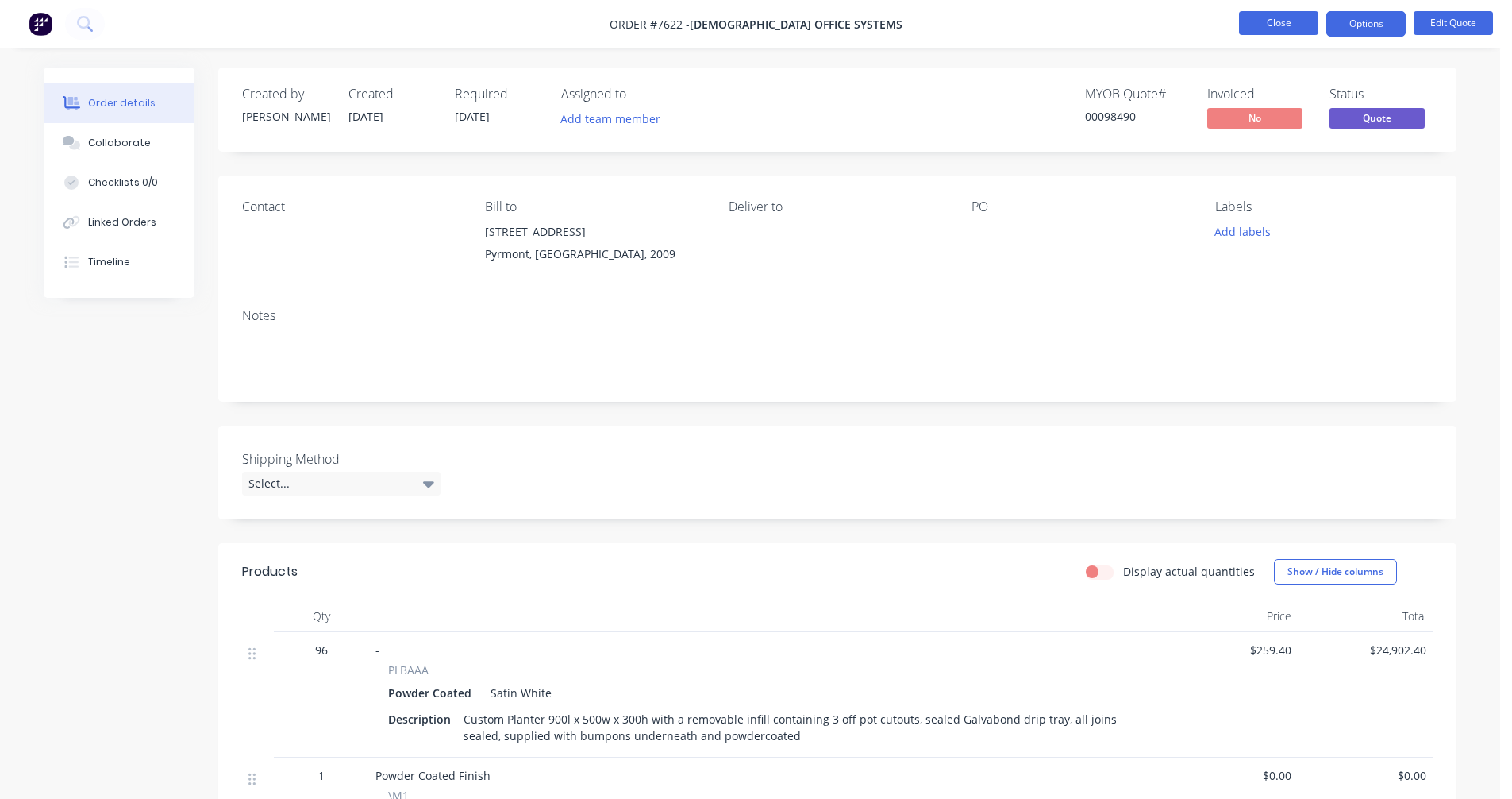
click at [1270, 25] on button "Close" at bounding box center [1278, 23] width 80 height 24
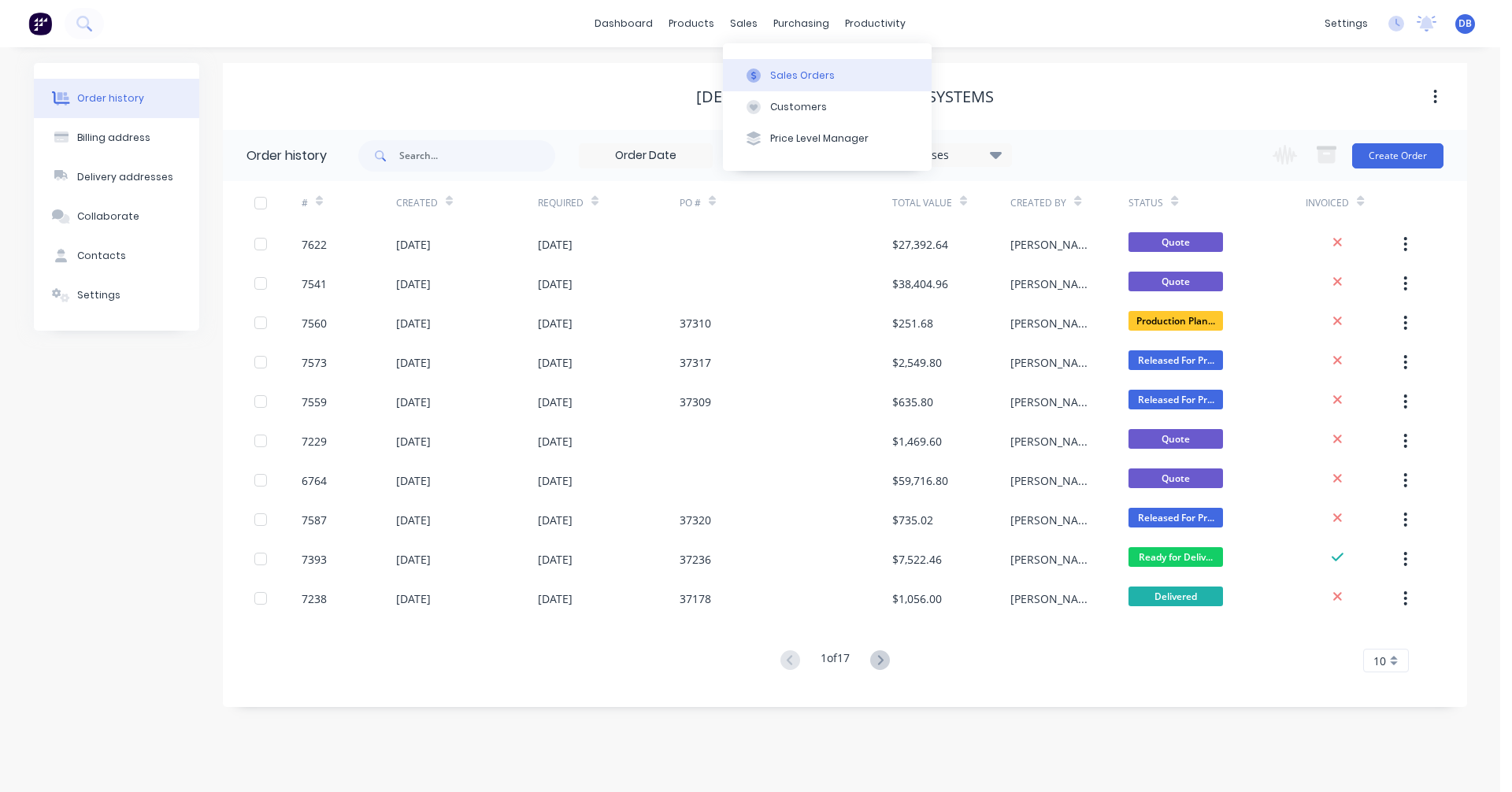
click at [771, 72] on div "Sales Orders" at bounding box center [802, 75] width 64 height 14
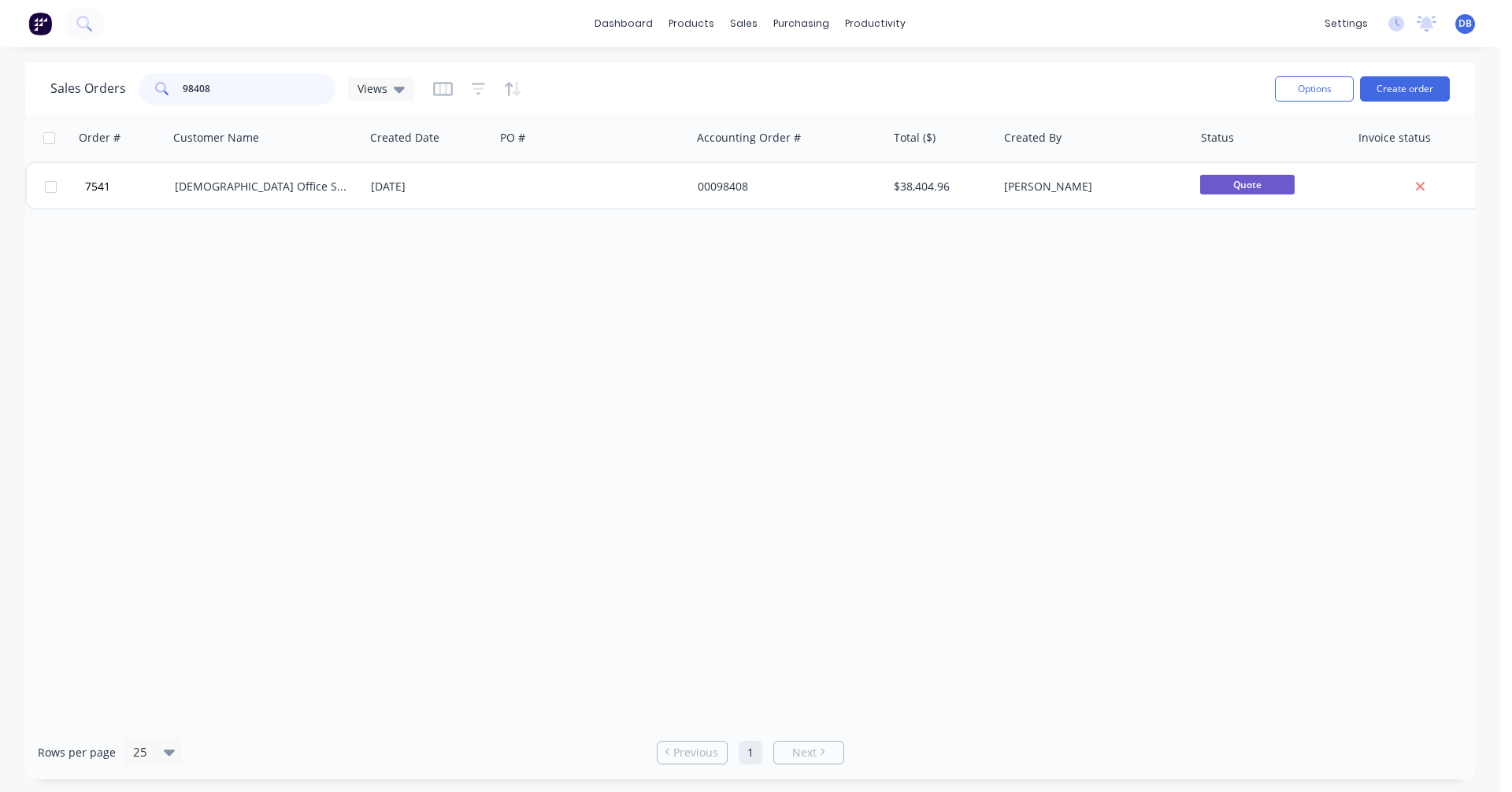
drag, startPoint x: 233, startPoint y: 91, endPoint x: 150, endPoint y: 93, distance: 83.0
click at [150, 93] on div "98408" at bounding box center [237, 88] width 197 height 31
